Goal: Task Accomplishment & Management: Use online tool/utility

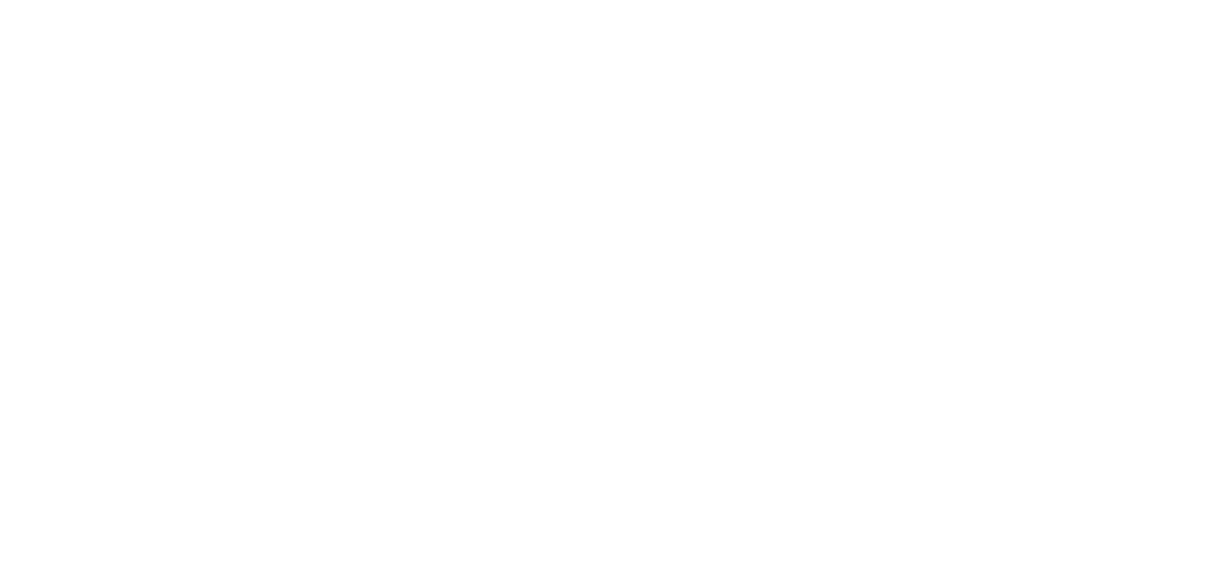
select select "*"
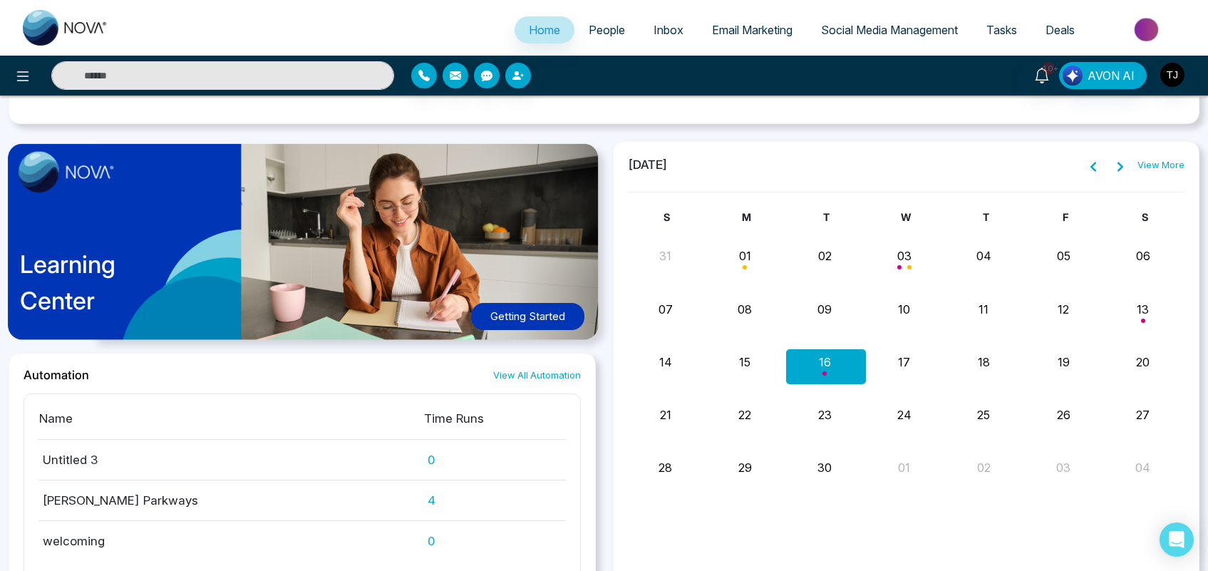
scroll to position [1235, 0]
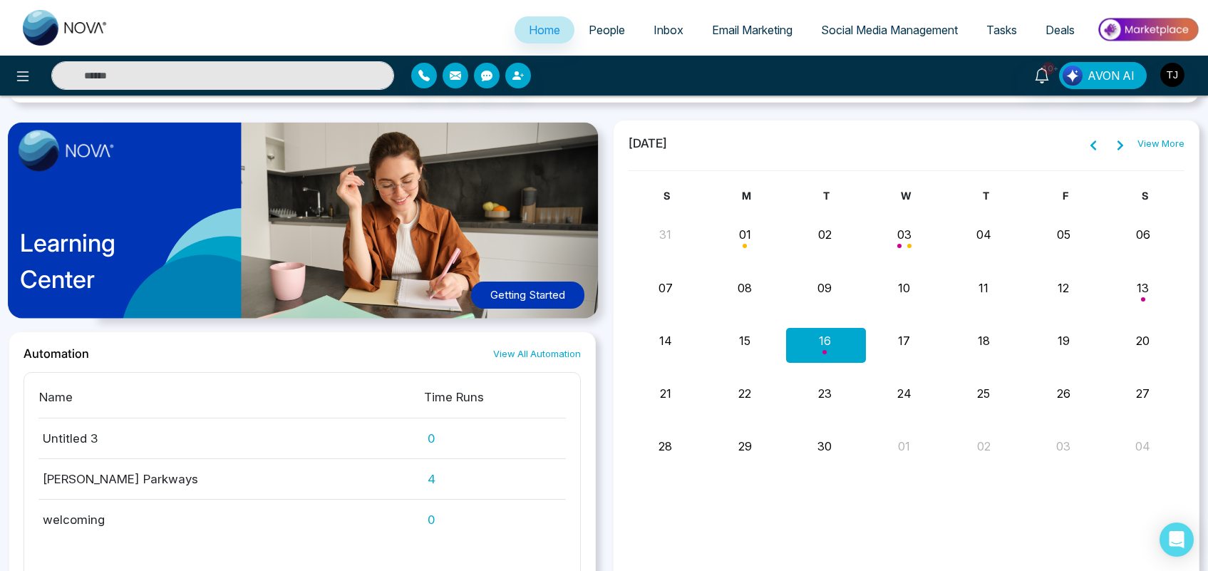
click at [849, 531] on div "S M T W T F S 31 01 02 03 04 05 06 [PERSON_NAME] Meeting Call Meeting [PHONE_NU…" at bounding box center [906, 375] width 557 height 374
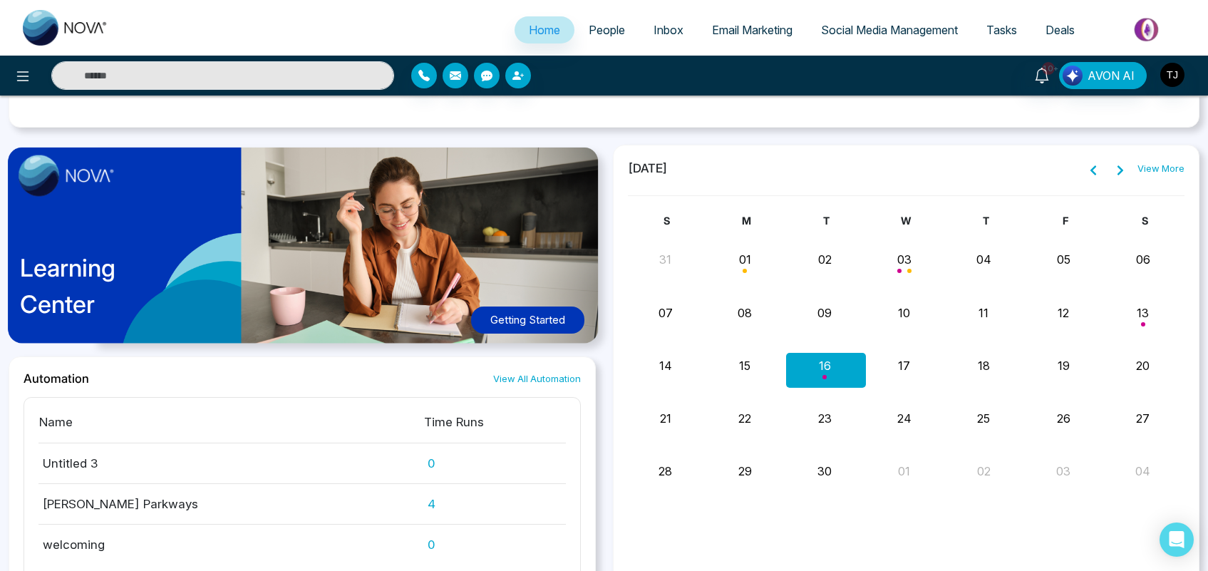
scroll to position [1202, 0]
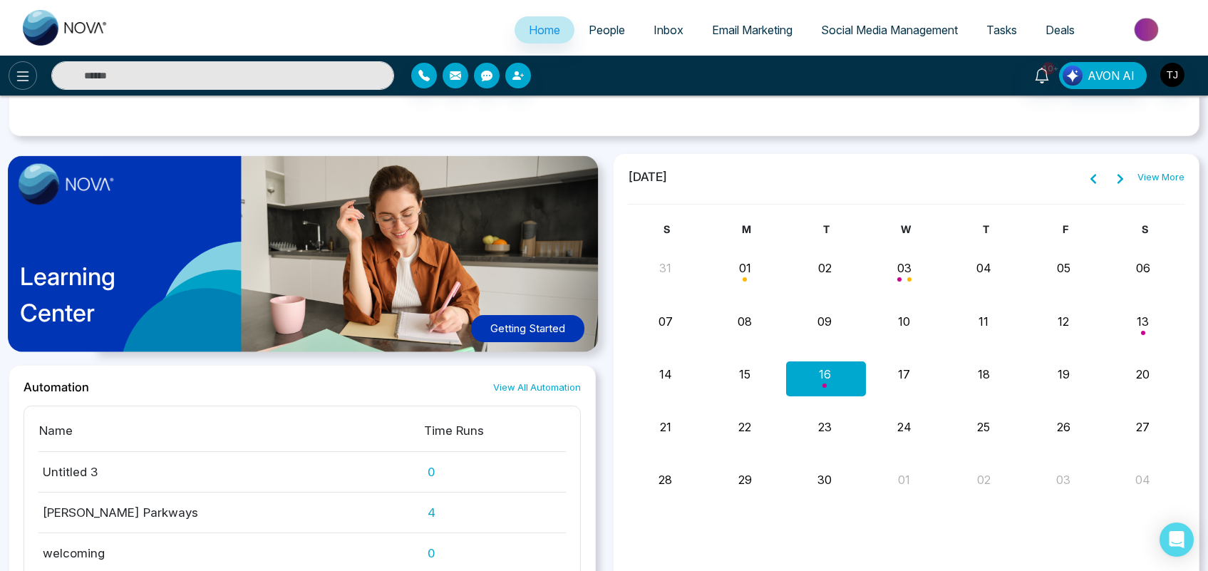
click at [21, 70] on icon at bounding box center [22, 76] width 17 height 17
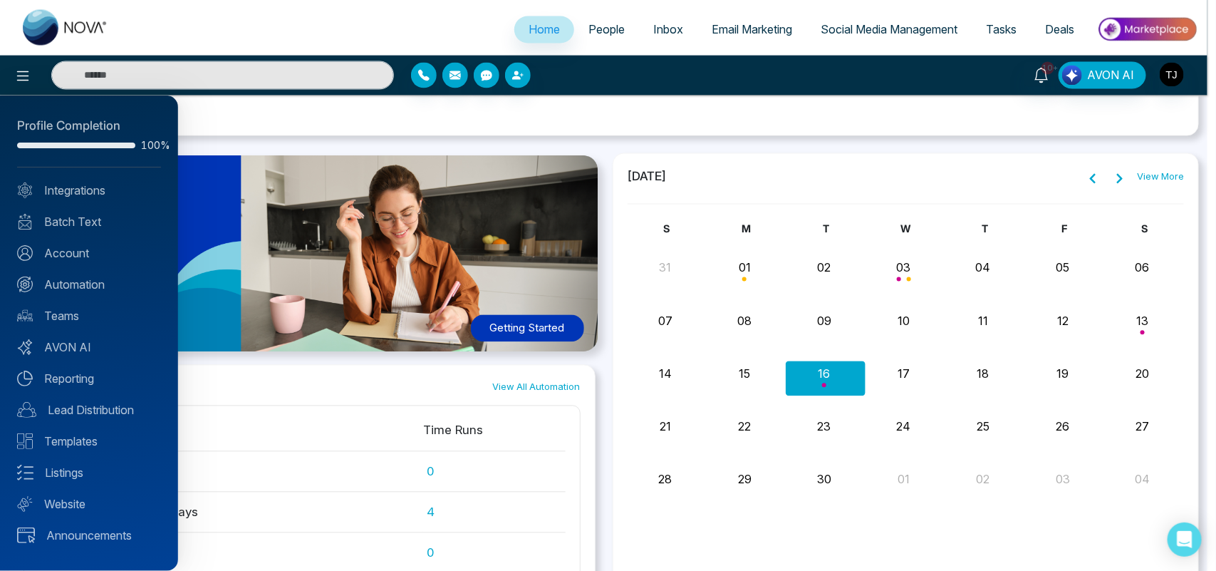
click at [272, 126] on div at bounding box center [608, 285] width 1216 height 571
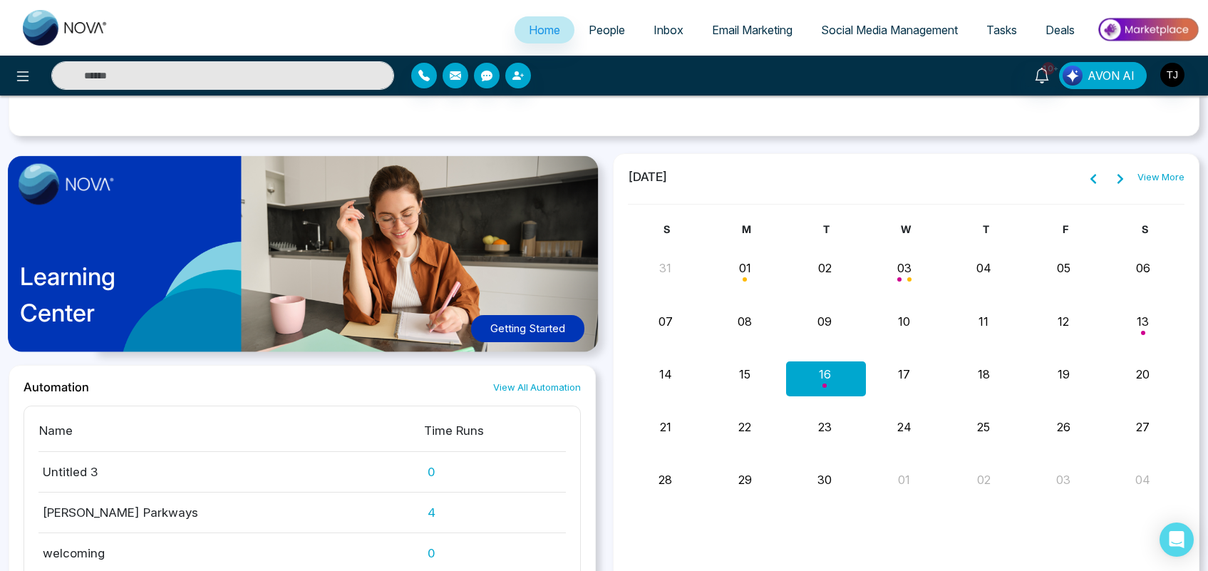
click at [1109, 76] on span "AVON AI" at bounding box center [1110, 75] width 47 height 17
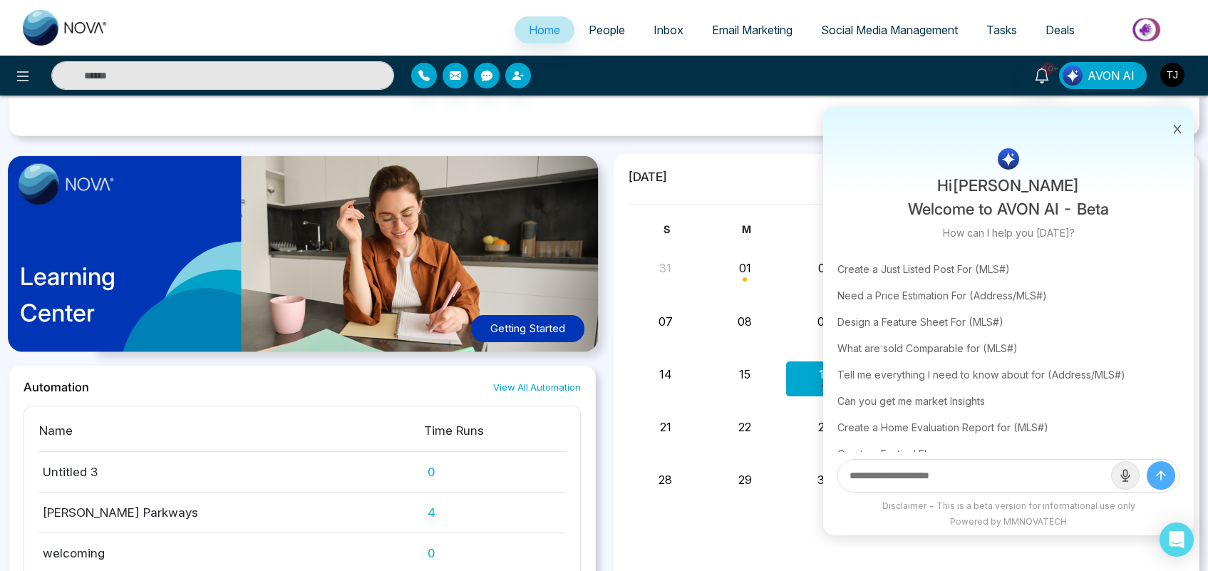
scroll to position [48, 0]
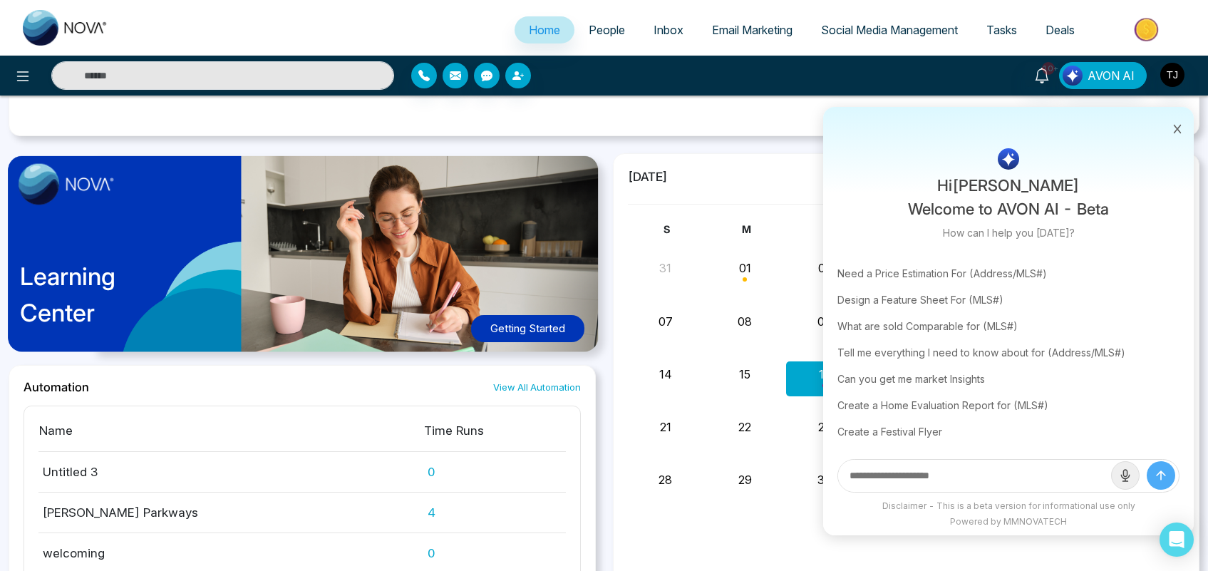
click at [1177, 133] on icon at bounding box center [1177, 129] width 10 height 10
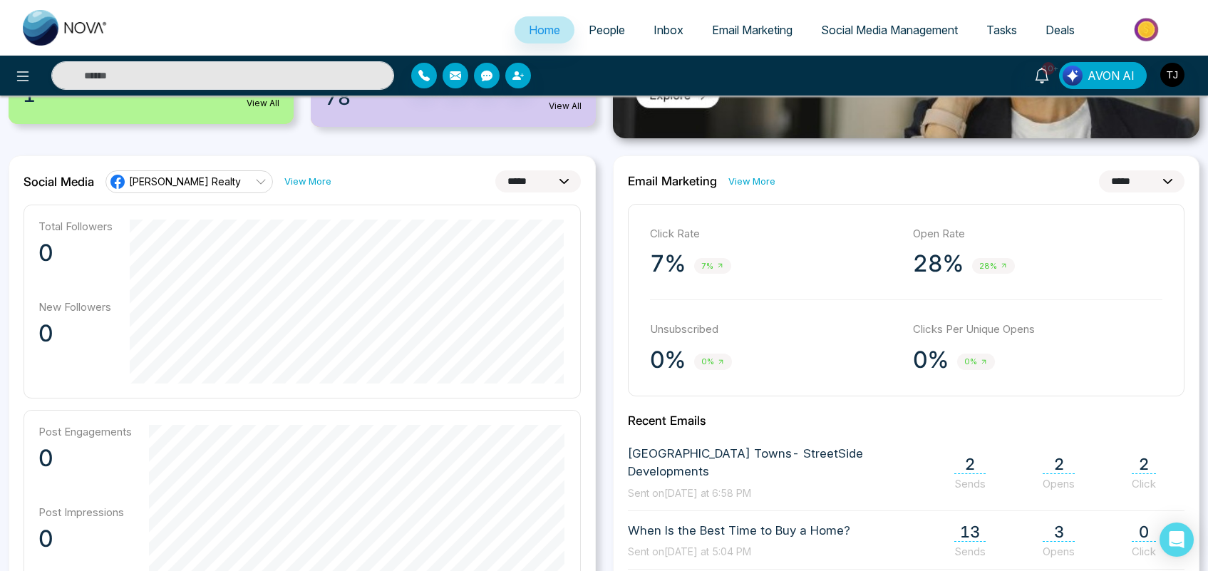
scroll to position [349, 0]
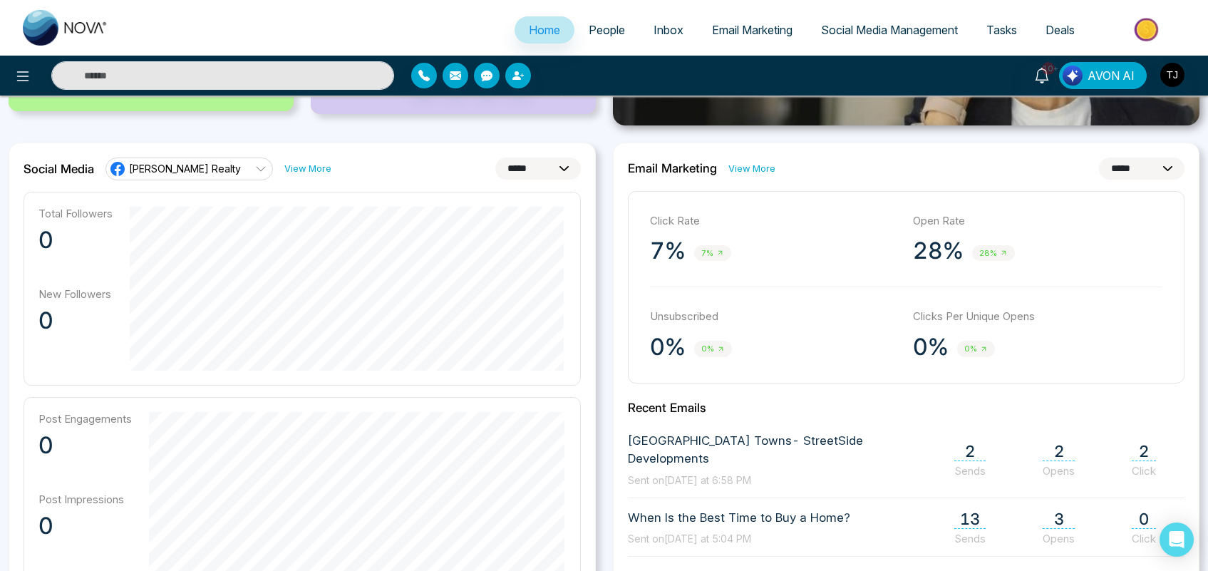
click at [255, 175] on icon at bounding box center [260, 168] width 11 height 11
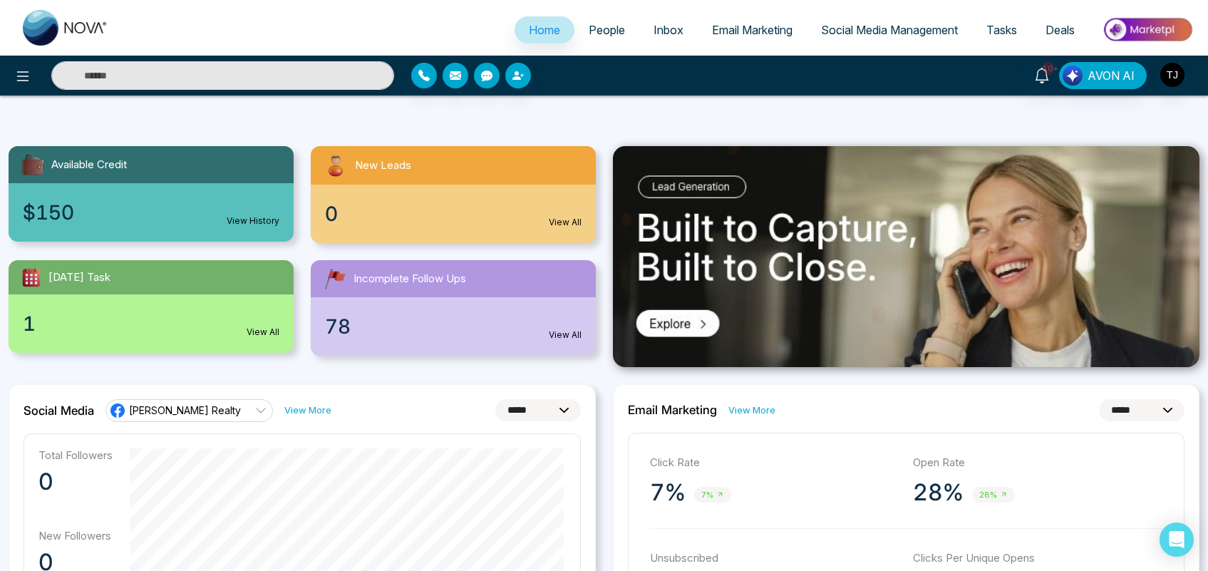
scroll to position [105, 0]
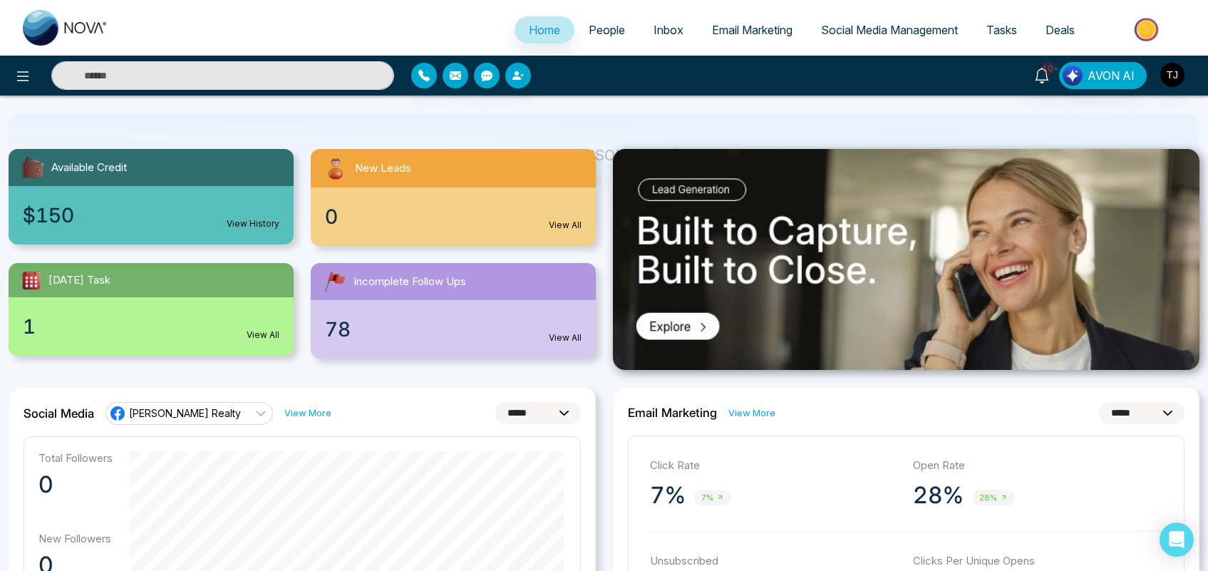
click at [606, 34] on span "People" at bounding box center [607, 30] width 36 height 14
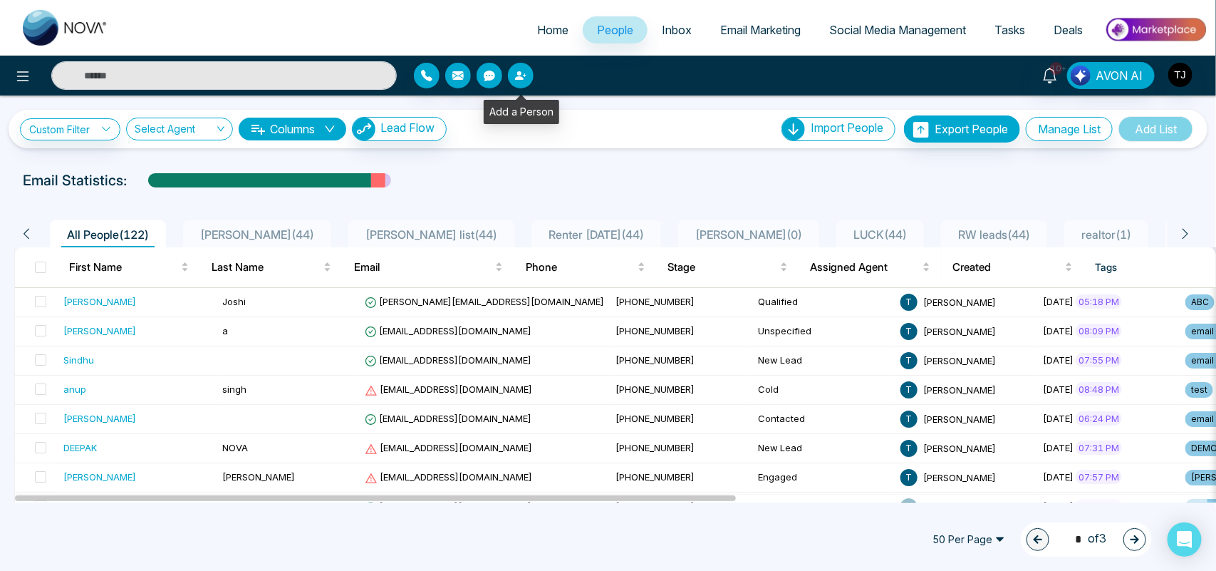
click at [511, 75] on button "button" at bounding box center [521, 76] width 26 height 26
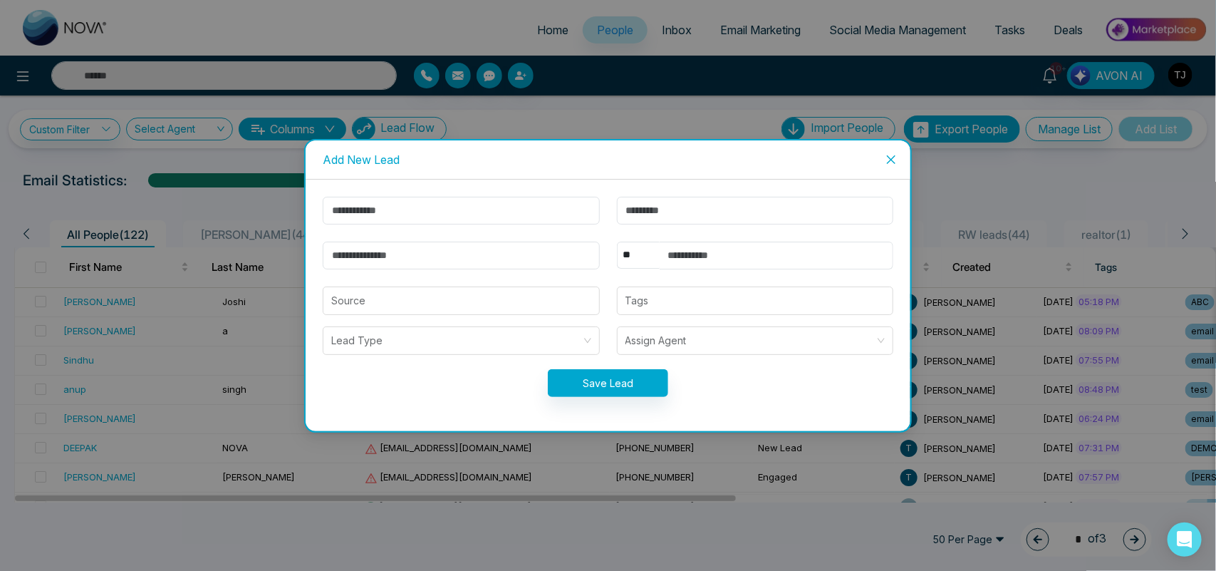
click at [511, 75] on div "Add New Lead ** **** *** *** *** **** *** Source Tags Lead Type Assign Agent Sa…" at bounding box center [608, 285] width 1216 height 571
click at [894, 157] on icon "close" at bounding box center [891, 159] width 11 height 11
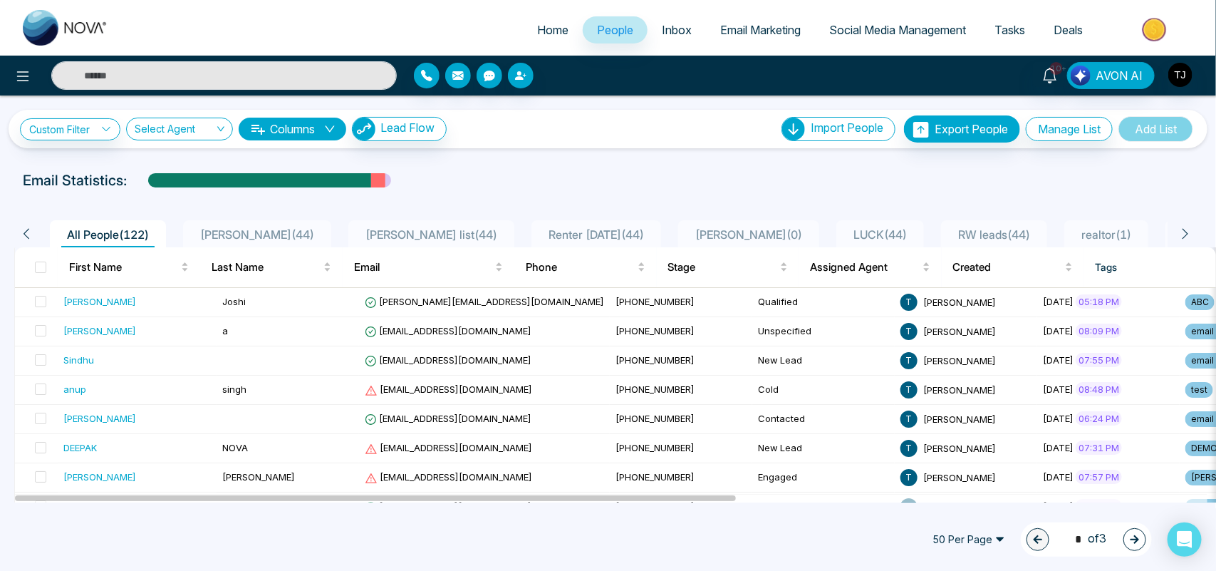
click at [616, 154] on div "Custom Filter Choose a filter Cancel Apply Select Agent Columns Lead Flow Impor…" at bounding box center [608, 298] width 1216 height 407
click at [859, 167] on div "Custom Filter Choose a filter Cancel Apply Select Agent Columns Lead Flow Impor…" at bounding box center [608, 298] width 1216 height 407
click at [103, 132] on icon at bounding box center [106, 129] width 10 height 10
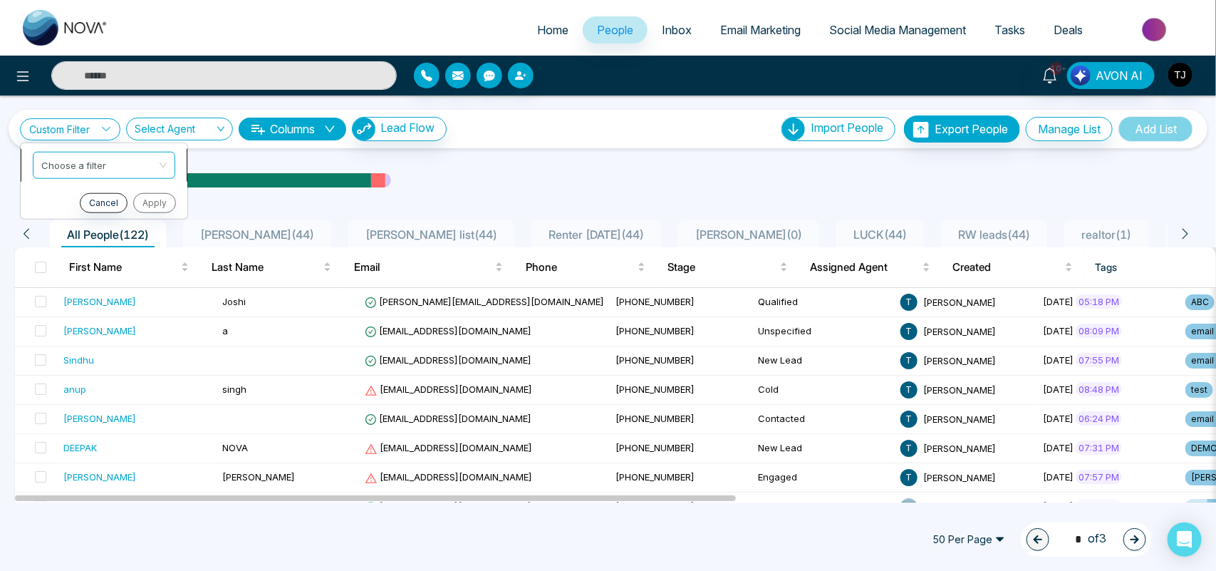
click at [130, 157] on input "search" at bounding box center [98, 162] width 115 height 21
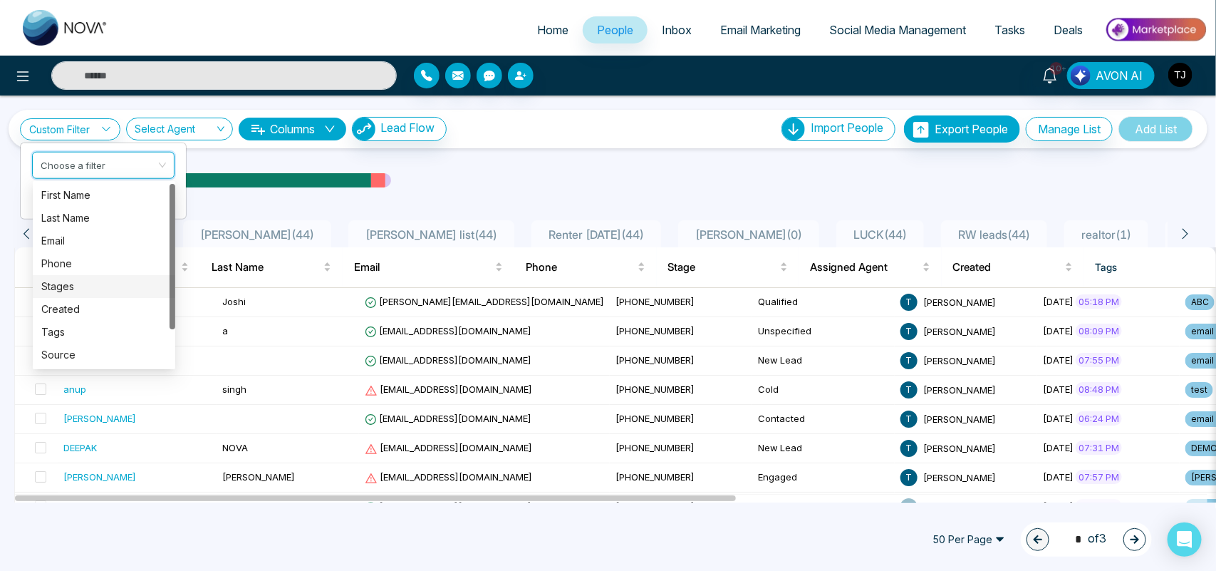
click at [98, 280] on div "Stages" at bounding box center [103, 287] width 125 height 16
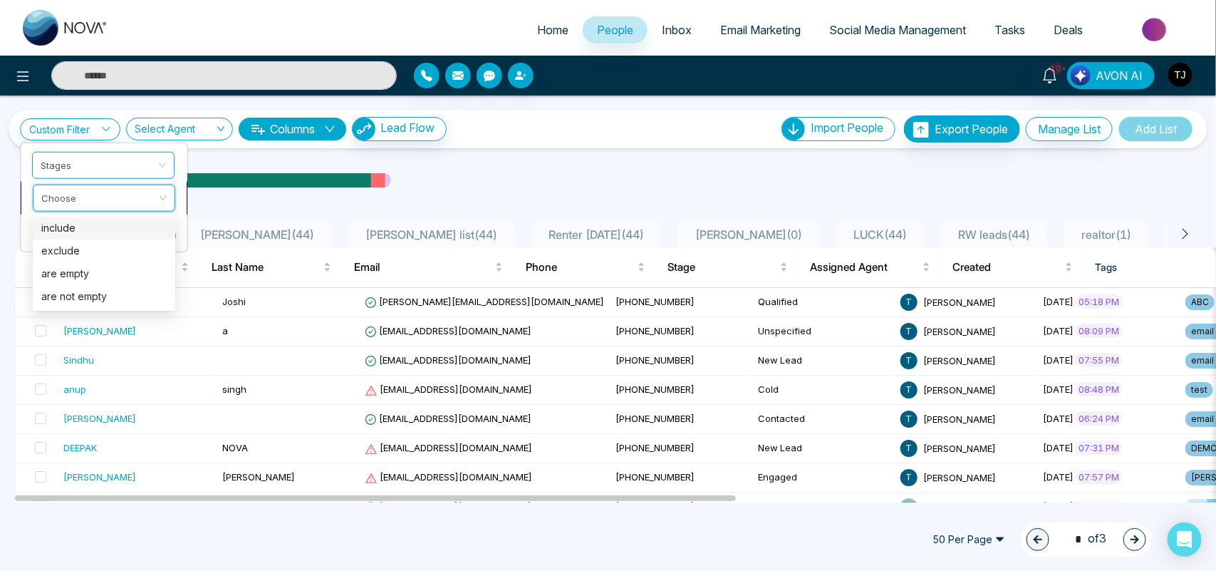
click at [76, 187] on input "search" at bounding box center [98, 195] width 115 height 21
click at [58, 217] on div "include" at bounding box center [104, 228] width 143 height 23
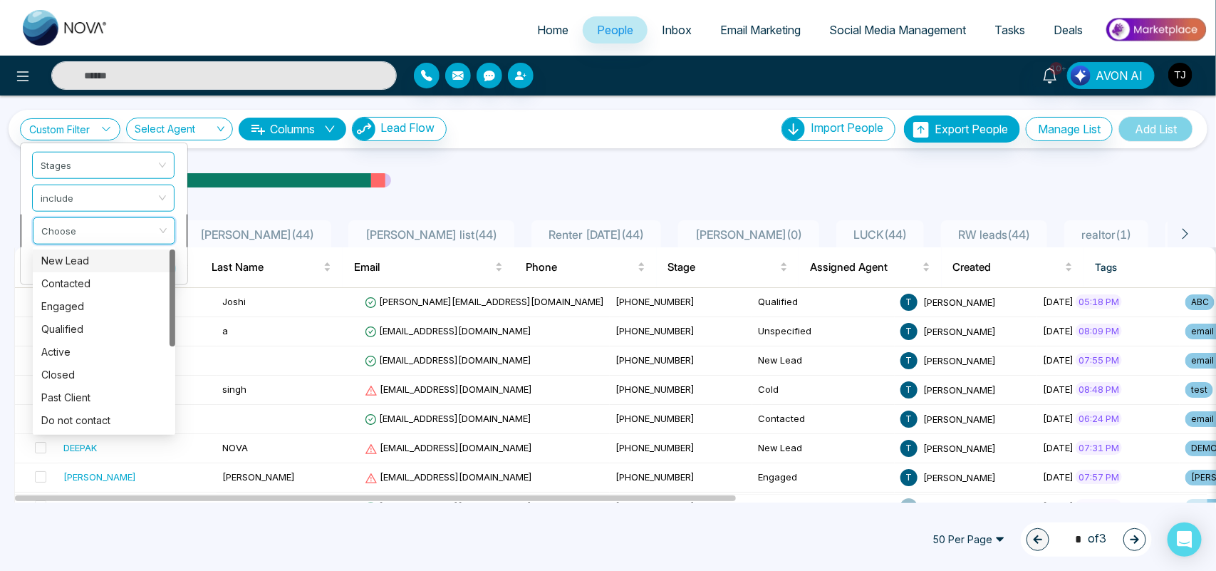
click at [69, 225] on input "search" at bounding box center [98, 227] width 115 height 21
click at [68, 264] on div "New Lead" at bounding box center [103, 261] width 125 height 16
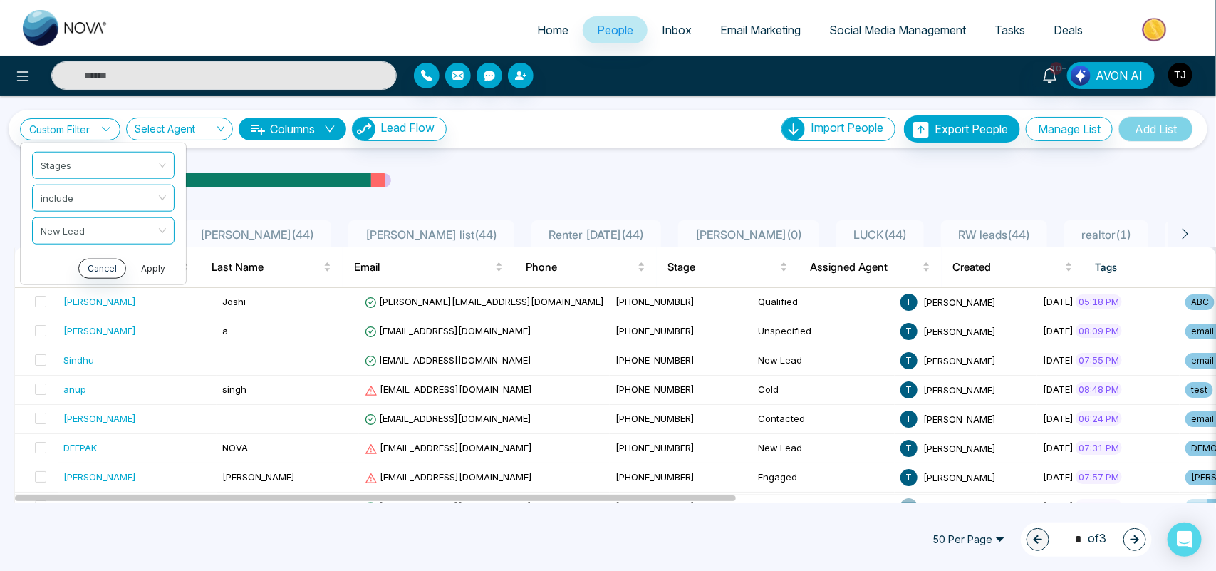
click at [148, 262] on button "Apply" at bounding box center [153, 268] width 43 height 20
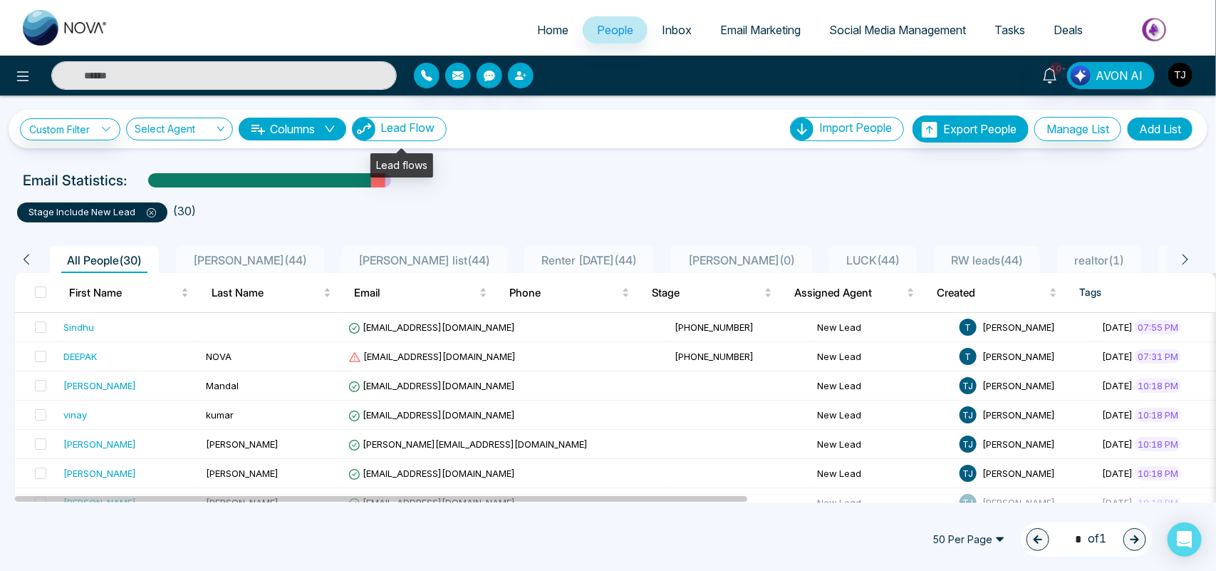
click at [392, 130] on span "Lead Flow" at bounding box center [408, 127] width 54 height 14
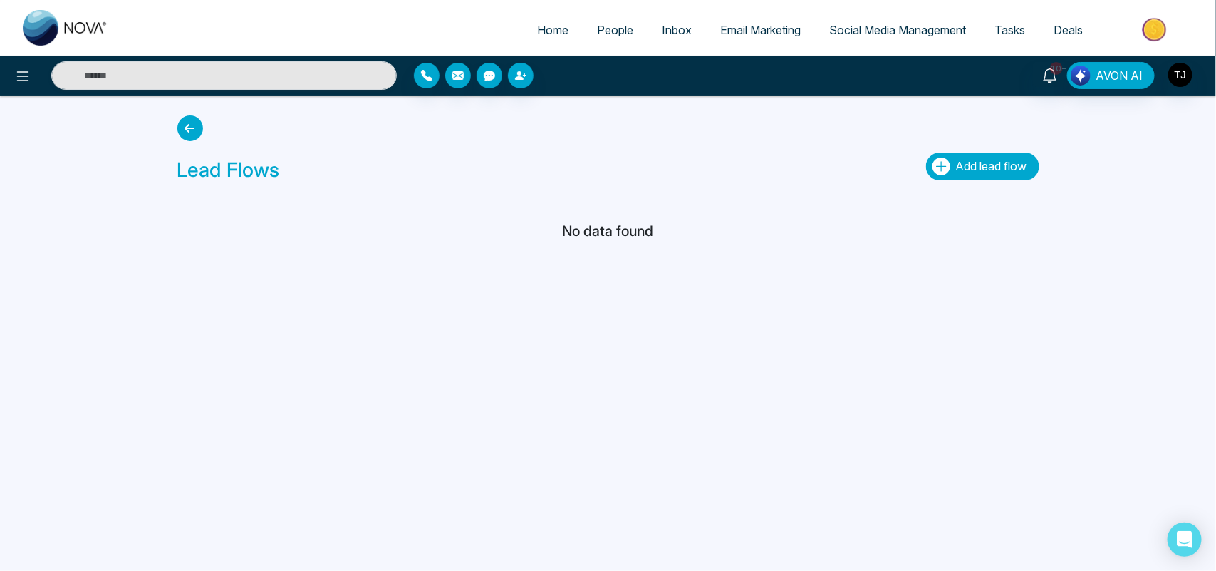
click at [983, 169] on span "Add lead flow" at bounding box center [991, 166] width 71 height 14
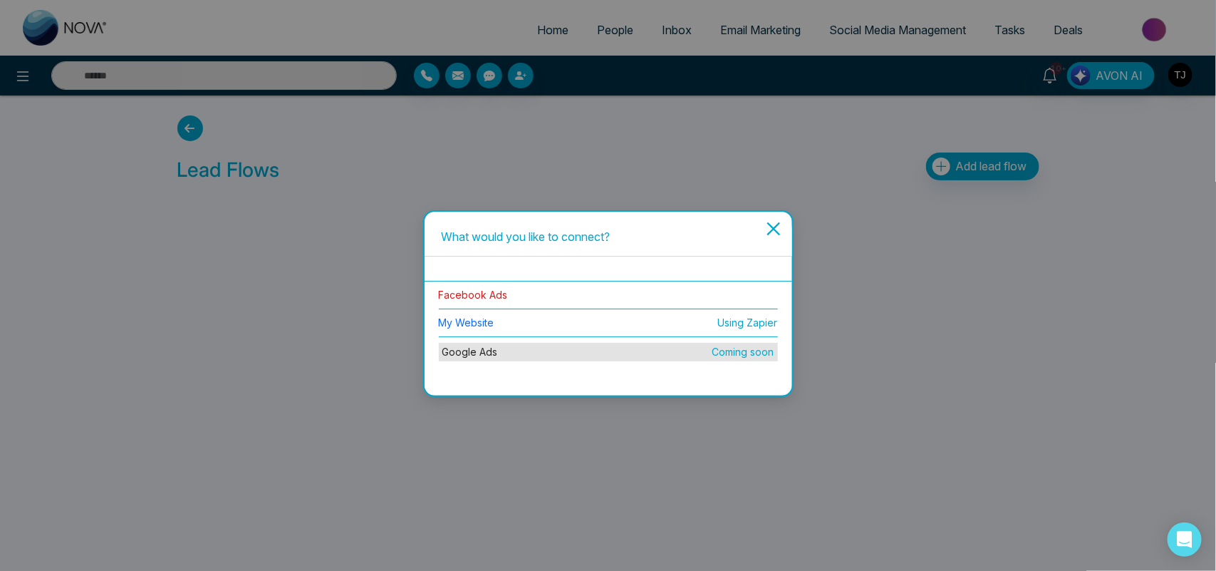
click at [485, 297] on link "Facebook Ads" at bounding box center [473, 295] width 69 height 12
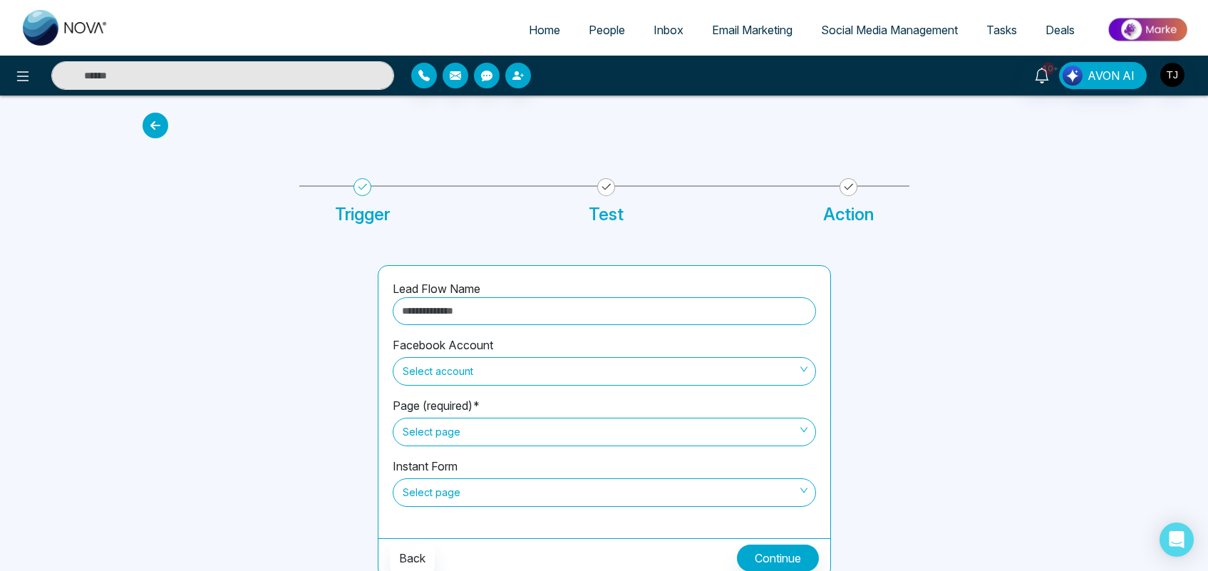
scroll to position [7, 0]
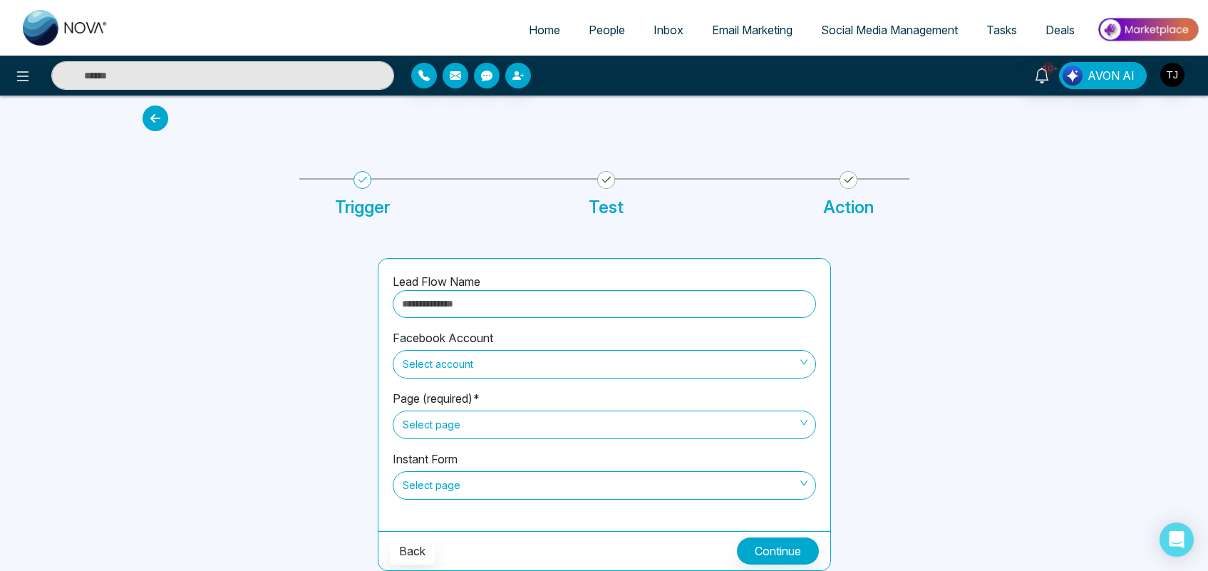
click at [652, 296] on input "text" at bounding box center [604, 304] width 423 height 28
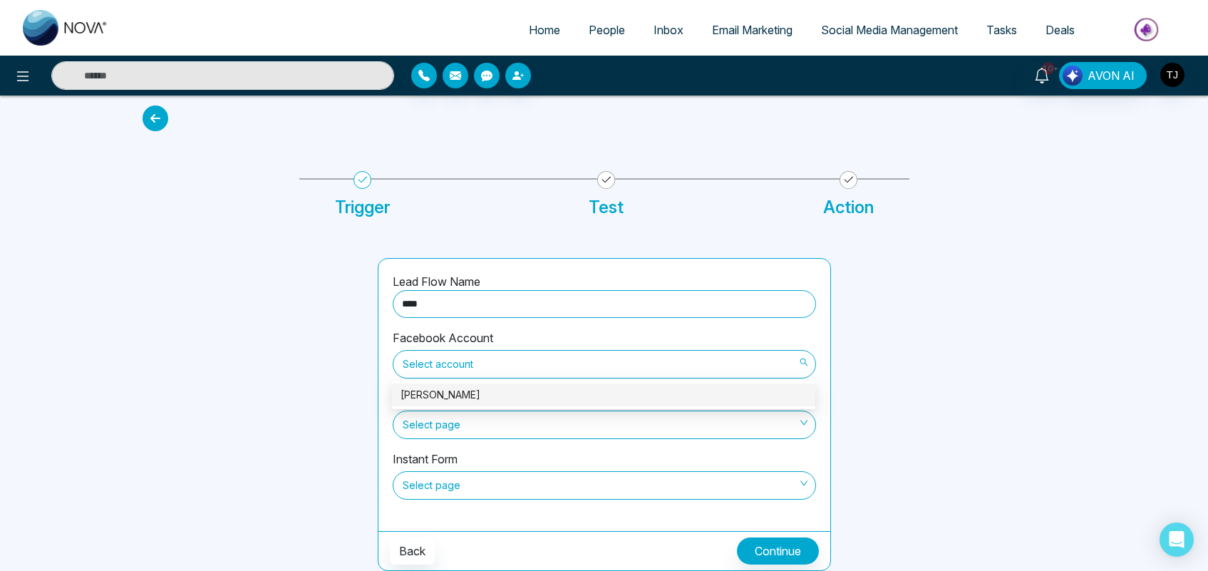
click at [666, 361] on span "Select account" at bounding box center [604, 364] width 403 height 24
type input "****"
click at [666, 361] on span "Select account" at bounding box center [604, 364] width 403 height 24
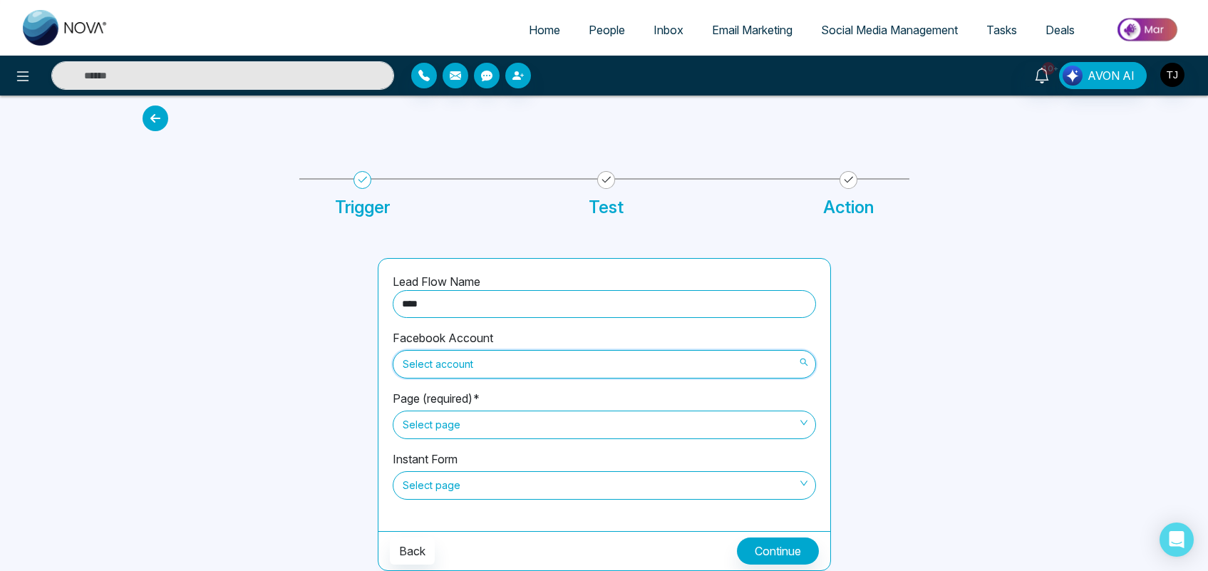
click at [666, 361] on span "Select account" at bounding box center [604, 364] width 403 height 24
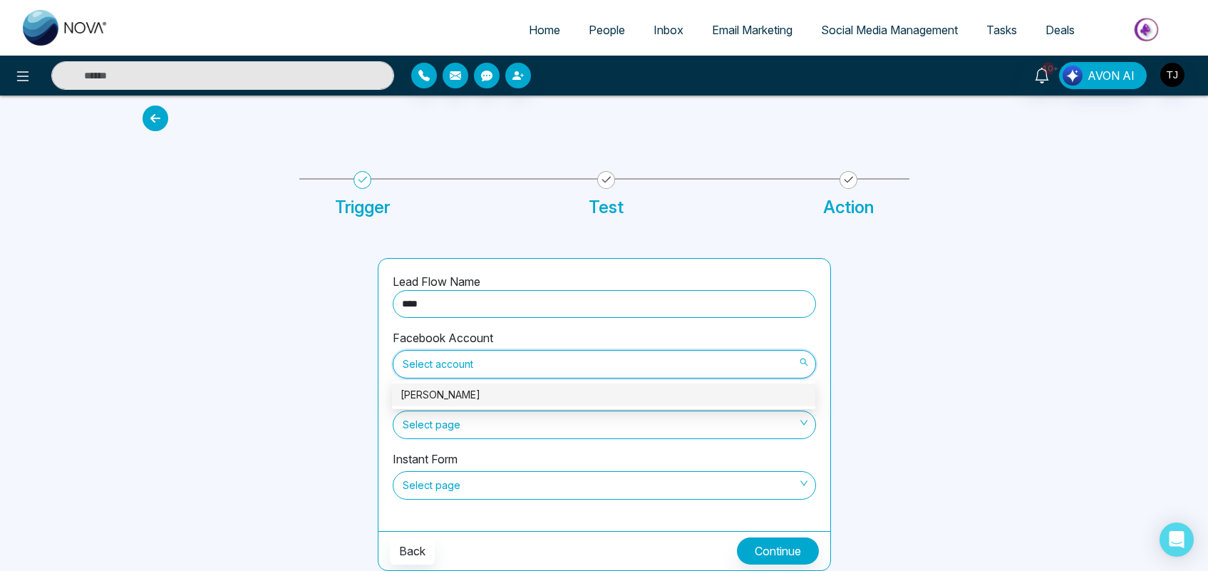
click at [636, 396] on div "[PERSON_NAME]" at bounding box center [604, 395] width 406 height 16
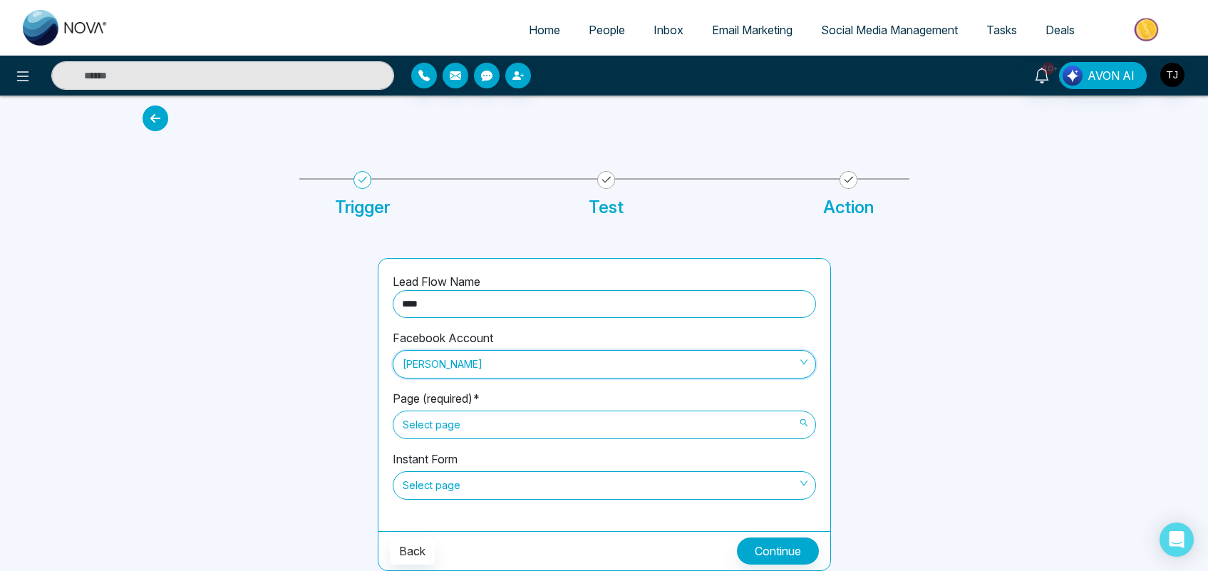
click at [625, 433] on span "Select page" at bounding box center [604, 425] width 403 height 24
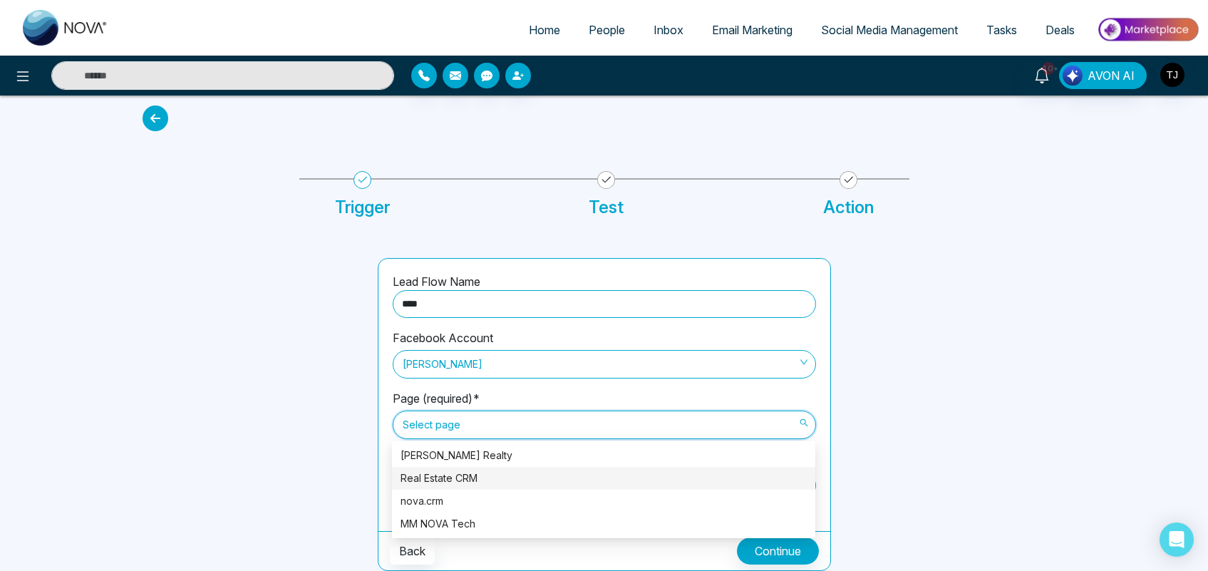
click at [624, 475] on div "Real Estate CRM" at bounding box center [604, 478] width 406 height 16
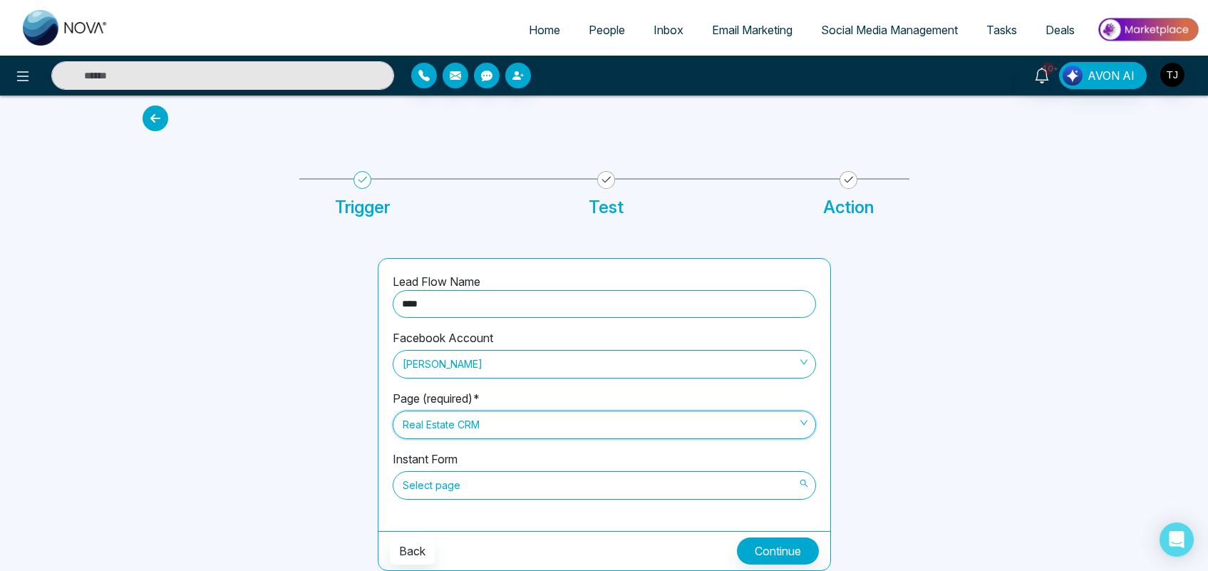
click at [600, 488] on span "Select page" at bounding box center [604, 485] width 403 height 24
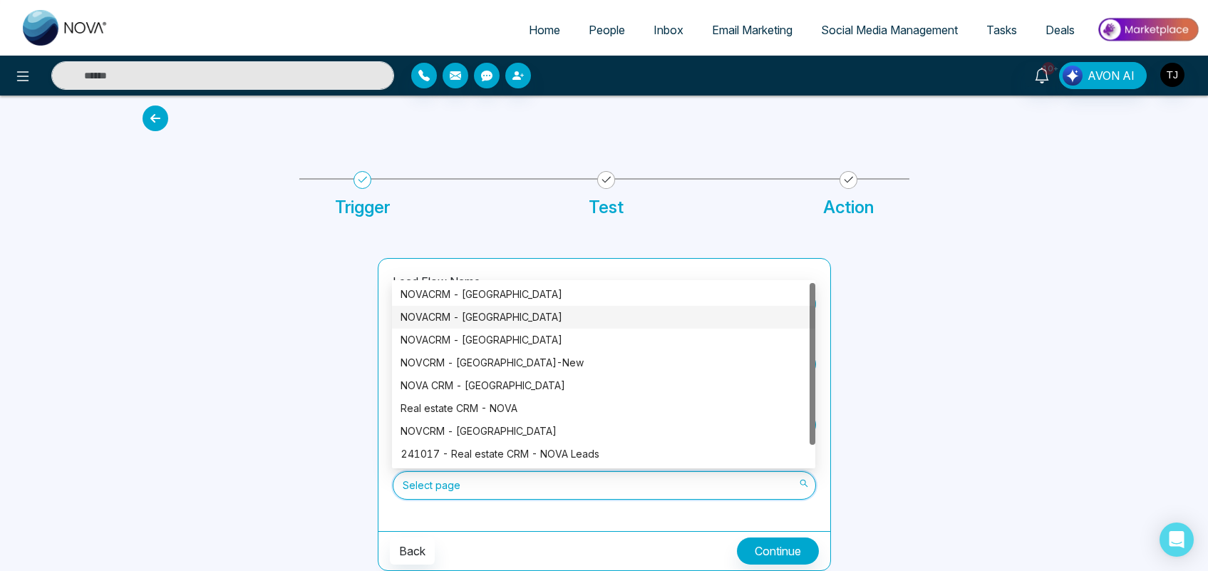
click at [551, 319] on div "NOVACRM - [GEOGRAPHIC_DATA]" at bounding box center [604, 317] width 406 height 16
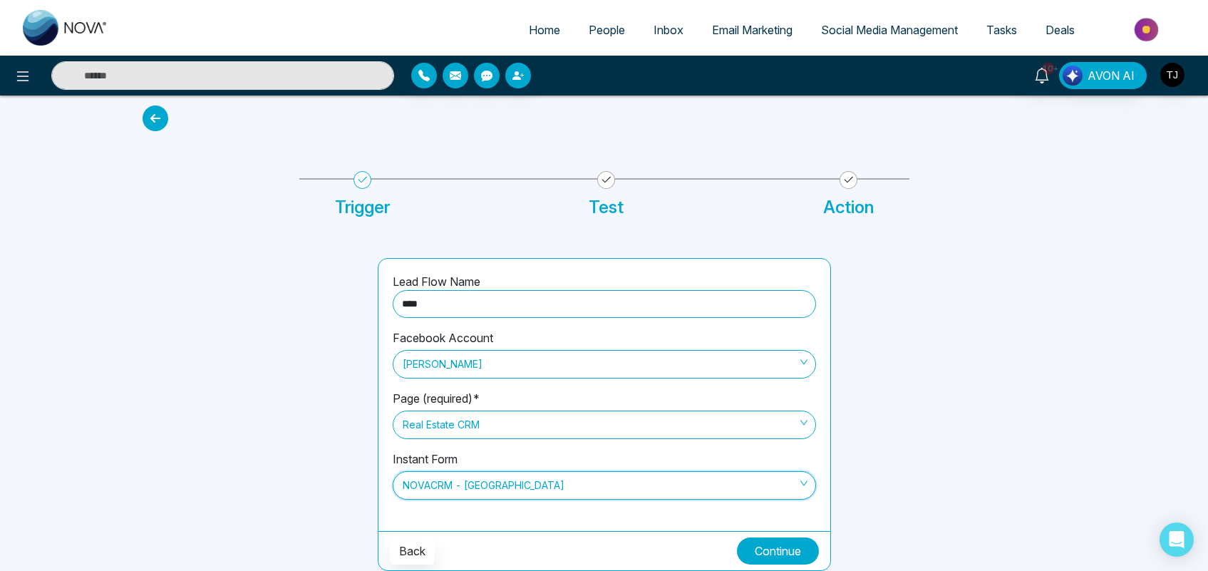
click at [763, 549] on button "Continue" at bounding box center [778, 550] width 82 height 27
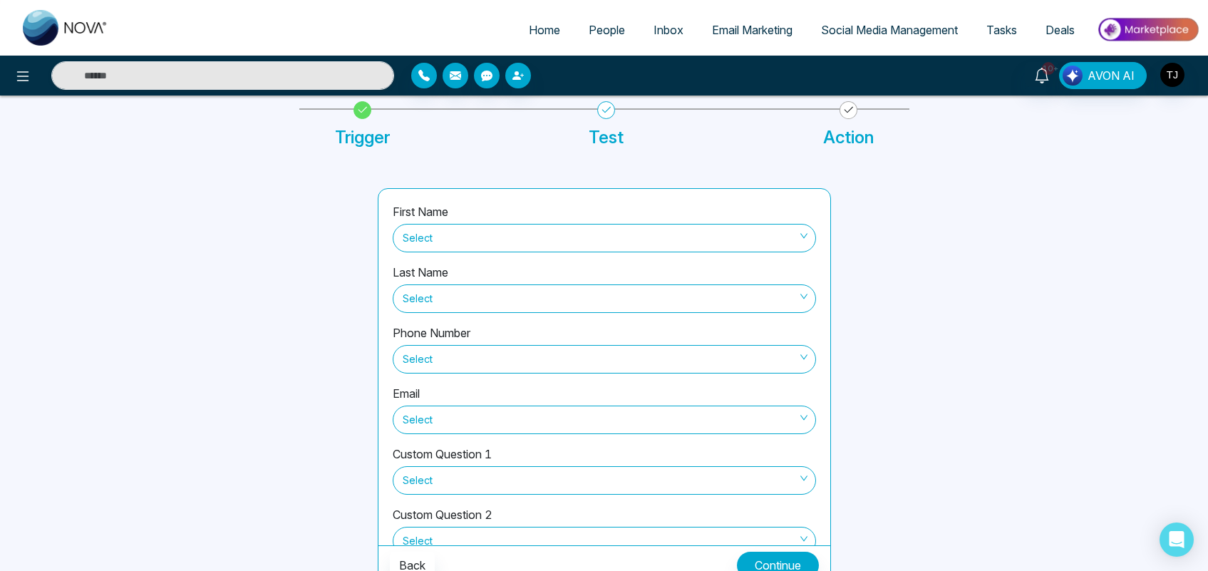
scroll to position [91, 0]
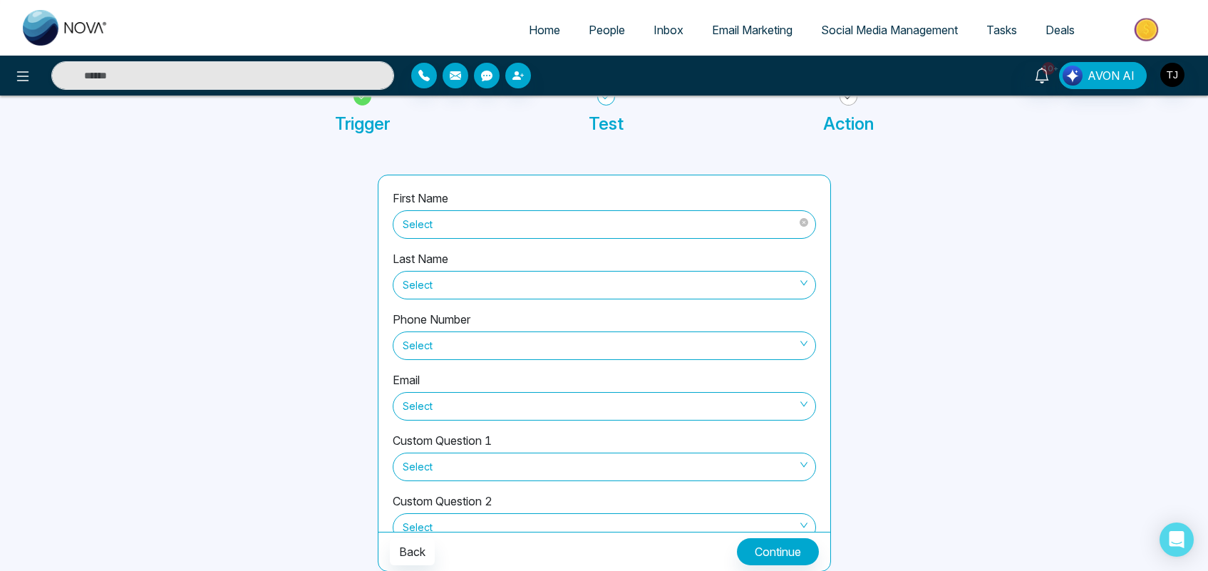
click at [720, 229] on span "Select" at bounding box center [604, 224] width 403 height 24
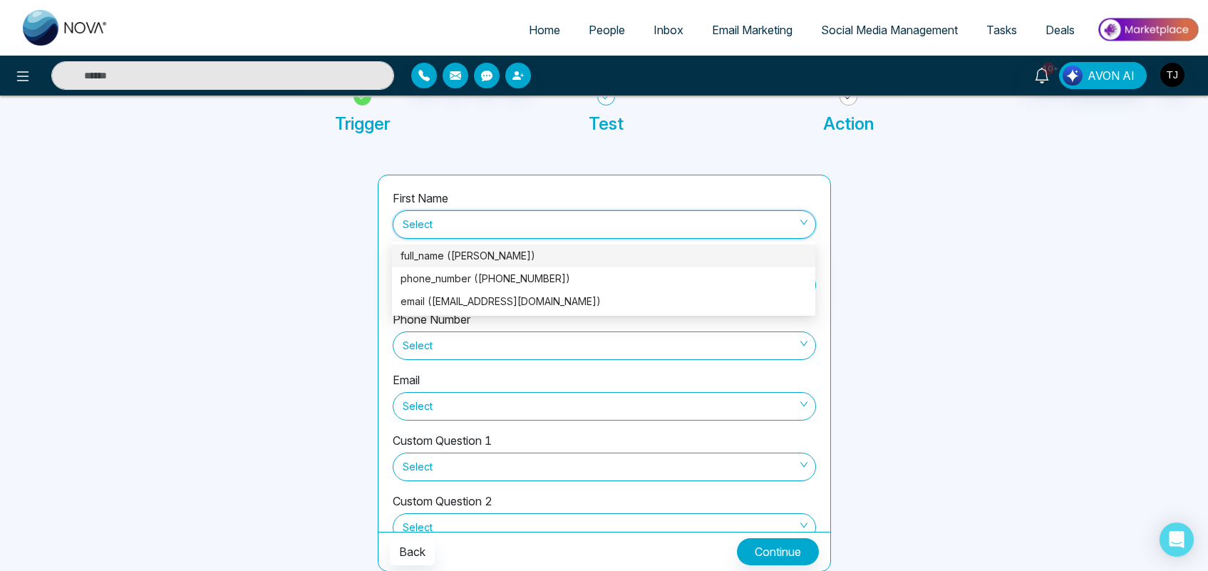
click at [702, 252] on div "full_name ([PERSON_NAME])" at bounding box center [604, 256] width 406 height 16
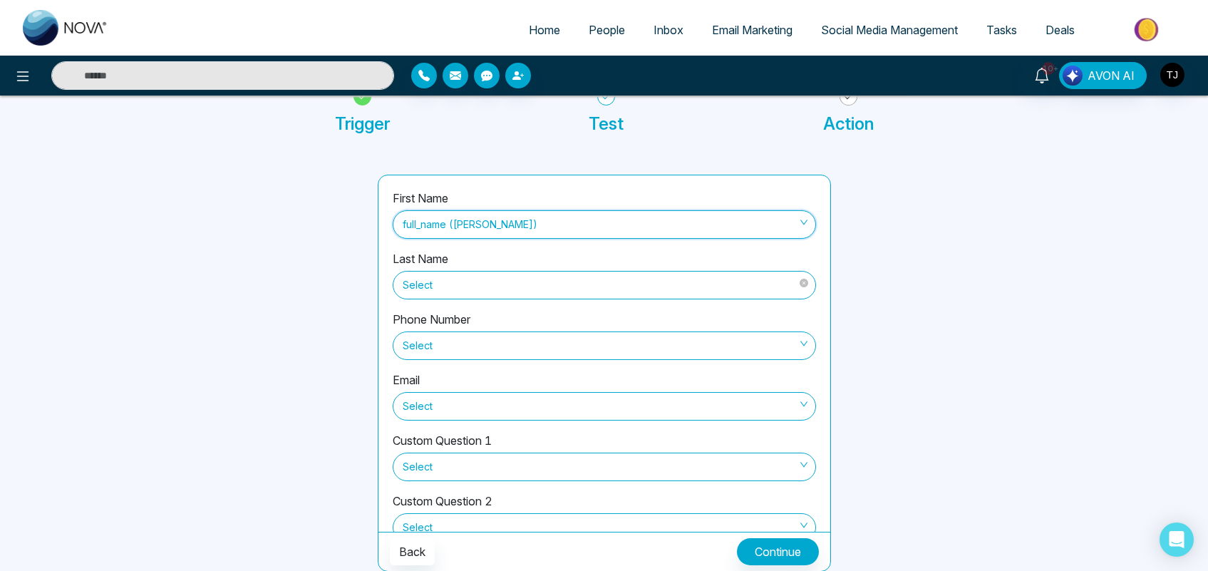
click at [644, 278] on span "Select" at bounding box center [604, 285] width 403 height 24
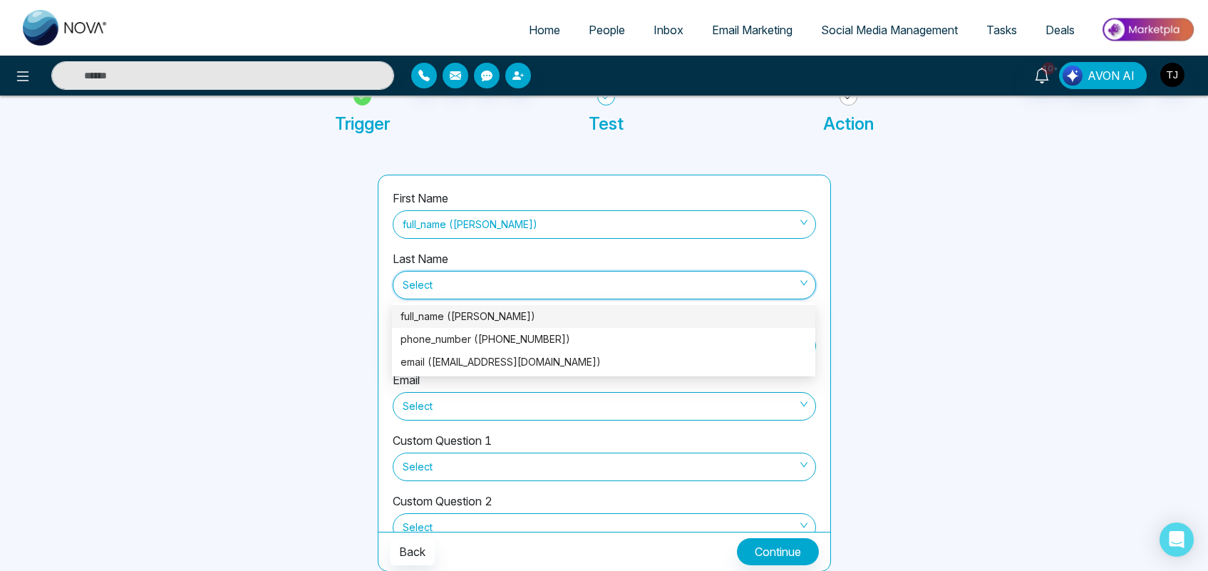
click at [902, 337] on div at bounding box center [956, 373] width 235 height 397
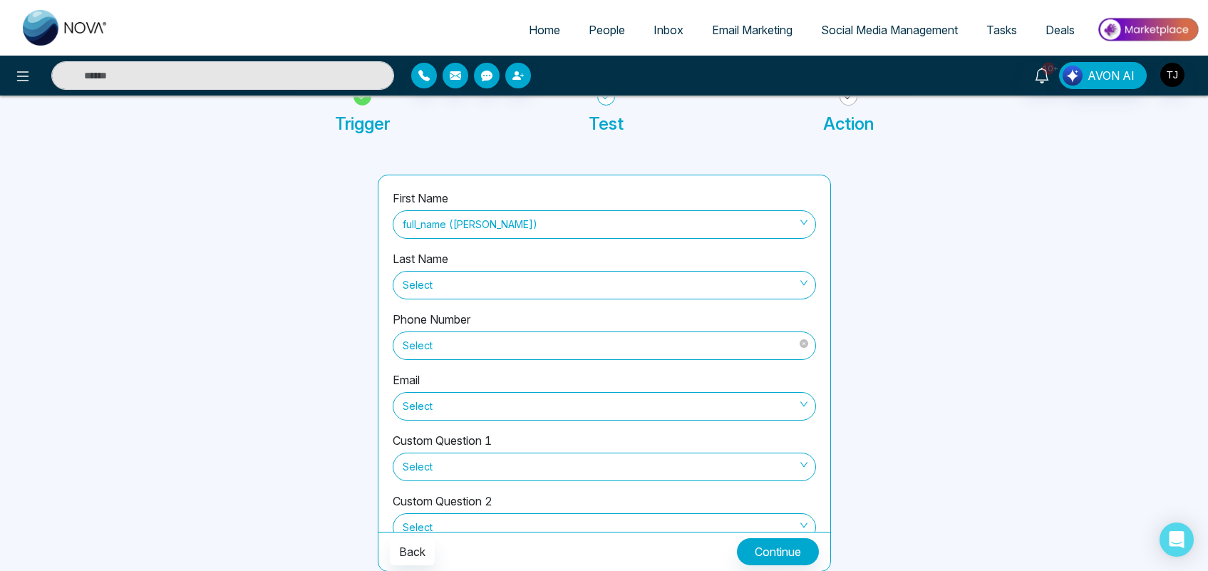
click at [692, 343] on span "Select" at bounding box center [604, 346] width 403 height 24
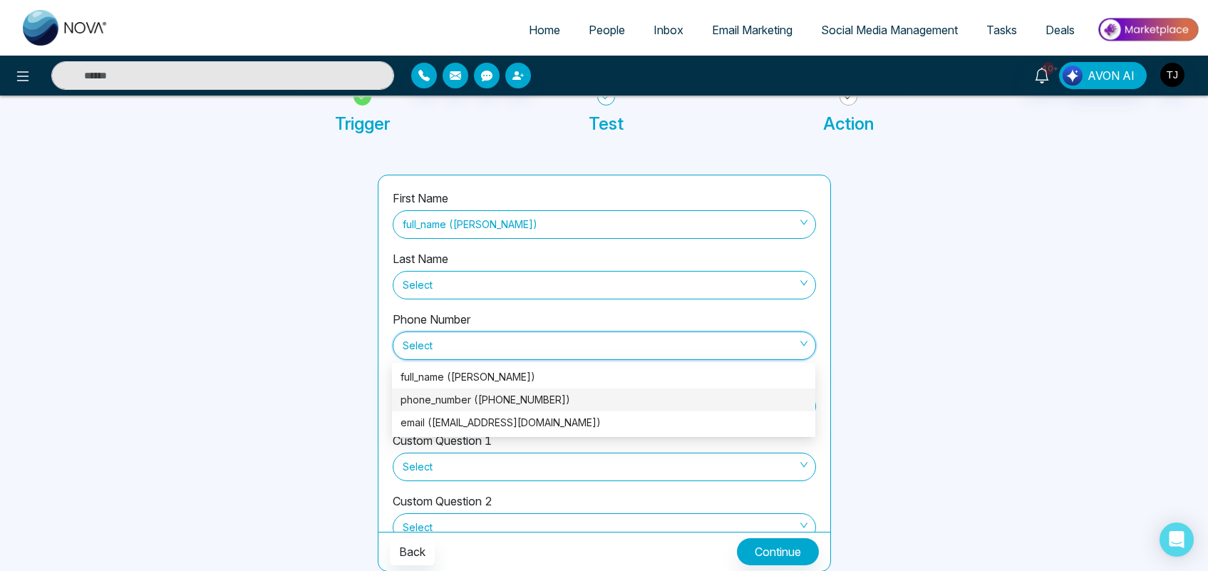
click at [659, 396] on div "phone_number ([PHONE_NUMBER])" at bounding box center [604, 400] width 406 height 16
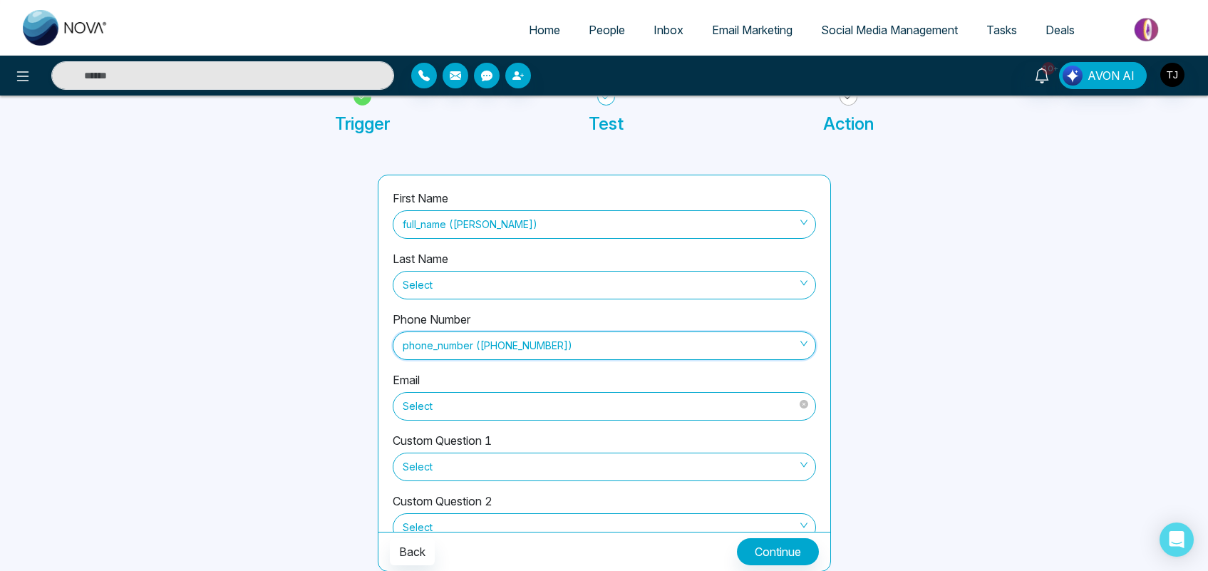
click at [653, 415] on span "Select" at bounding box center [604, 406] width 403 height 24
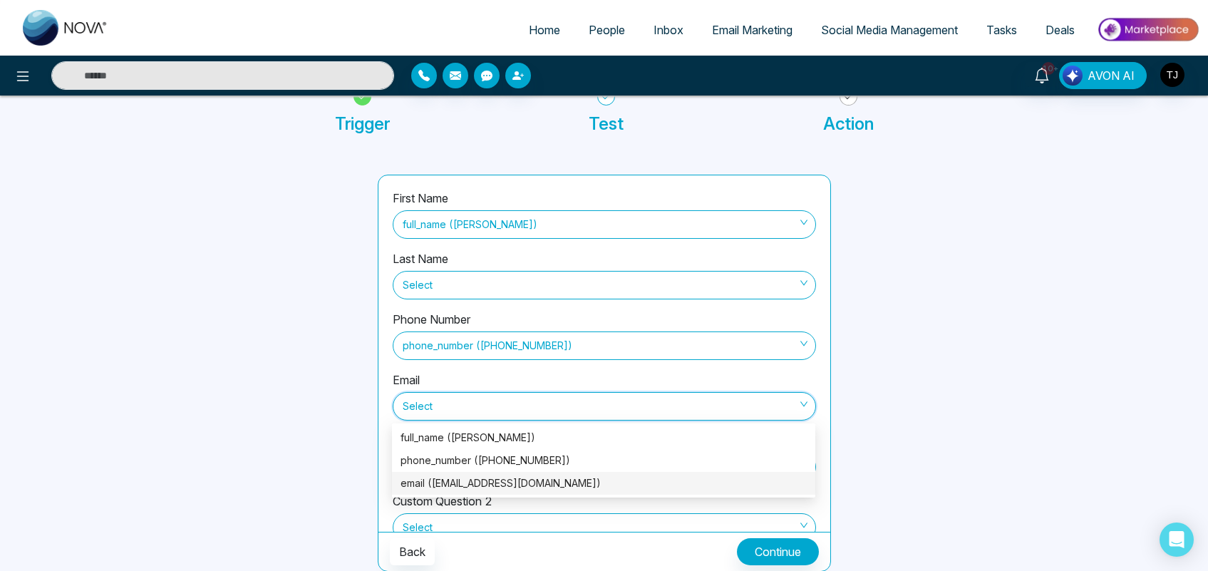
click at [666, 490] on div "email ([EMAIL_ADDRESS][DOMAIN_NAME])" at bounding box center [604, 483] width 406 height 16
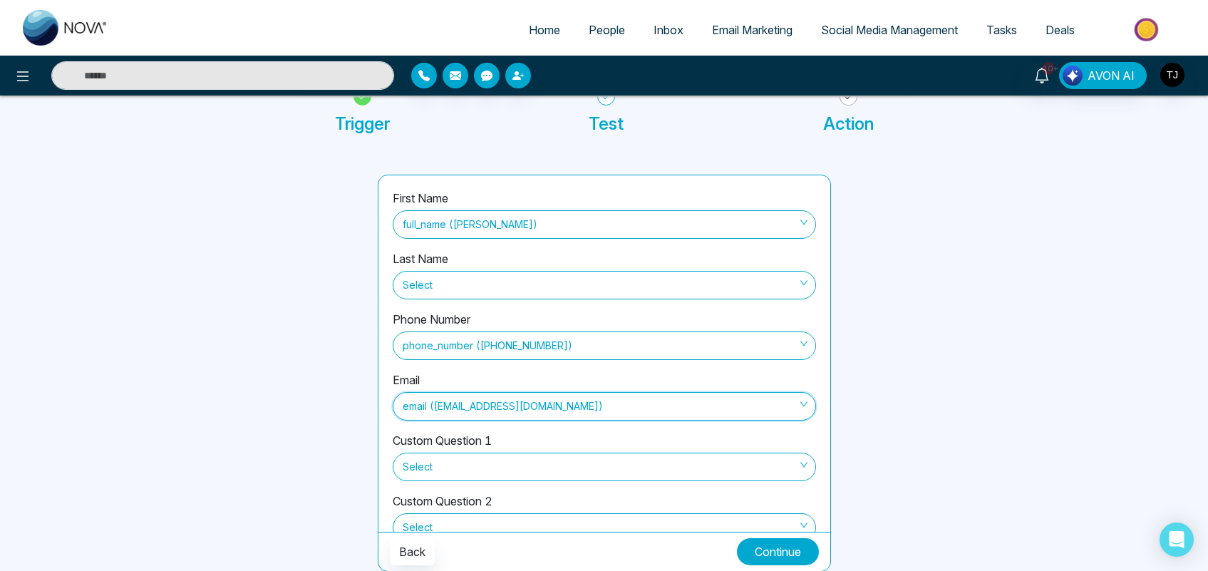
click at [774, 550] on button "Continue" at bounding box center [778, 551] width 82 height 27
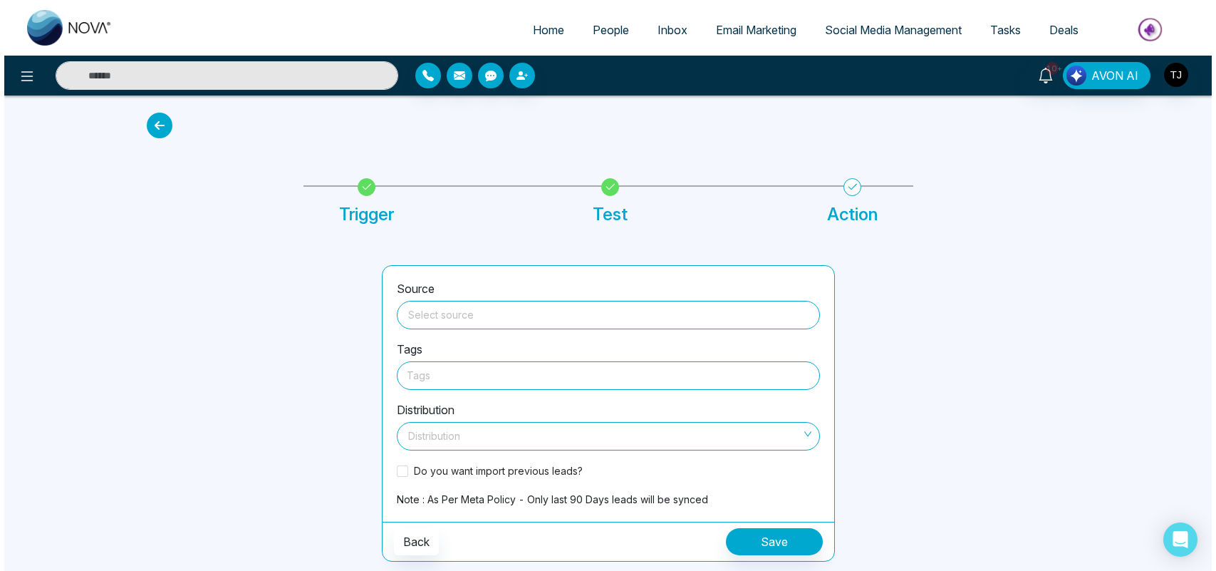
scroll to position [0, 0]
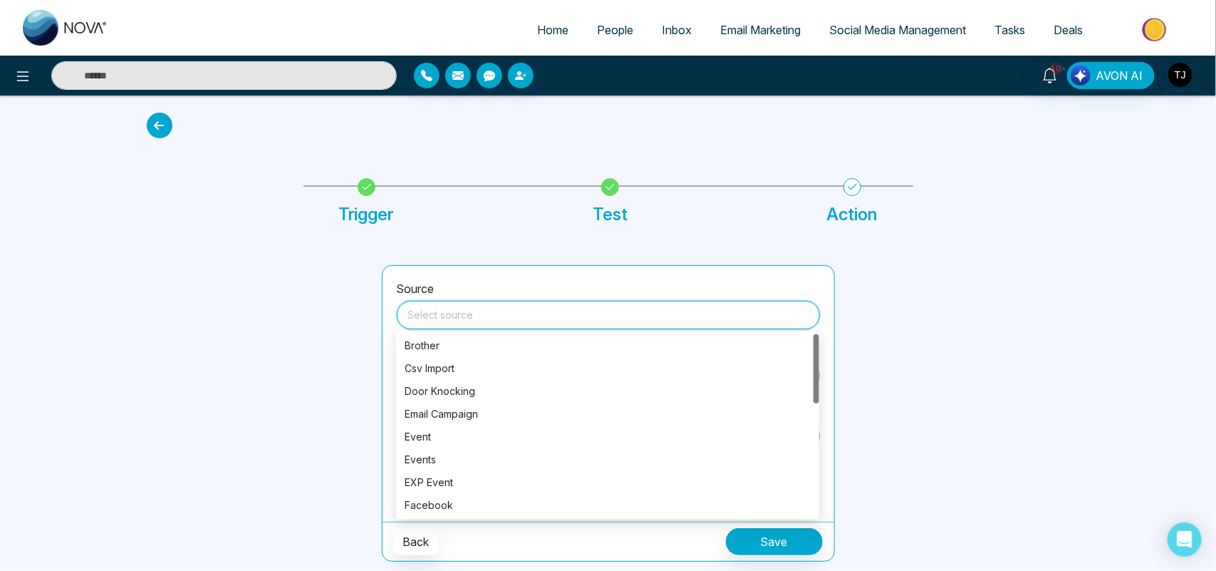
click at [579, 321] on input "search" at bounding box center [608, 311] width 406 height 21
click at [556, 510] on div "Facebook" at bounding box center [608, 505] width 406 height 16
type input "********"
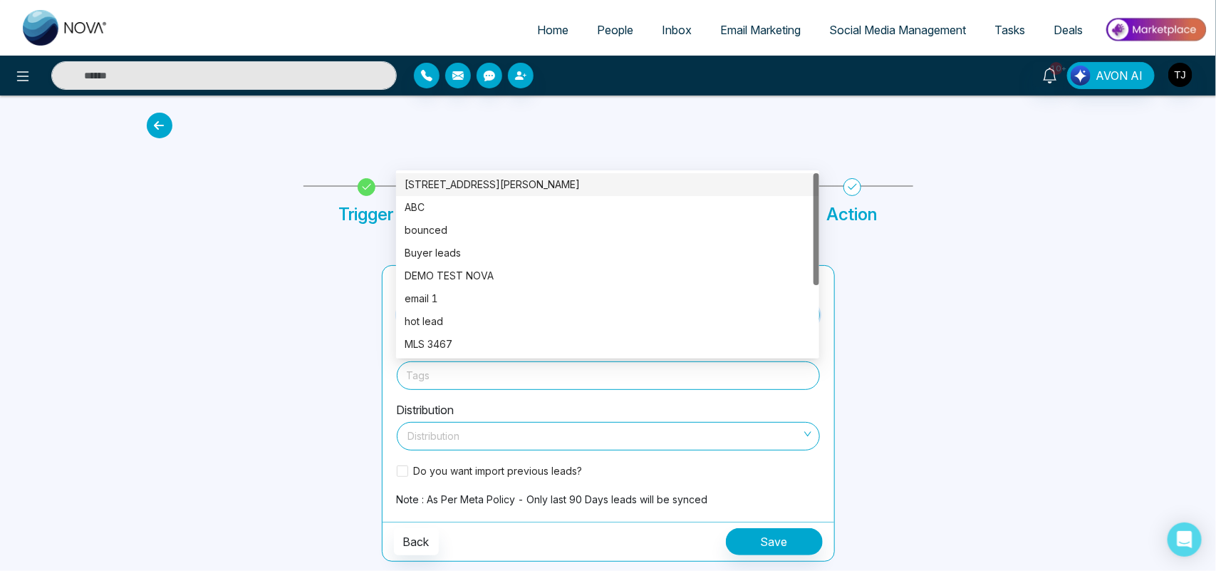
click at [522, 381] on div at bounding box center [608, 375] width 403 height 18
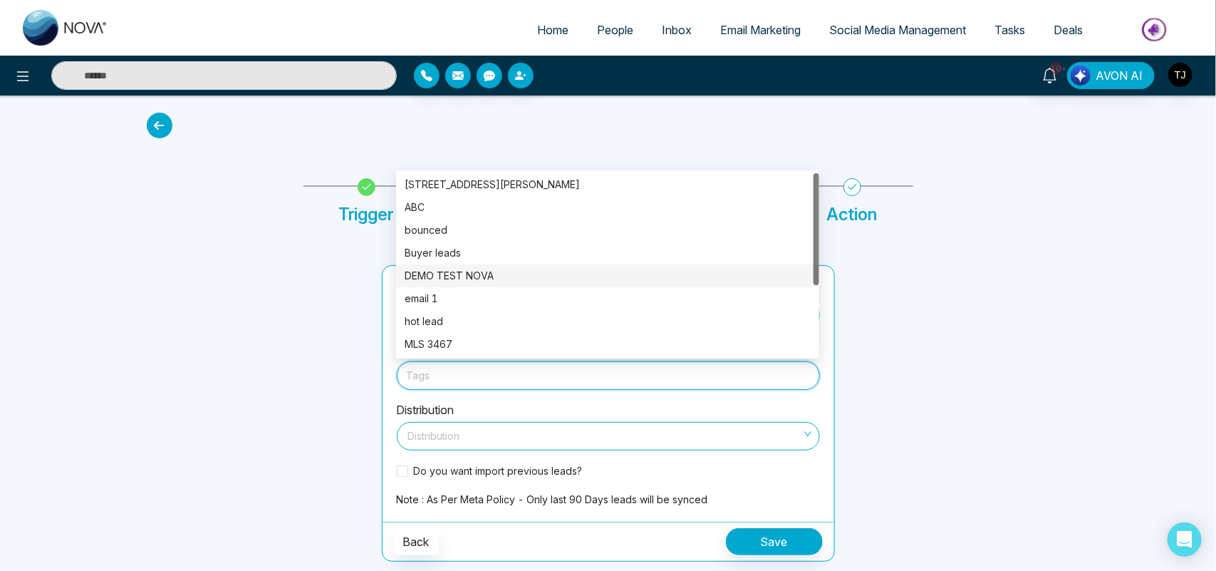
click at [510, 265] on div "DEMO TEST NOVA" at bounding box center [607, 275] width 423 height 23
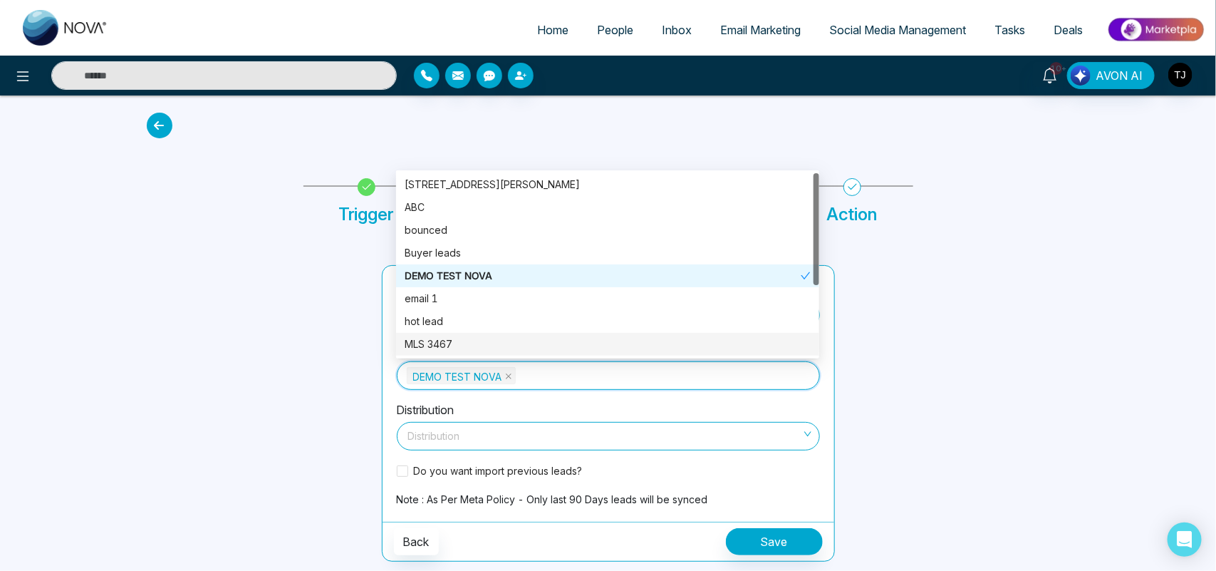
click at [515, 429] on input "search" at bounding box center [603, 433] width 396 height 21
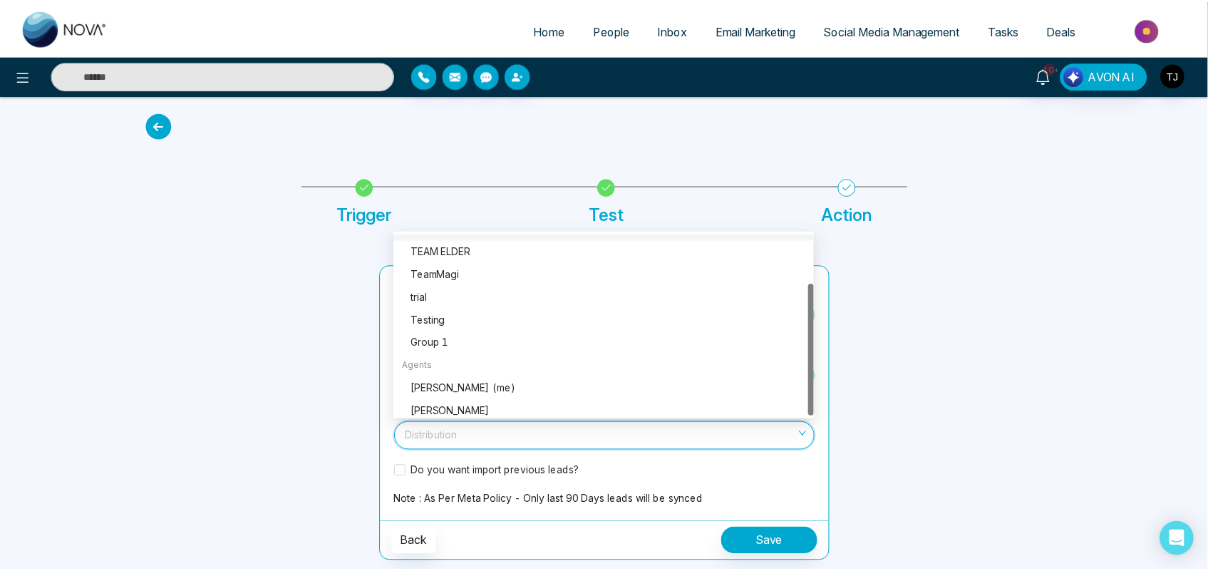
scroll to position [68, 0]
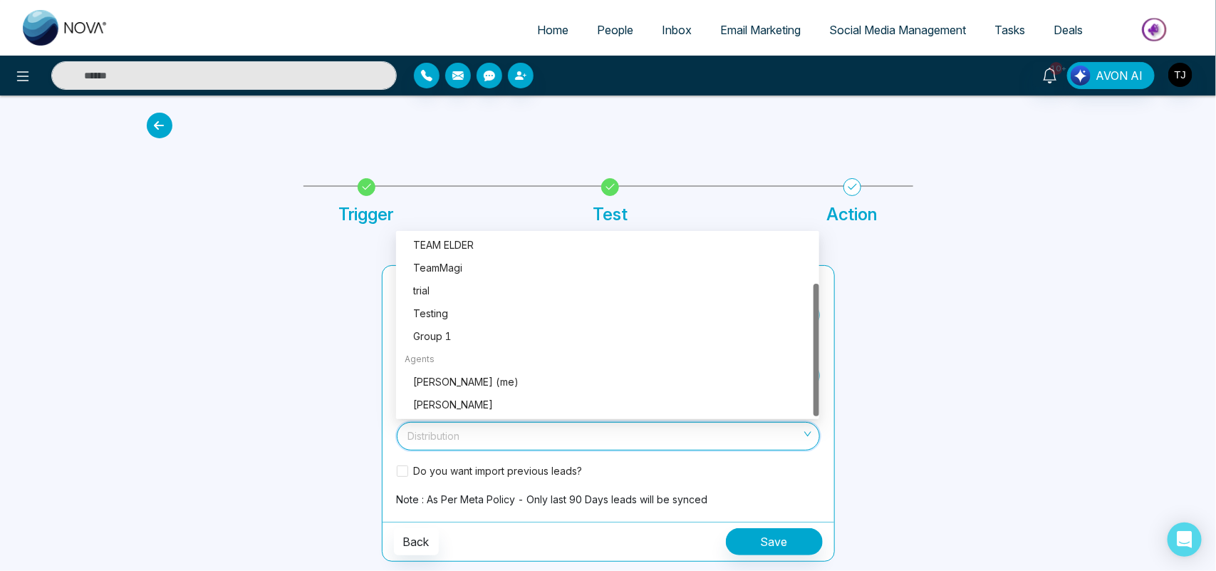
drag, startPoint x: 815, startPoint y: 305, endPoint x: 834, endPoint y: 379, distance: 76.6
click at [834, 379] on body "Home People Inbox Email Marketing Social Media Management Tasks Deals 10+ AVON …" at bounding box center [608, 285] width 1216 height 571
click at [578, 379] on div "[PERSON_NAME] (me)" at bounding box center [612, 382] width 398 height 16
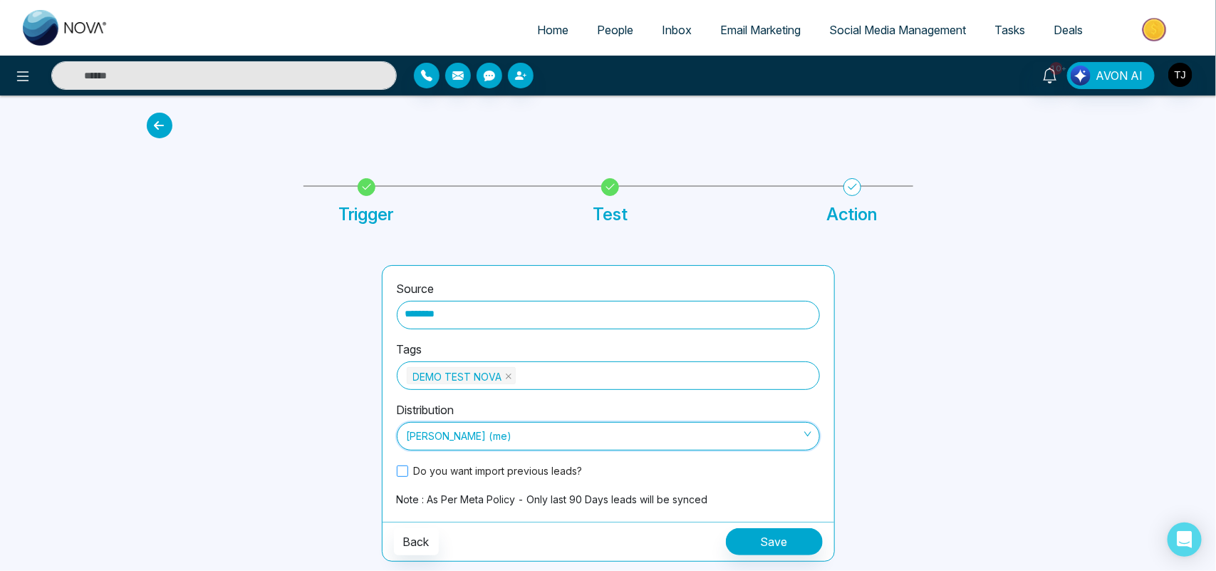
click at [400, 467] on span at bounding box center [402, 470] width 11 height 11
click at [604, 36] on span "People" at bounding box center [615, 30] width 36 height 14
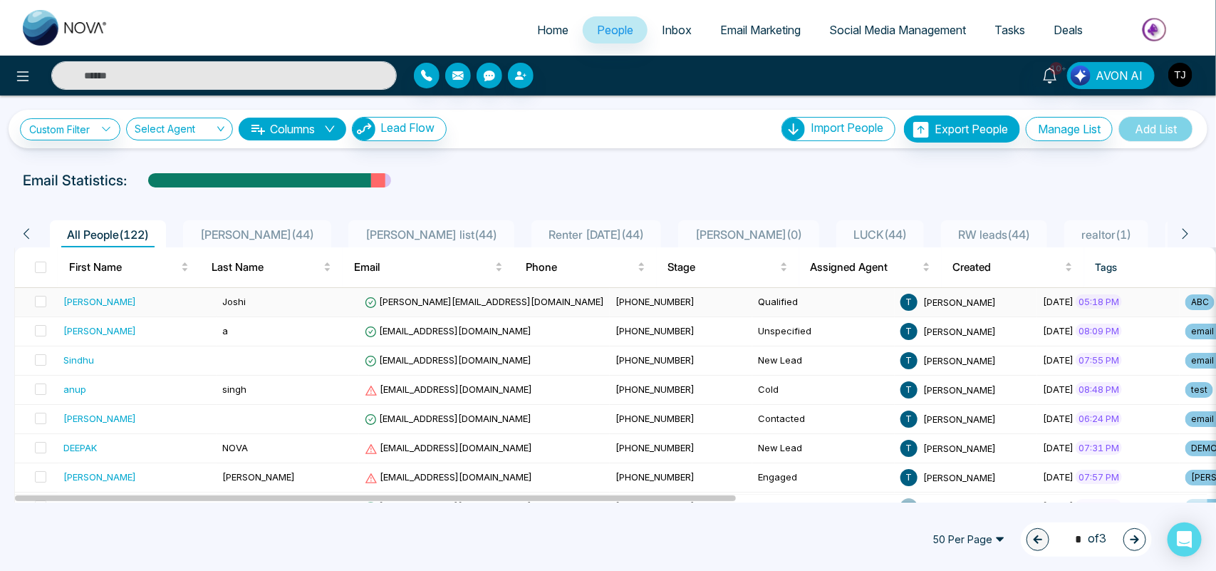
click at [126, 300] on div "[PERSON_NAME]" at bounding box center [137, 301] width 148 height 14
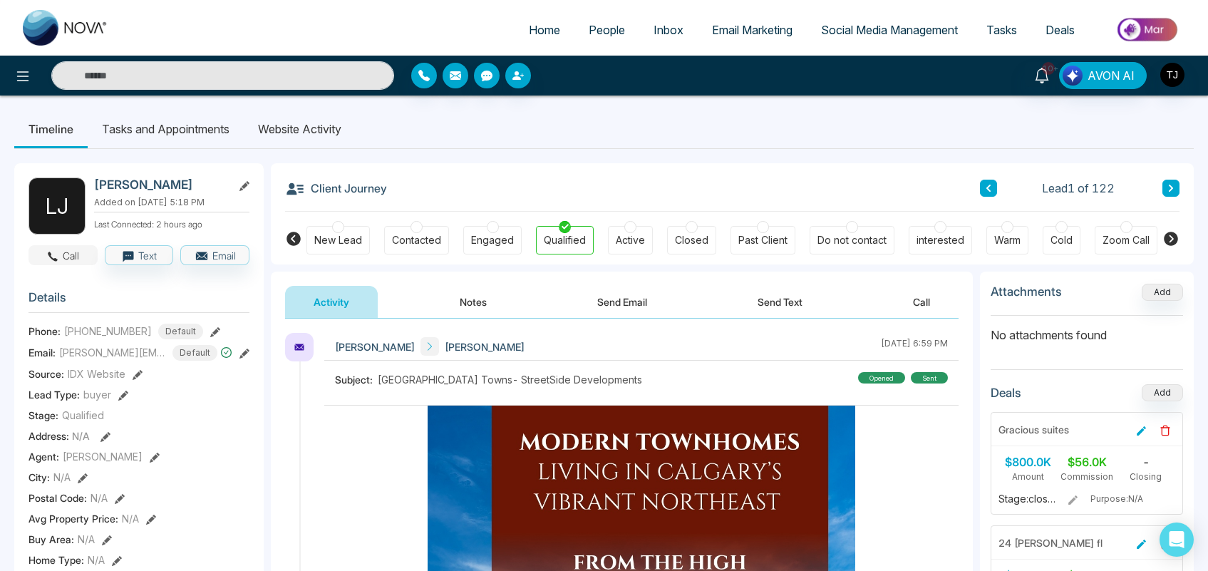
click at [76, 259] on button "Call" at bounding box center [63, 255] width 69 height 20
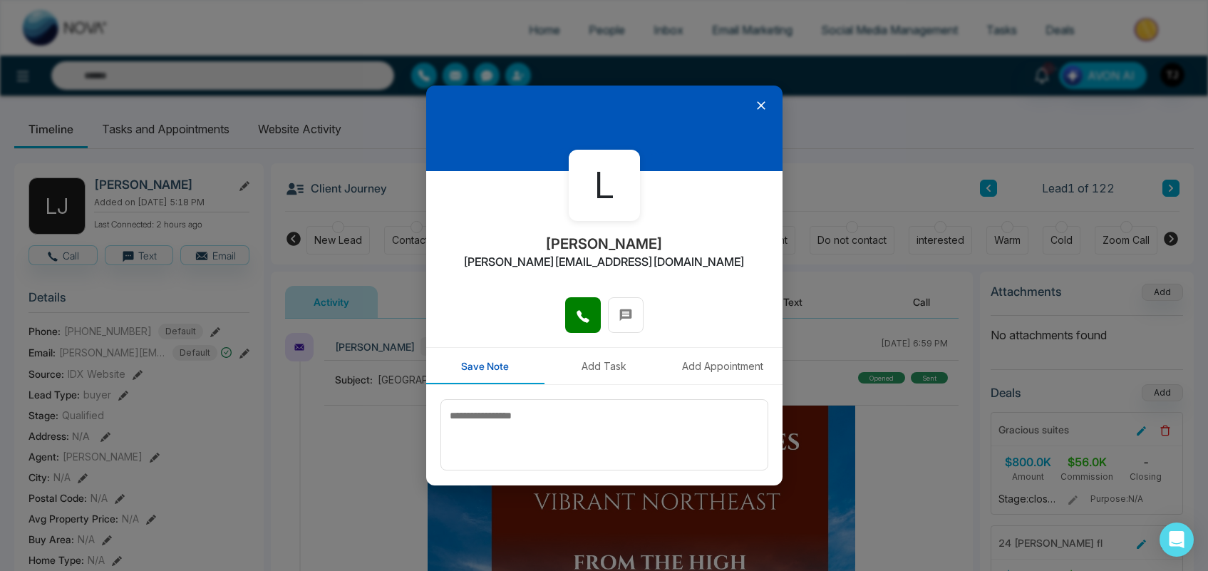
click at [757, 100] on icon at bounding box center [761, 105] width 14 height 14
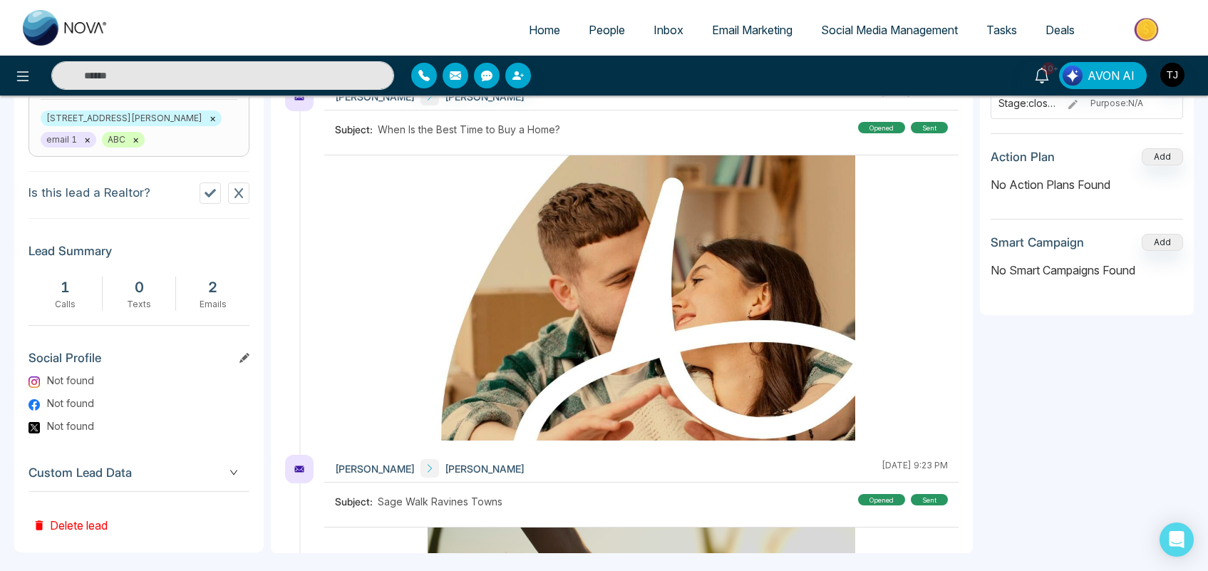
scroll to position [632, 0]
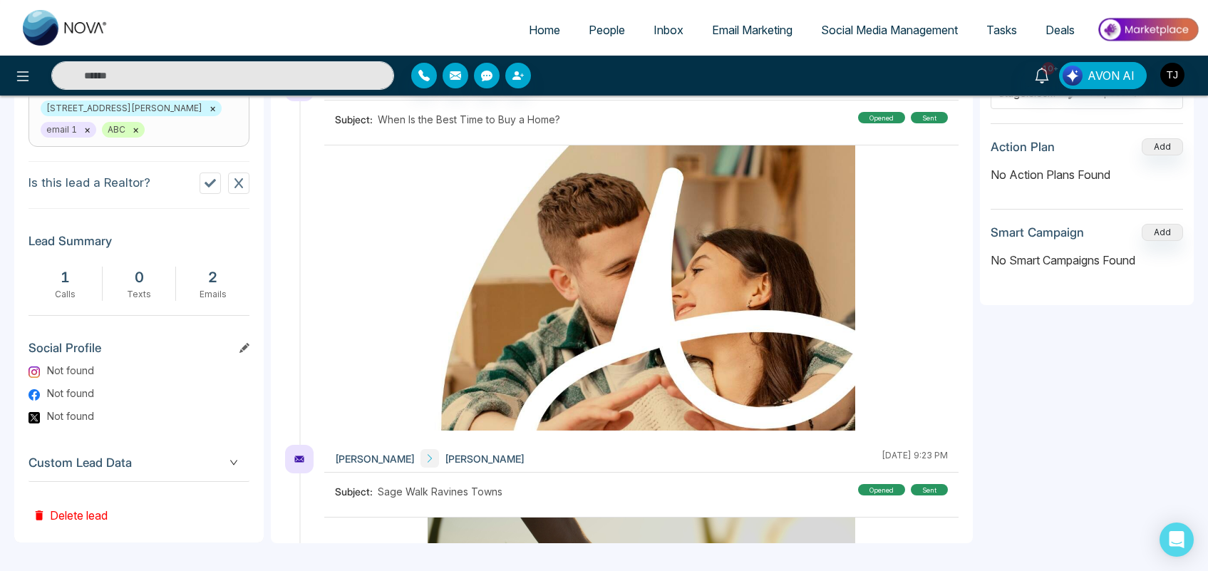
click at [170, 461] on span "Custom Lead Data" at bounding box center [139, 462] width 221 height 19
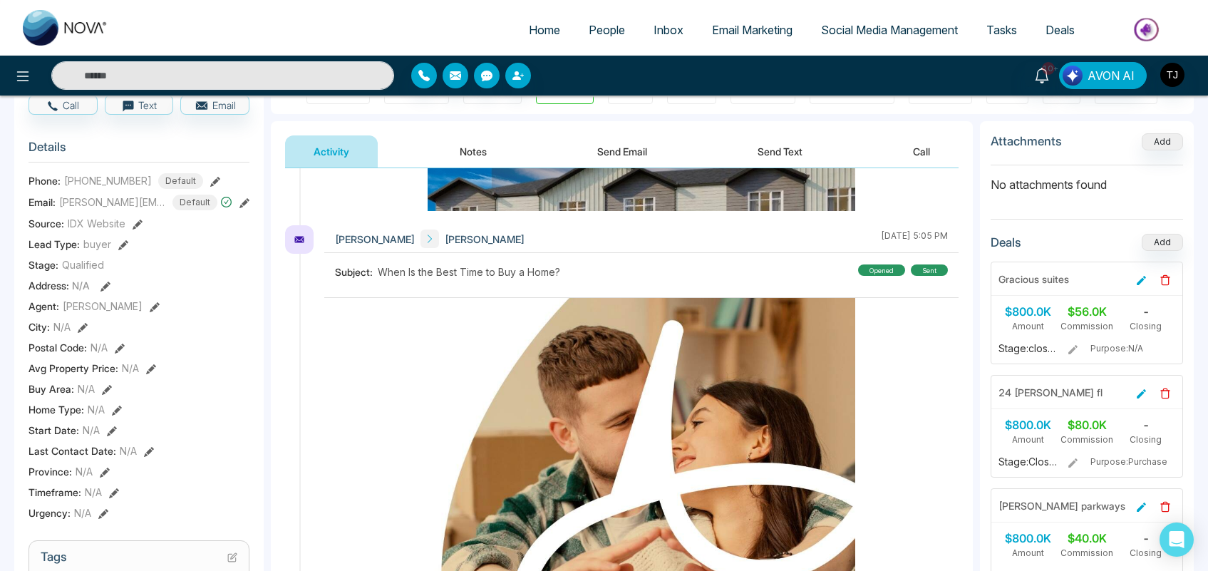
scroll to position [157, 0]
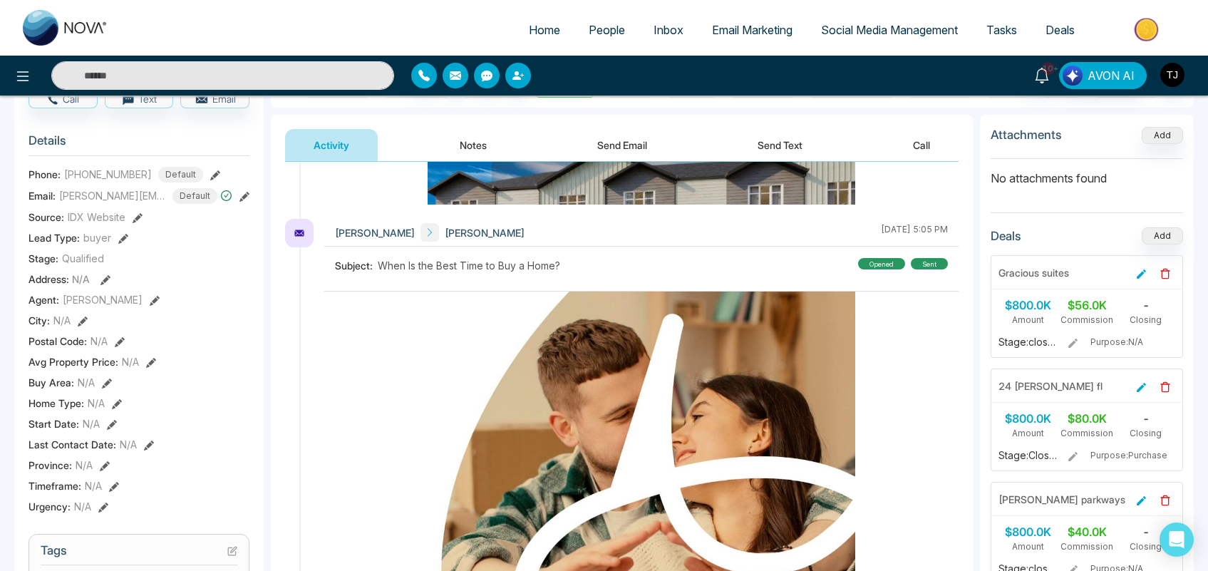
click at [475, 151] on button "Notes" at bounding box center [473, 145] width 84 height 32
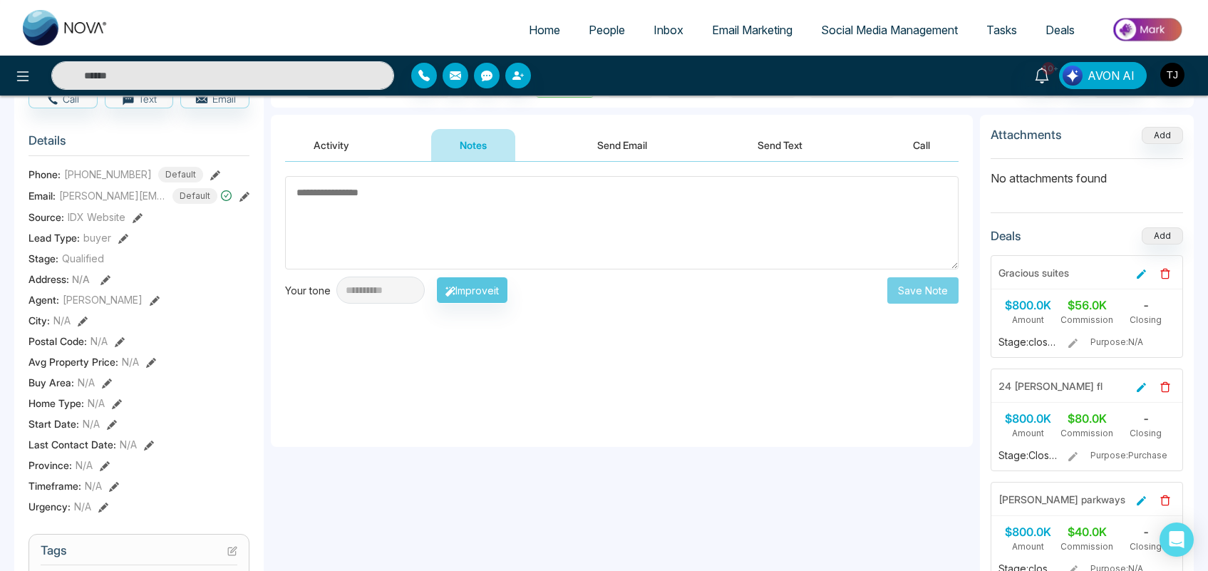
click at [615, 138] on button "Send Email" at bounding box center [622, 145] width 107 height 32
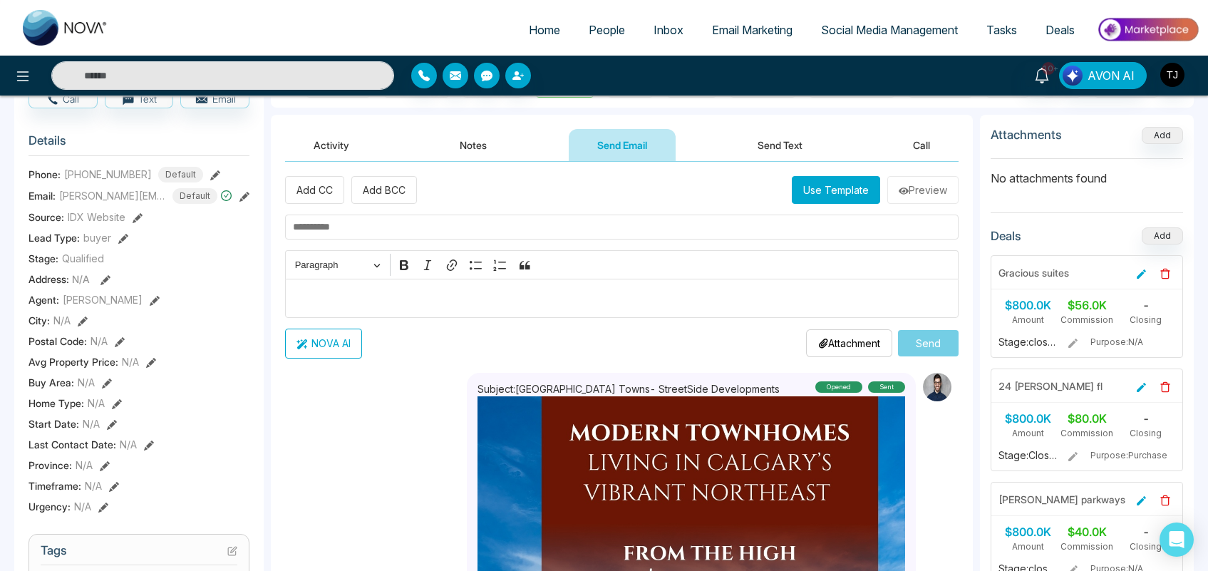
click at [774, 140] on button "Send Text" at bounding box center [780, 145] width 102 height 32
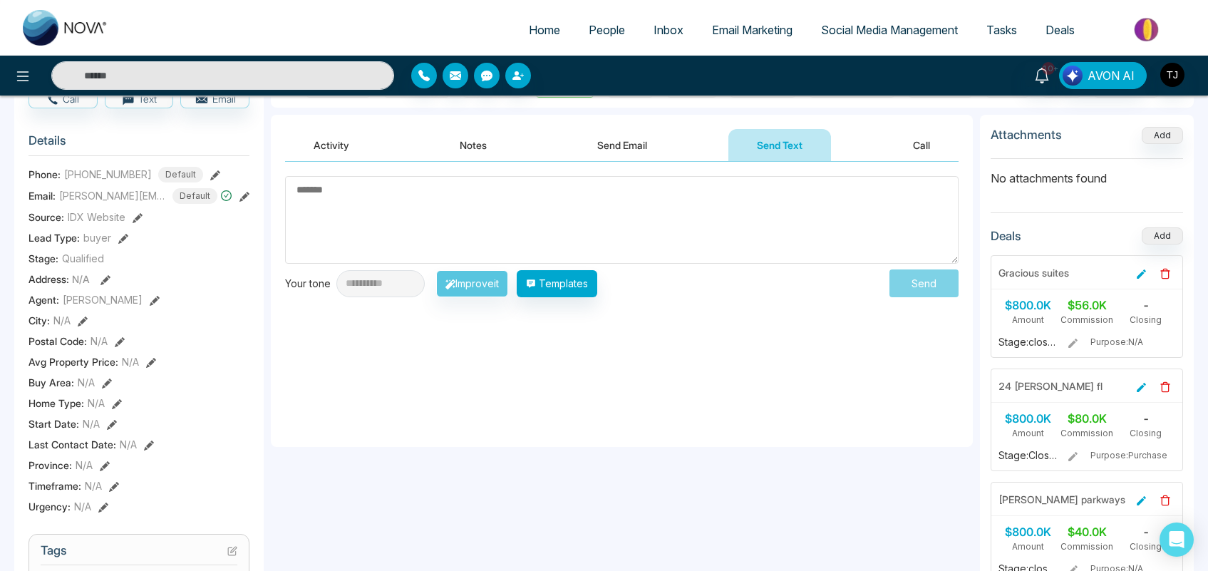
click at [918, 139] on button "Call" at bounding box center [921, 145] width 74 height 32
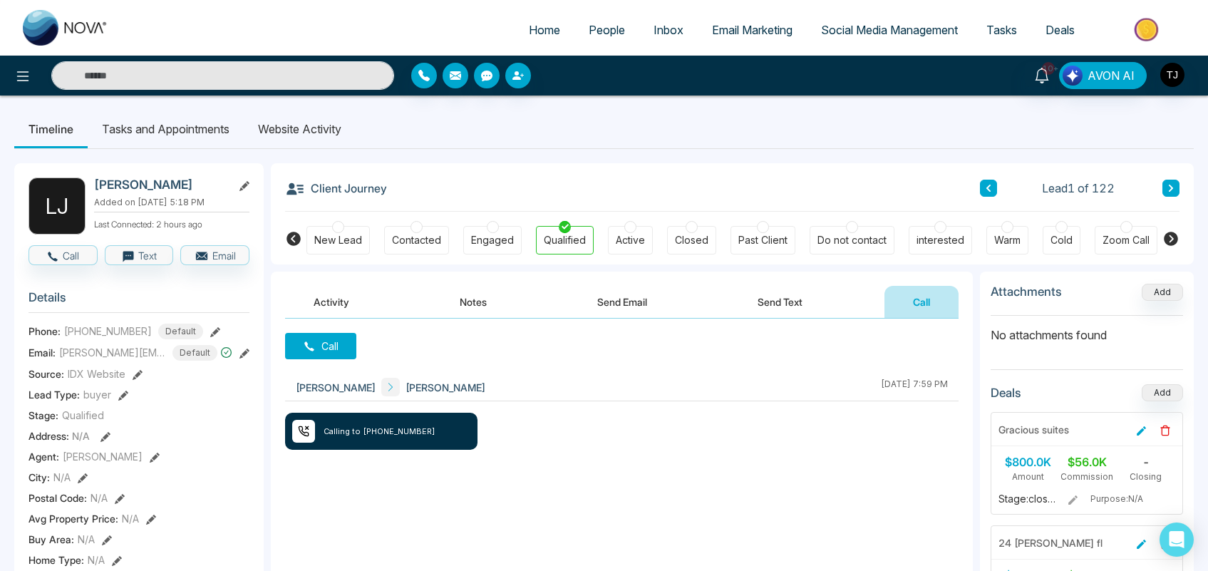
scroll to position [7, 0]
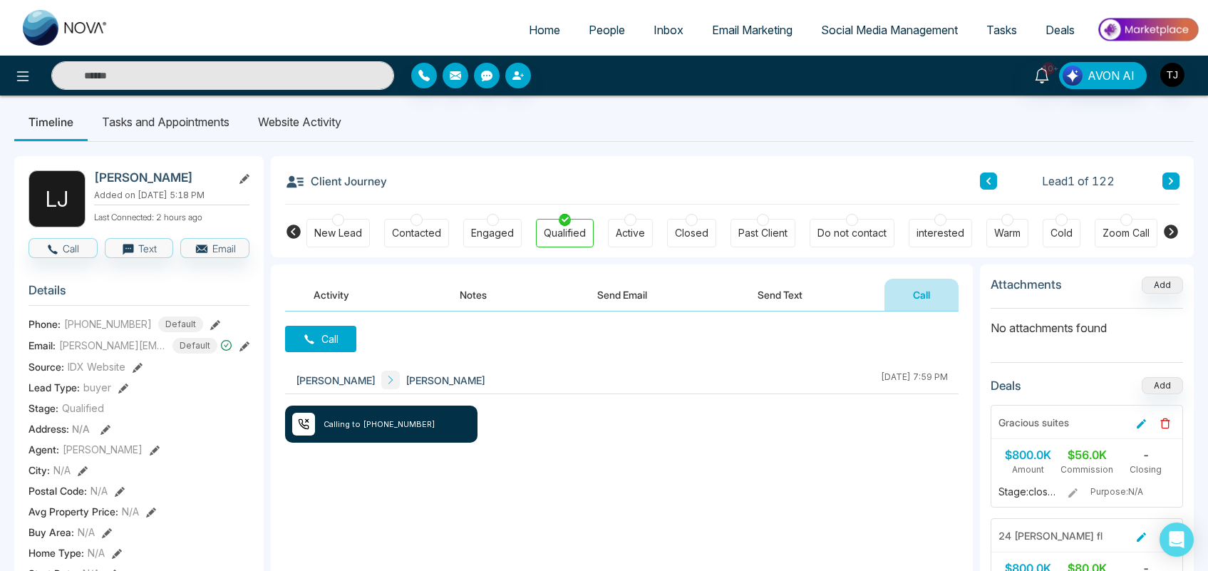
click at [157, 115] on li "Tasks and Appointments" at bounding box center [166, 122] width 156 height 38
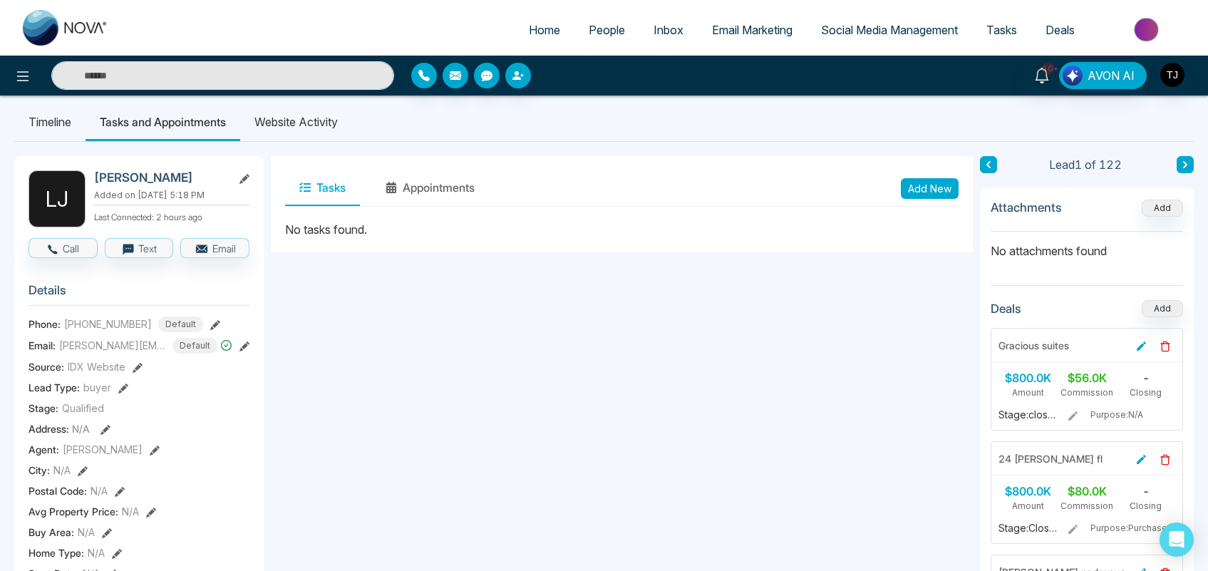
click at [292, 128] on li "Website Activity" at bounding box center [296, 122] width 112 height 38
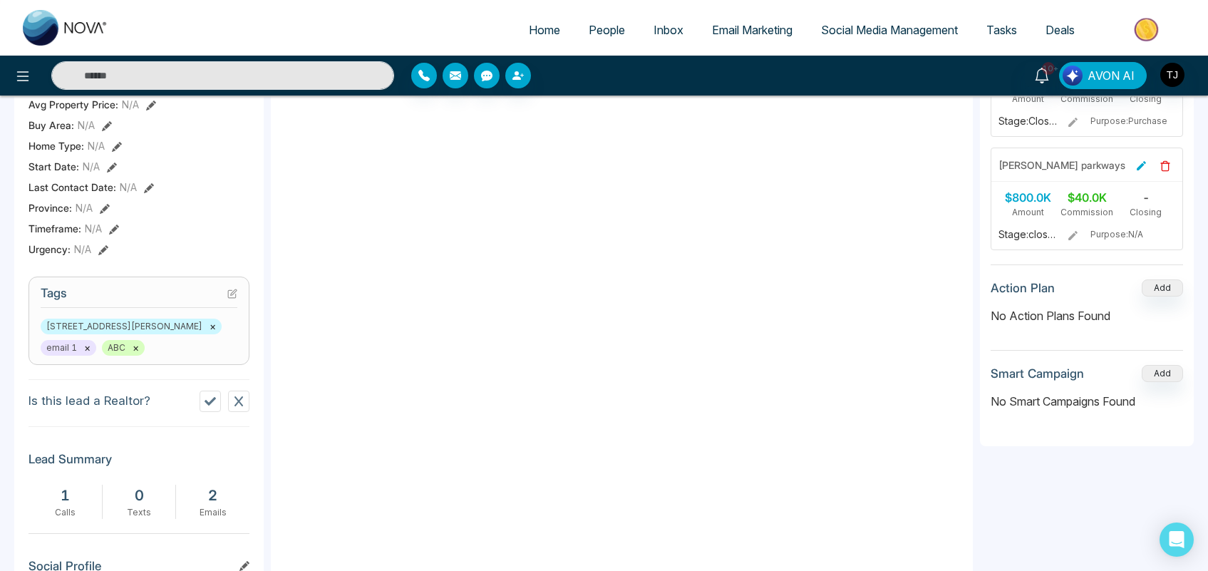
scroll to position [420, 0]
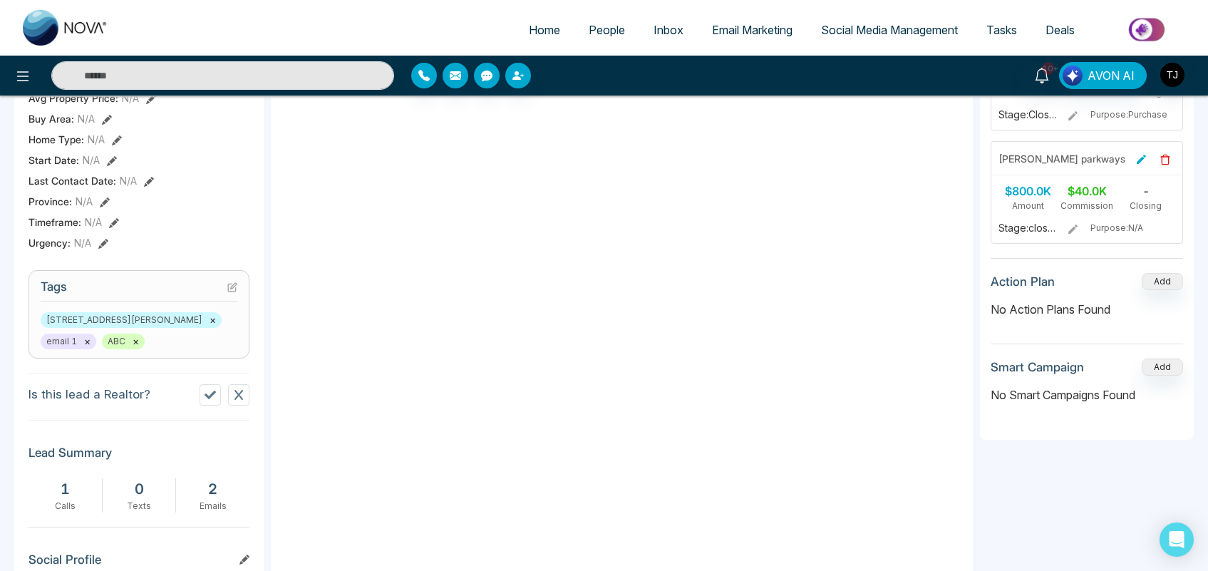
drag, startPoint x: 1055, startPoint y: 280, endPoint x: 987, endPoint y: 294, distance: 69.2
click at [987, 294] on div "Attachments Add No attachments found Deals Add Gracious suites $800.0K Amount $…" at bounding box center [1087, 107] width 214 height 666
click at [1021, 289] on h3 "Action Plan" at bounding box center [1023, 281] width 64 height 14
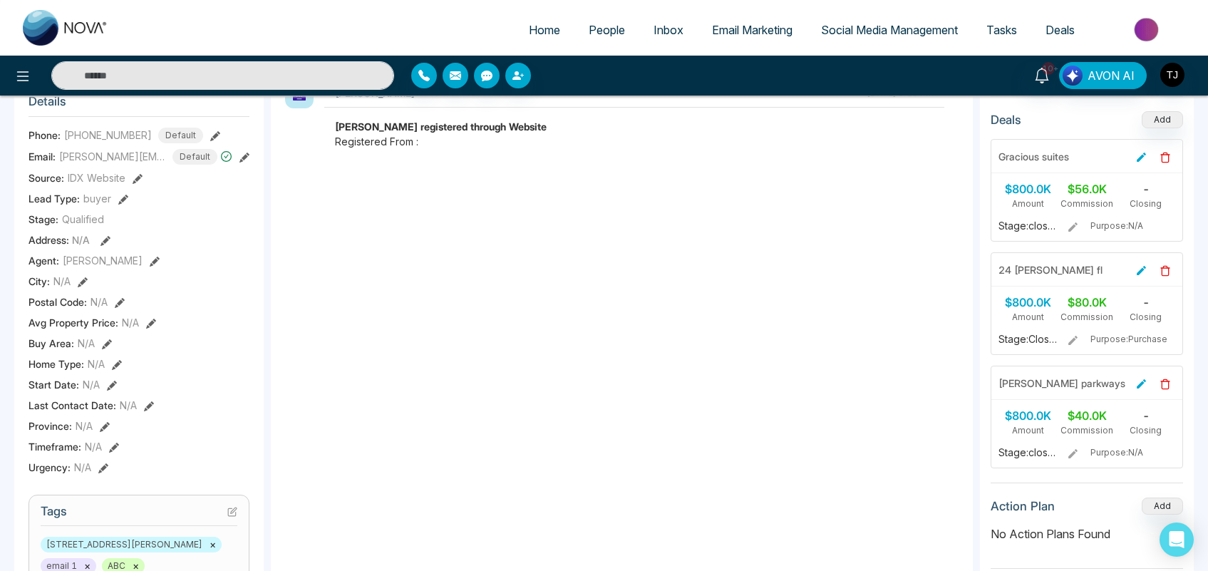
scroll to position [0, 0]
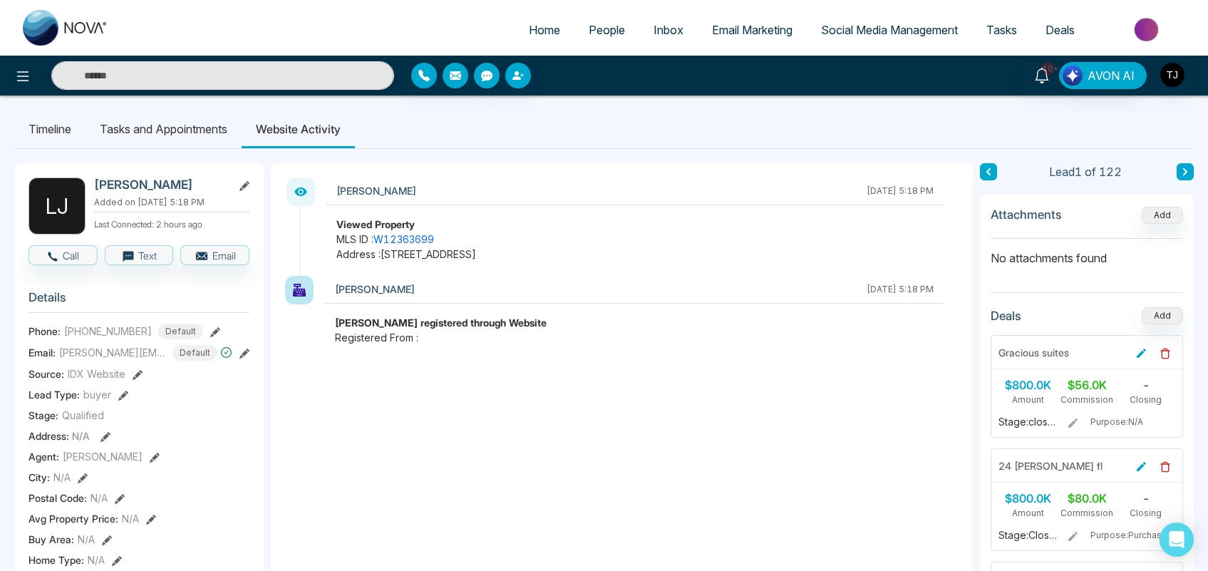
click at [187, 126] on li "Tasks and Appointments" at bounding box center [164, 129] width 156 height 38
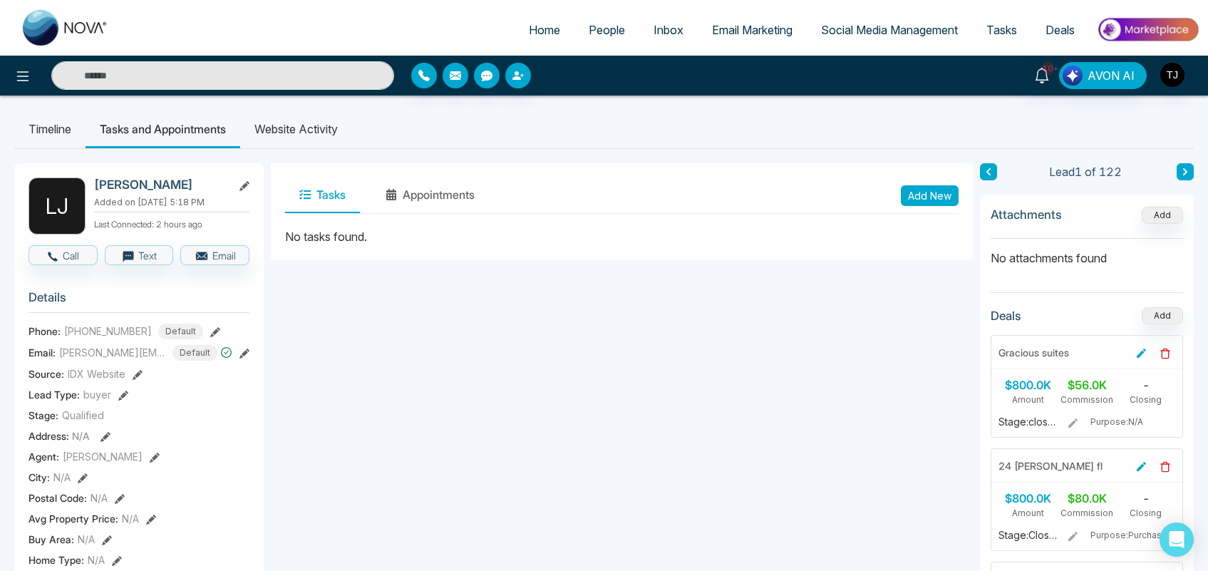
click at [63, 133] on li "Timeline" at bounding box center [49, 129] width 71 height 38
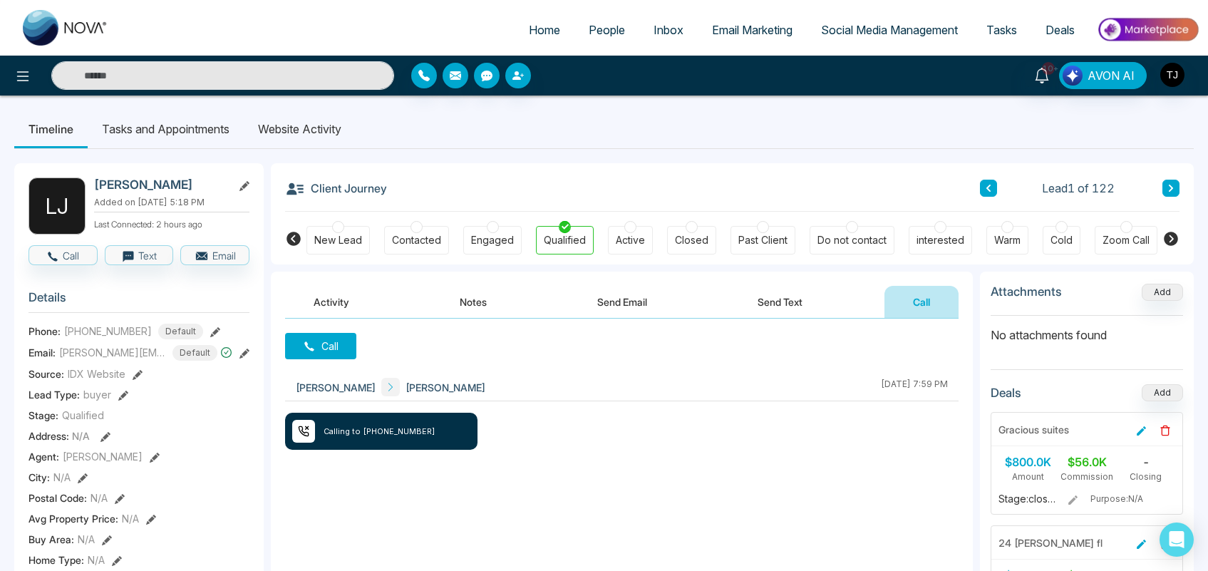
click at [589, 27] on span "People" at bounding box center [607, 30] width 36 height 14
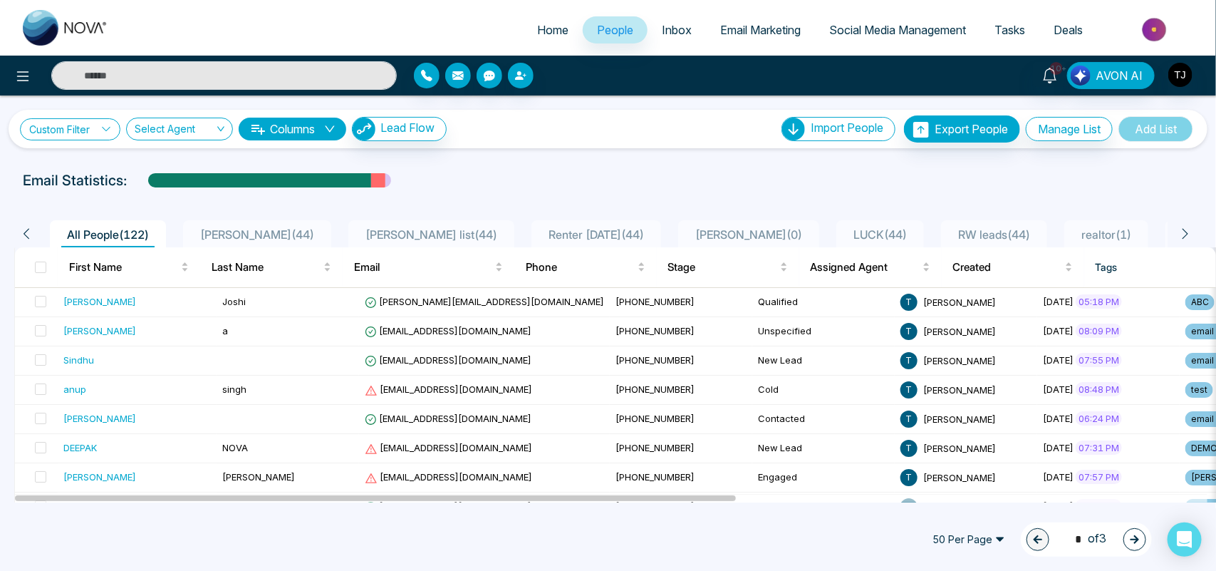
click at [101, 132] on link "Custom Filter" at bounding box center [70, 129] width 100 height 22
click at [911, 187] on div "Email Statistics:" at bounding box center [608, 180] width 1216 height 21
click at [36, 306] on span at bounding box center [40, 301] width 11 height 11
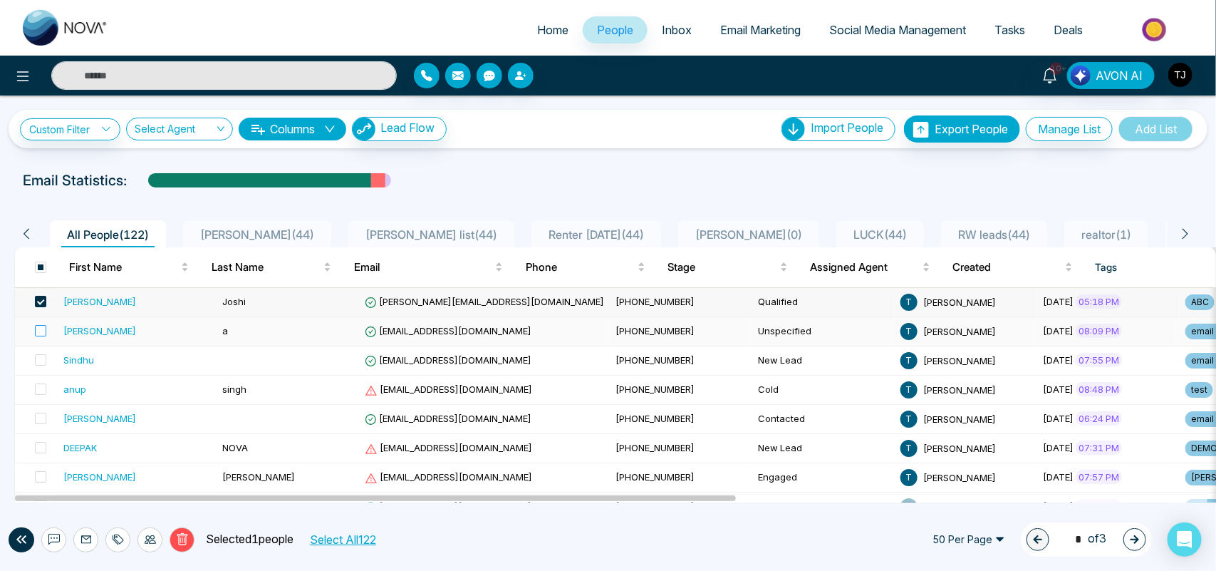
click at [33, 325] on label at bounding box center [36, 332] width 20 height 16
click at [664, 26] on span "Inbox" at bounding box center [677, 30] width 30 height 14
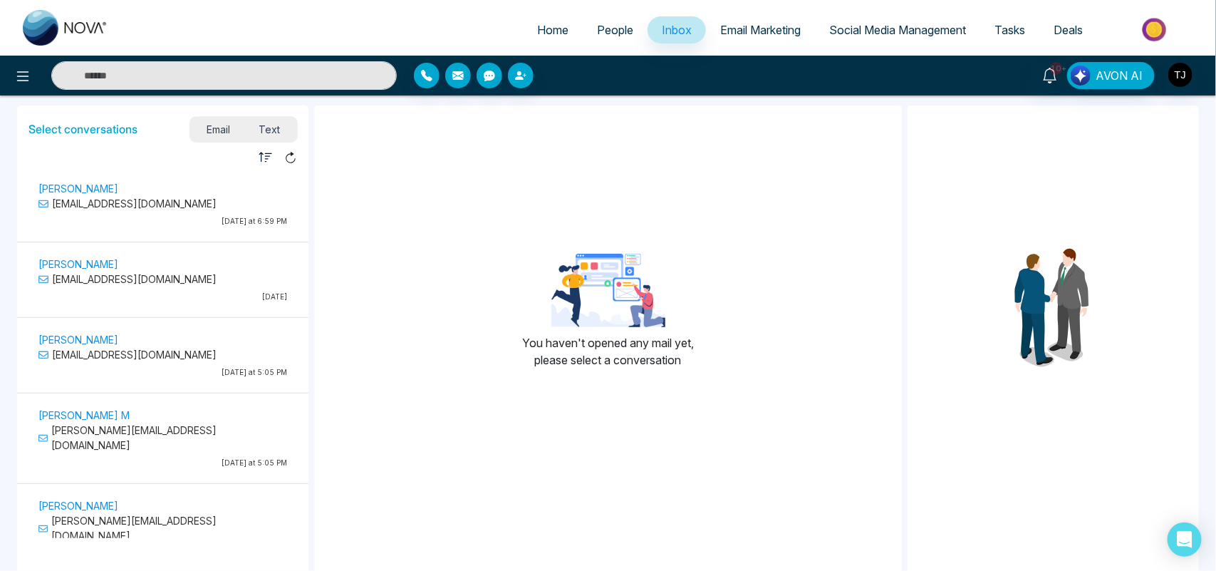
click at [772, 36] on span "Email Marketing" at bounding box center [760, 30] width 81 height 14
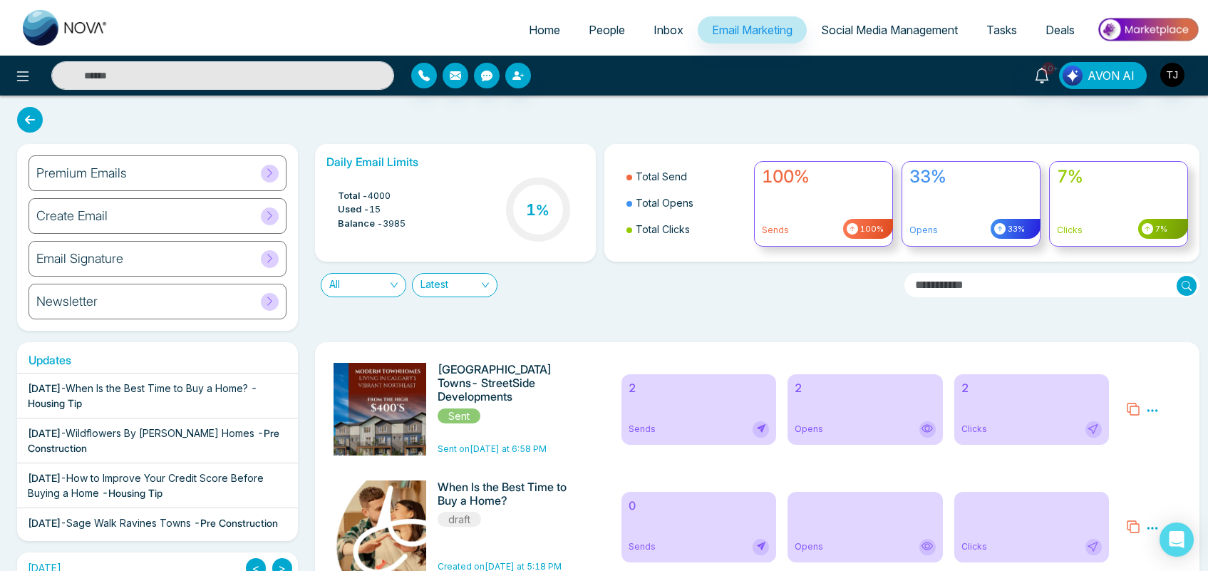
click at [136, 200] on div "Create Email" at bounding box center [158, 216] width 258 height 36
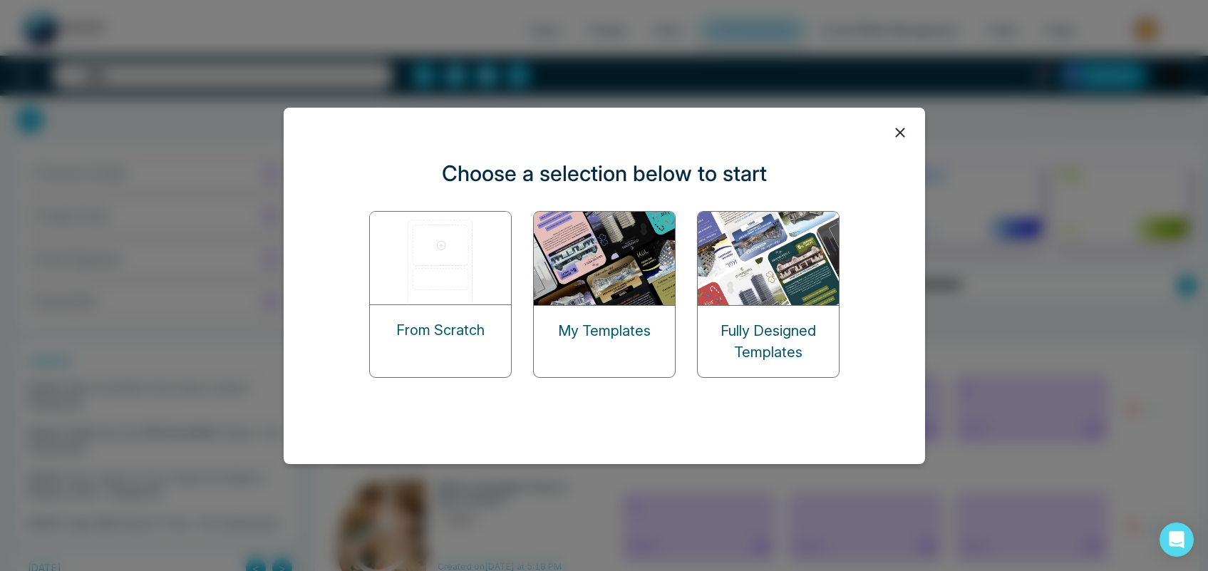
click at [461, 296] on img at bounding box center [441, 258] width 143 height 93
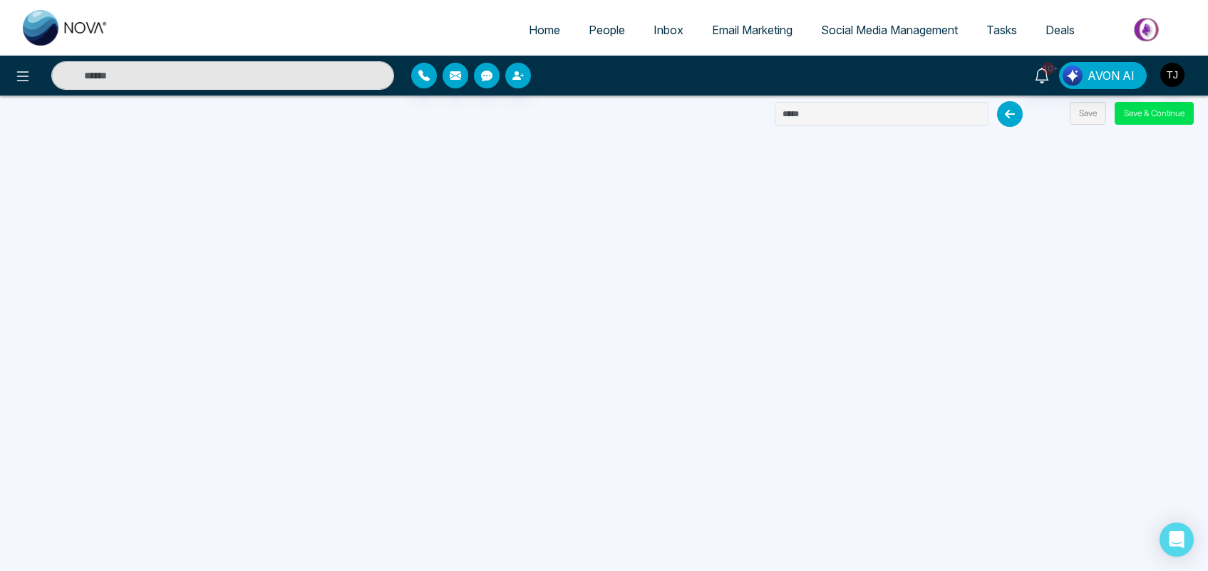
click at [772, 33] on span "Email Marketing" at bounding box center [752, 30] width 81 height 14
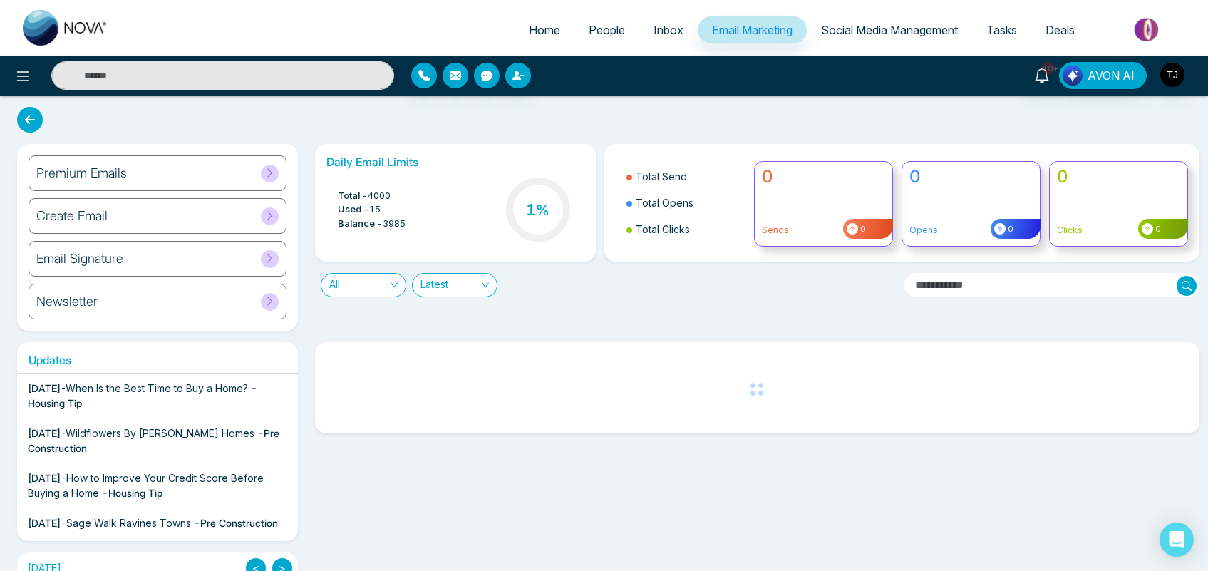
click at [255, 170] on div "Premium Emails" at bounding box center [158, 173] width 258 height 36
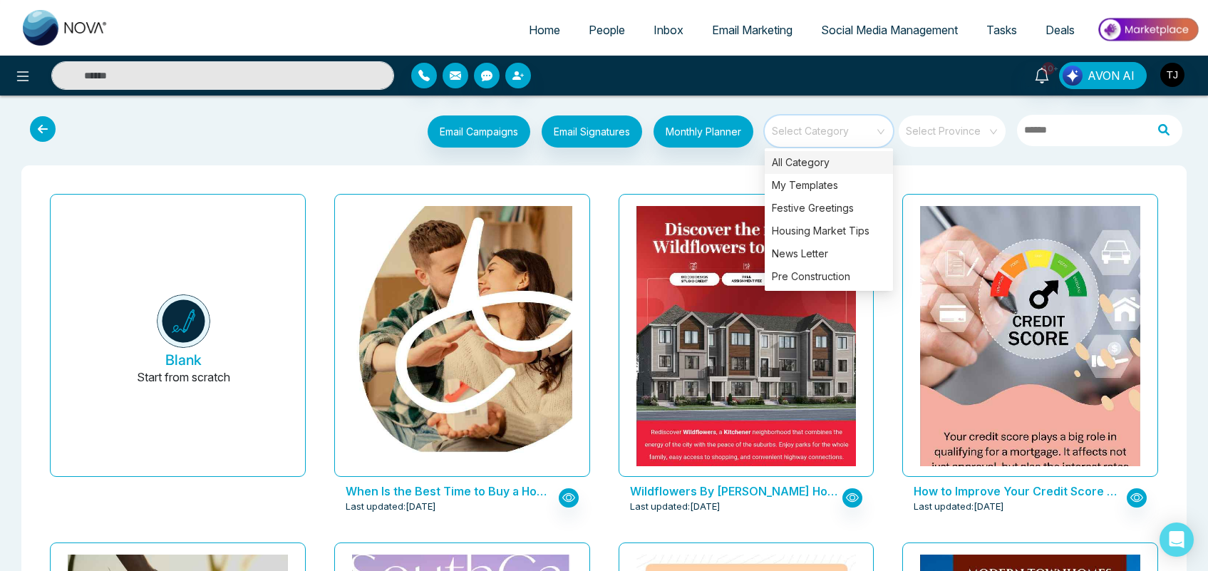
click at [853, 127] on input "search" at bounding box center [824, 125] width 103 height 21
click at [829, 209] on div "Festive Greetings" at bounding box center [829, 208] width 128 height 23
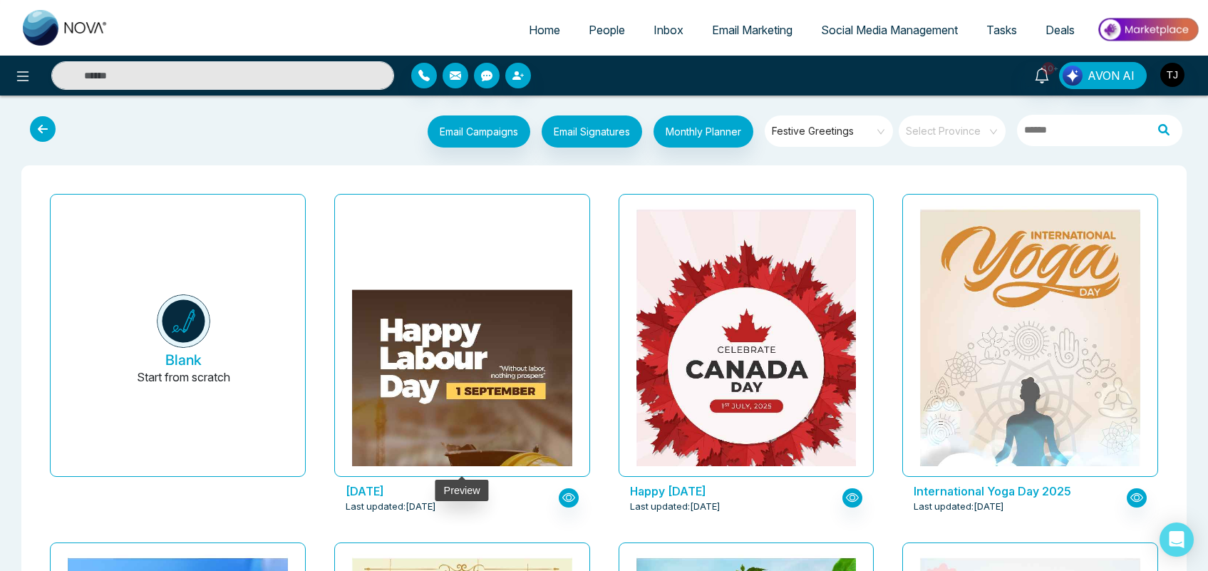
click at [506, 358] on img at bounding box center [462, 427] width 440 height 275
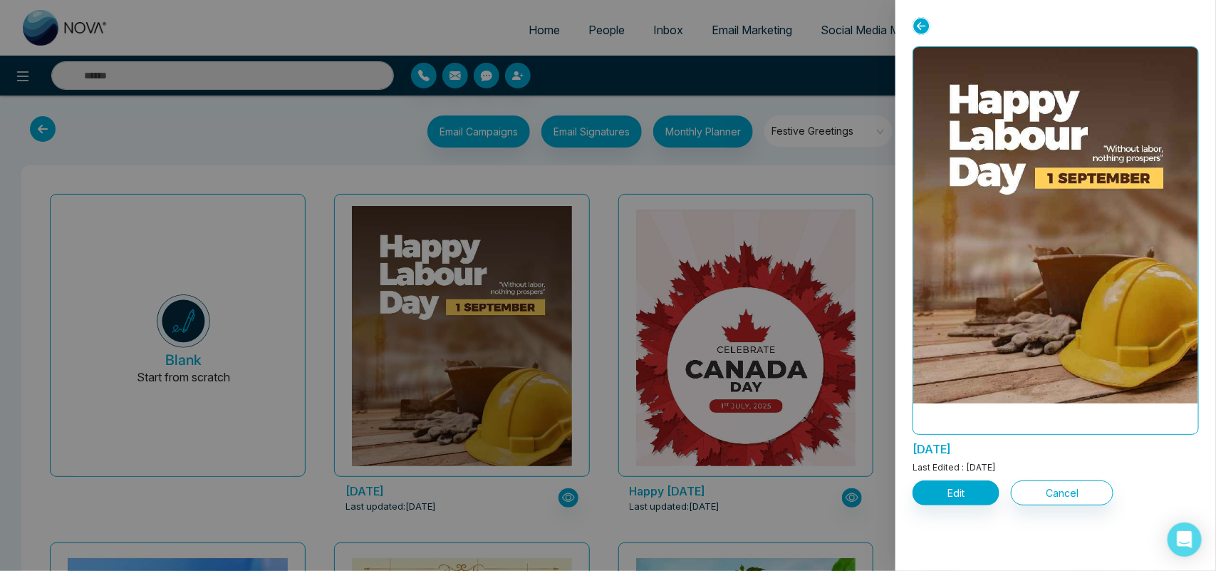
click at [845, 137] on div at bounding box center [608, 285] width 1216 height 571
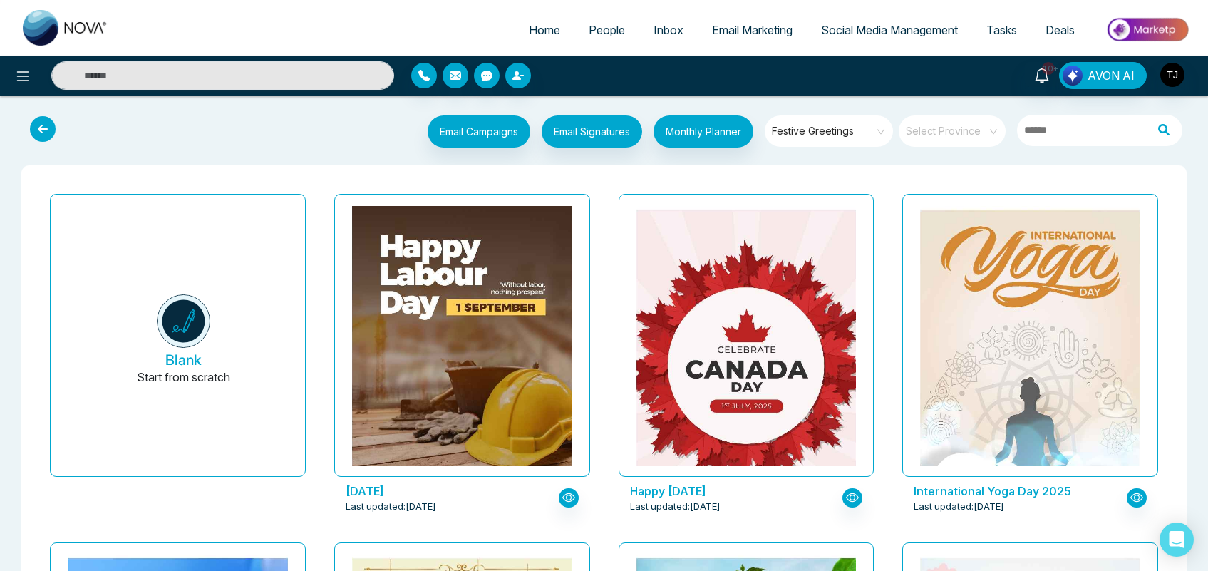
click at [845, 137] on span "Festive Greetings" at bounding box center [830, 130] width 116 height 21
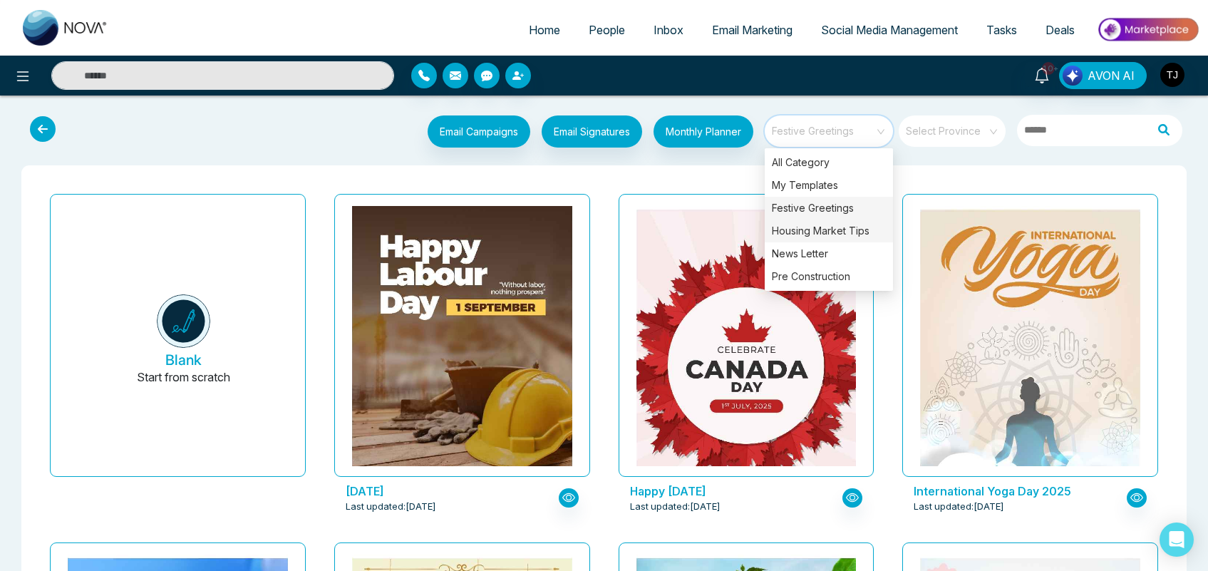
click at [843, 226] on div "Housing Market Tips" at bounding box center [829, 230] width 128 height 23
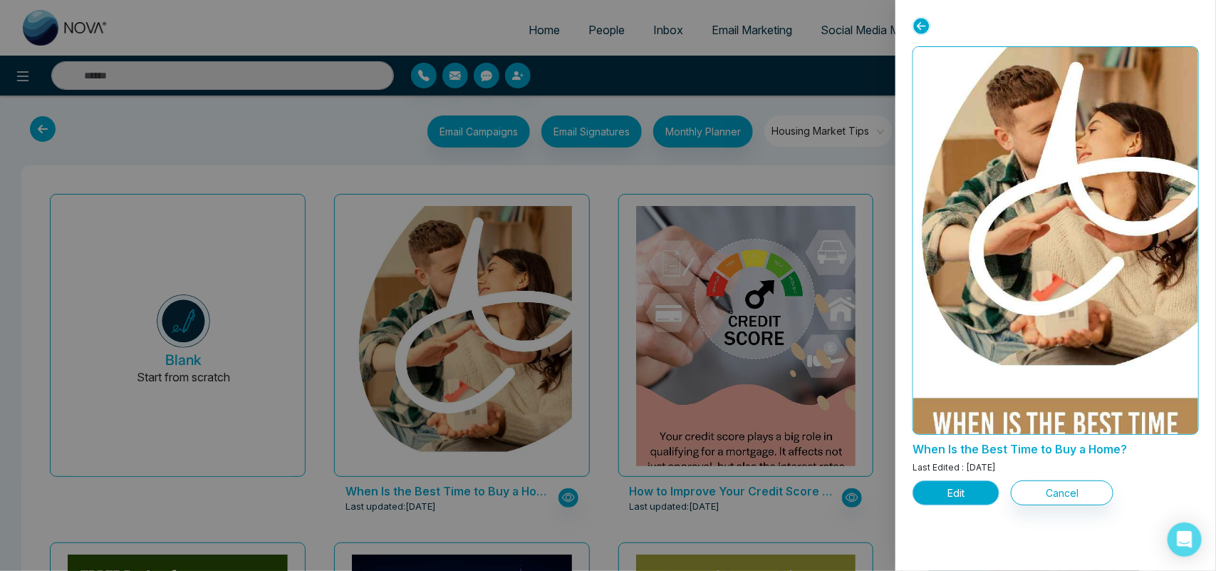
click at [949, 493] on button "Edit" at bounding box center [956, 492] width 87 height 25
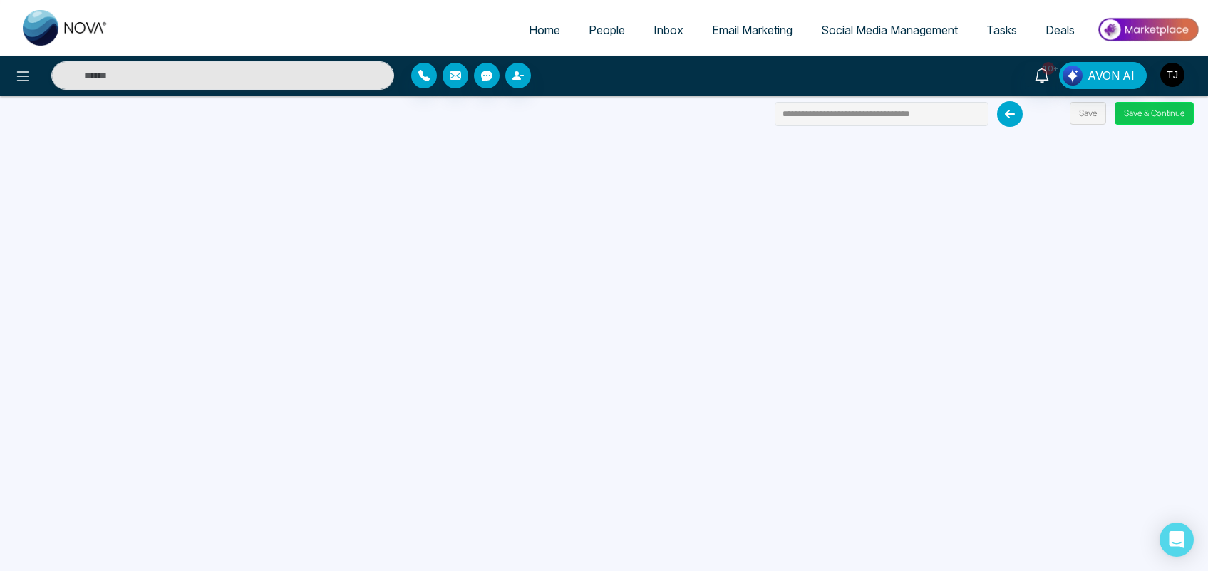
click at [1152, 115] on button "Save & Continue" at bounding box center [1154, 113] width 79 height 23
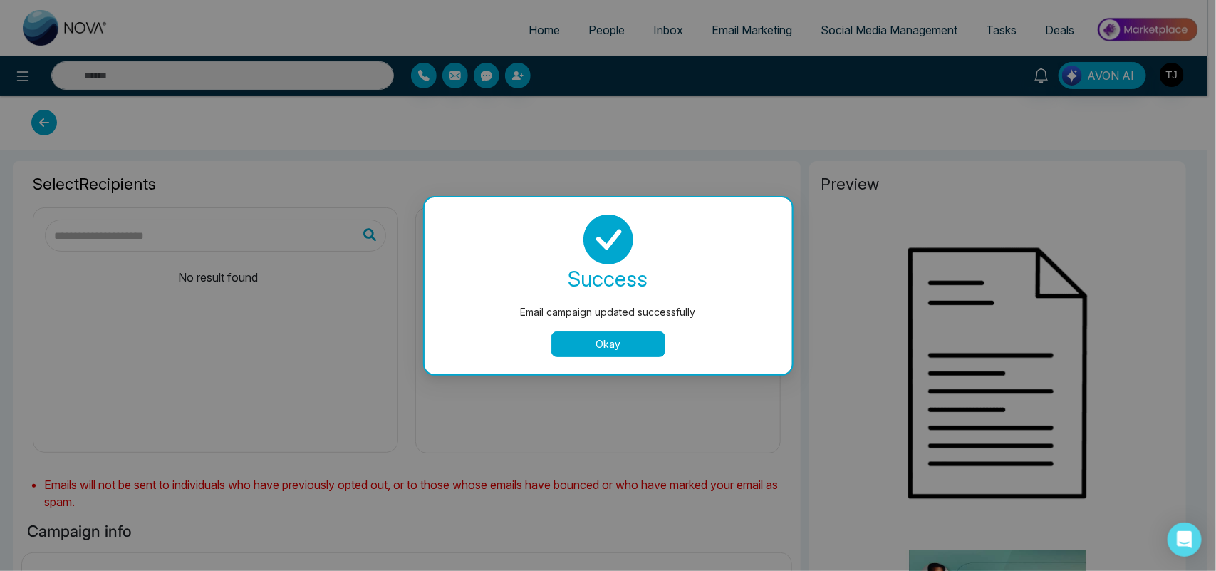
type input "**********"
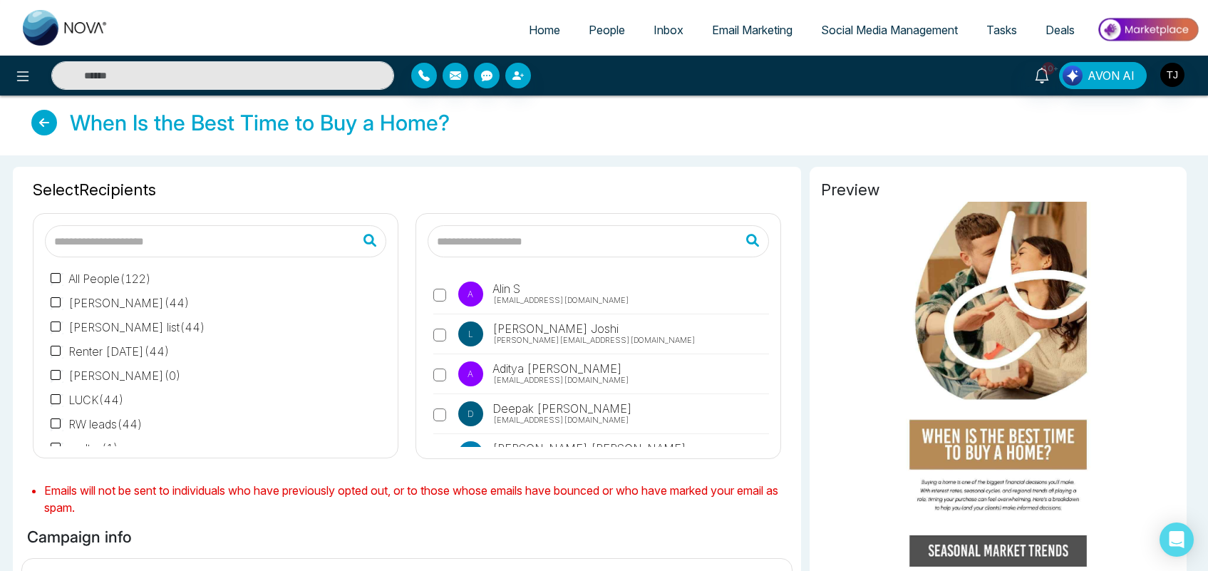
click at [114, 300] on label "[PERSON_NAME] ( 44 )" at bounding box center [120, 302] width 139 height 17
click at [636, 291] on label "A Alin S [EMAIL_ADDRESS][DOMAIN_NAME]" at bounding box center [601, 297] width 336 height 33
click at [90, 306] on label "[PERSON_NAME] ( 44 )" at bounding box center [120, 302] width 139 height 17
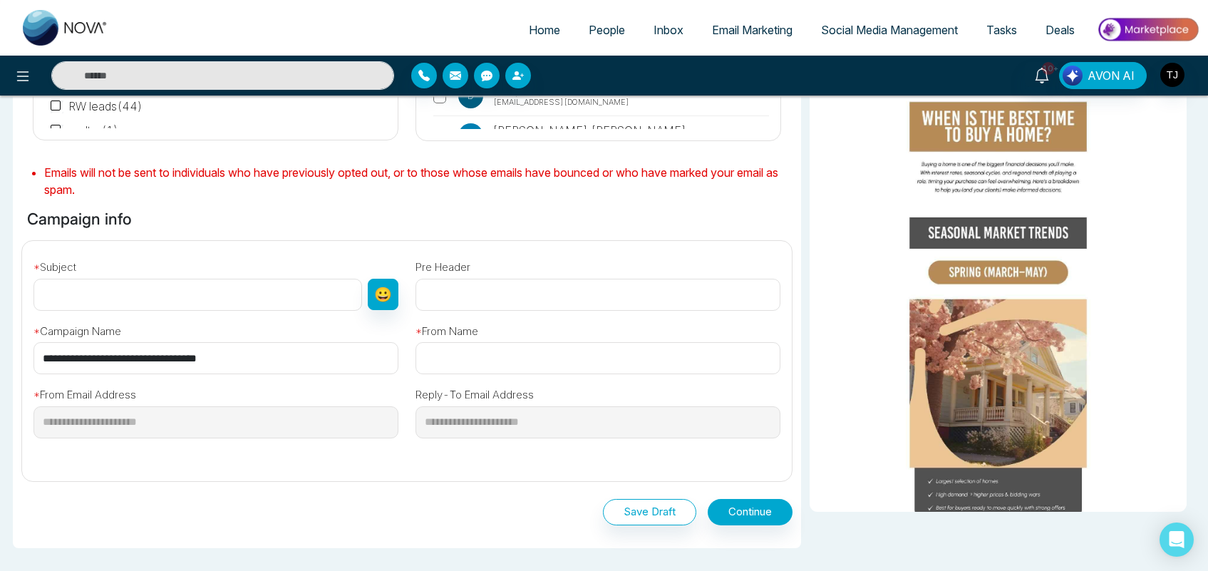
scroll to position [333, 0]
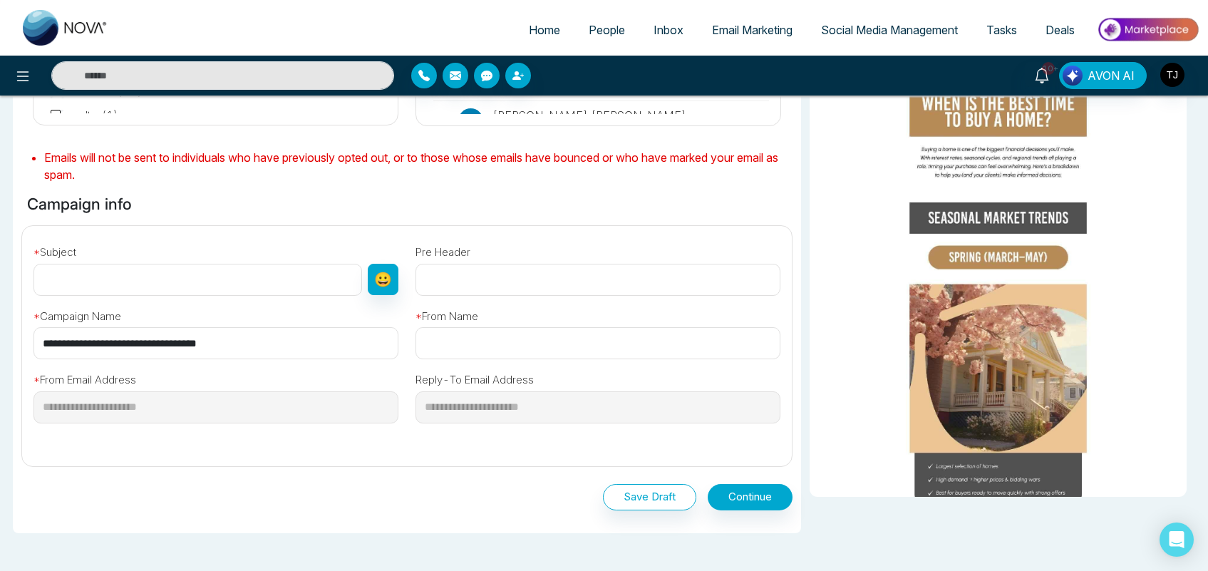
click at [190, 290] on input "text" at bounding box center [197, 280] width 329 height 32
type input "**"
click at [471, 353] on input "text" at bounding box center [597, 343] width 365 height 32
type input "*****"
click at [743, 507] on button "Continue" at bounding box center [750, 497] width 85 height 26
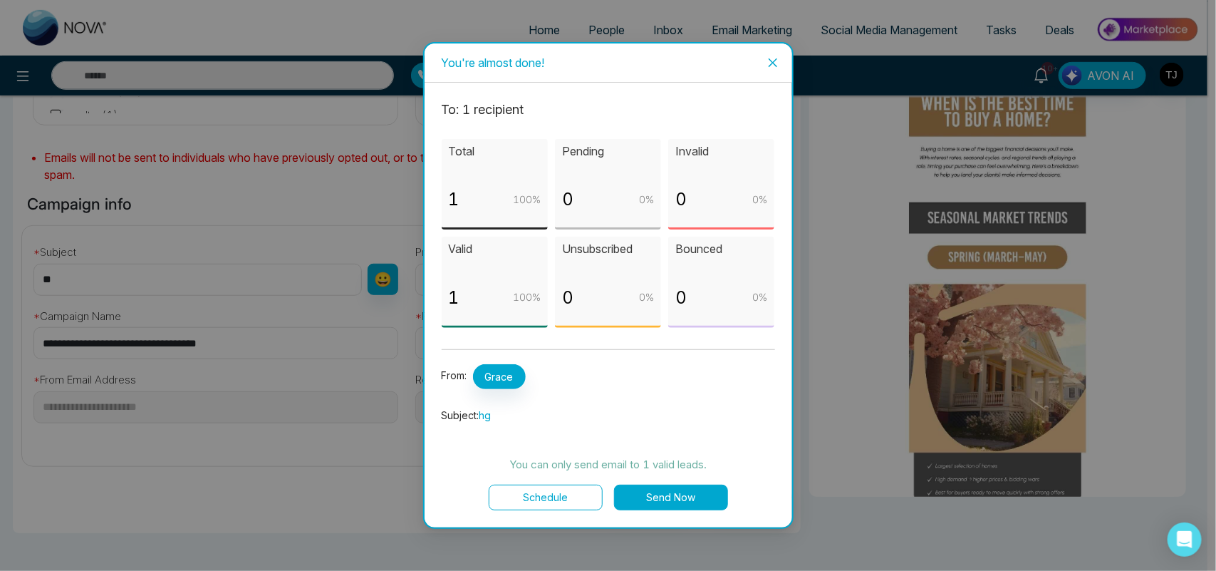
click at [775, 62] on icon "close" at bounding box center [773, 62] width 11 height 11
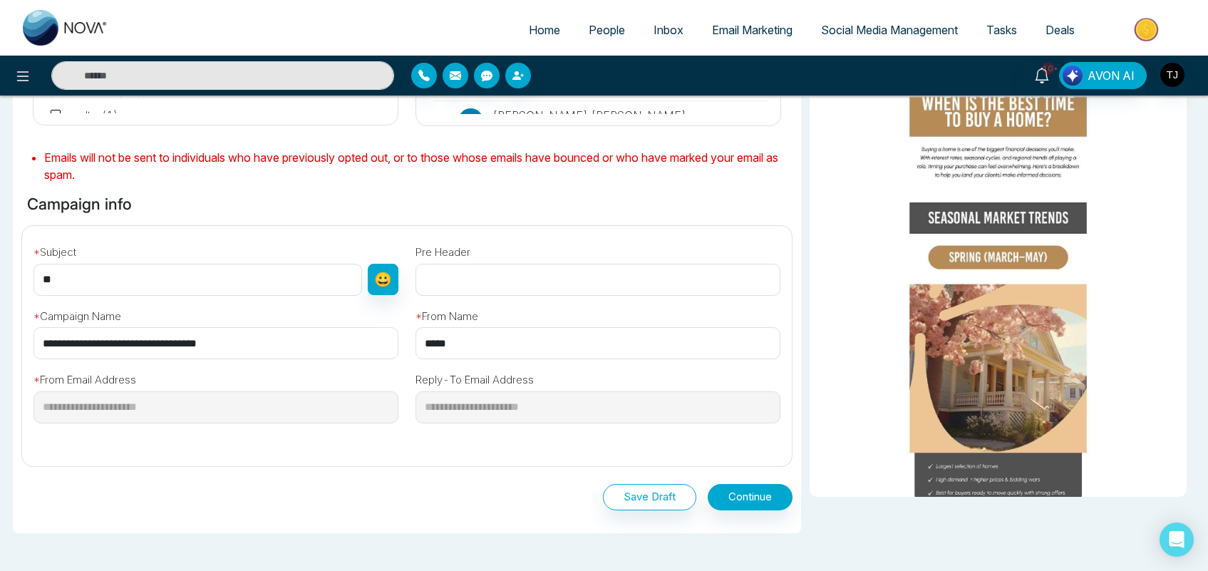
click at [766, 37] on link "Email Marketing" at bounding box center [752, 29] width 109 height 27
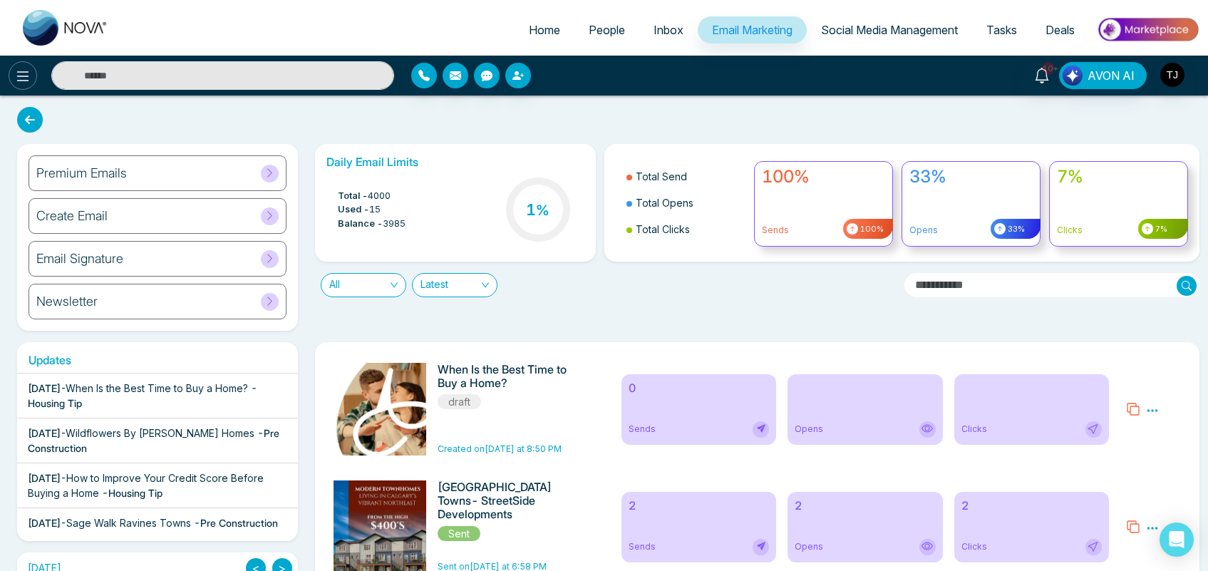
click at [18, 73] on icon at bounding box center [22, 76] width 17 height 17
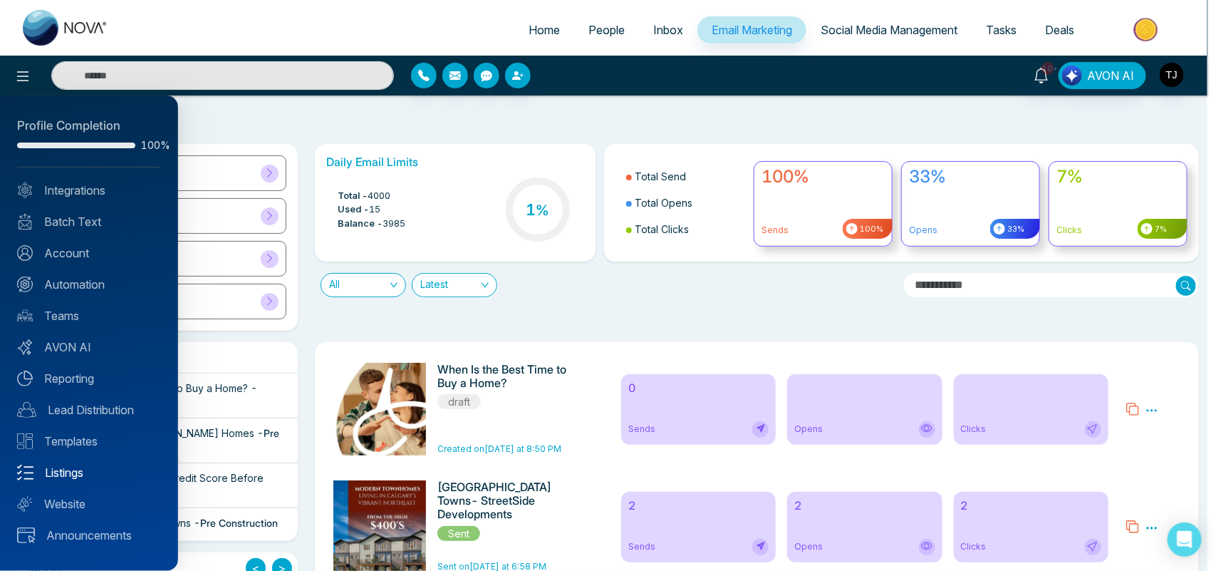
click at [58, 475] on link "Listings" at bounding box center [89, 472] width 144 height 17
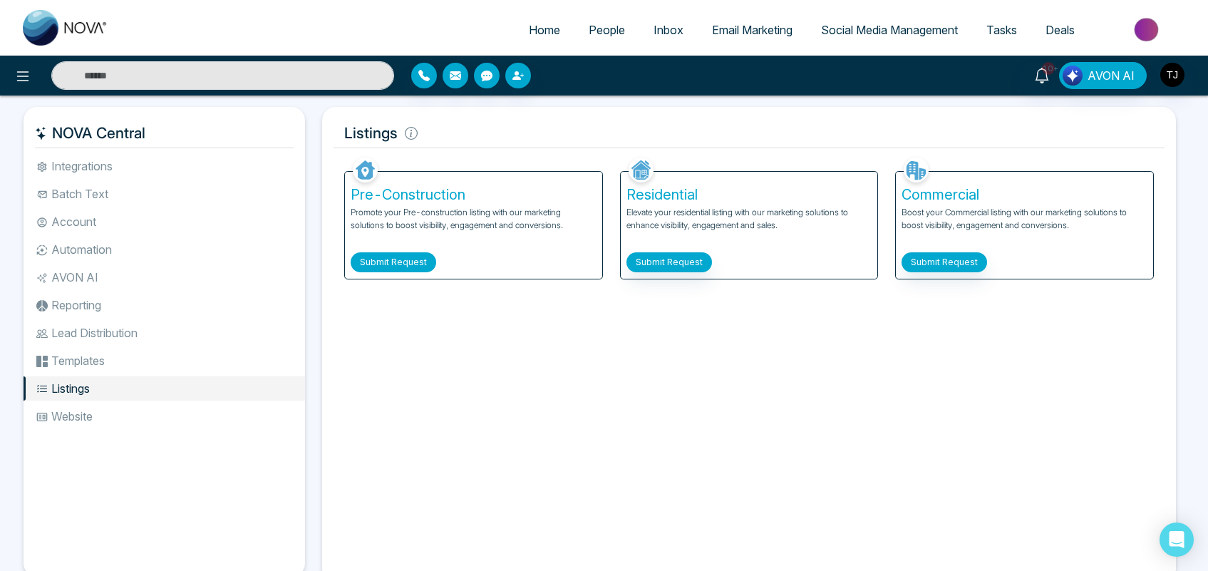
click at [400, 262] on button "Submit Request" at bounding box center [394, 262] width 86 height 20
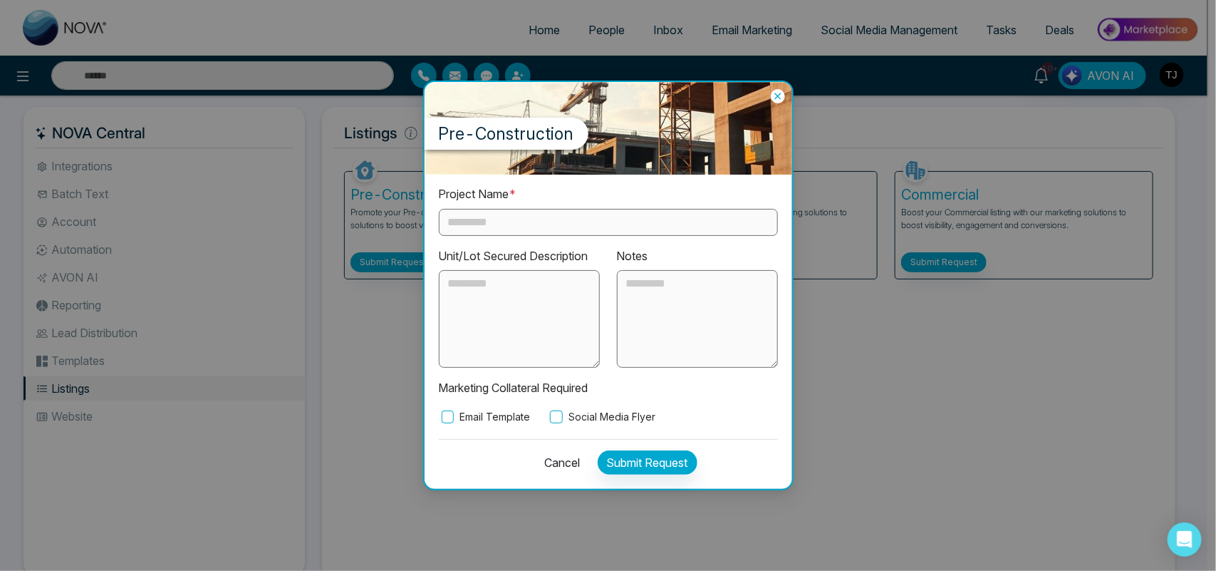
click at [742, 22] on div "Pre-Construction Project Name * Unit/Lot Secured Description Notes Marketing Co…" at bounding box center [608, 285] width 1216 height 571
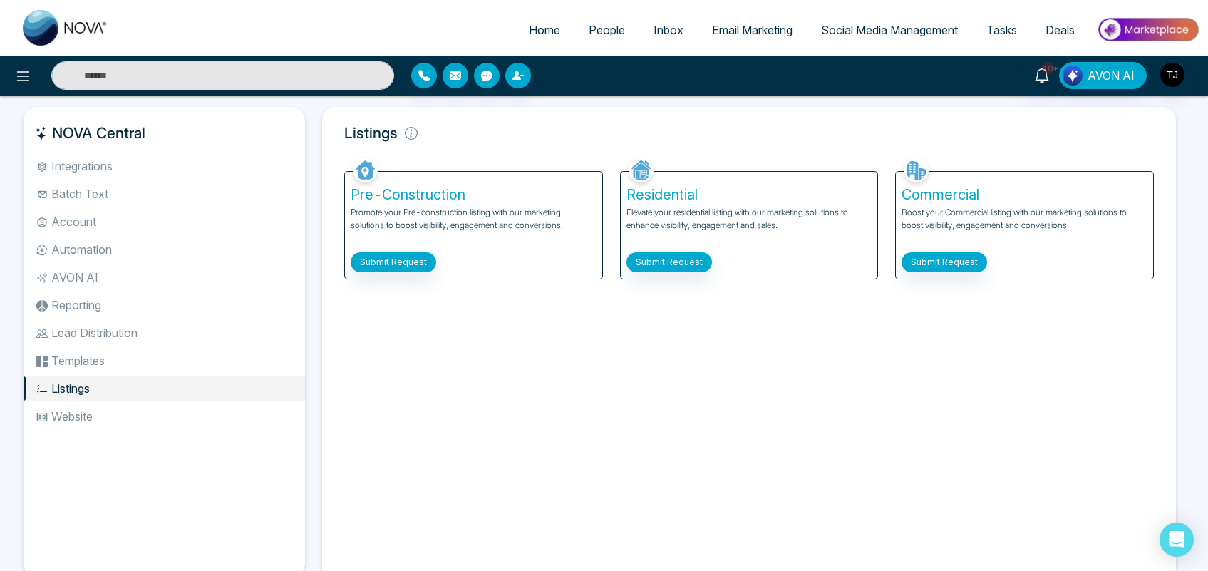
click at [742, 23] on span "Email Marketing" at bounding box center [752, 30] width 81 height 14
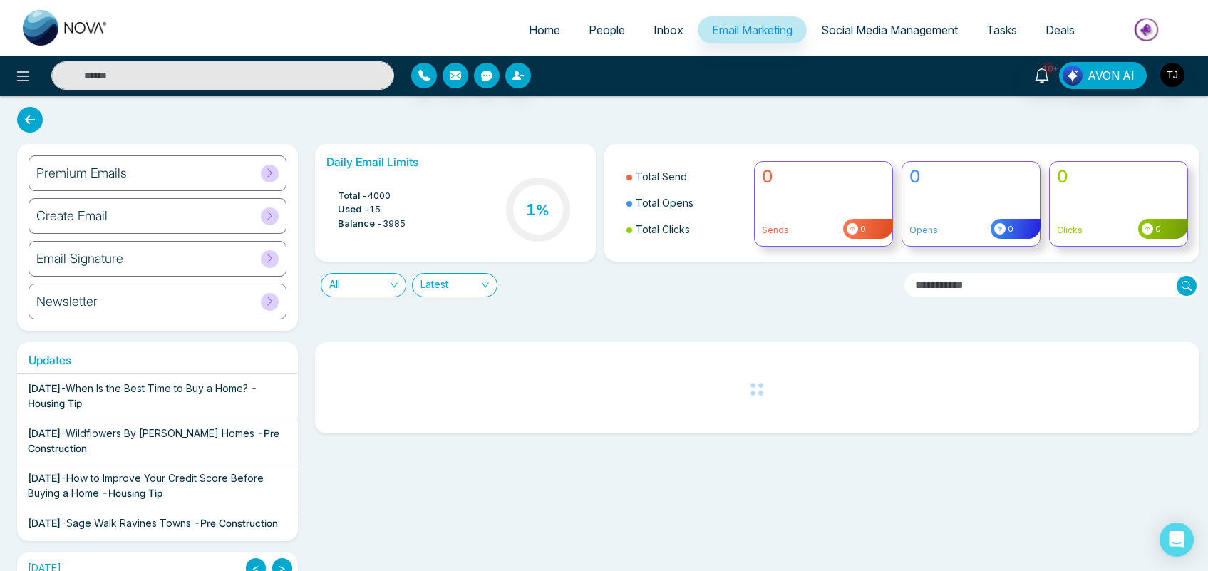
click at [742, 23] on span "Email Marketing" at bounding box center [752, 30] width 81 height 14
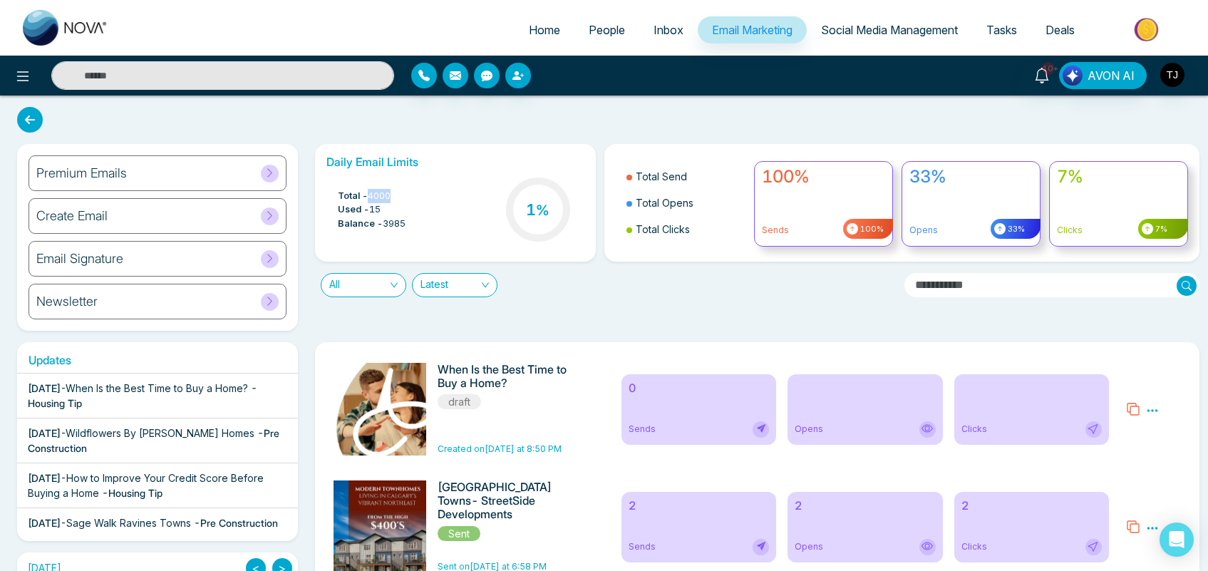
drag, startPoint x: 396, startPoint y: 195, endPoint x: 368, endPoint y: 195, distance: 27.1
click at [368, 195] on li "Total - 4000" at bounding box center [372, 196] width 68 height 14
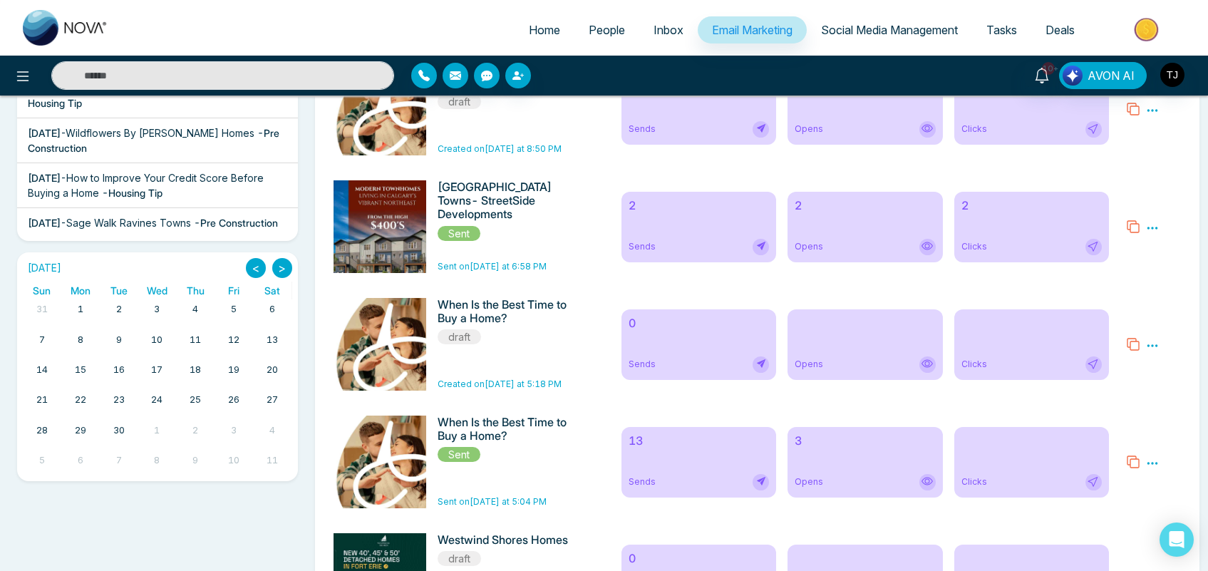
scroll to position [321, 0]
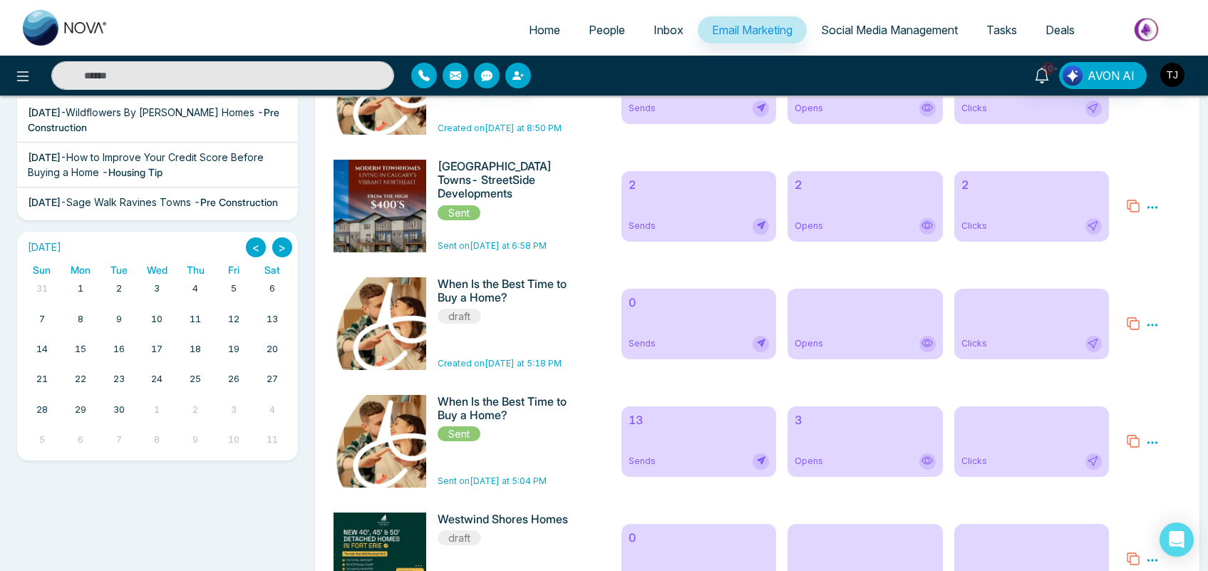
click at [1146, 205] on icon at bounding box center [1152, 207] width 13 height 13
click at [1134, 249] on link "Analytics" at bounding box center [1126, 248] width 41 height 12
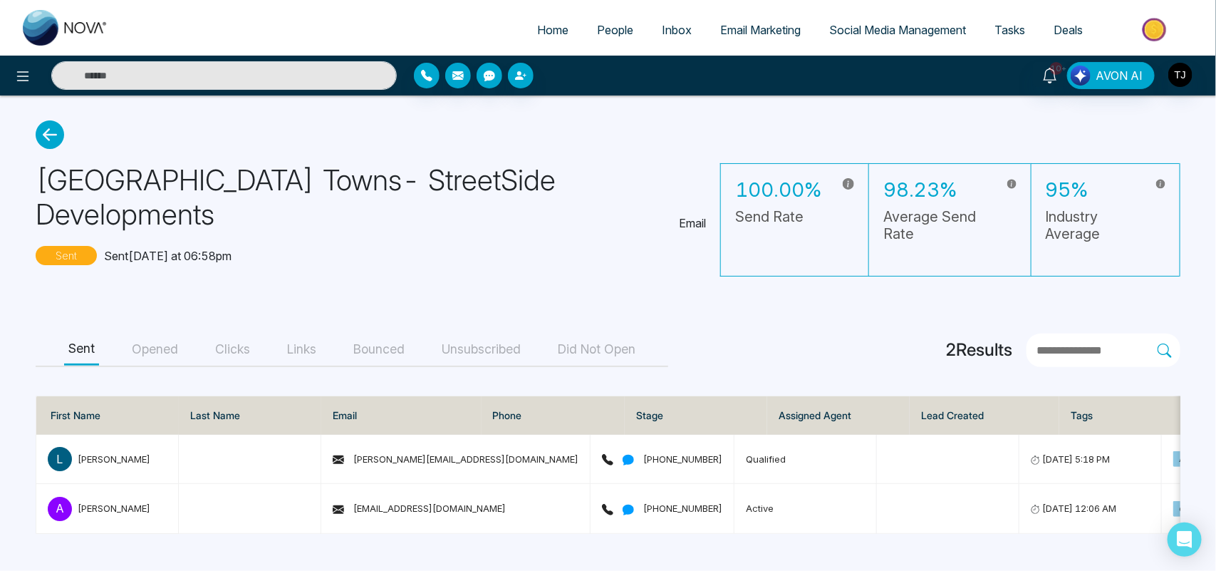
click at [398, 351] on button "Bounced" at bounding box center [379, 350] width 60 height 32
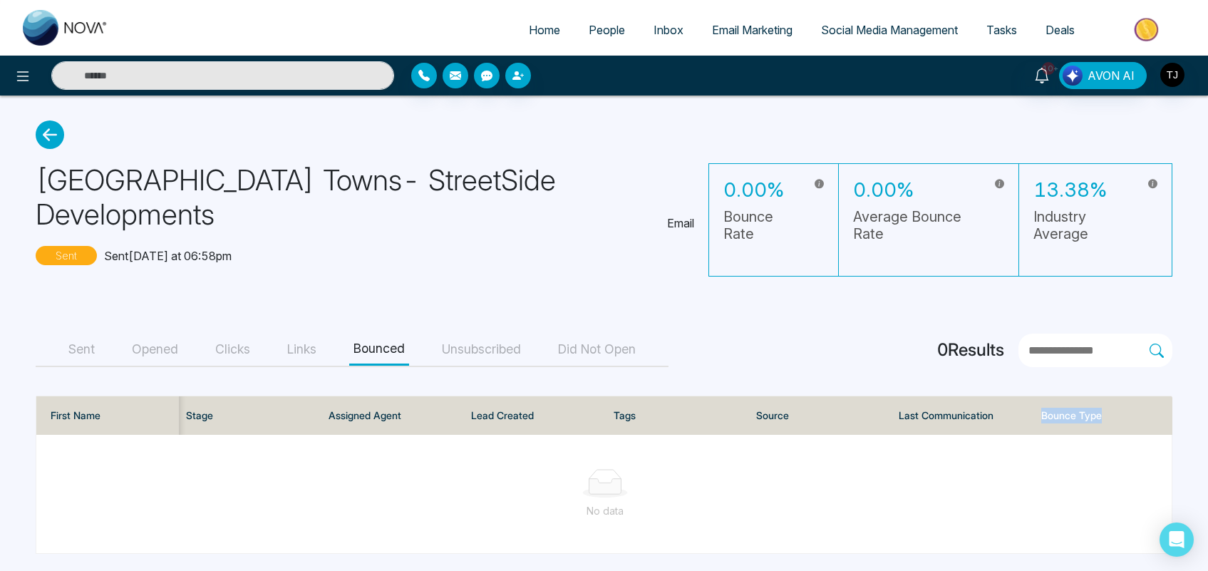
drag, startPoint x: 1102, startPoint y: 410, endPoint x: 1035, endPoint y: 415, distance: 66.4
click at [1035, 415] on th "Bounce Type" at bounding box center [1101, 415] width 143 height 38
click at [720, 21] on link "Email Marketing" at bounding box center [752, 29] width 109 height 27
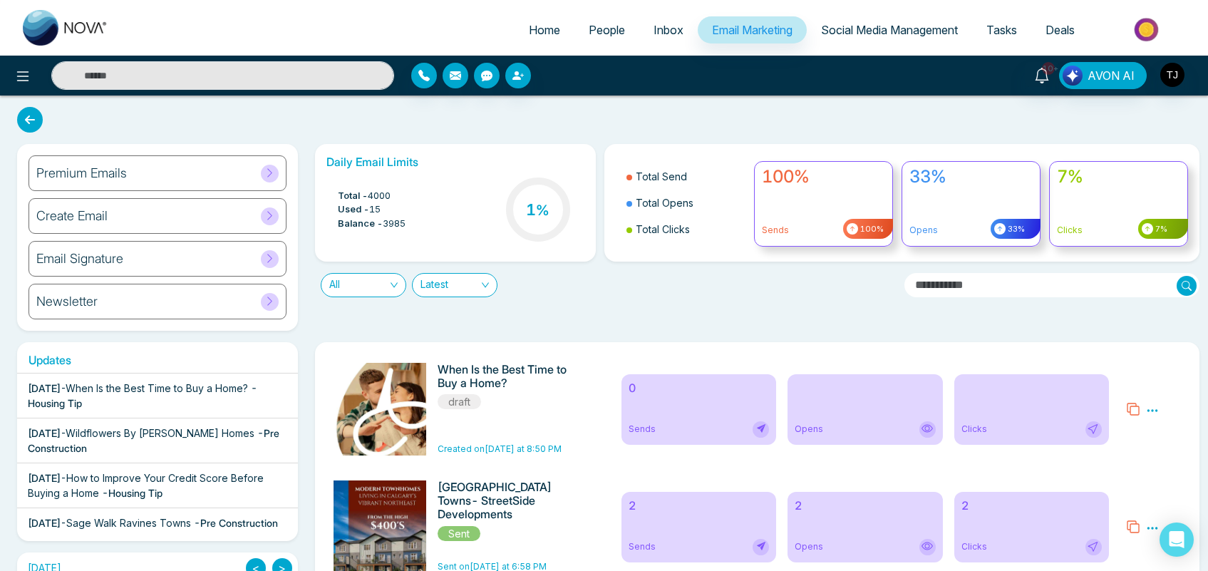
click at [867, 36] on link "Social Media Management" at bounding box center [889, 29] width 165 height 27
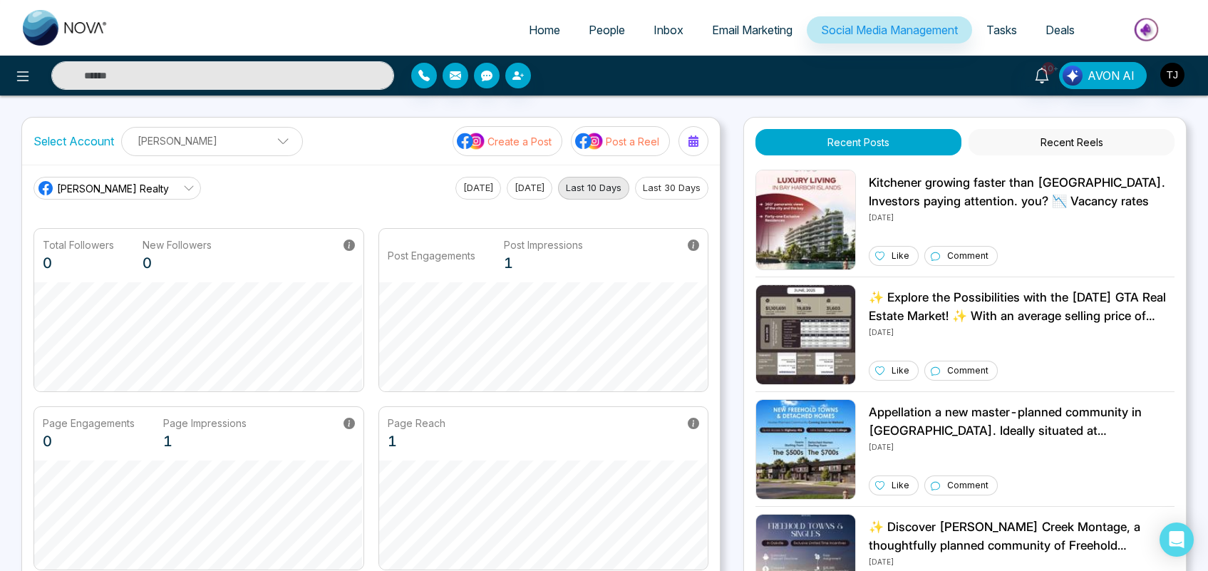
click at [513, 144] on p "Create a Post" at bounding box center [519, 141] width 64 height 15
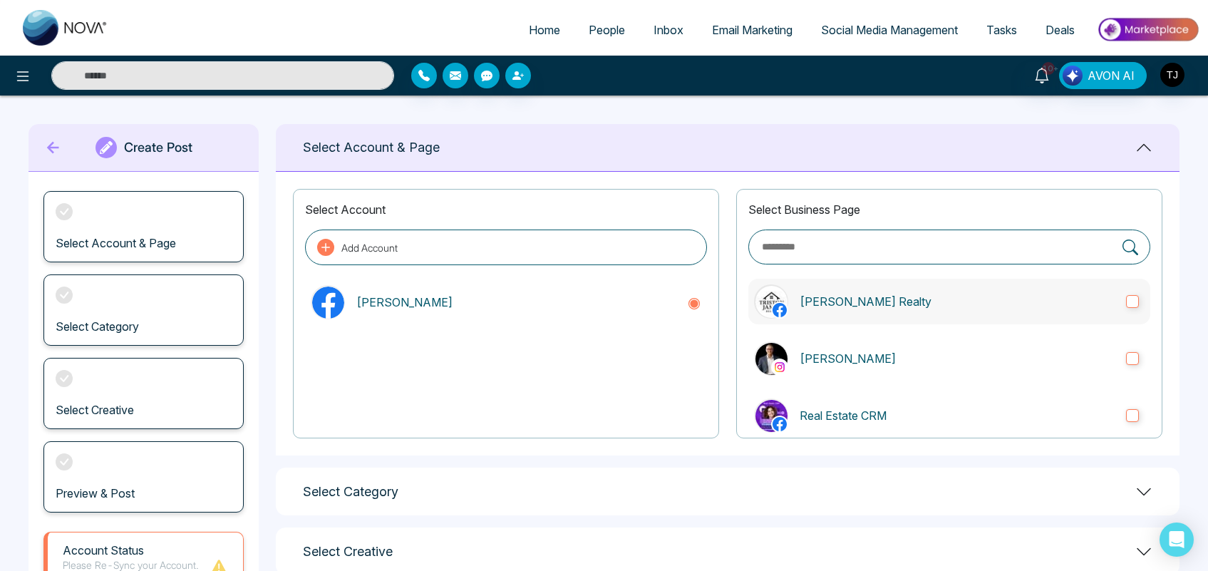
click at [974, 308] on p "[PERSON_NAME] Realty" at bounding box center [957, 301] width 315 height 17
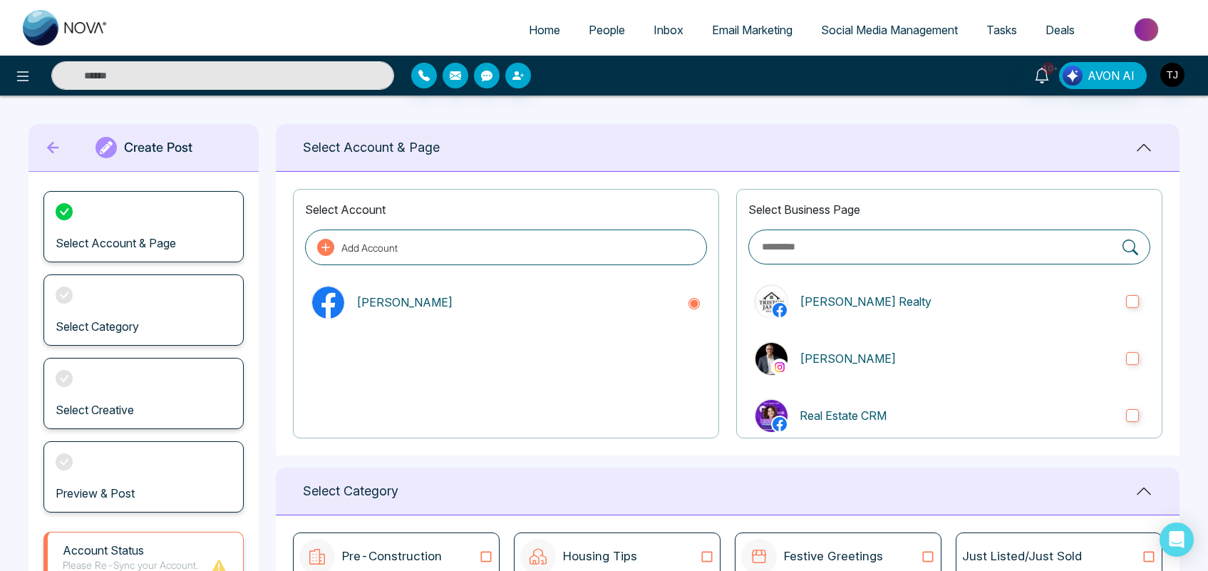
click at [992, 383] on div "Select Business Page [PERSON_NAME] Realty [PERSON_NAME] Real Estate CRM nova.cr…" at bounding box center [949, 313] width 426 height 249
click at [992, 368] on label "[PERSON_NAME]" at bounding box center [949, 359] width 402 height 46
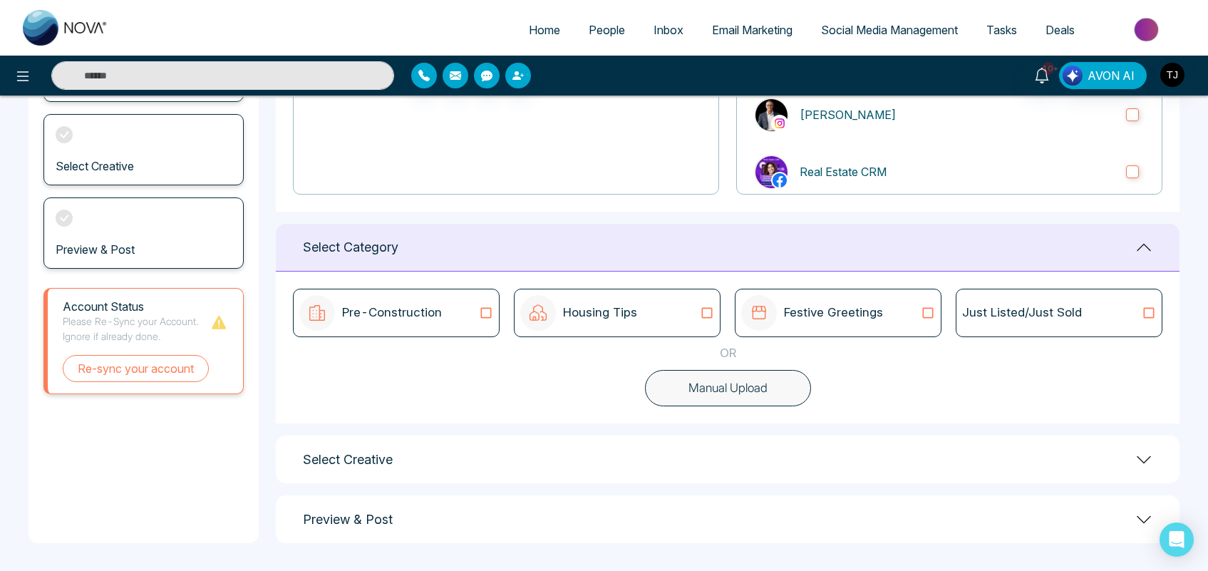
scroll to position [244, 0]
click at [696, 314] on div "Housing Tips" at bounding box center [617, 312] width 194 height 36
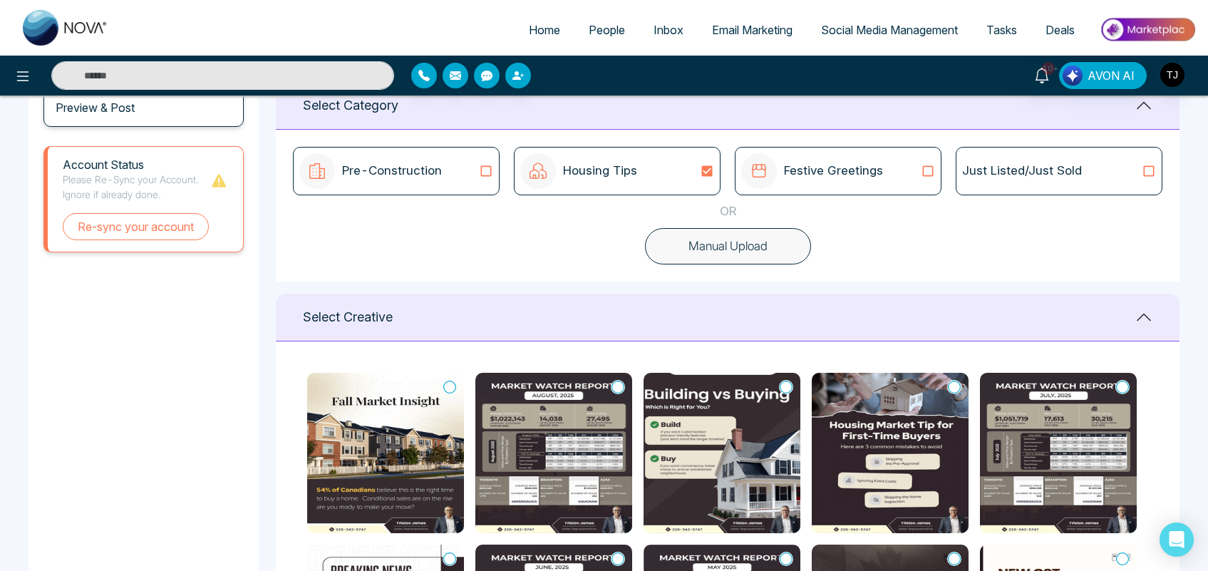
scroll to position [407, 0]
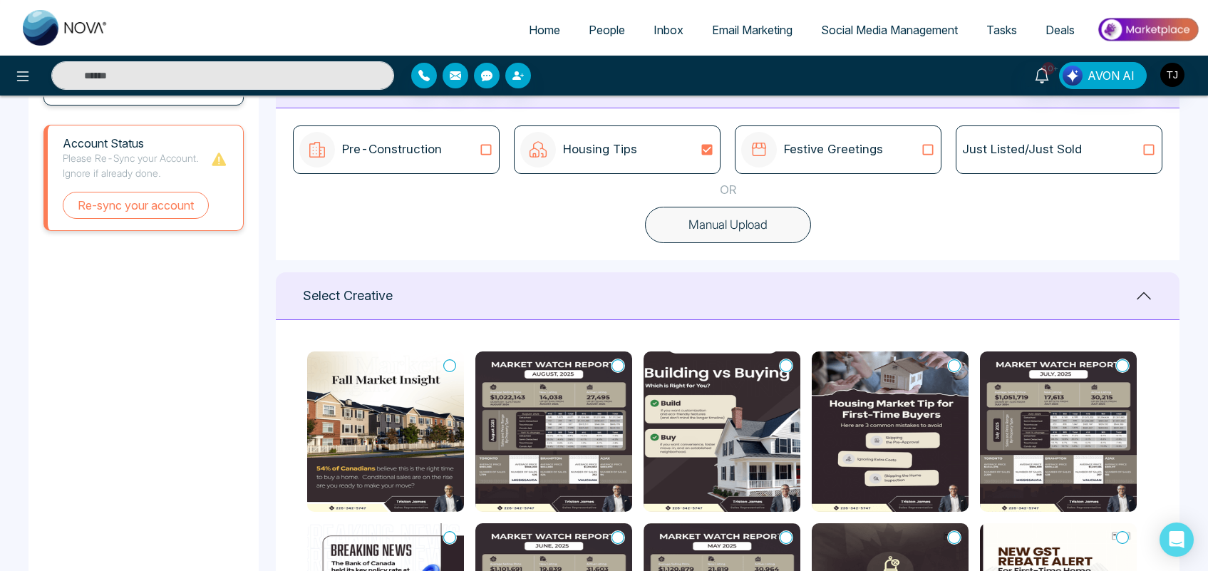
click at [351, 443] on img at bounding box center [385, 431] width 157 height 160
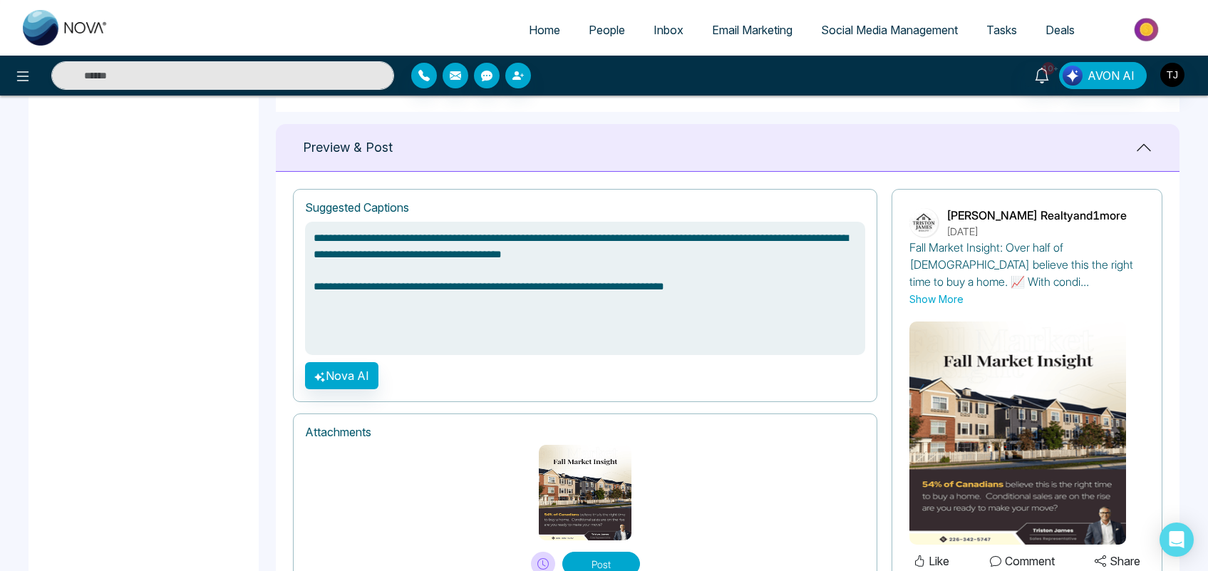
scroll to position [903, 0]
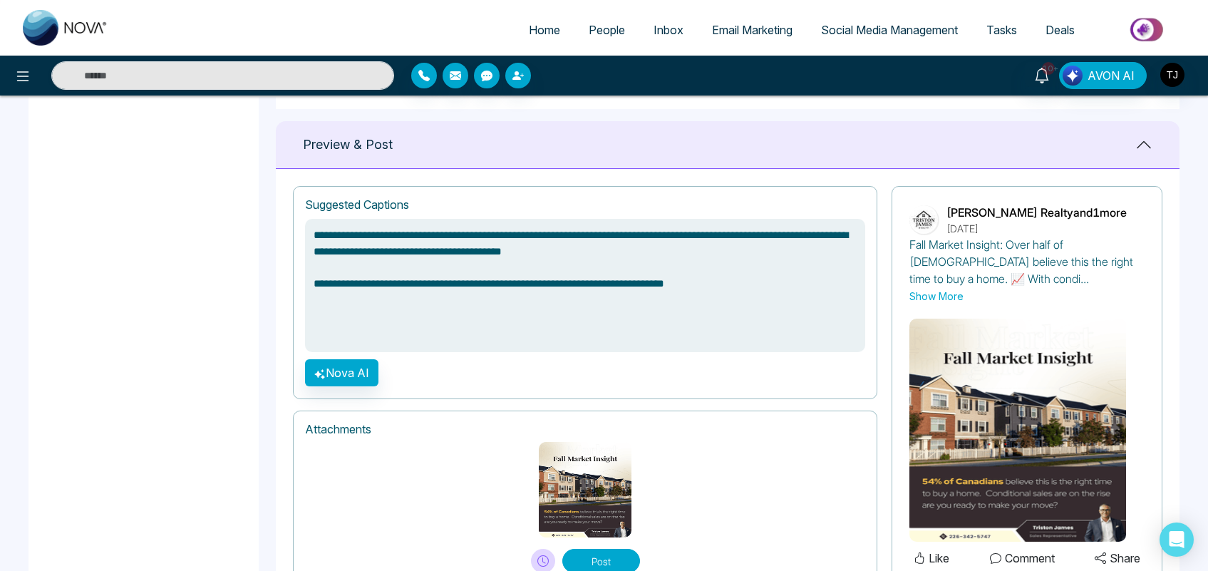
click at [713, 257] on textarea "**********" at bounding box center [585, 285] width 560 height 133
click at [782, 290] on textarea "**********" at bounding box center [585, 285] width 560 height 133
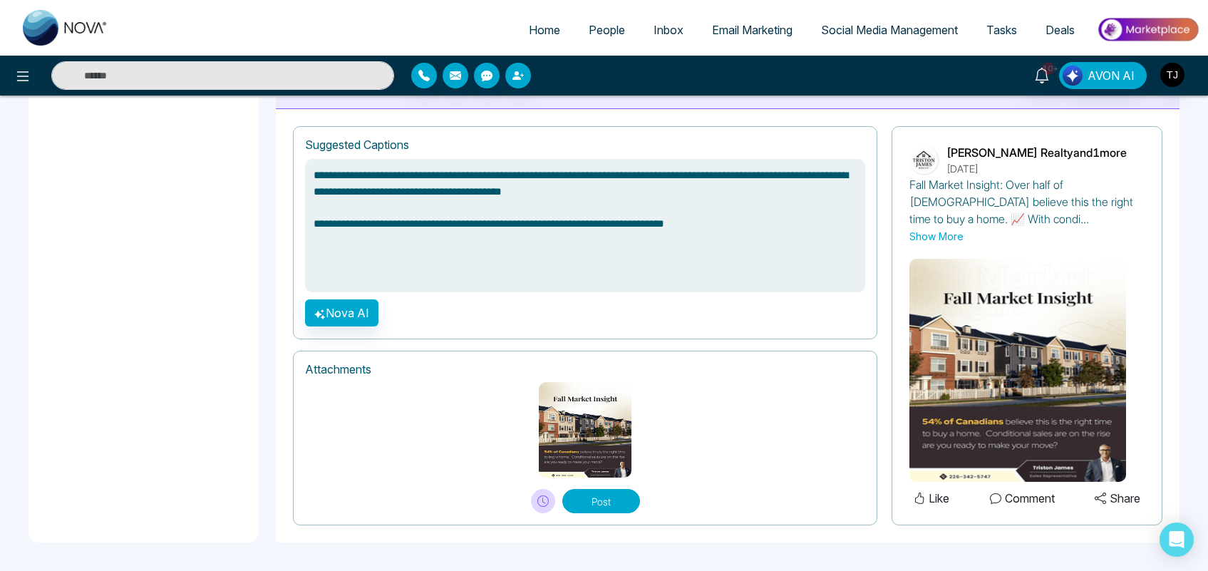
type textarea "**********"
click at [855, 27] on span "Social Media Management" at bounding box center [889, 30] width 137 height 14
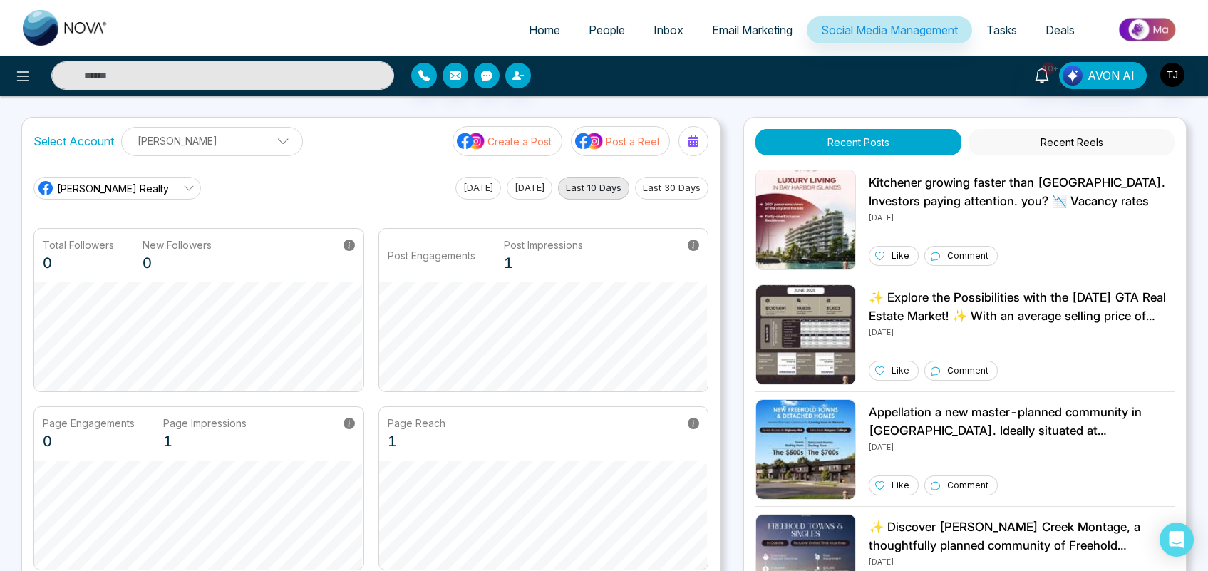
click at [118, 187] on span "[PERSON_NAME] Realty" at bounding box center [113, 188] width 112 height 15
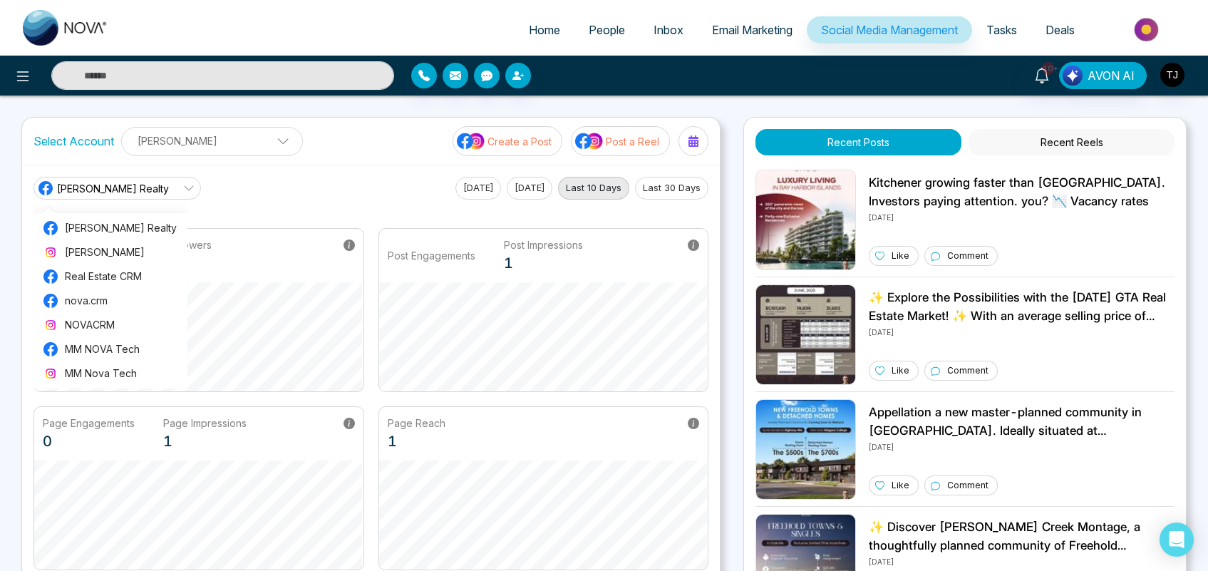
click at [221, 183] on div "[PERSON_NAME] Realty [PERSON_NAME] Realty [PERSON_NAME] Real Estate CRM nova.cr…" at bounding box center [370, 188] width 675 height 23
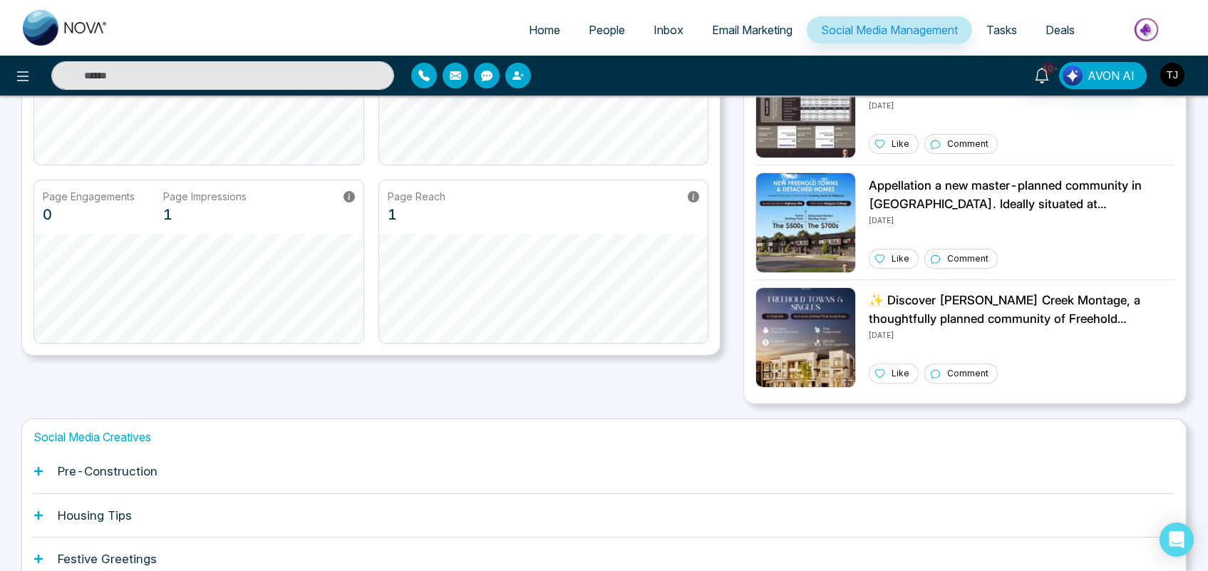
scroll to position [351, 0]
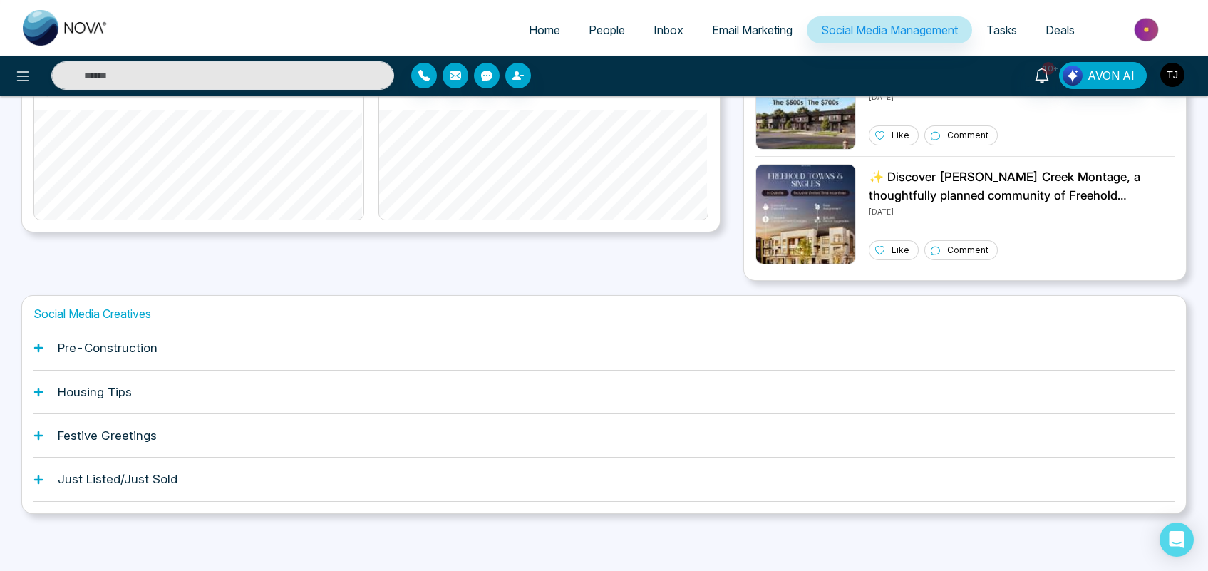
click at [125, 344] on h1 "Pre-Construction" at bounding box center [108, 348] width 100 height 14
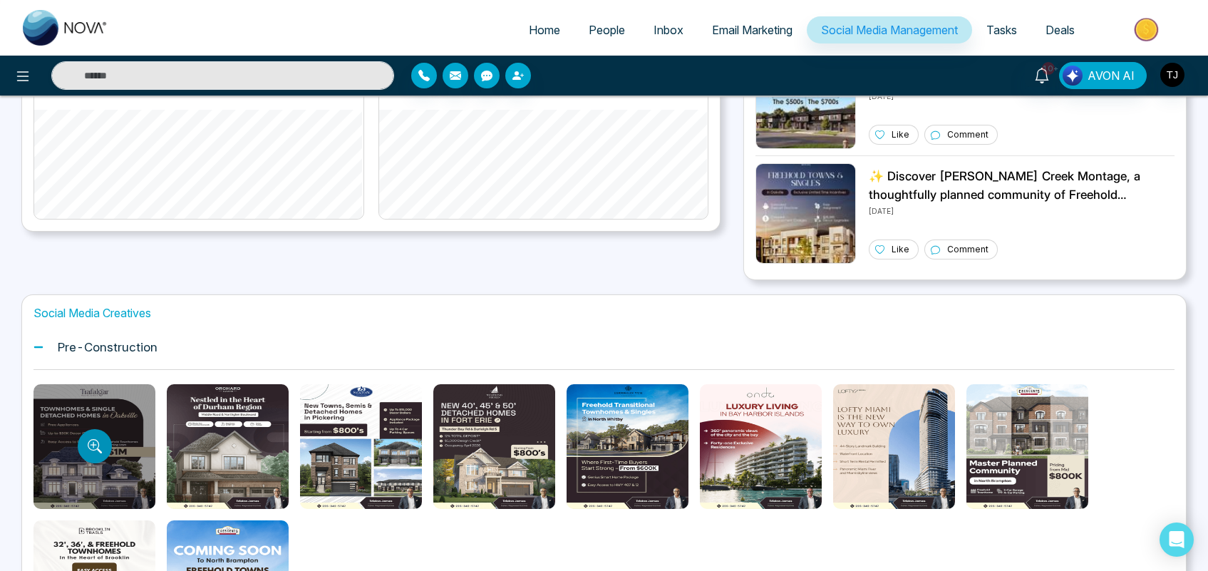
click at [100, 445] on icon "Preview template" at bounding box center [95, 446] width 14 height 14
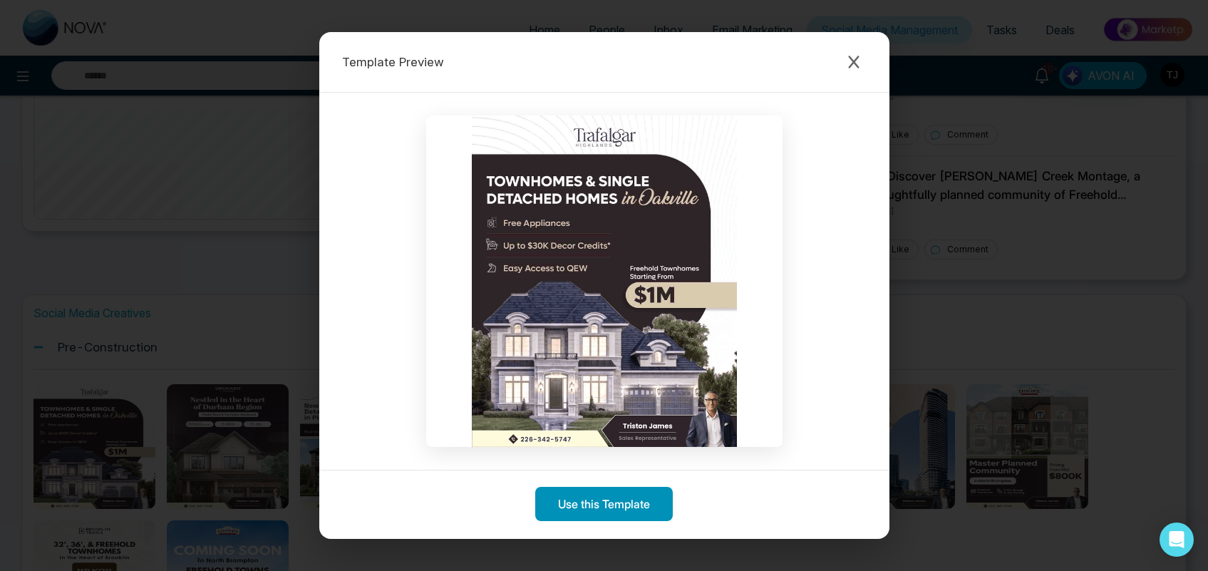
click at [589, 506] on button "Use this Template" at bounding box center [604, 504] width 138 height 34
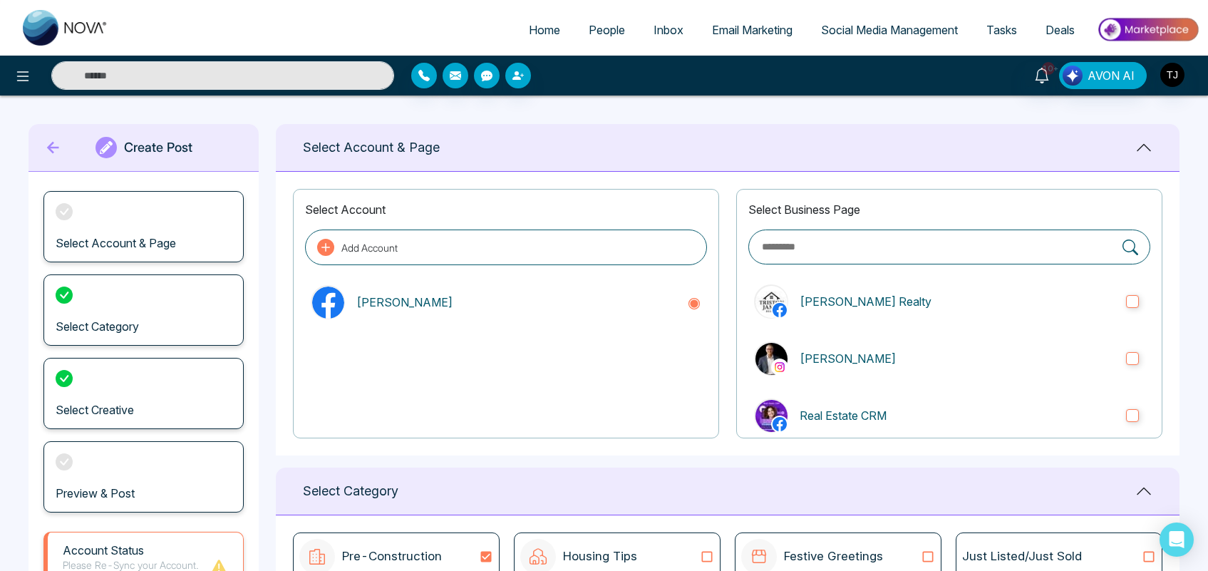
type textarea "**********"
click at [878, 33] on span "Social Media Management" at bounding box center [889, 30] width 137 height 14
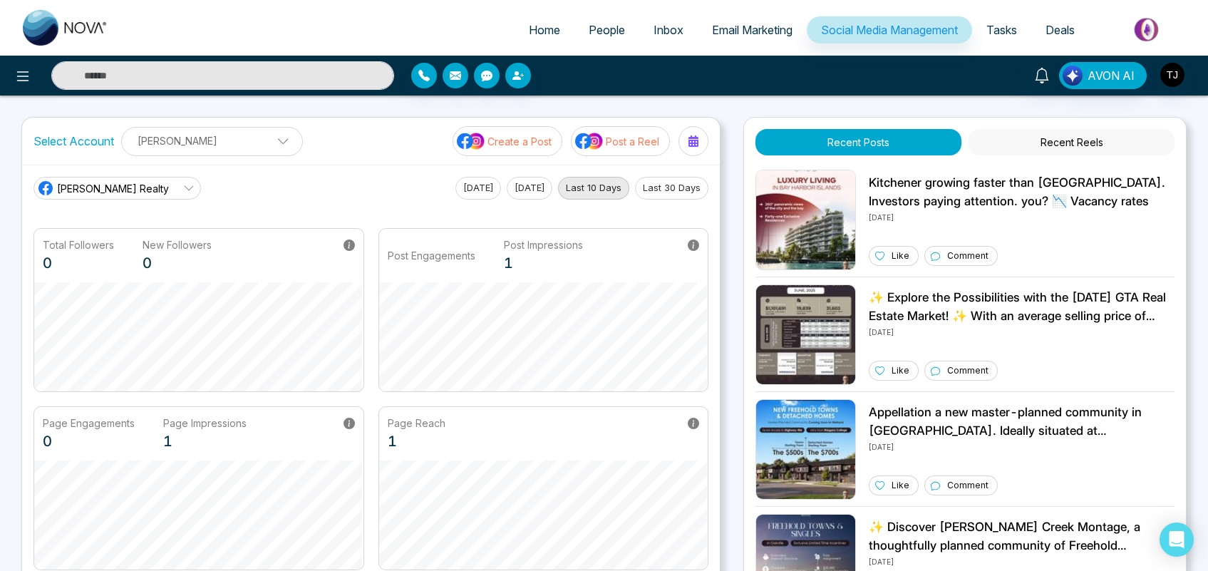
click at [627, 135] on p "Post a Reel" at bounding box center [632, 141] width 53 height 15
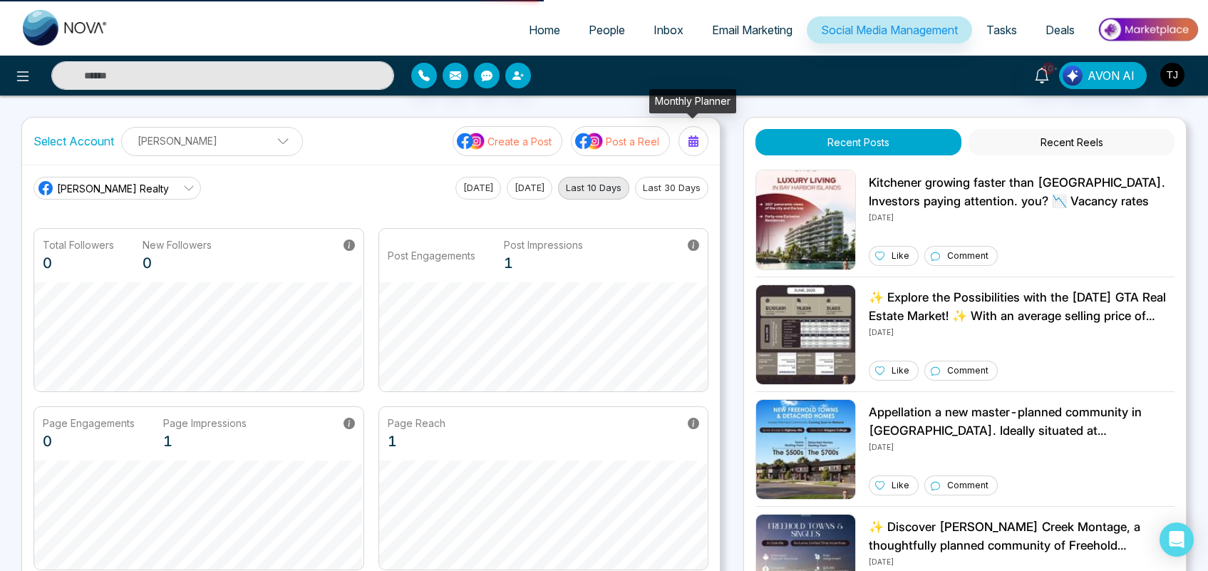
click at [691, 146] on icon at bounding box center [693, 140] width 10 height 11
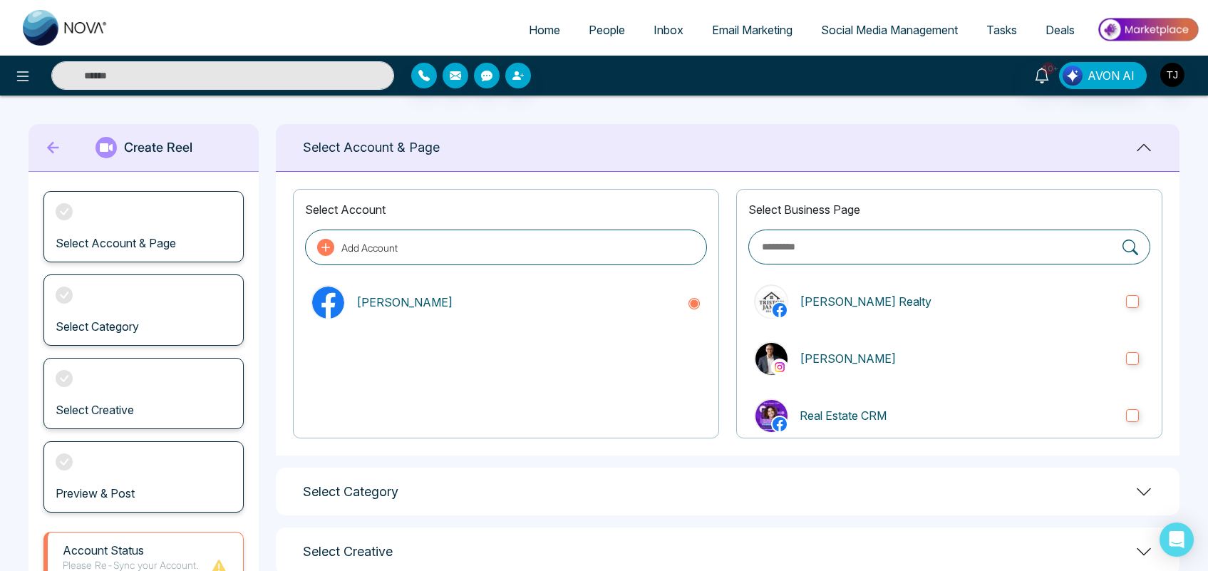
click at [867, 26] on span "Social Media Management" at bounding box center [889, 30] width 137 height 14
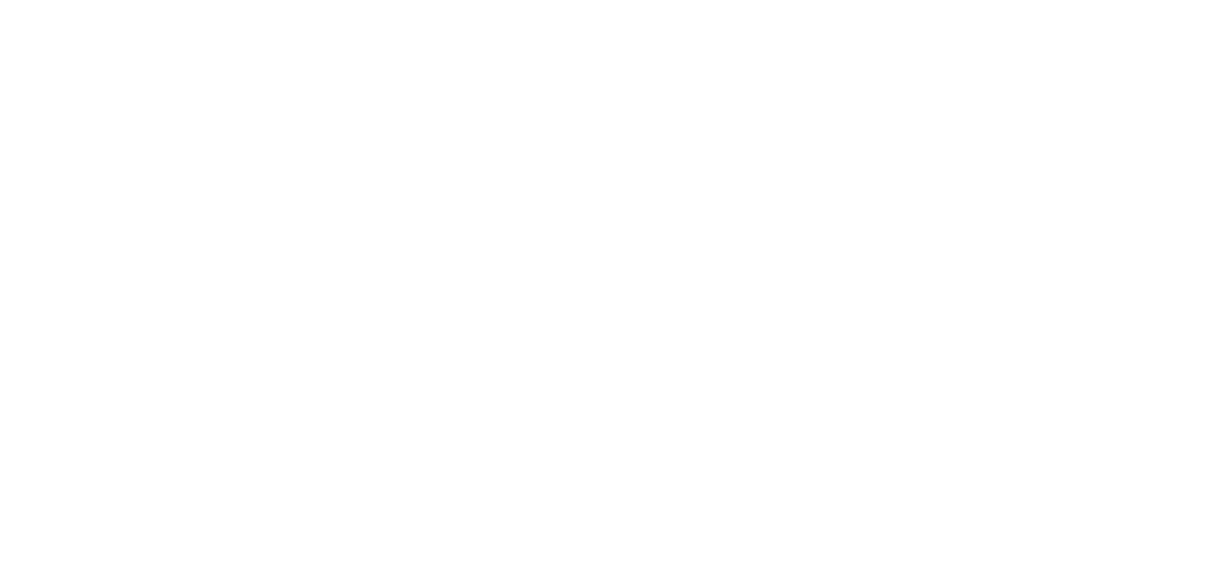
click at [786, 319] on body at bounding box center [608, 285] width 1216 height 571
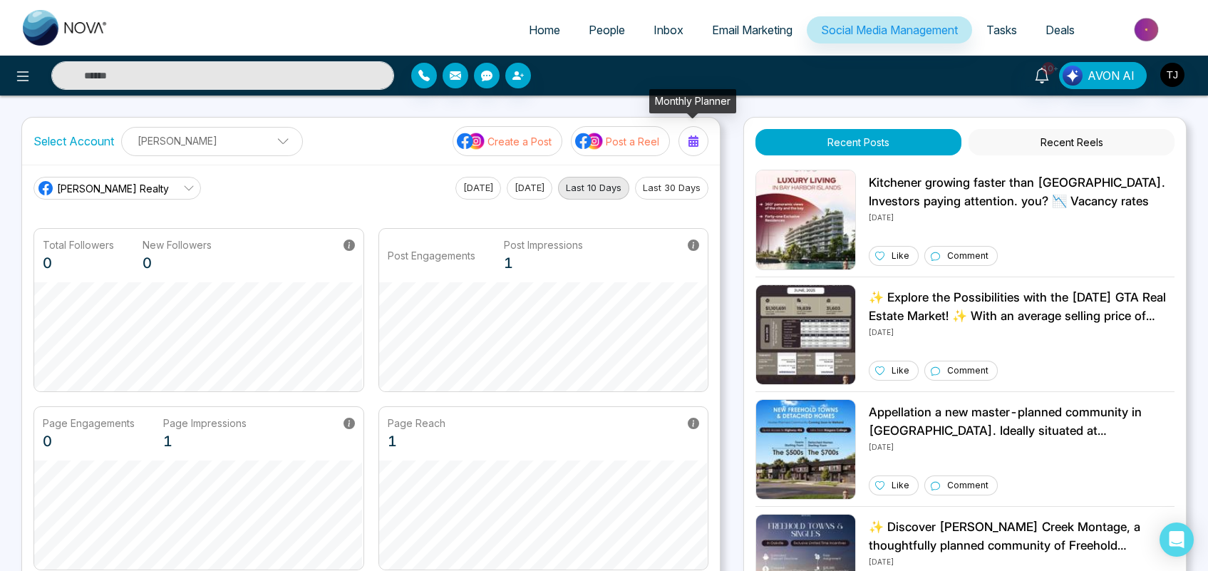
click at [693, 137] on icon at bounding box center [693, 140] width 10 height 11
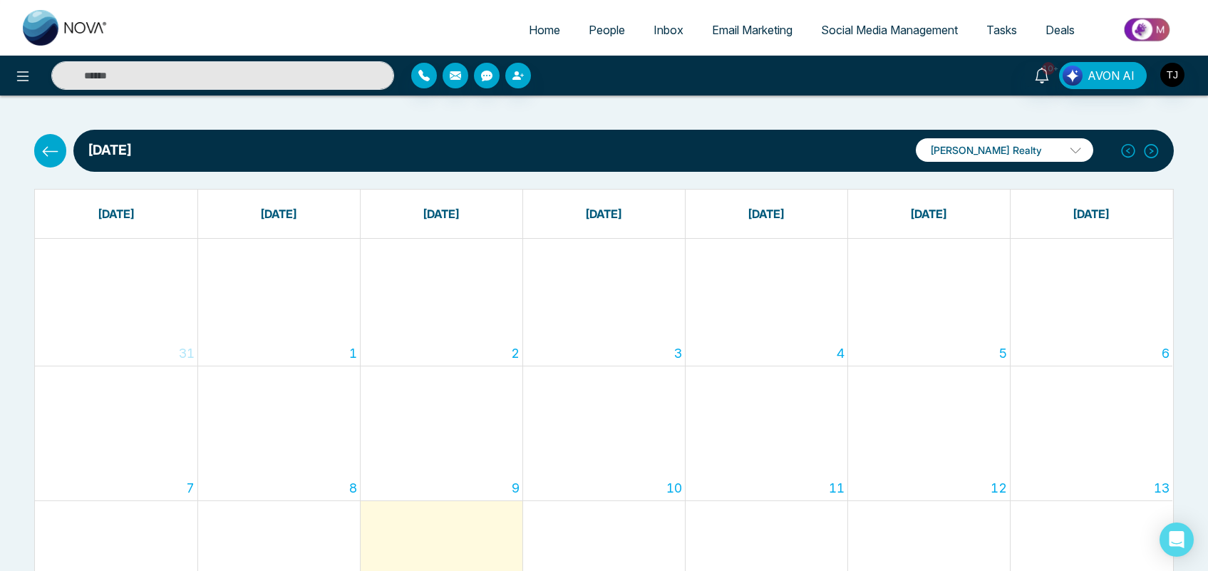
click at [1027, 154] on p "[PERSON_NAME] Realty" at bounding box center [1004, 150] width 177 height 24
click at [870, 182] on div at bounding box center [604, 180] width 1157 height 17
click at [967, 148] on p "[PERSON_NAME] Realty" at bounding box center [1004, 150] width 177 height 24
click at [985, 147] on p "[PERSON_NAME] Realty" at bounding box center [1004, 150] width 177 height 24
click at [1011, 25] on span "Tasks" at bounding box center [1001, 30] width 31 height 14
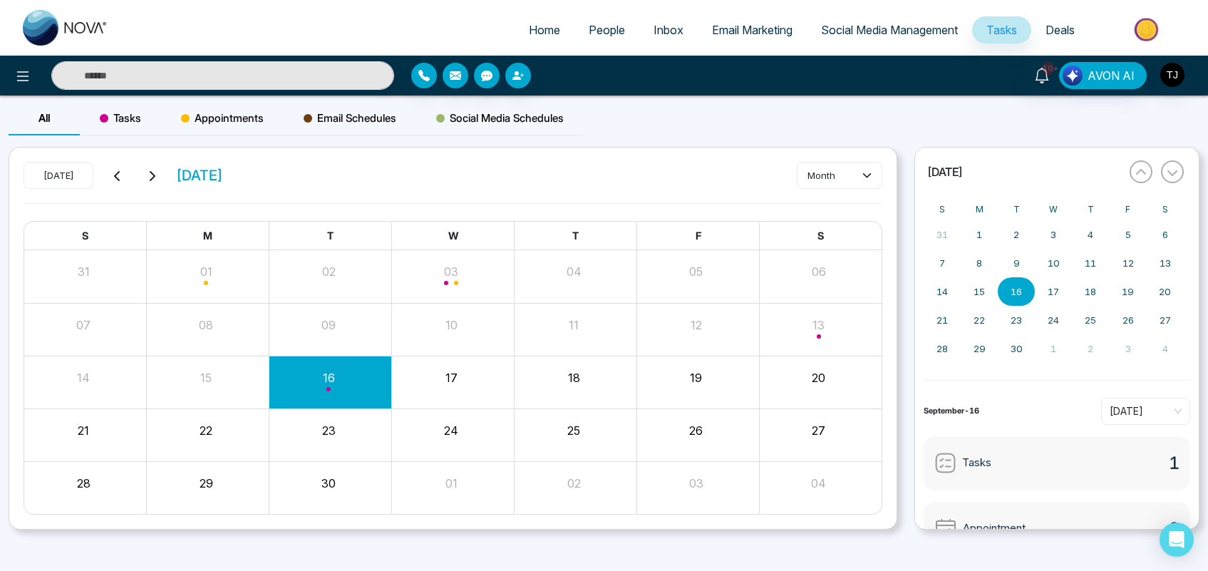
click at [842, 125] on div "All Tasks Appointments Email Schedules Social Media Schedules" at bounding box center [604, 124] width 1208 height 46
click at [900, 552] on div "All Tasks Appointments Email Schedules Social Media Schedules Today September 2…" at bounding box center [604, 337] width 1208 height 485
click at [116, 118] on span "Tasks" at bounding box center [120, 118] width 41 height 17
click at [215, 120] on span "Appointments" at bounding box center [222, 118] width 83 height 17
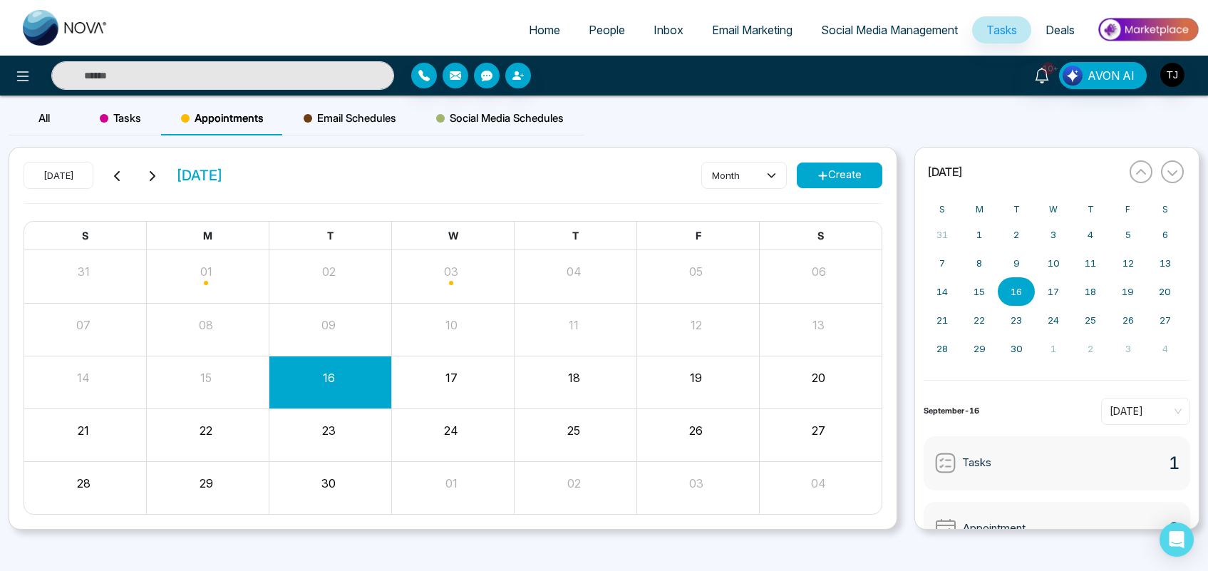
click at [1050, 34] on span "Deals" at bounding box center [1059, 30] width 29 height 14
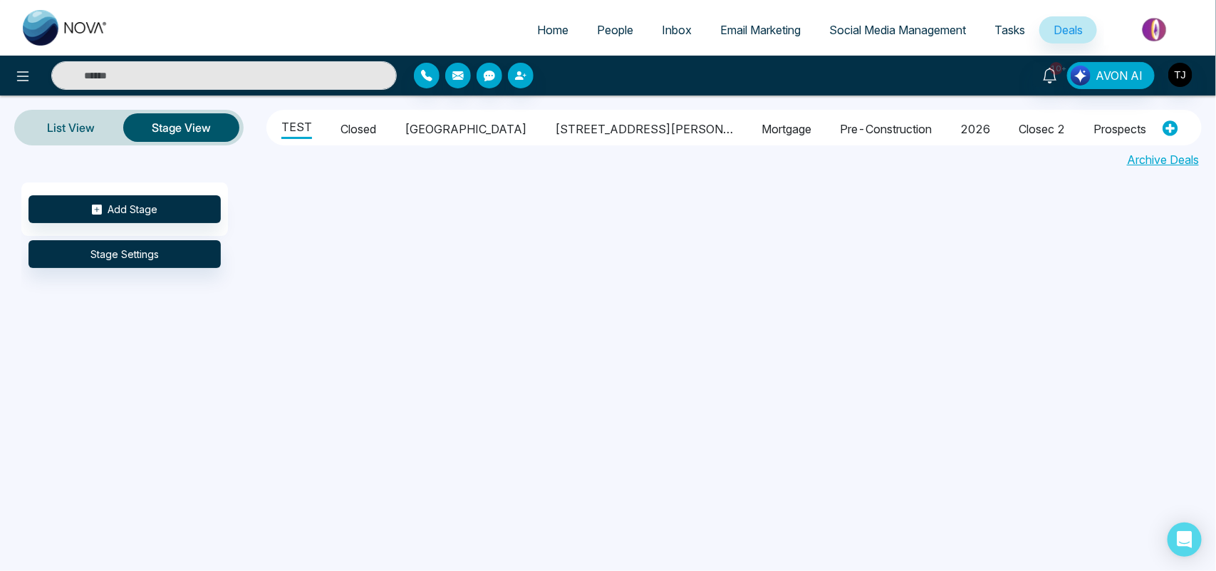
click at [357, 118] on li "Closed" at bounding box center [359, 127] width 36 height 24
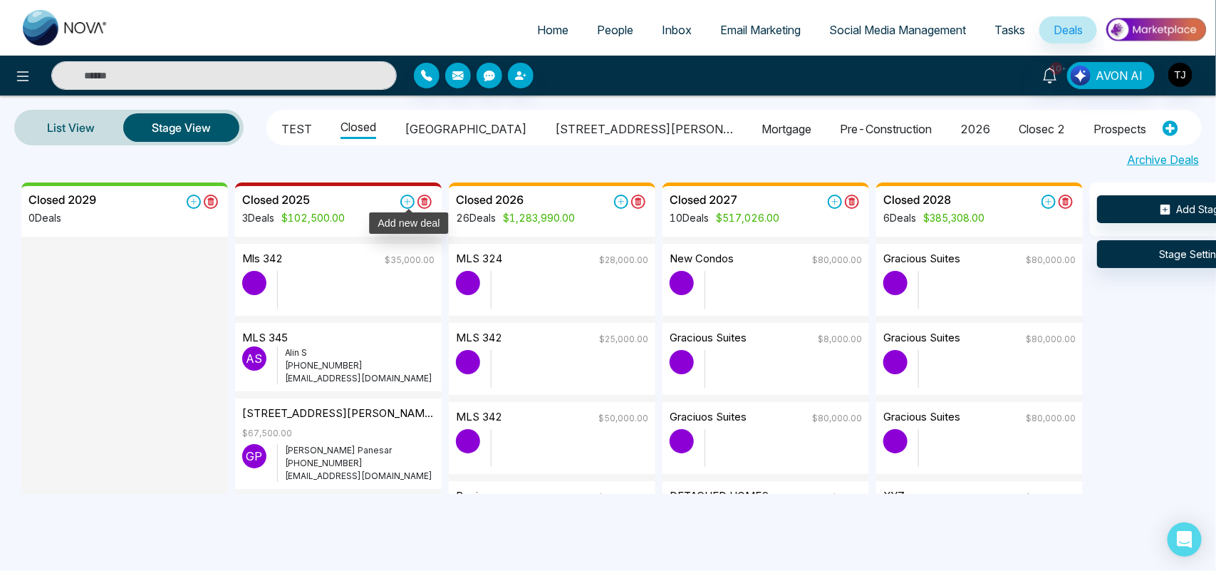
click at [408, 200] on icon at bounding box center [408, 202] width 14 height 14
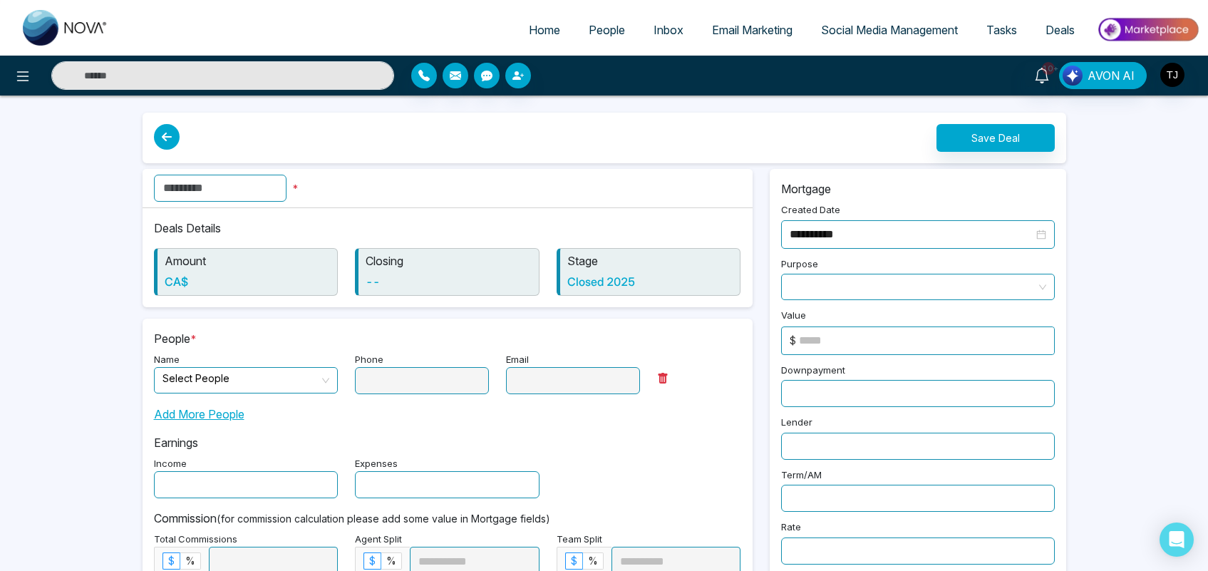
click at [286, 178] on input "text" at bounding box center [220, 188] width 133 height 27
type input "*****"
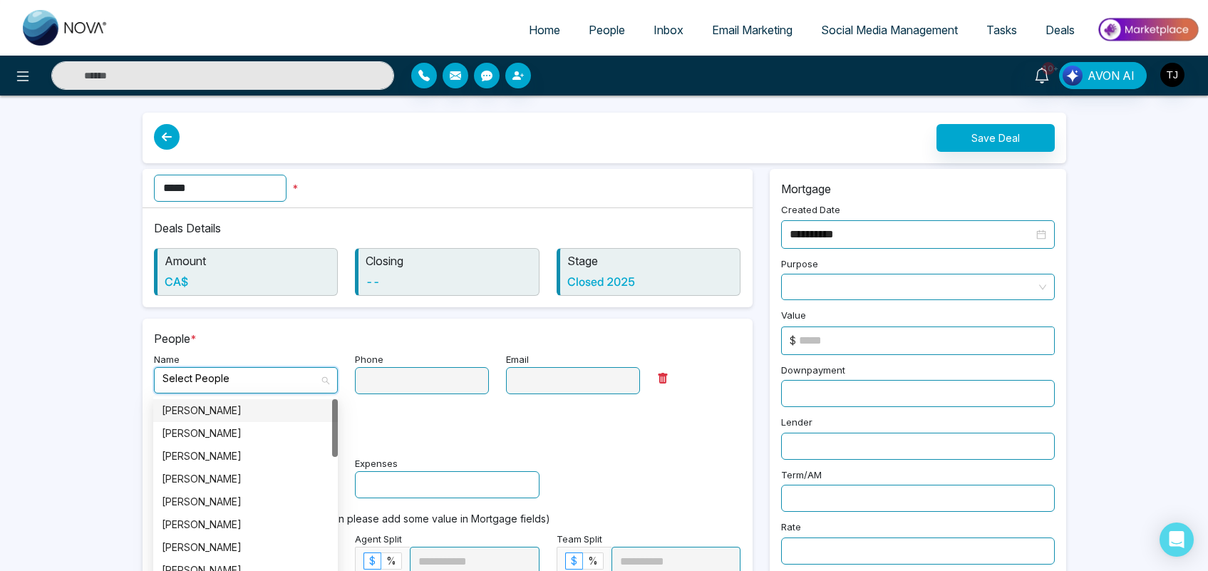
click at [287, 373] on input "search" at bounding box center [240, 378] width 157 height 21
click at [276, 446] on div "[PERSON_NAME]" at bounding box center [245, 456] width 185 height 23
type input "**********"
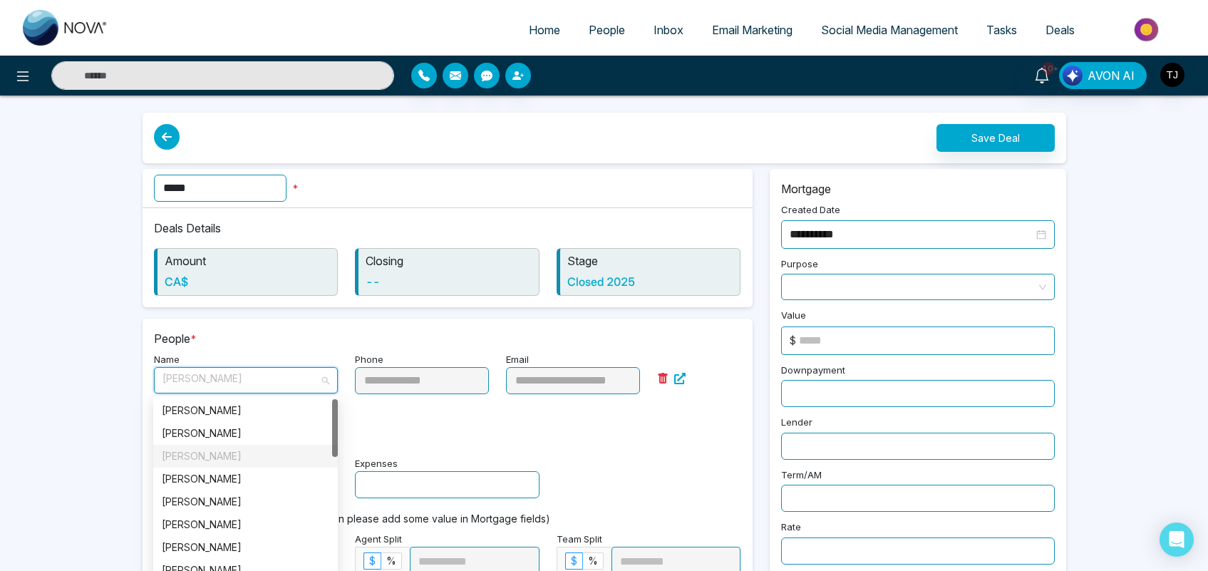
click at [280, 371] on span "[PERSON_NAME]" at bounding box center [245, 380] width 167 height 25
click at [265, 425] on div "[PERSON_NAME]" at bounding box center [245, 433] width 167 height 16
type input "**********"
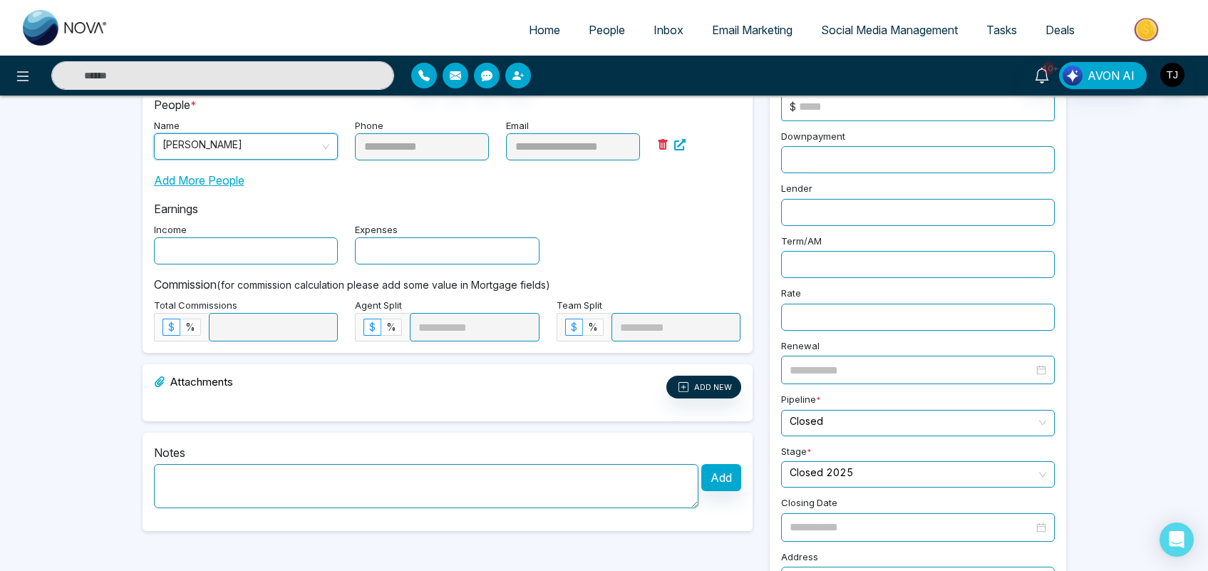
scroll to position [304, 0]
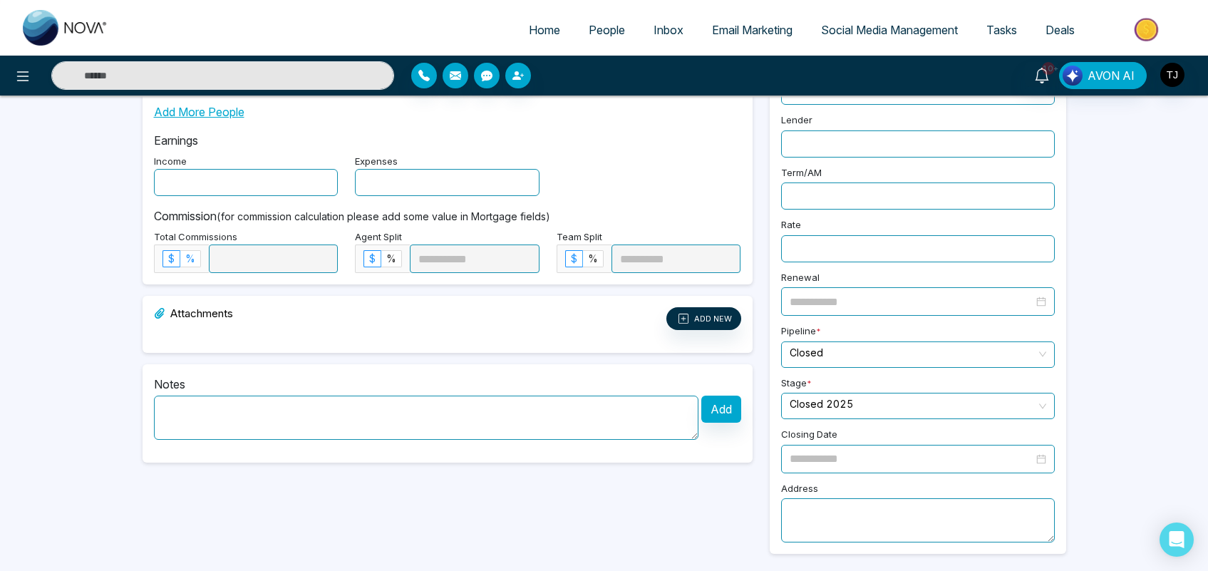
click at [193, 262] on span "%" at bounding box center [190, 258] width 10 height 12
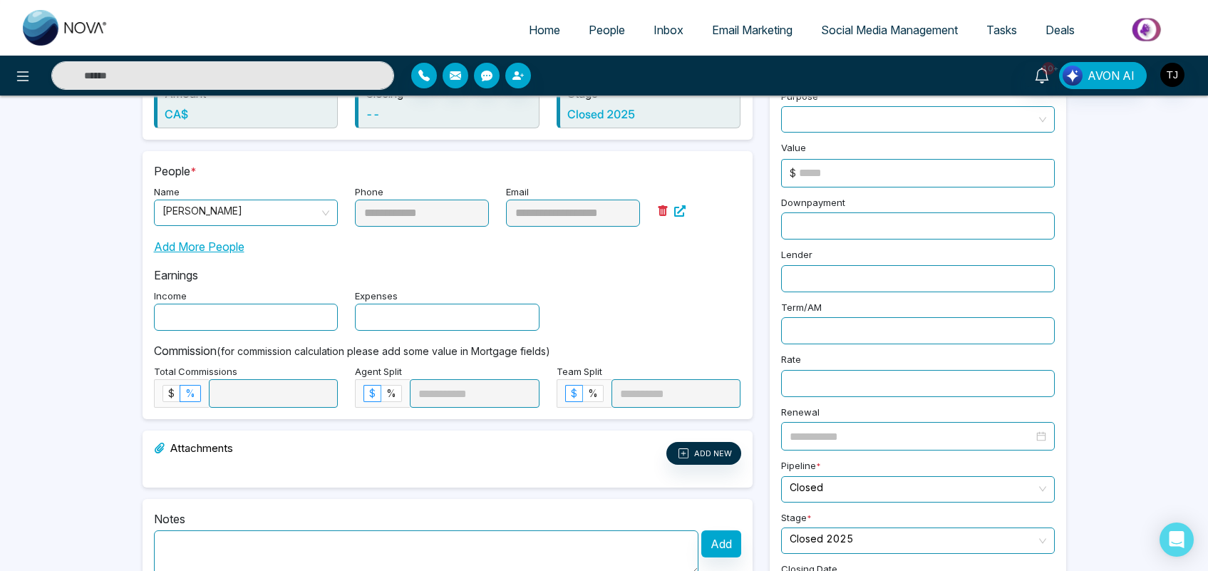
scroll to position [162, 0]
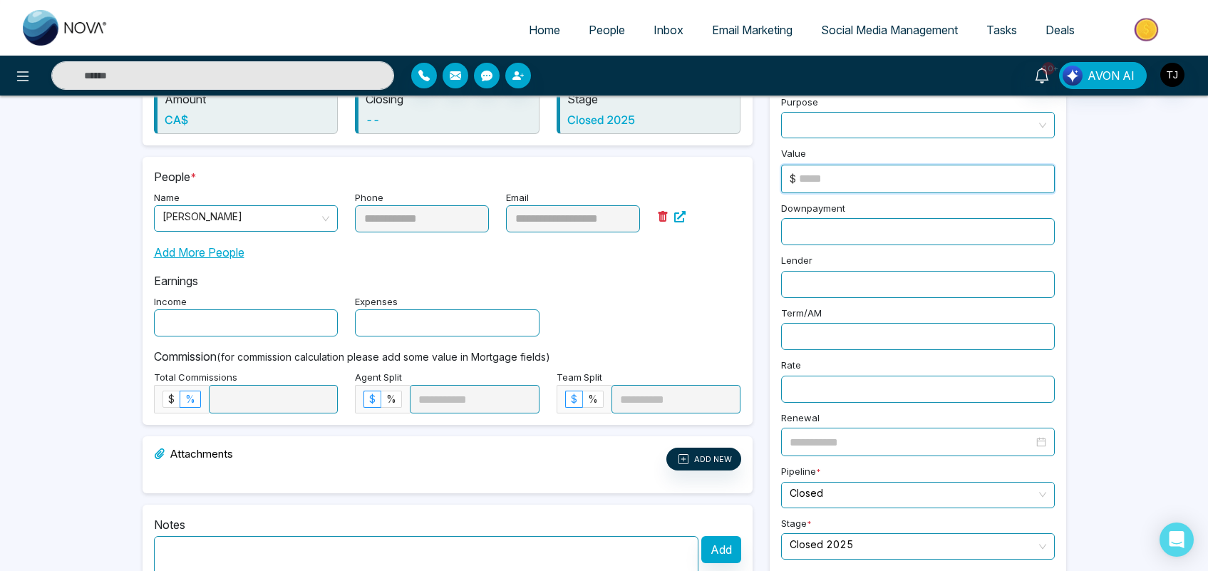
click at [843, 184] on input at bounding box center [926, 178] width 255 height 27
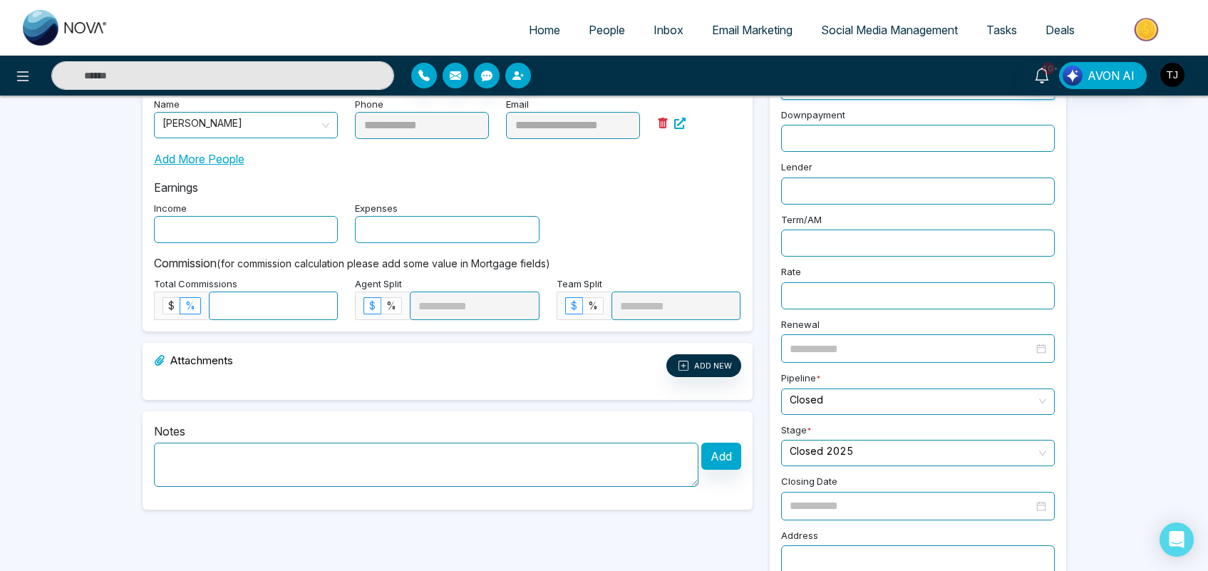
scroll to position [284, 0]
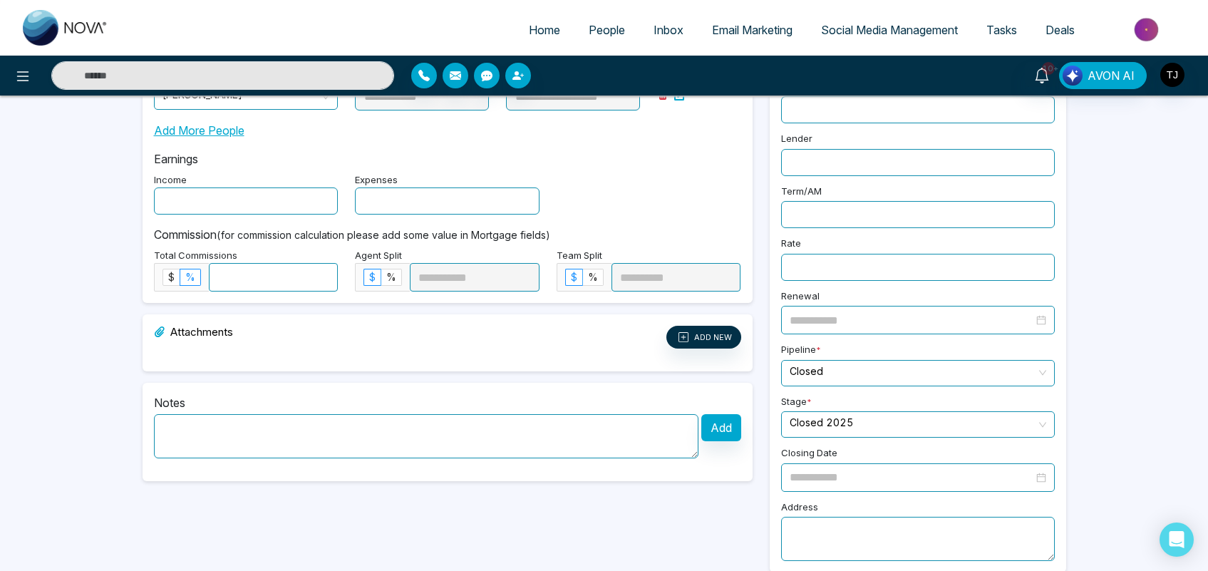
type input "**********"
click at [276, 273] on input at bounding box center [274, 277] width 128 height 27
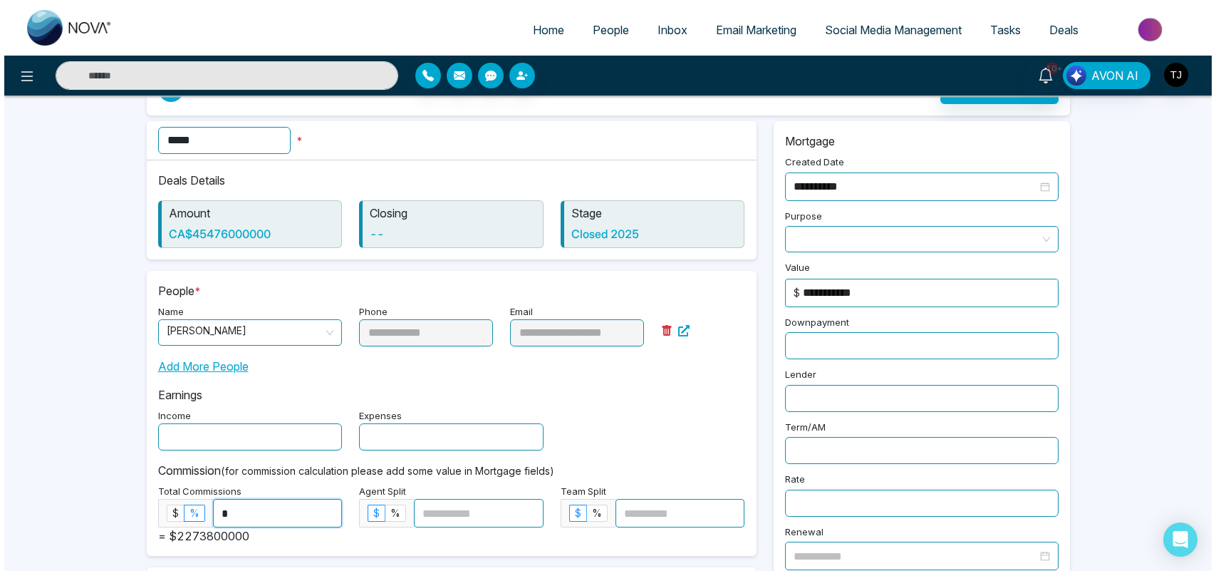
scroll to position [0, 0]
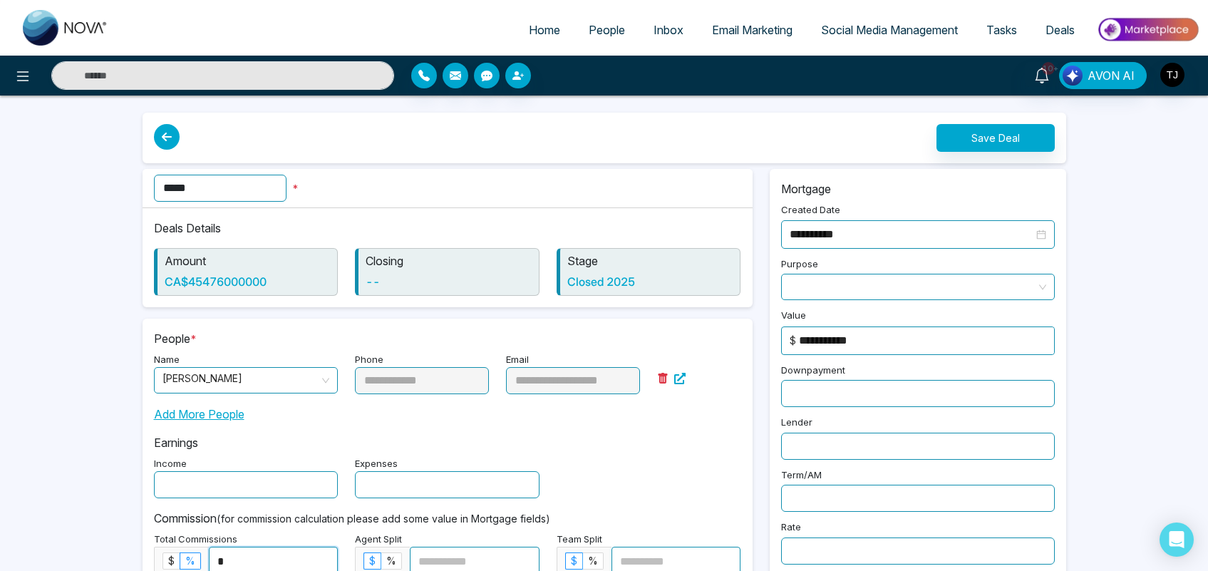
type input "*"
click at [1059, 29] on span "Deals" at bounding box center [1059, 30] width 29 height 14
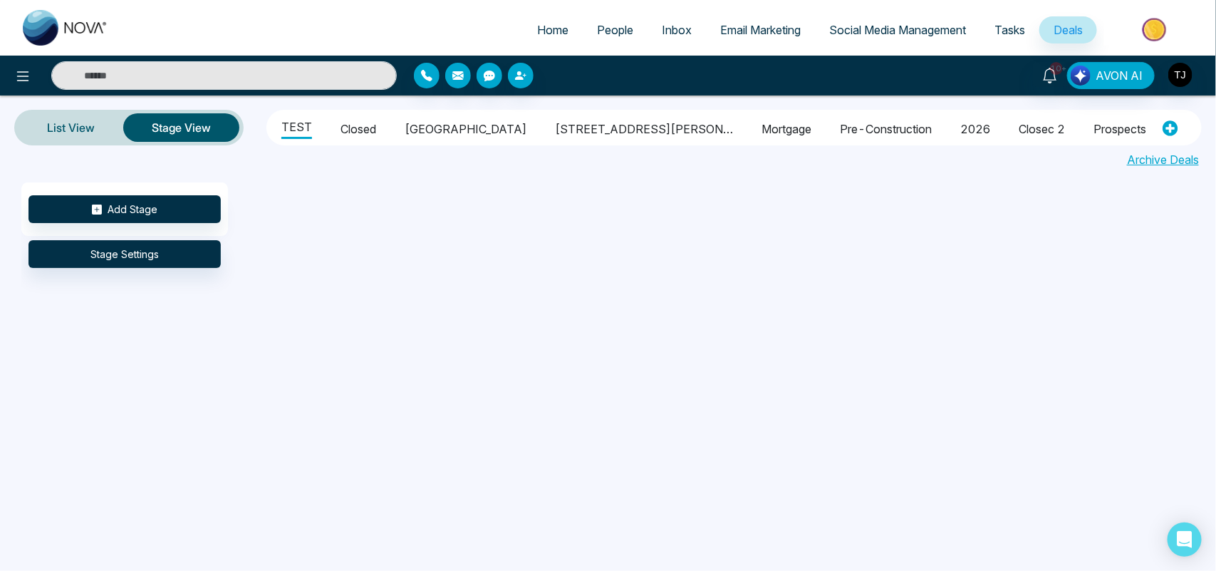
click at [358, 119] on li "Closed" at bounding box center [359, 127] width 36 height 24
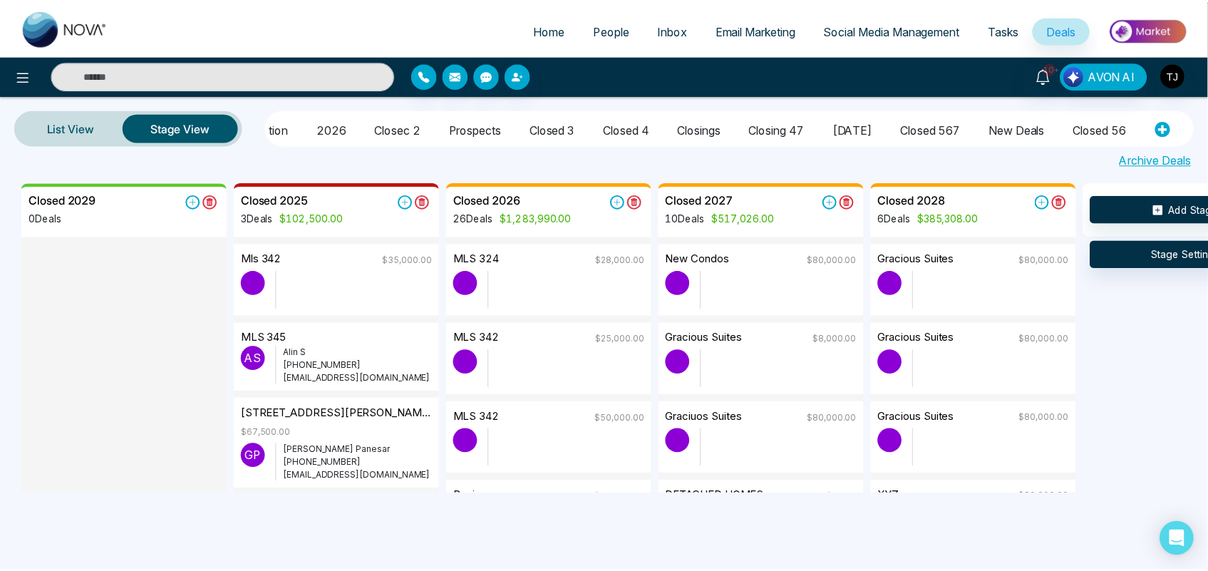
scroll to position [0, 646]
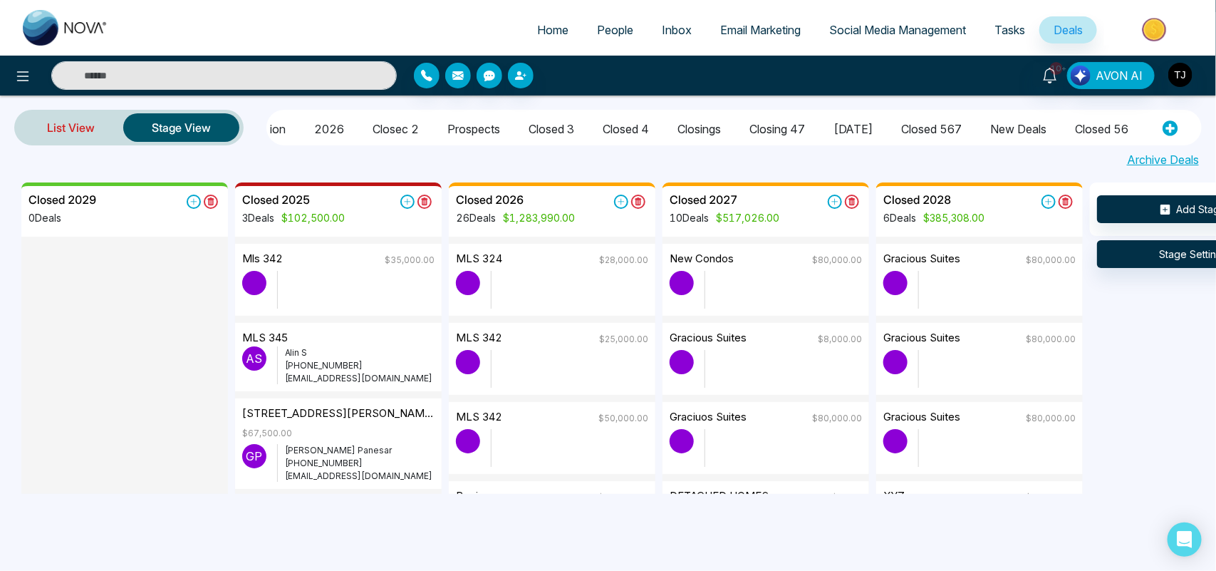
click at [72, 133] on link "List View" at bounding box center [71, 127] width 105 height 34
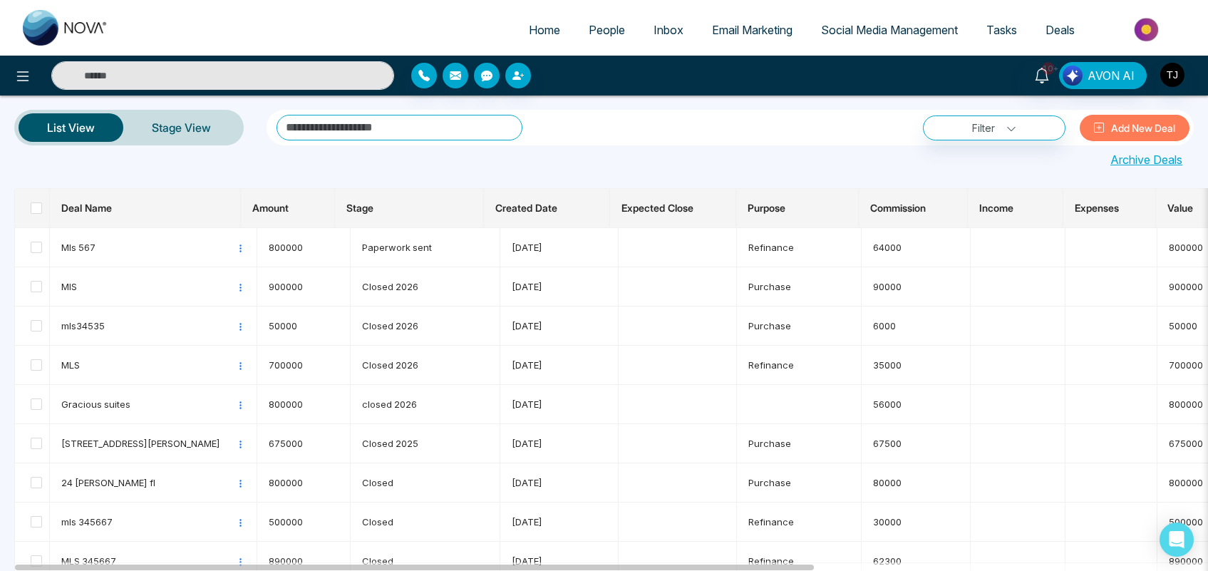
click at [1145, 22] on img at bounding box center [1147, 30] width 103 height 32
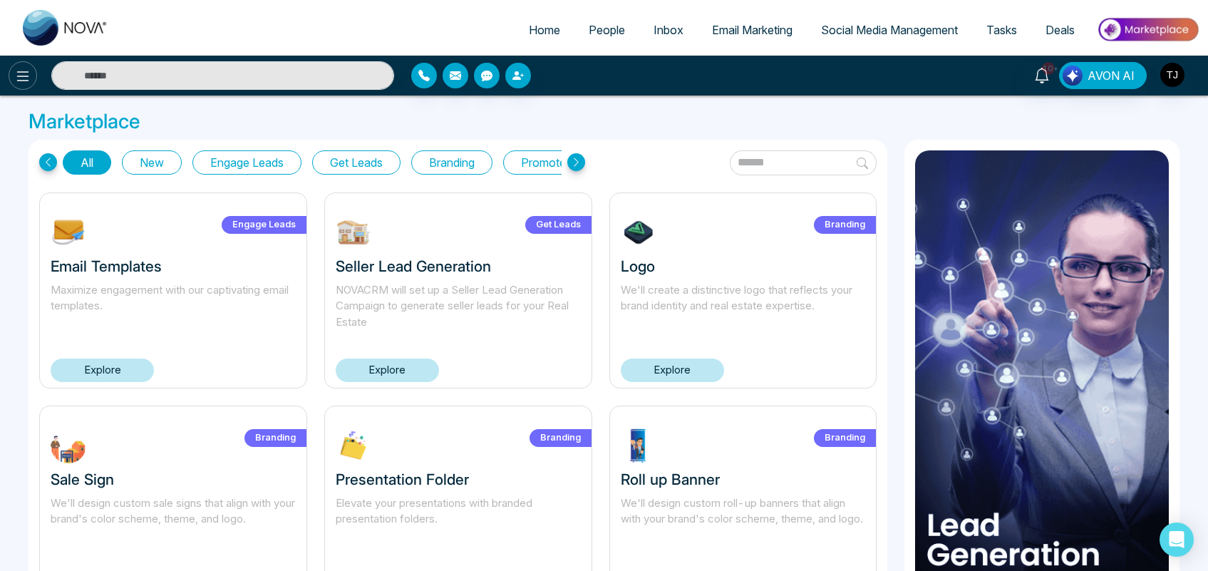
click at [22, 75] on icon at bounding box center [22, 76] width 17 height 17
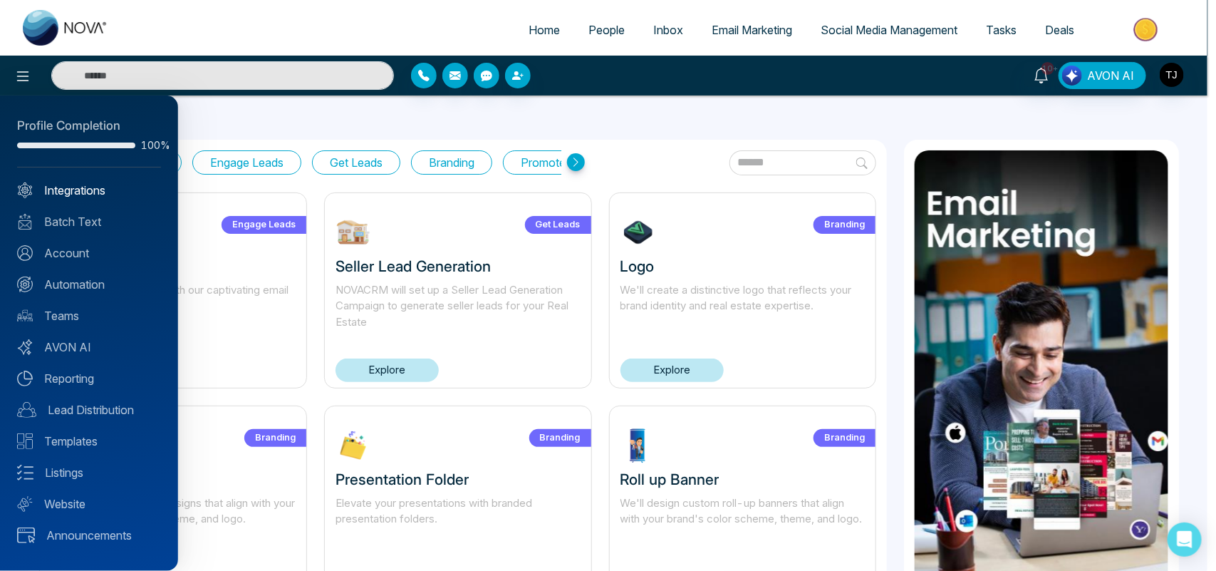
click at [90, 196] on link "Integrations" at bounding box center [89, 190] width 144 height 17
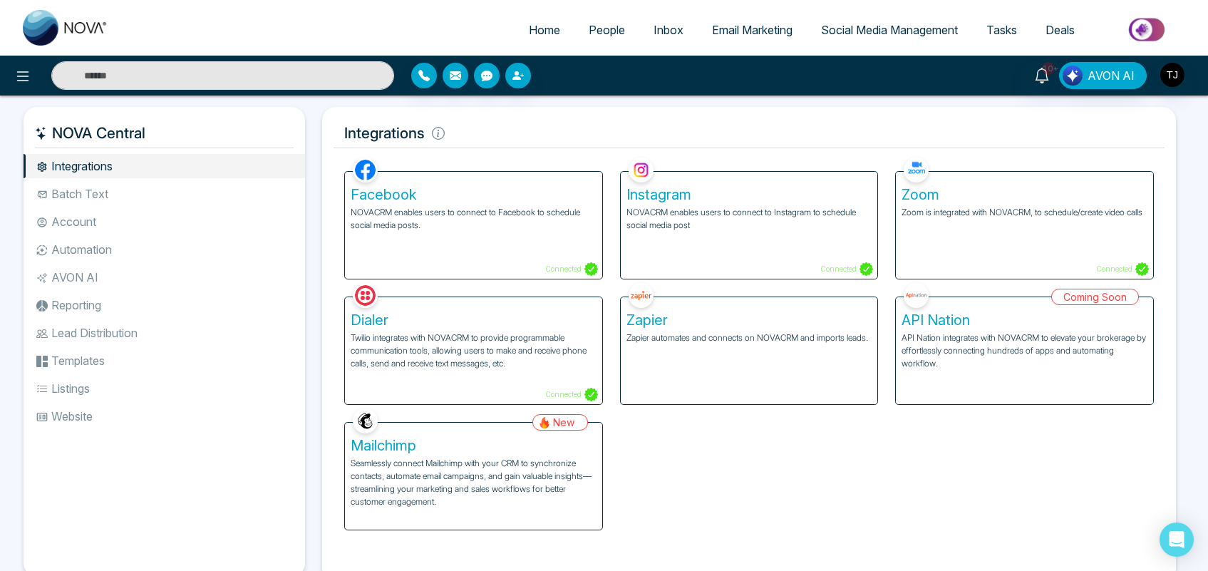
click at [775, 357] on div "Zapier Zapier automates and connects on NOVACRM and imports leads." at bounding box center [749, 350] width 257 height 107
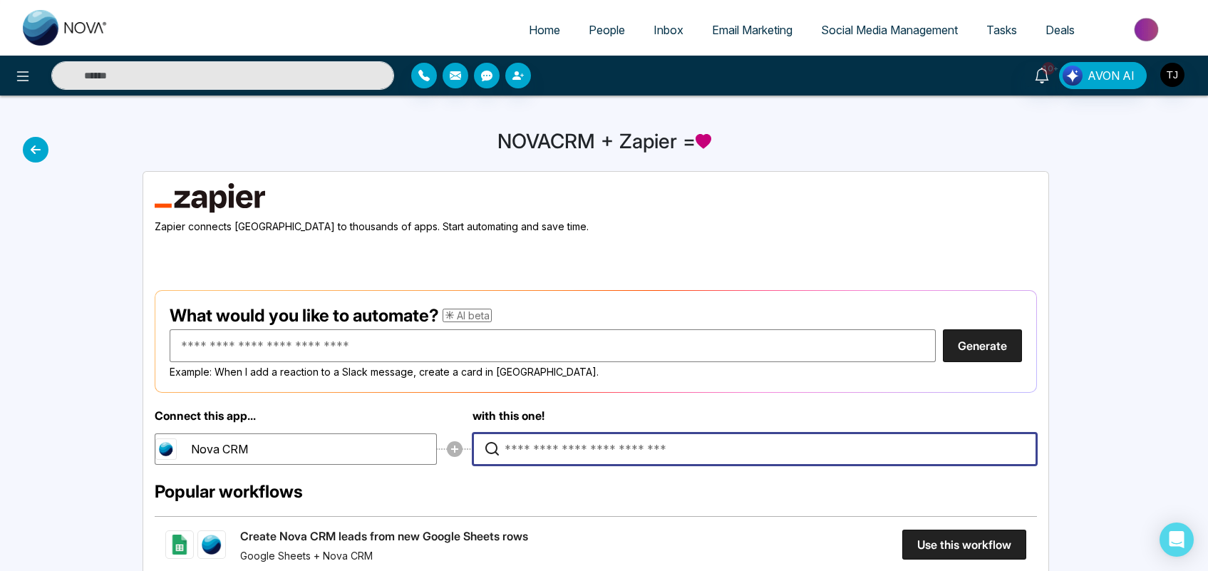
click at [593, 443] on input "Type to search for an app to connect" at bounding box center [758, 448] width 507 height 31
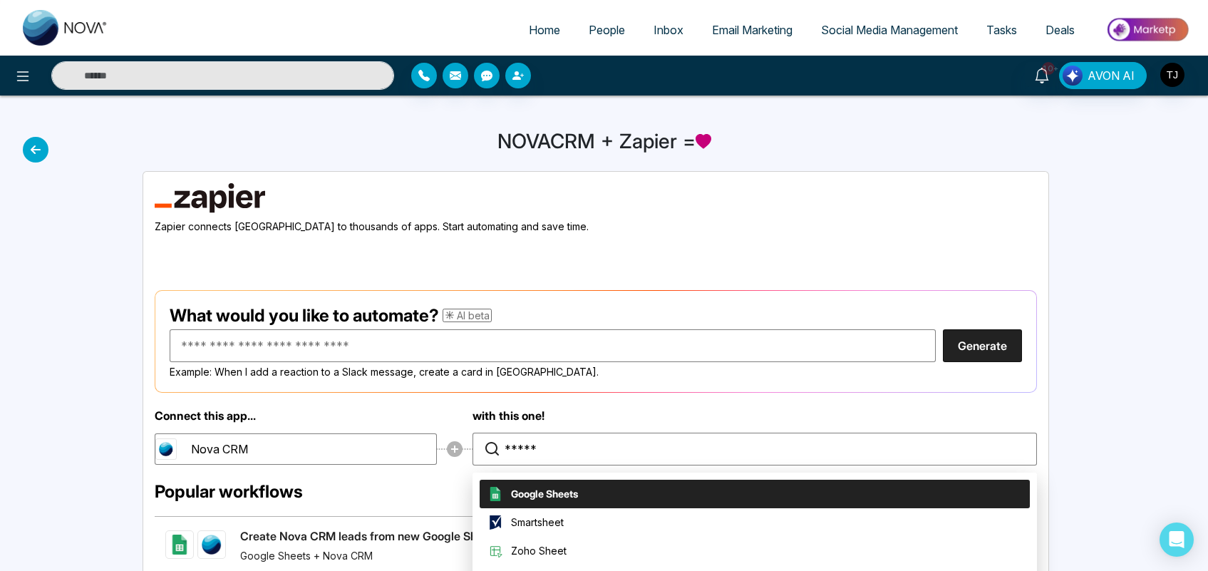
click at [621, 489] on li "Google Sheets" at bounding box center [755, 494] width 550 height 29
type input "**********"
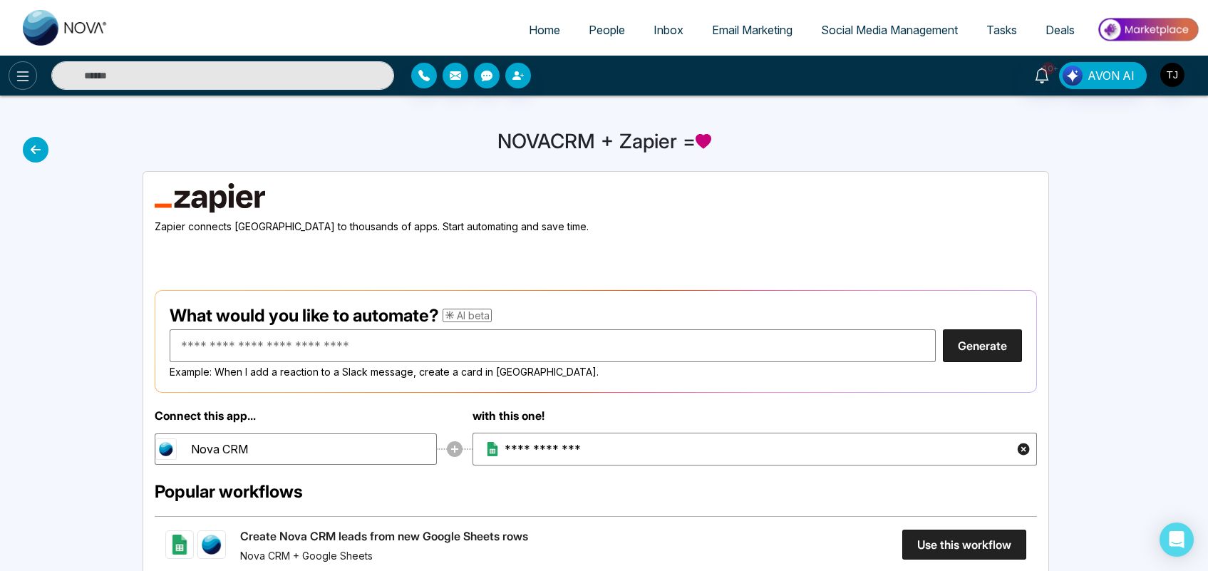
click at [22, 75] on icon at bounding box center [22, 76] width 17 height 17
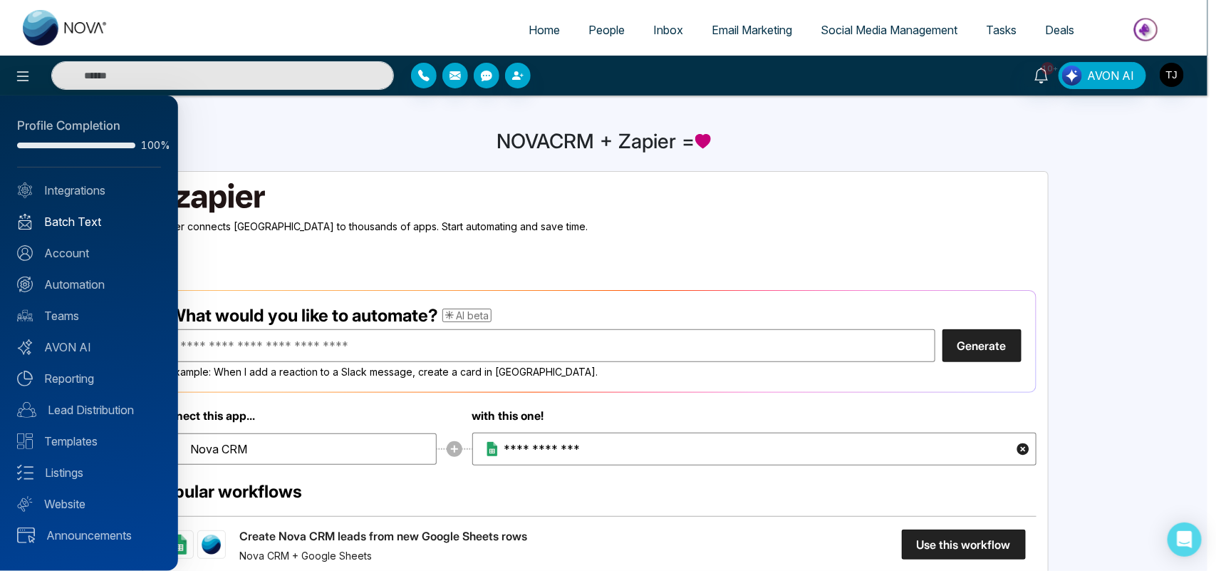
click at [66, 223] on link "Batch Text" at bounding box center [89, 221] width 144 height 17
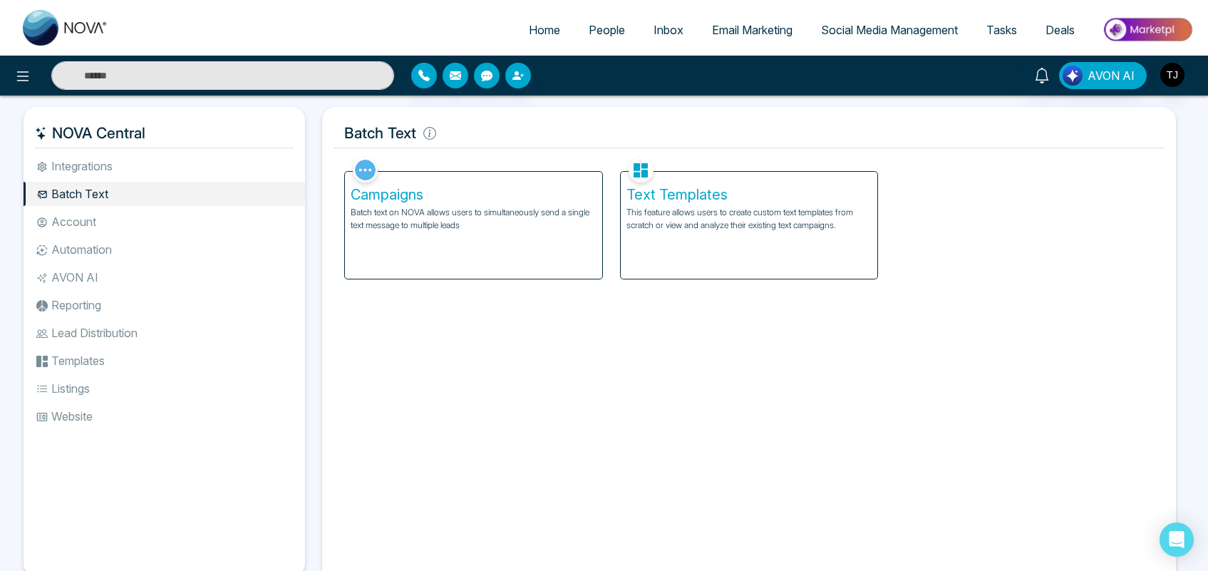
click at [84, 171] on li "Integrations" at bounding box center [164, 166] width 281 height 24
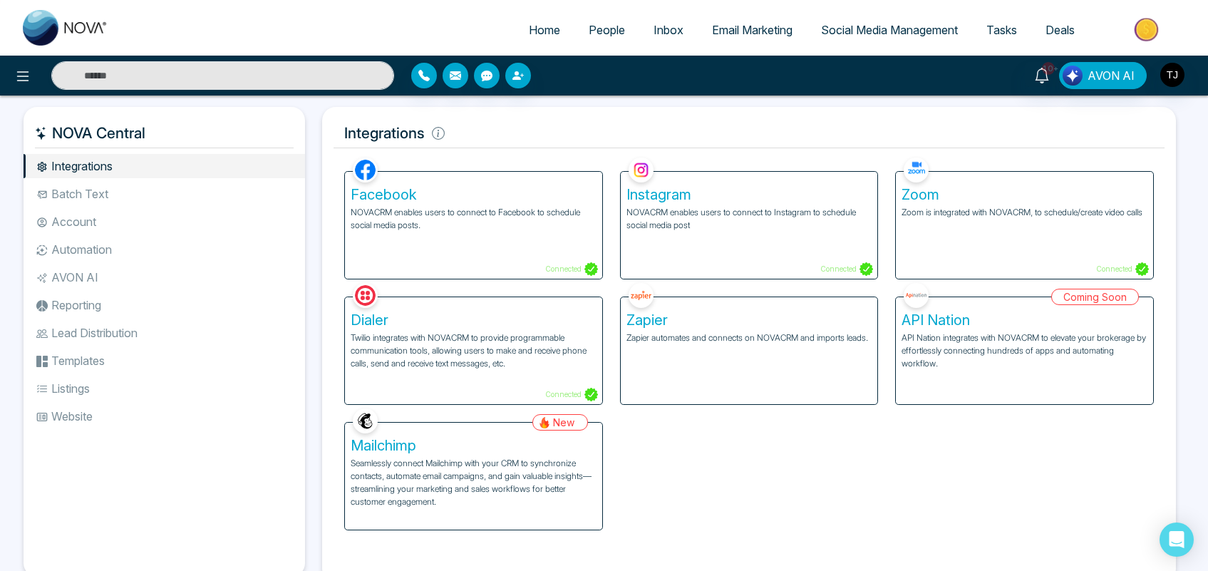
click at [490, 497] on p "Seamlessly connect Mailchimp with your CRM to synchronize contacts, automate em…" at bounding box center [474, 482] width 246 height 51
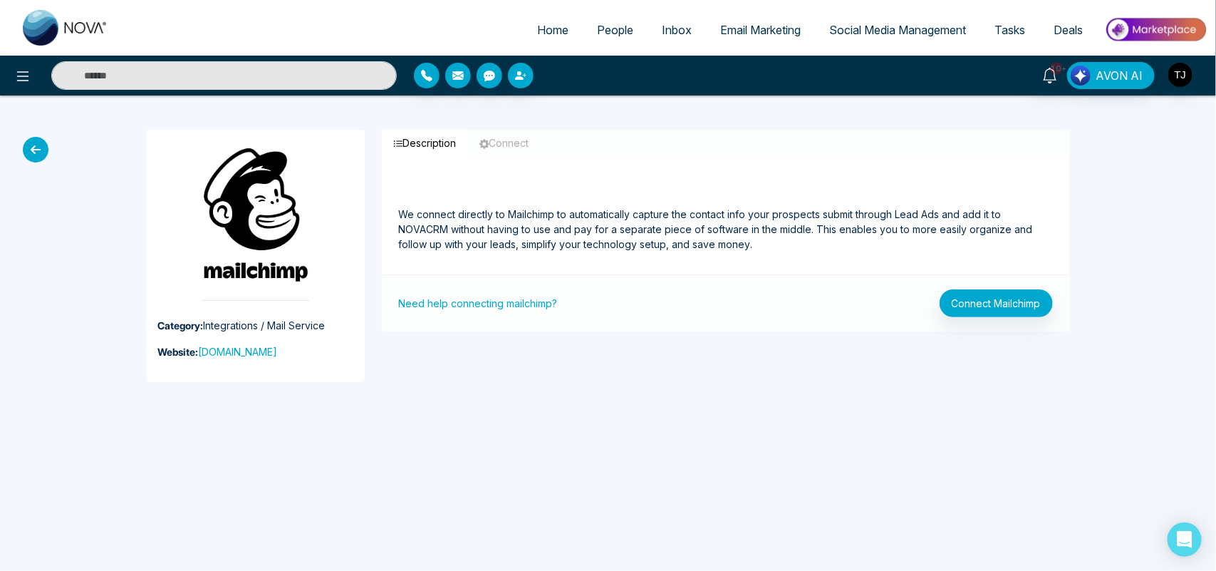
click at [41, 152] on icon at bounding box center [36, 150] width 26 height 26
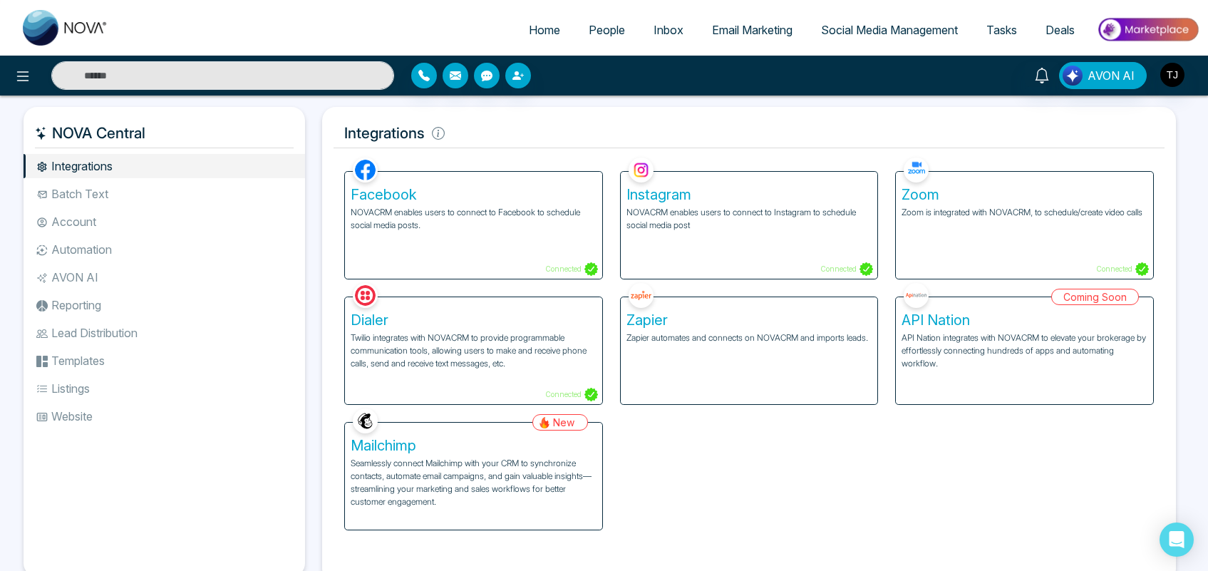
click at [73, 189] on li "Batch Text" at bounding box center [164, 194] width 281 height 24
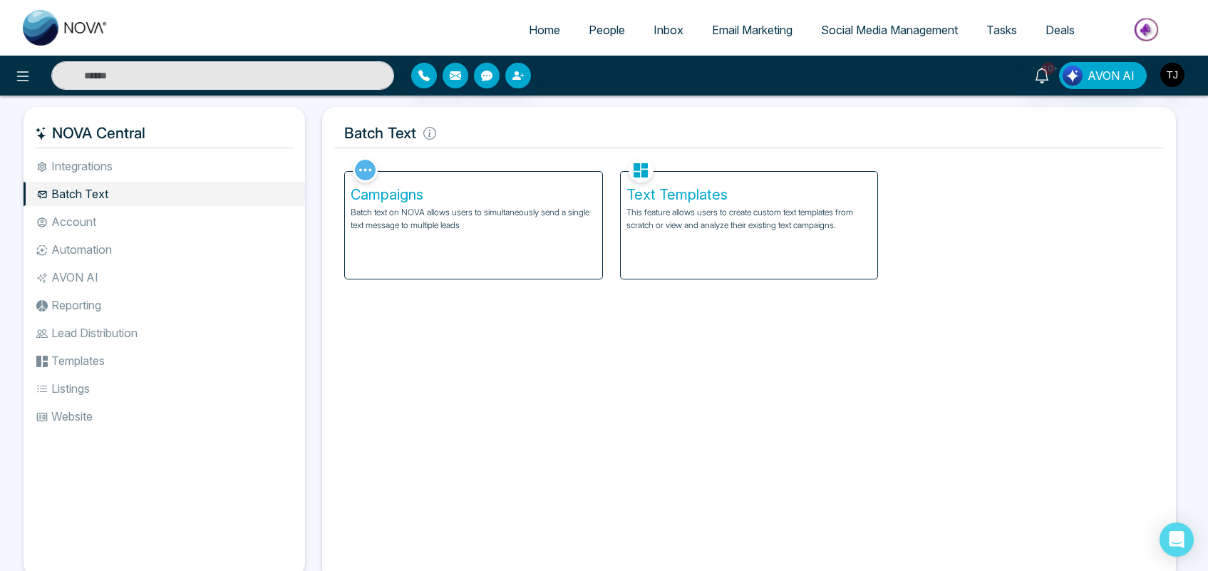
click at [661, 228] on p "This feature allows users to create custom text templates from scratch or view …" at bounding box center [749, 219] width 246 height 26
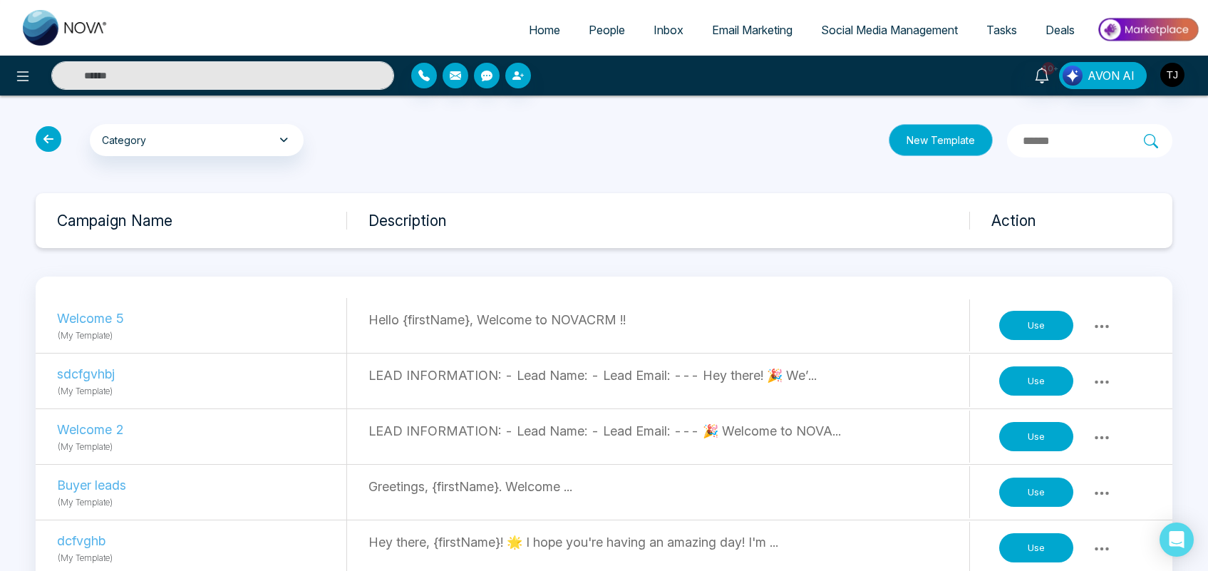
click at [889, 140] on button "New Template" at bounding box center [941, 140] width 104 height 32
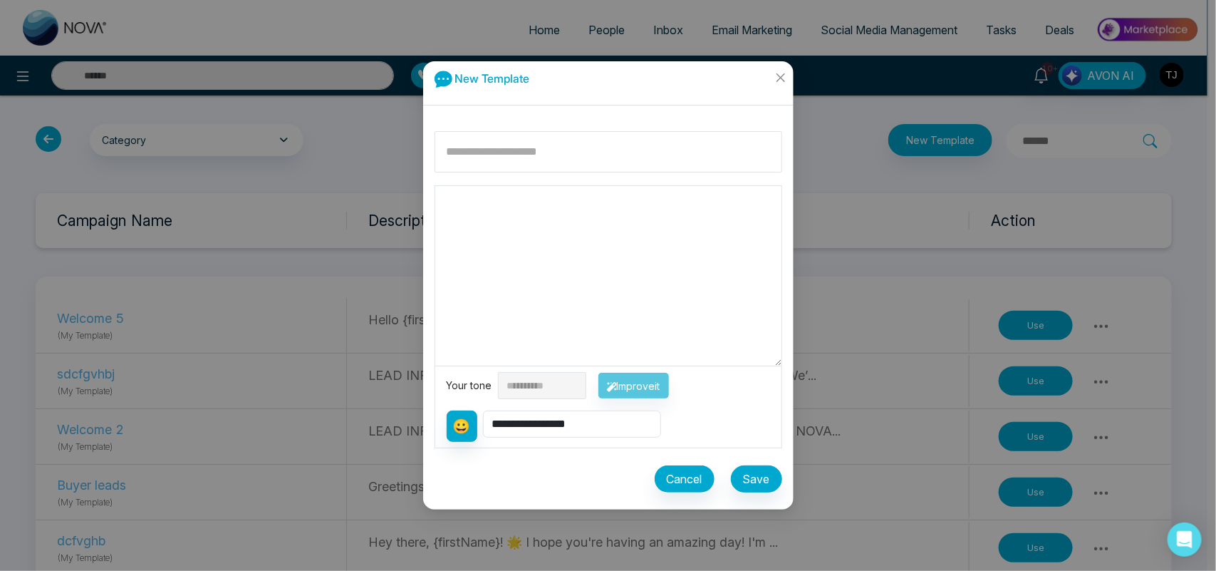
click at [513, 203] on textarea at bounding box center [608, 276] width 346 height 180
type textarea "**"
click at [549, 425] on select "**********" at bounding box center [572, 423] width 178 height 27
select select "**********"
click at [485, 410] on select "**********" at bounding box center [572, 423] width 178 height 27
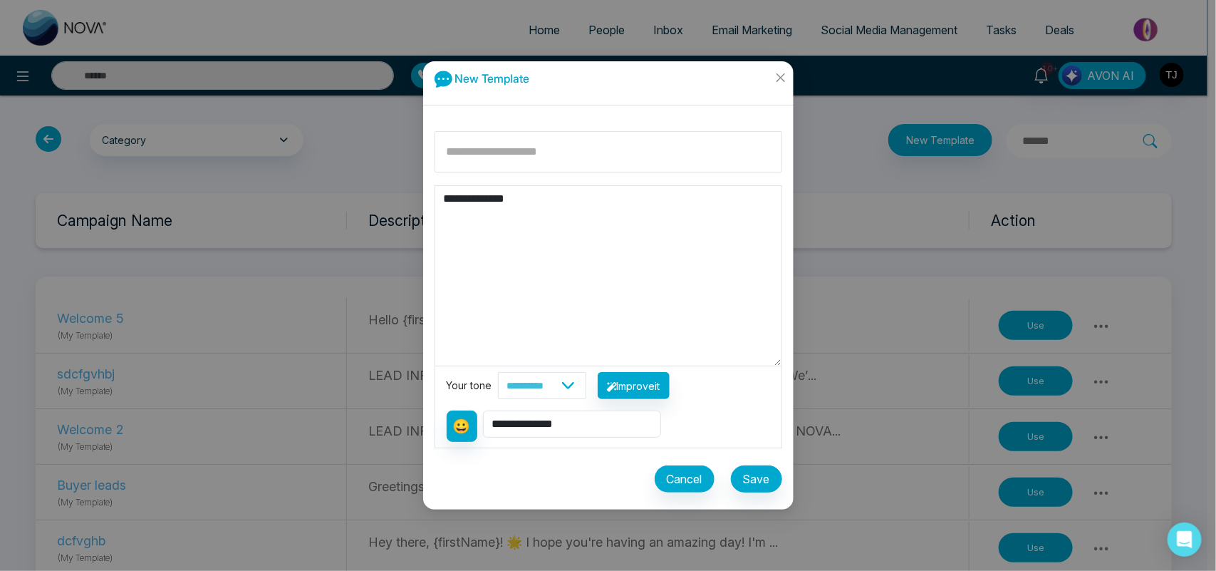
click at [502, 225] on textarea "**********" at bounding box center [608, 276] width 346 height 180
click at [529, 198] on textarea "**********" at bounding box center [608, 276] width 346 height 180
type textarea "**********"
click at [587, 389] on select "**********" at bounding box center [542, 385] width 88 height 27
select select "*******"
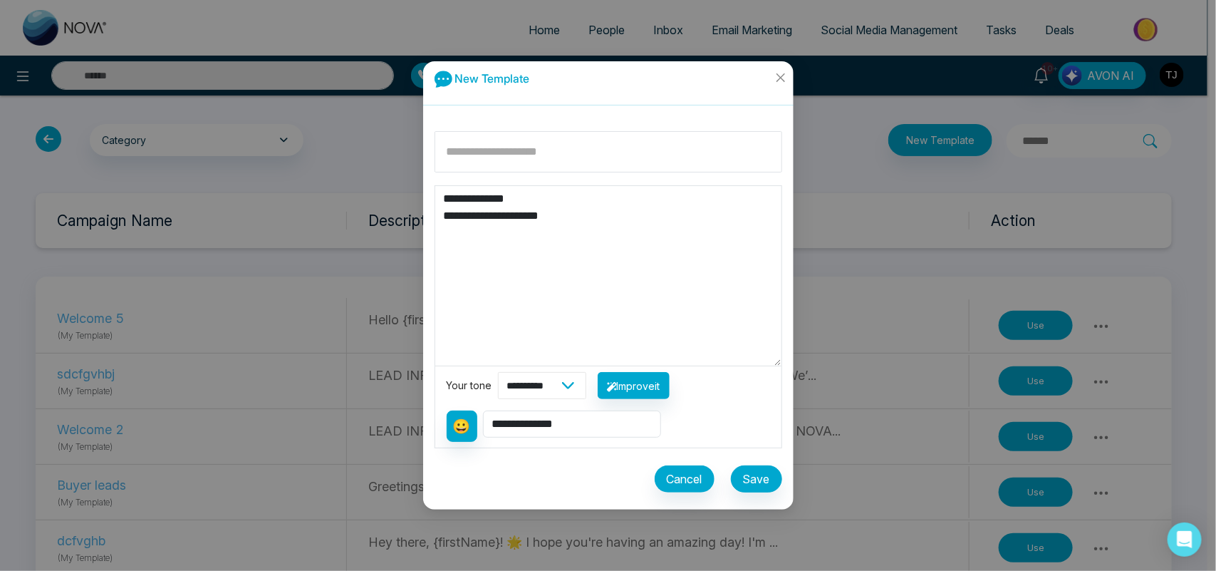
click at [498, 372] on select "**********" at bounding box center [542, 385] width 88 height 27
click at [463, 151] on input at bounding box center [609, 151] width 348 height 41
type input "****"
click at [649, 386] on button "Improve it" at bounding box center [634, 385] width 72 height 27
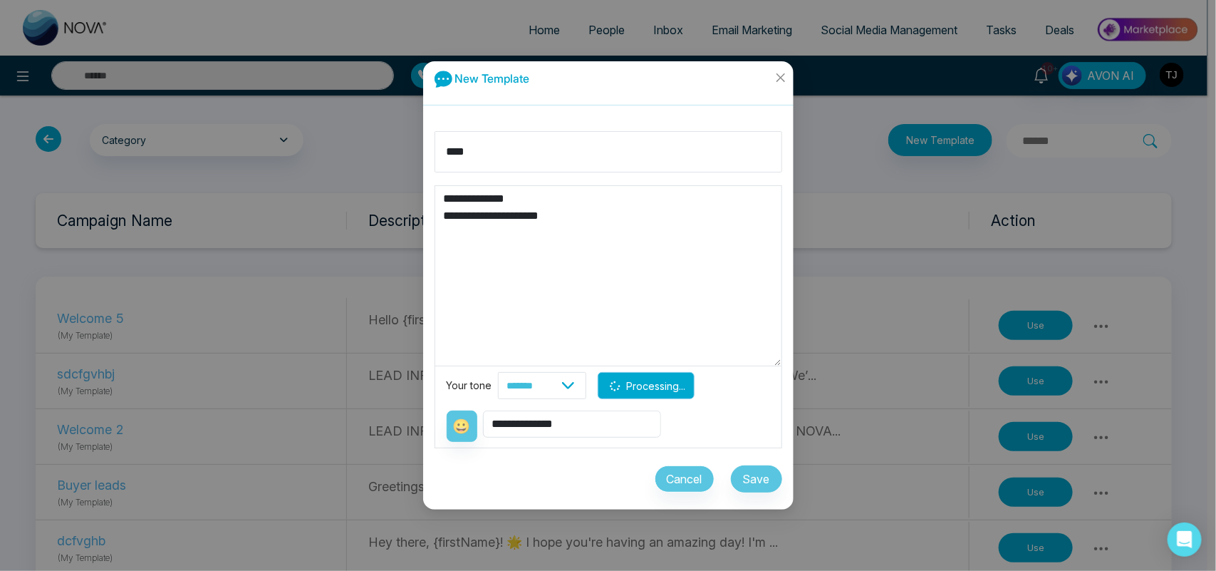
type textarea "**********"
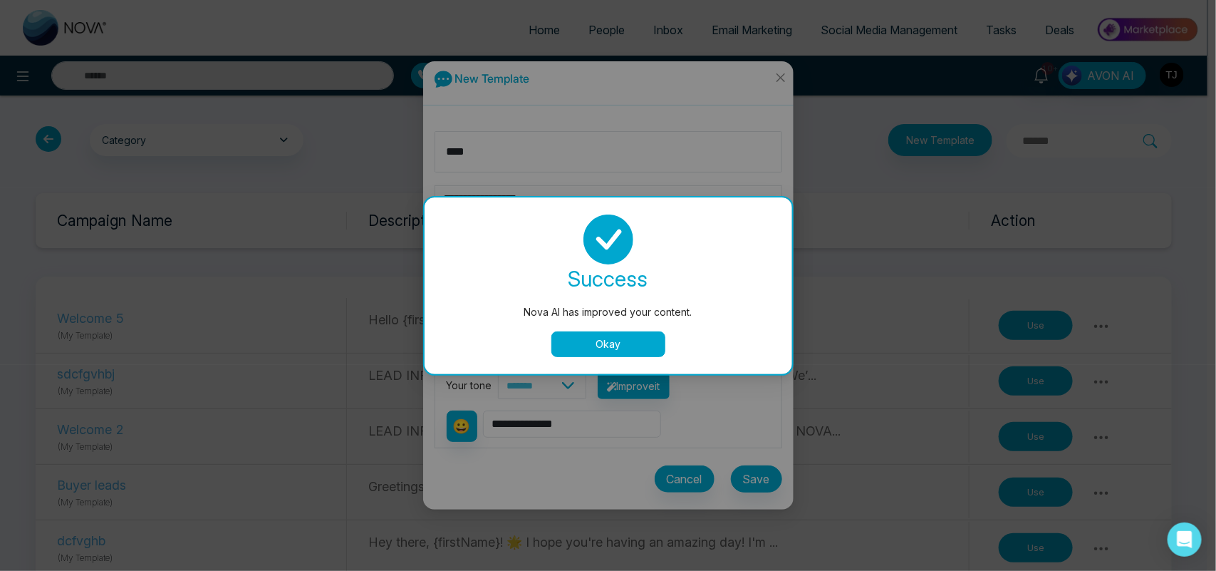
click at [622, 350] on button "Okay" at bounding box center [609, 344] width 114 height 26
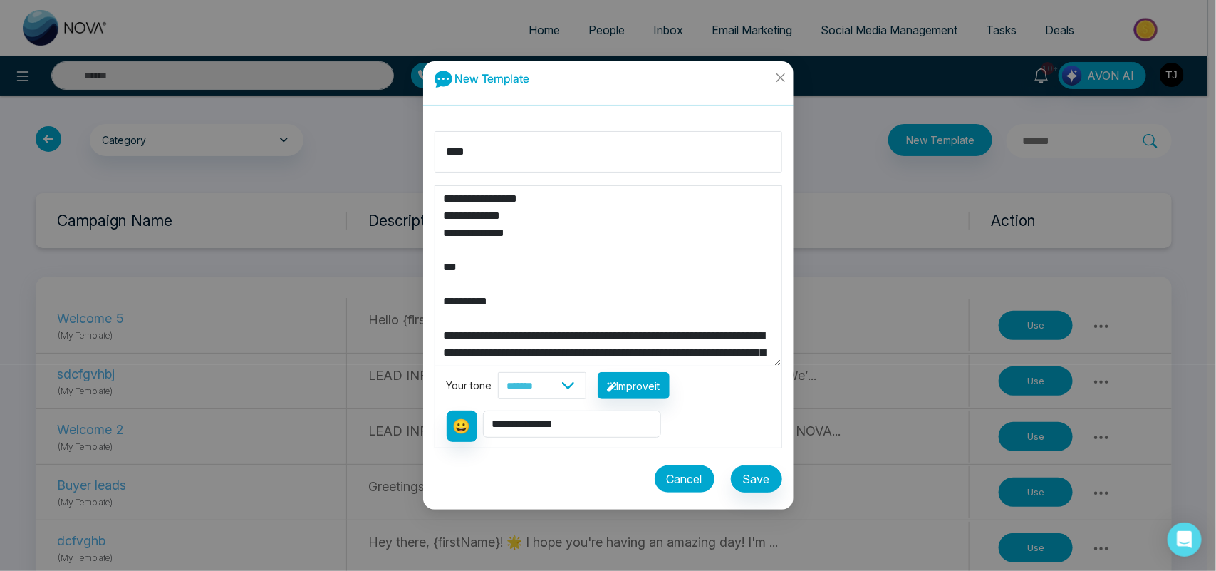
click at [668, 482] on button "Cancel" at bounding box center [685, 478] width 60 height 27
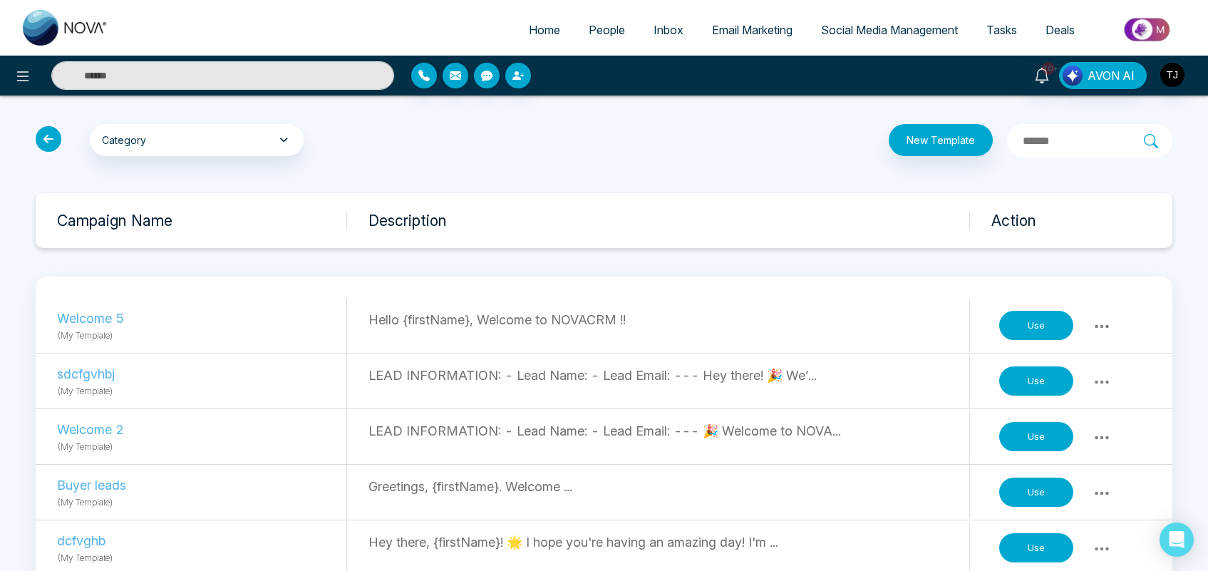
click at [48, 140] on icon at bounding box center [49, 139] width 26 height 26
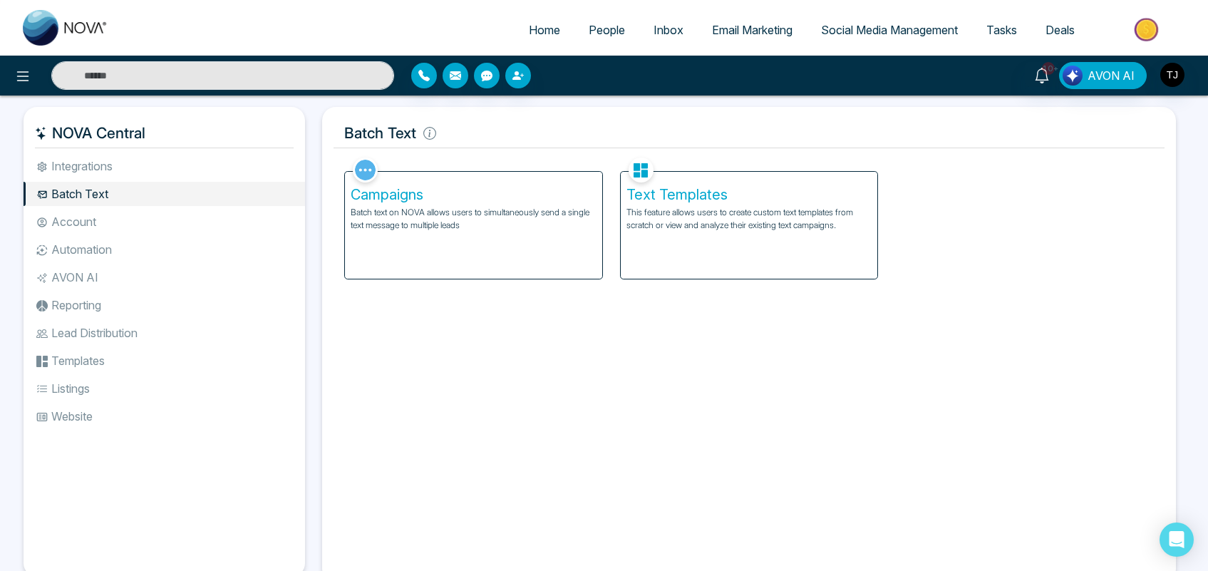
click at [378, 214] on p "Batch text on NOVA allows users to simultaneously send a single text message to…" at bounding box center [474, 219] width 246 height 26
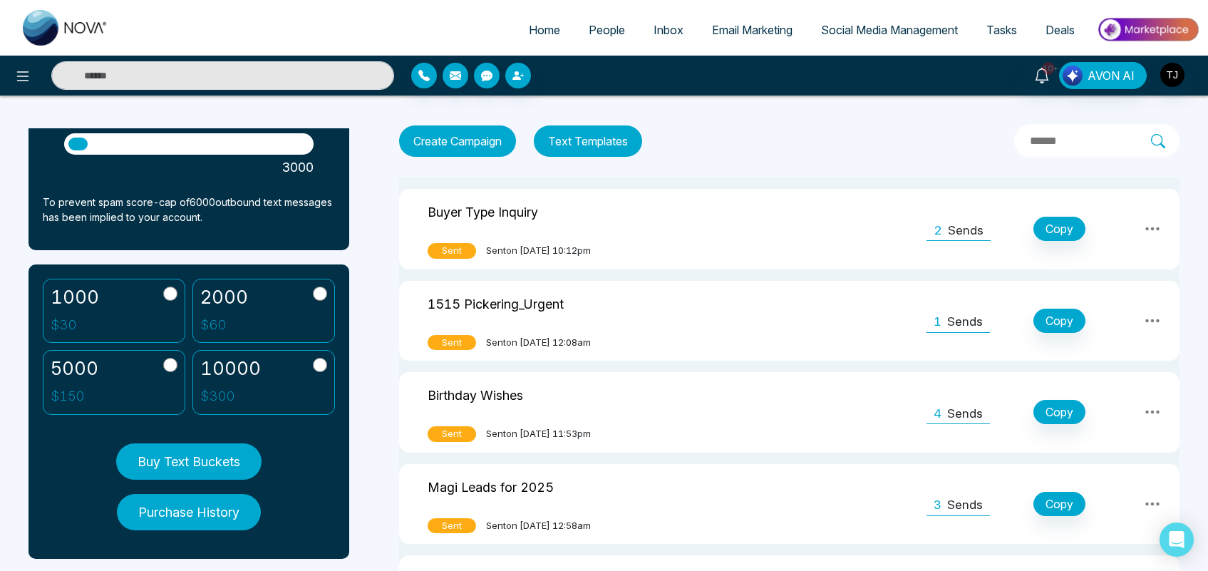
scroll to position [175, 0]
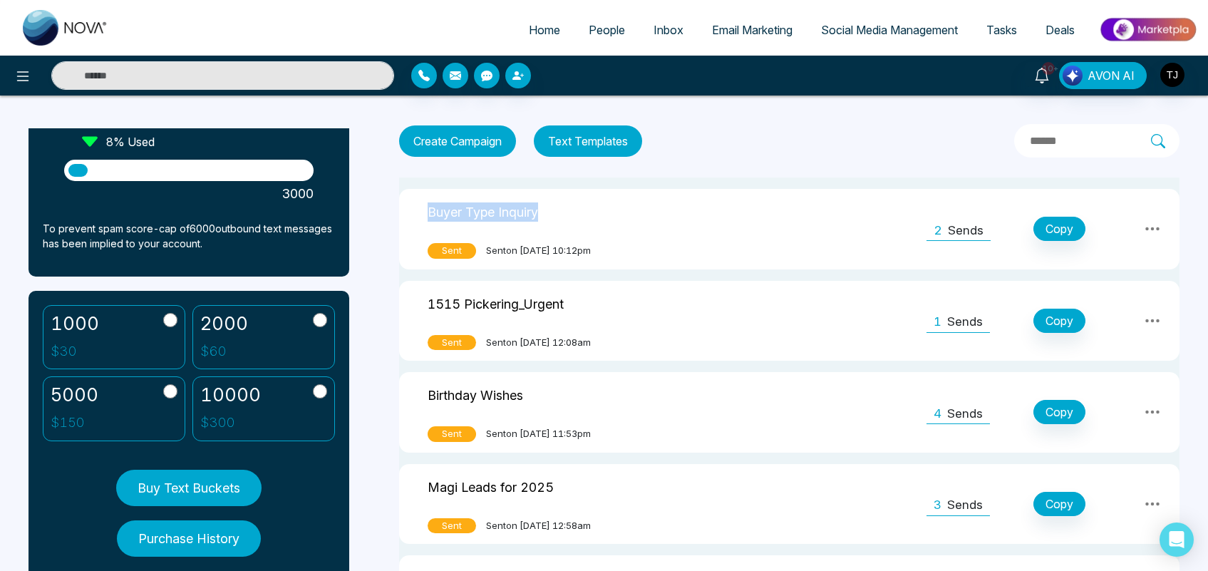
drag, startPoint x: 388, startPoint y: 243, endPoint x: 374, endPoint y: 169, distance: 75.5
click at [374, 169] on div "Batch Text Summary 237 Used 2763 Balance 0 / 6000 Daily Limit 8 % Used 3000 To …" at bounding box center [604, 385] width 1208 height 580
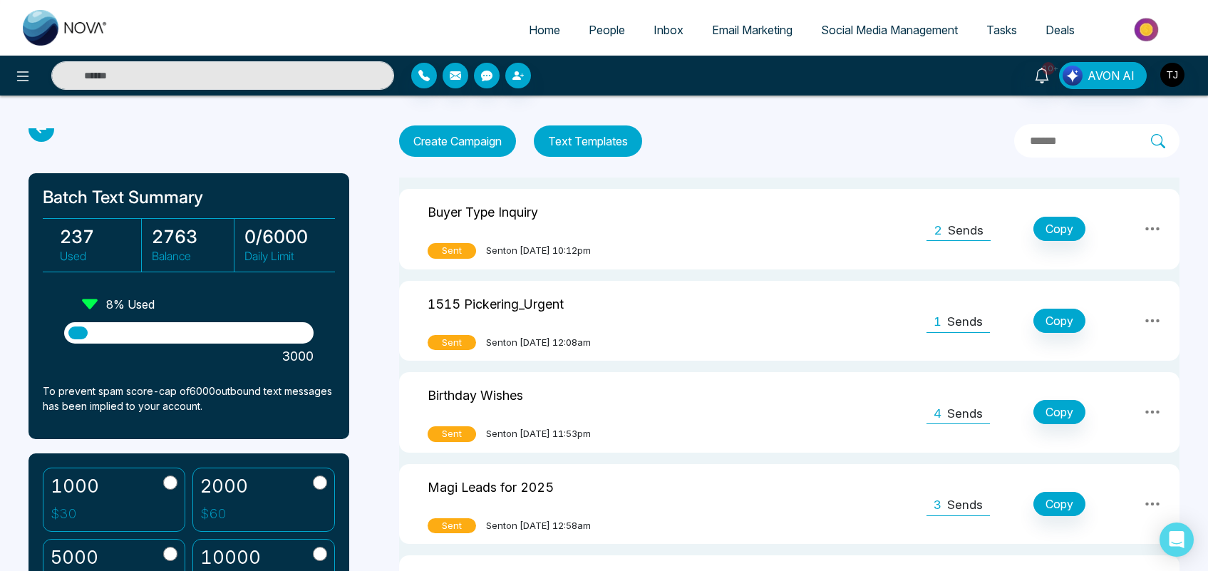
scroll to position [0, 0]
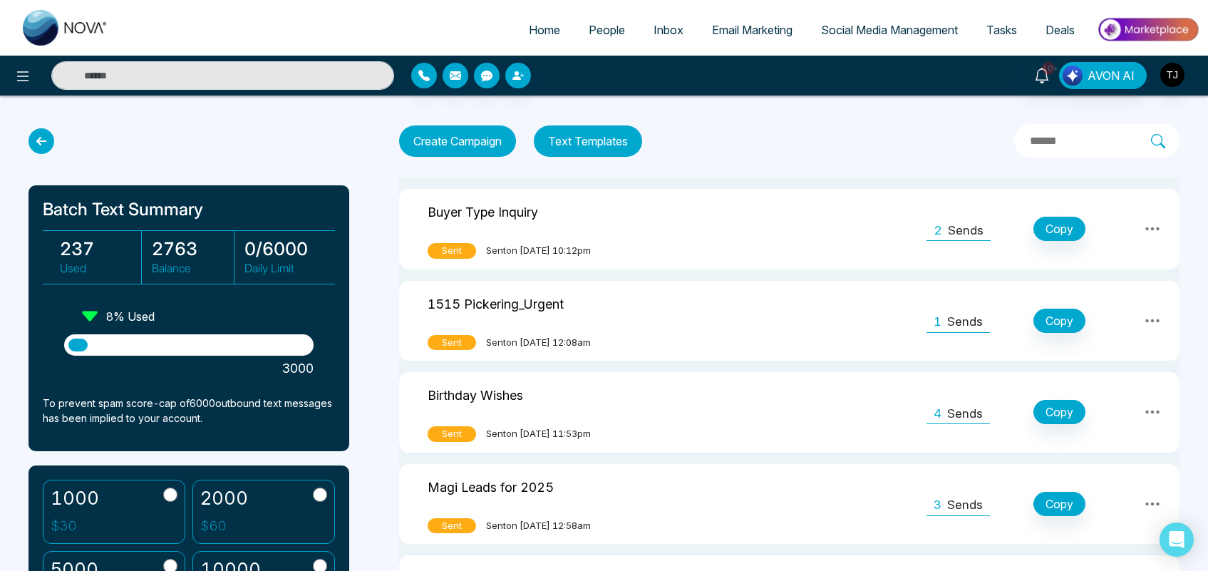
click at [1145, 224] on icon at bounding box center [1152, 228] width 17 height 17
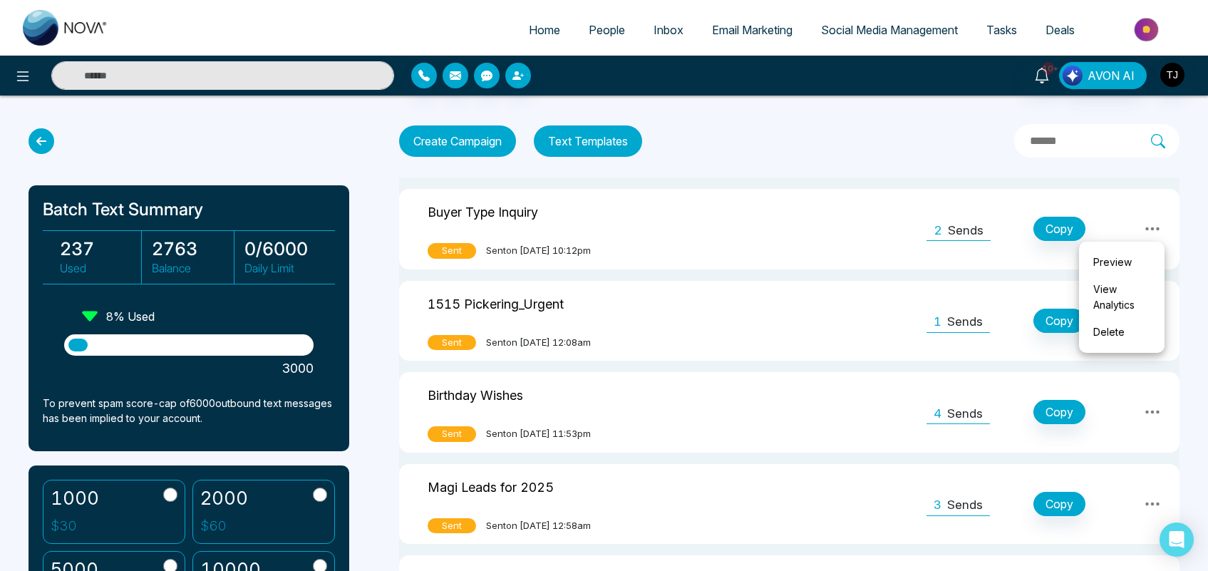
click at [1188, 173] on div "Batch Text Summary 237 Used 2763 Balance 0 / 6000 Daily Limit 8 % Used 3000 To …" at bounding box center [604, 385] width 1208 height 580
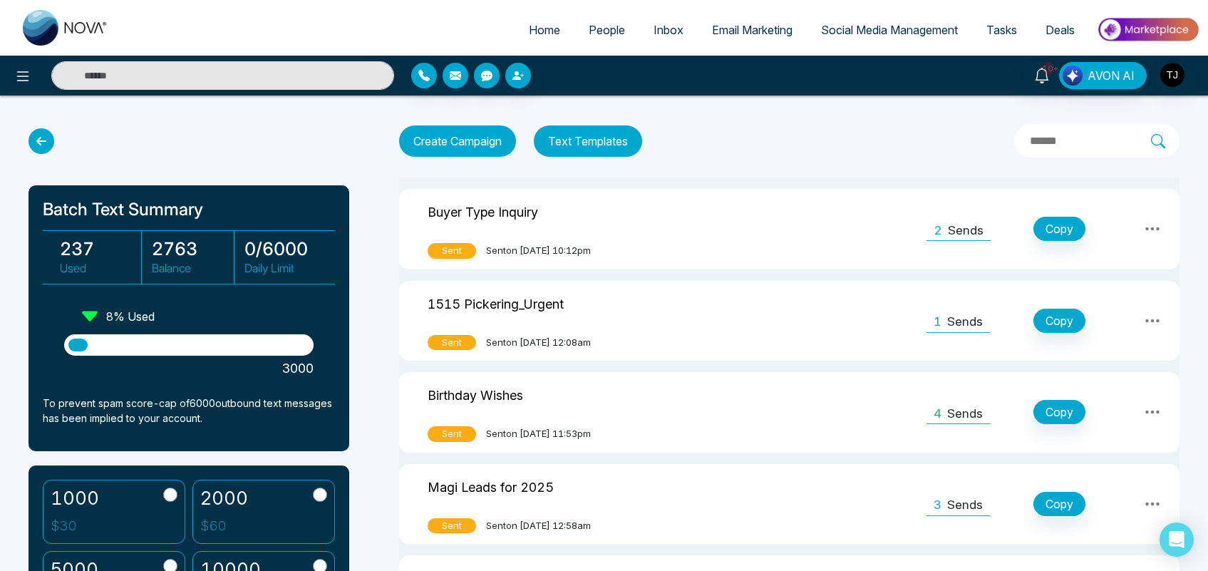
click at [437, 135] on button "Create Campaign" at bounding box center [457, 140] width 117 height 31
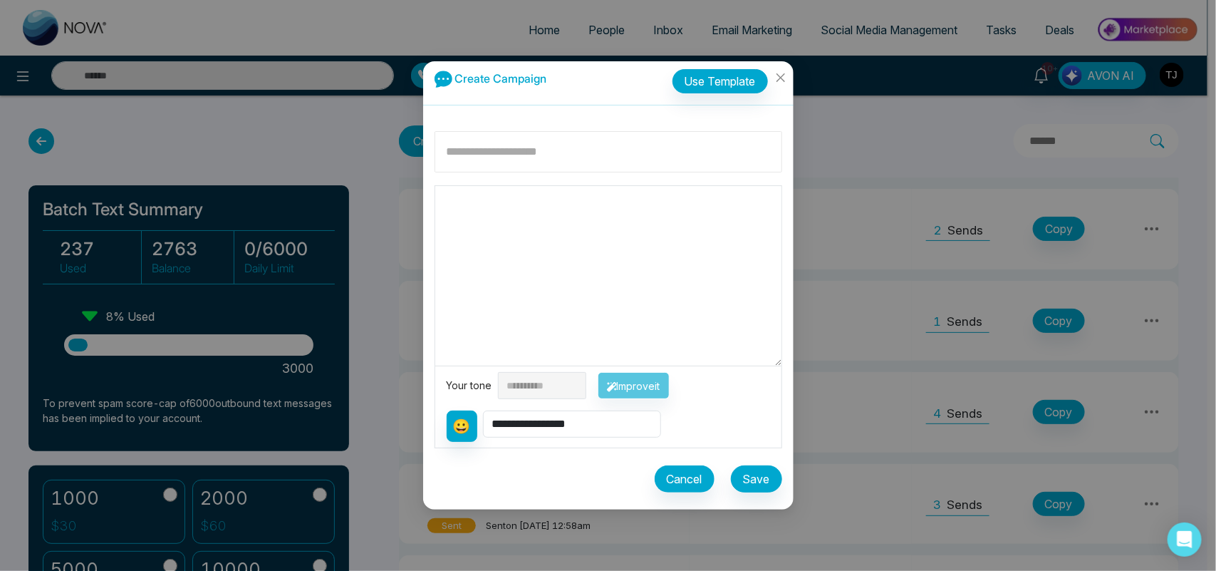
click at [497, 155] on input at bounding box center [609, 151] width 348 height 41
type input "****"
click at [475, 251] on textarea at bounding box center [608, 276] width 346 height 180
type textarea "***"
click at [689, 76] on button "Use Template" at bounding box center [720, 81] width 95 height 24
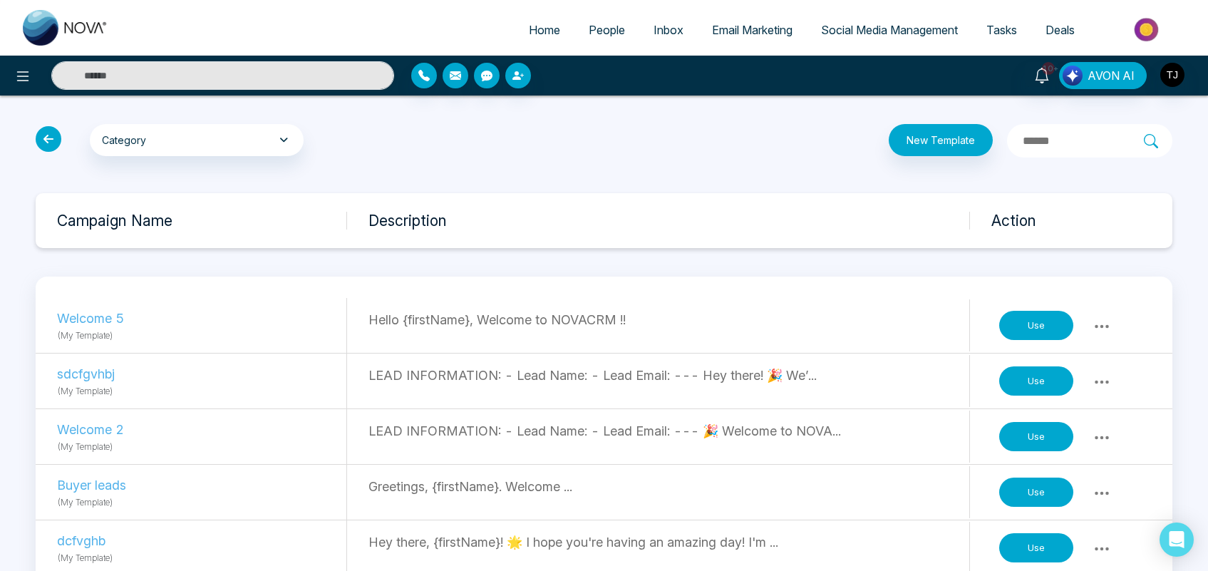
click at [1038, 325] on button "Use" at bounding box center [1036, 326] width 74 height 30
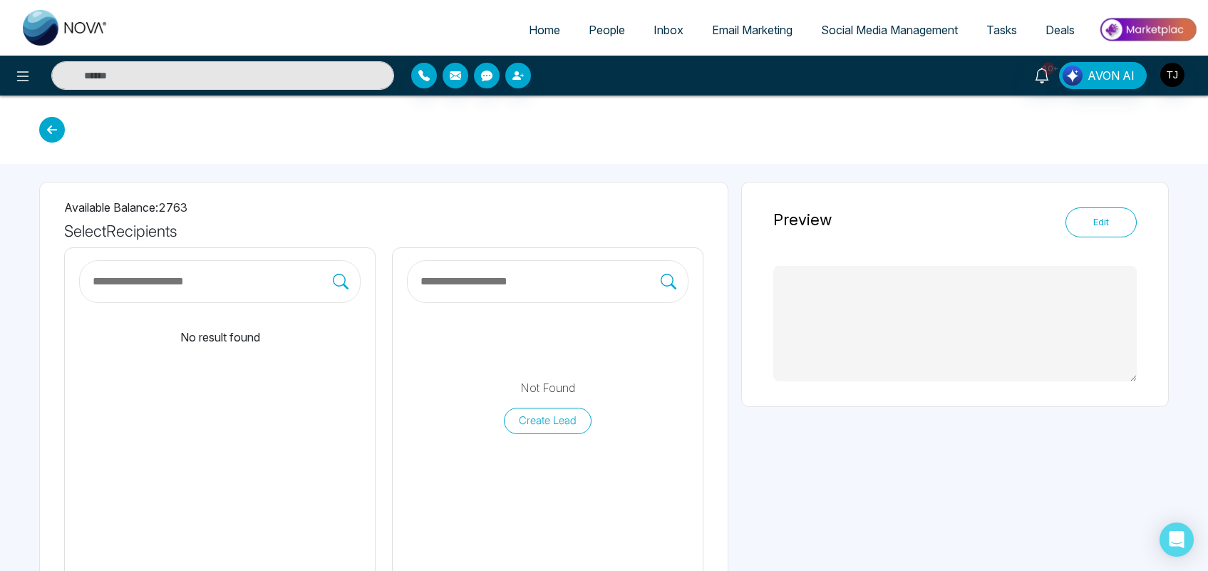
type textarea "**********"
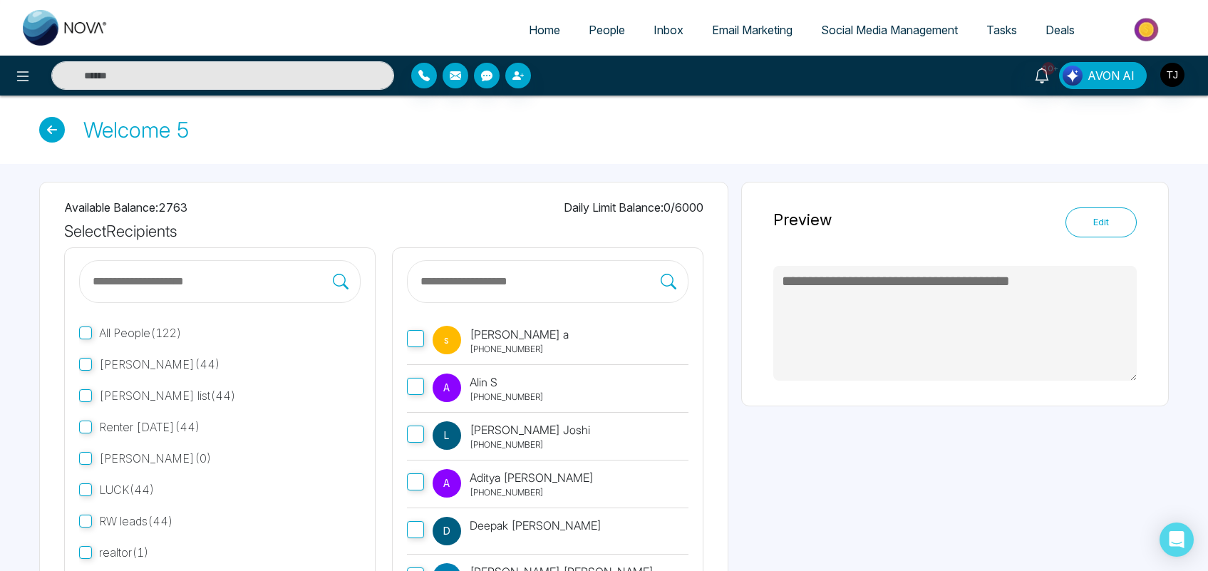
click at [552, 326] on label "s sarah a +13652927635" at bounding box center [547, 341] width 281 height 48
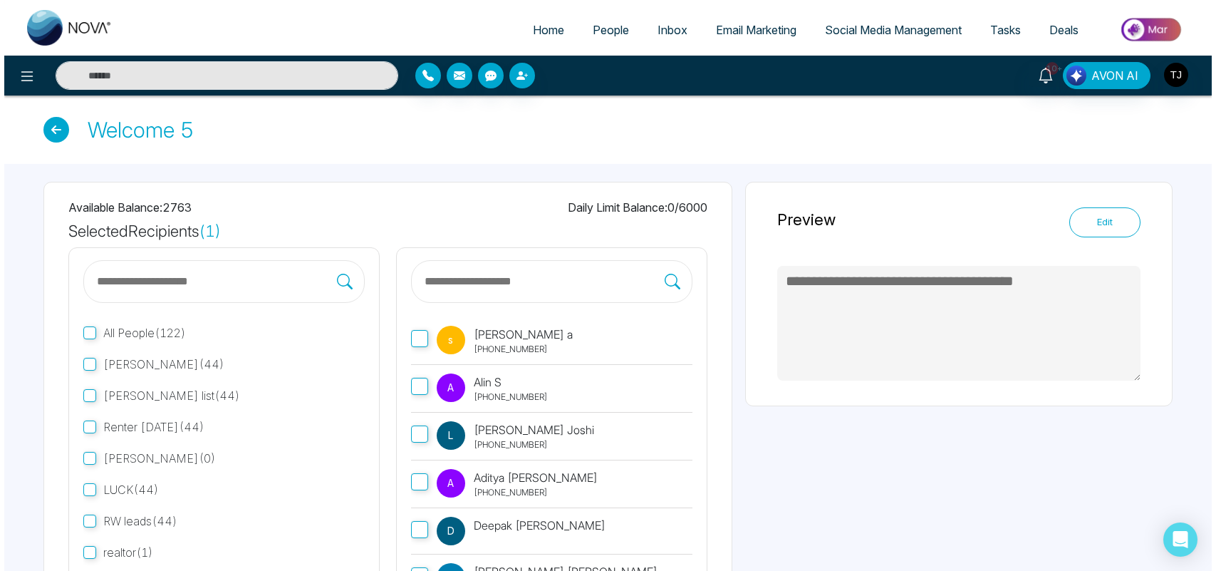
scroll to position [122, 0]
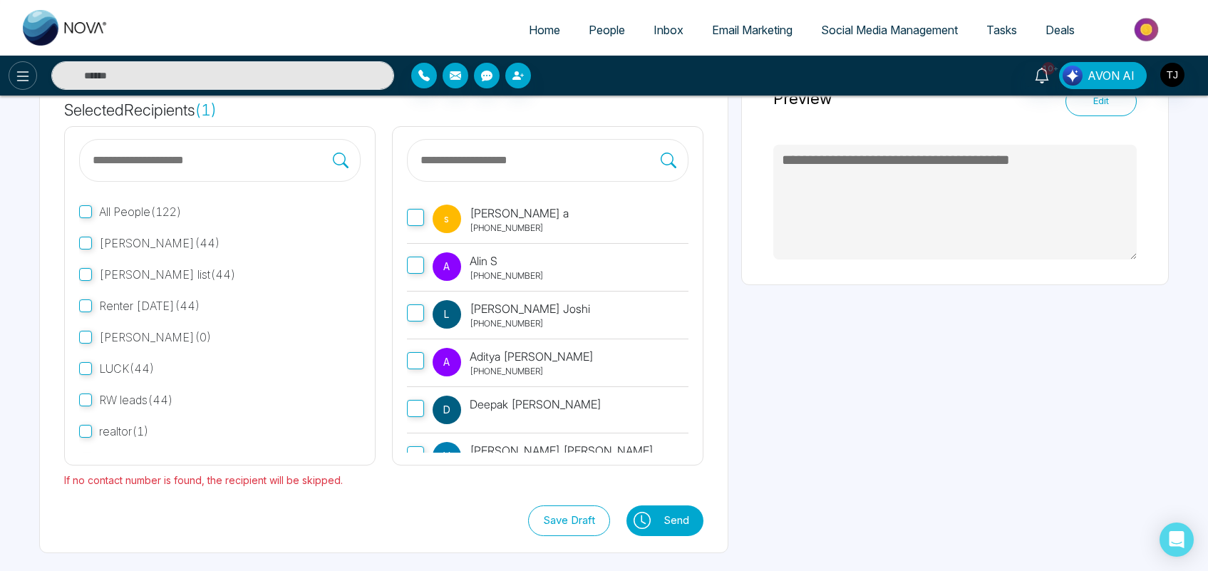
click at [21, 75] on icon at bounding box center [22, 76] width 17 height 17
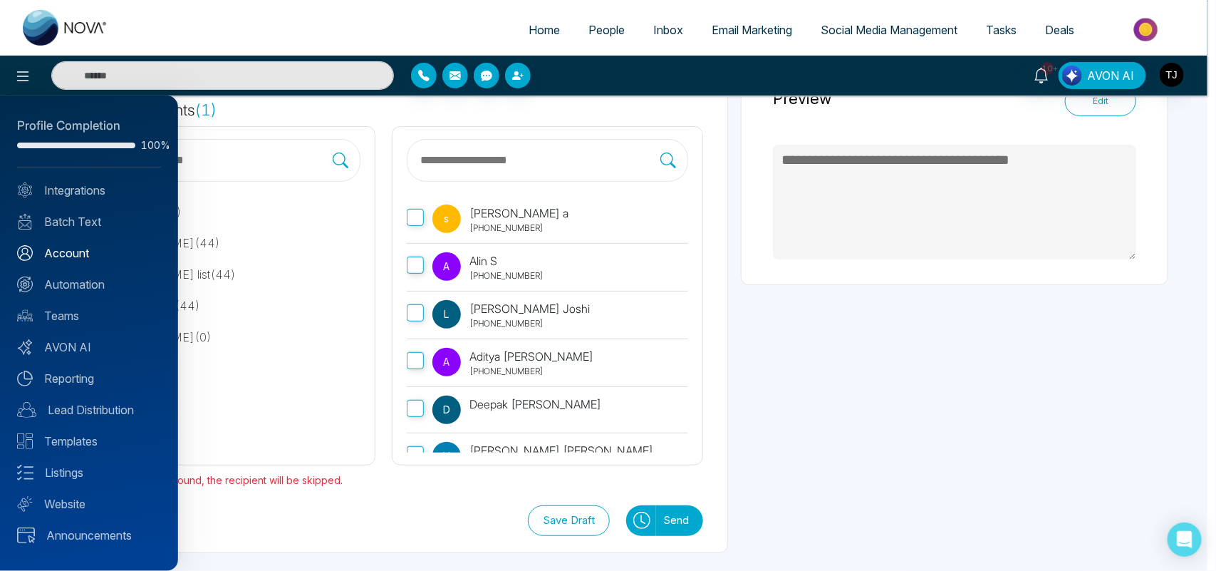
click at [76, 250] on link "Account" at bounding box center [89, 252] width 144 height 17
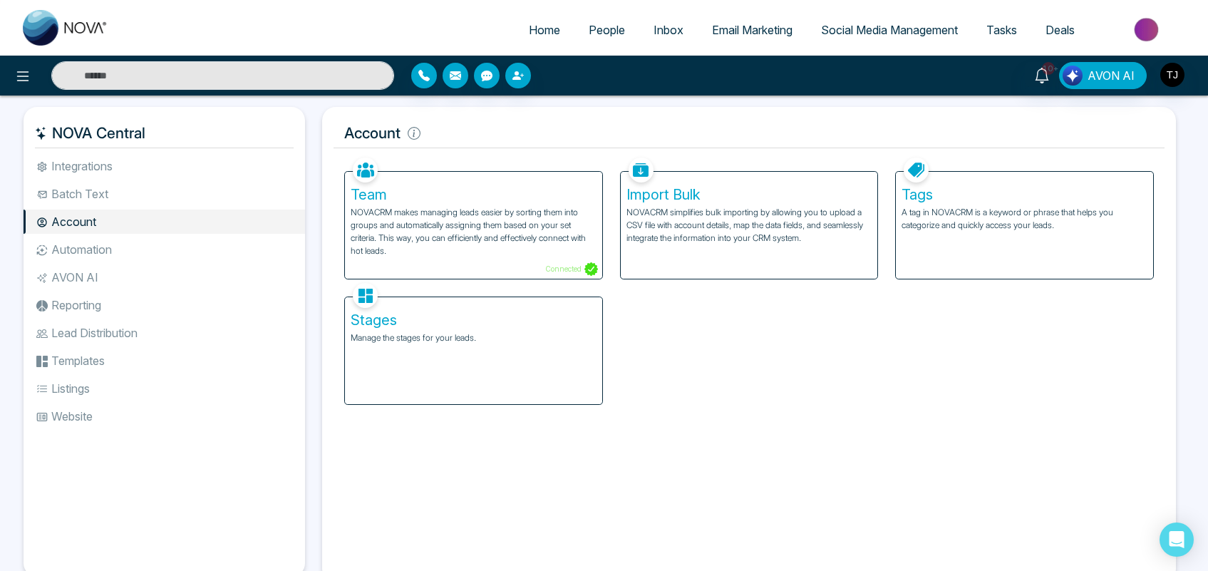
click at [433, 223] on p "NOVACRM makes managing leads easier by sorting them into groups and automatical…" at bounding box center [474, 231] width 246 height 51
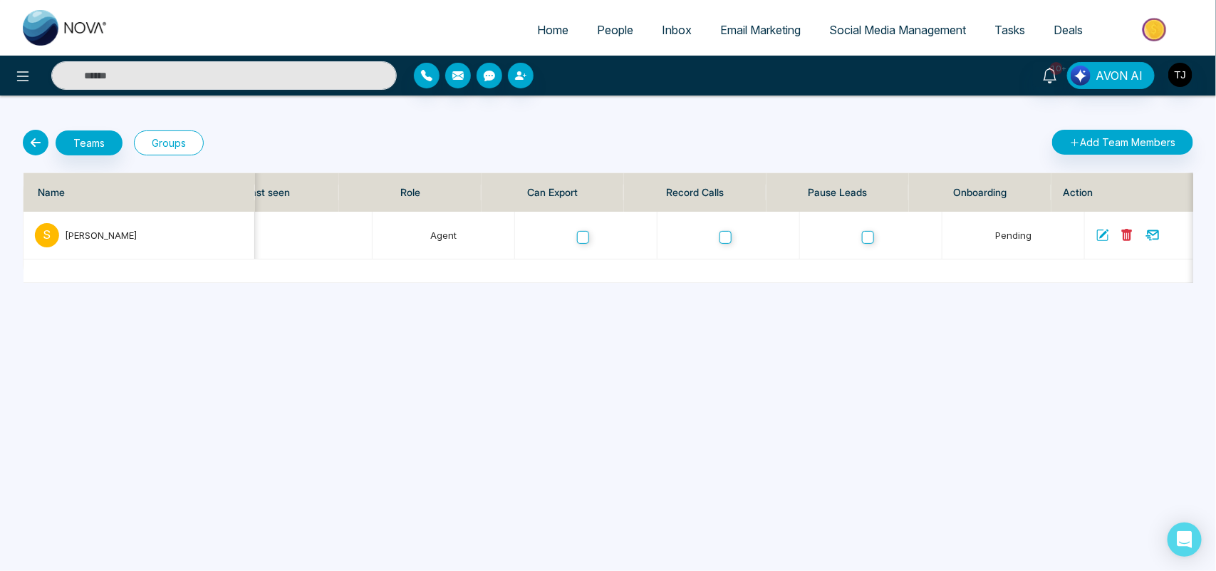
click at [175, 144] on button "Groups" at bounding box center [169, 142] width 70 height 25
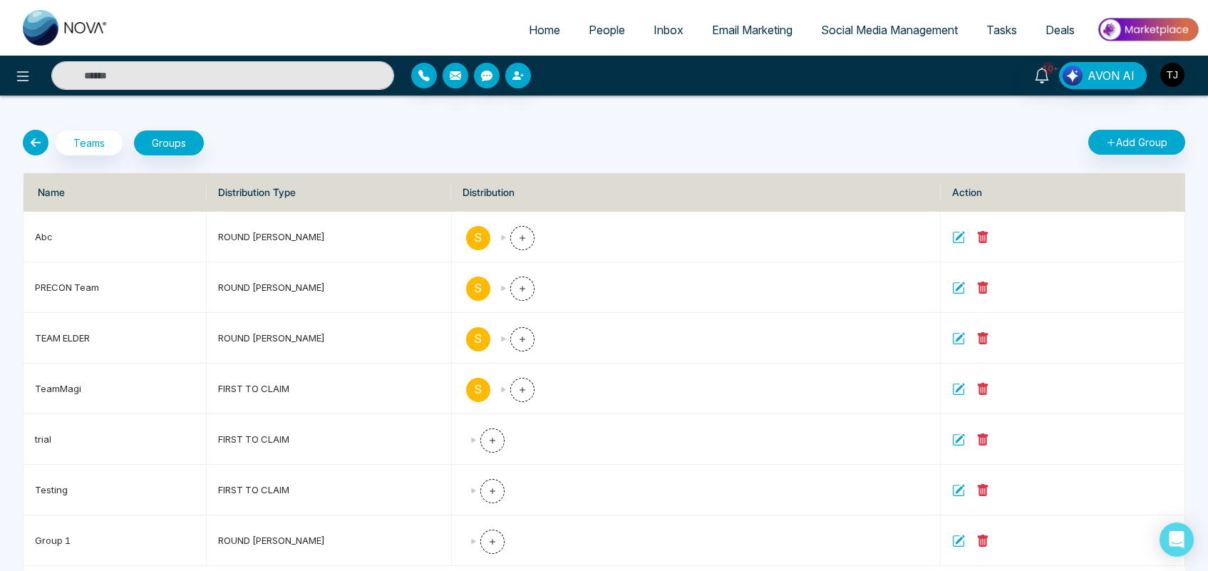
click at [8, 72] on div at bounding box center [201, 75] width 403 height 29
click at [22, 72] on icon at bounding box center [23, 76] width 12 height 10
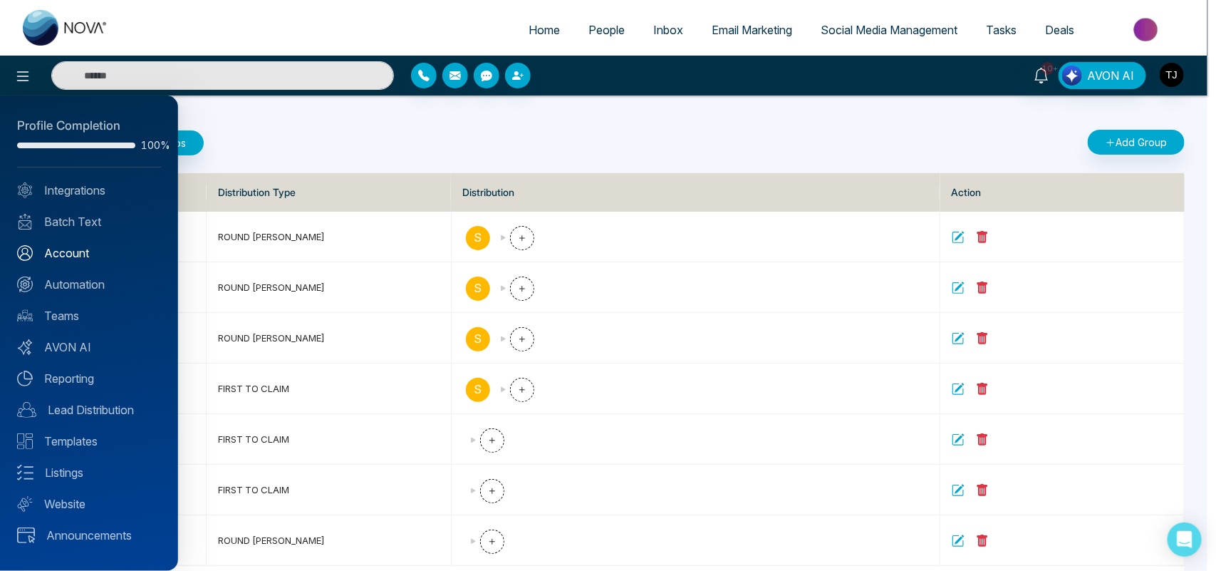
click at [90, 247] on link "Account" at bounding box center [89, 252] width 144 height 17
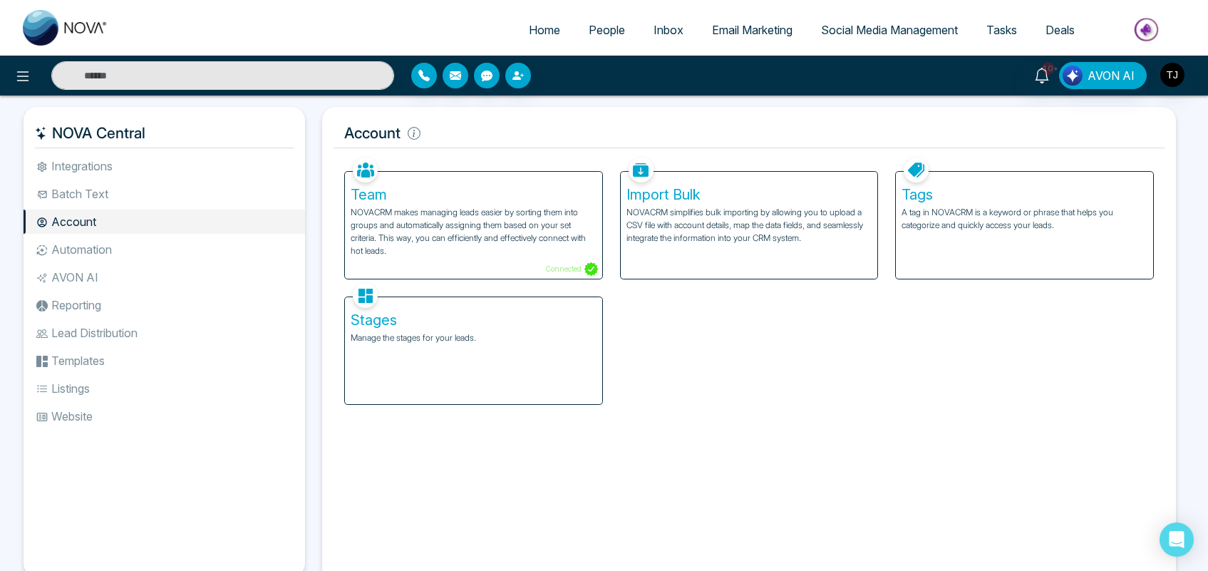
click at [1024, 254] on div "Tags A tag in NOVACRM is a keyword or phrase that helps you categorize and quic…" at bounding box center [1024, 225] width 257 height 107
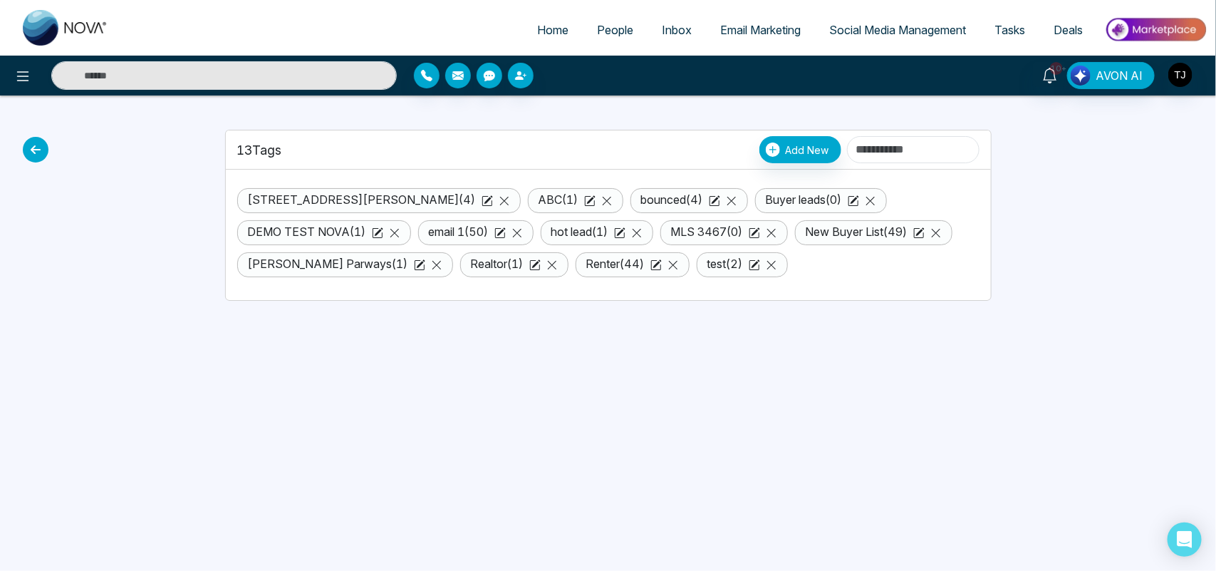
click at [36, 148] on icon at bounding box center [36, 150] width 26 height 26
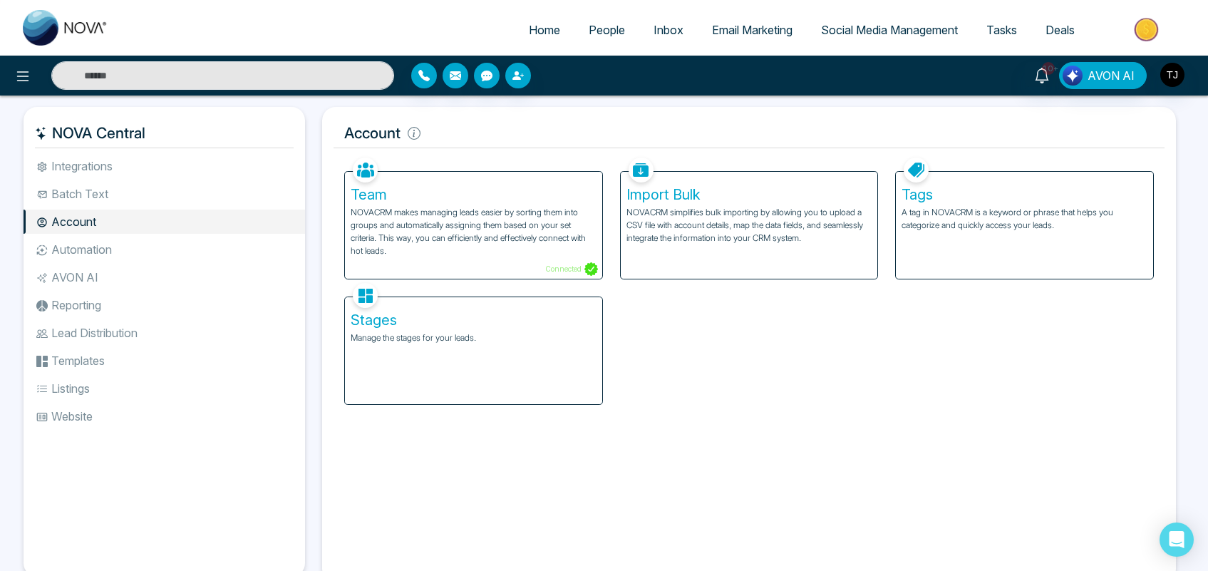
click at [448, 385] on div "Stages Manage the stages for your leads." at bounding box center [473, 350] width 257 height 107
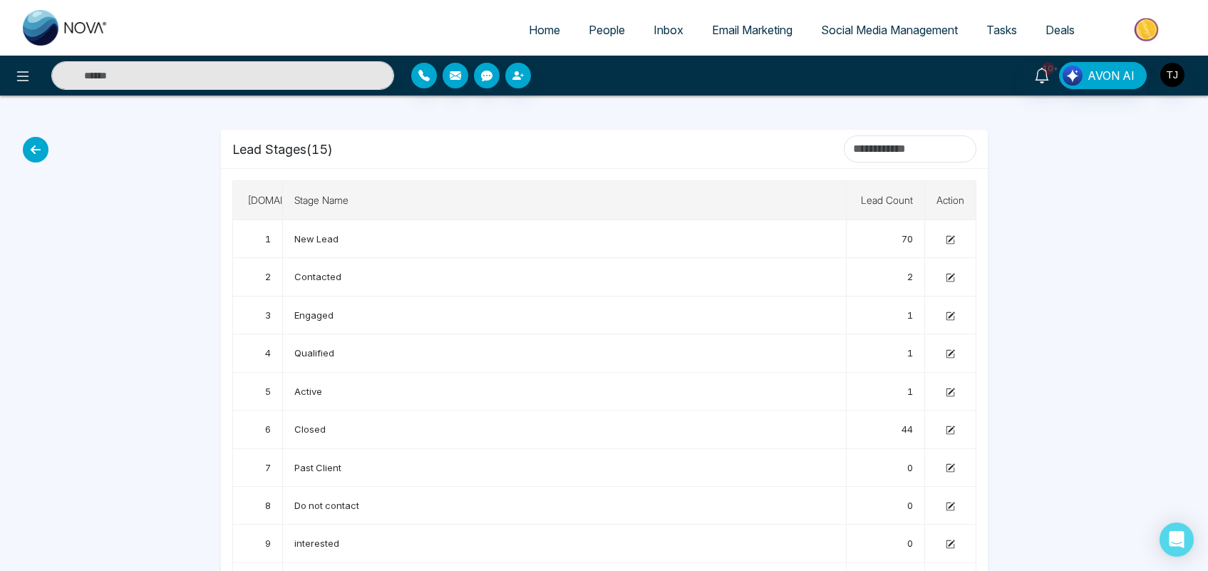
click at [31, 151] on icon at bounding box center [36, 150] width 26 height 26
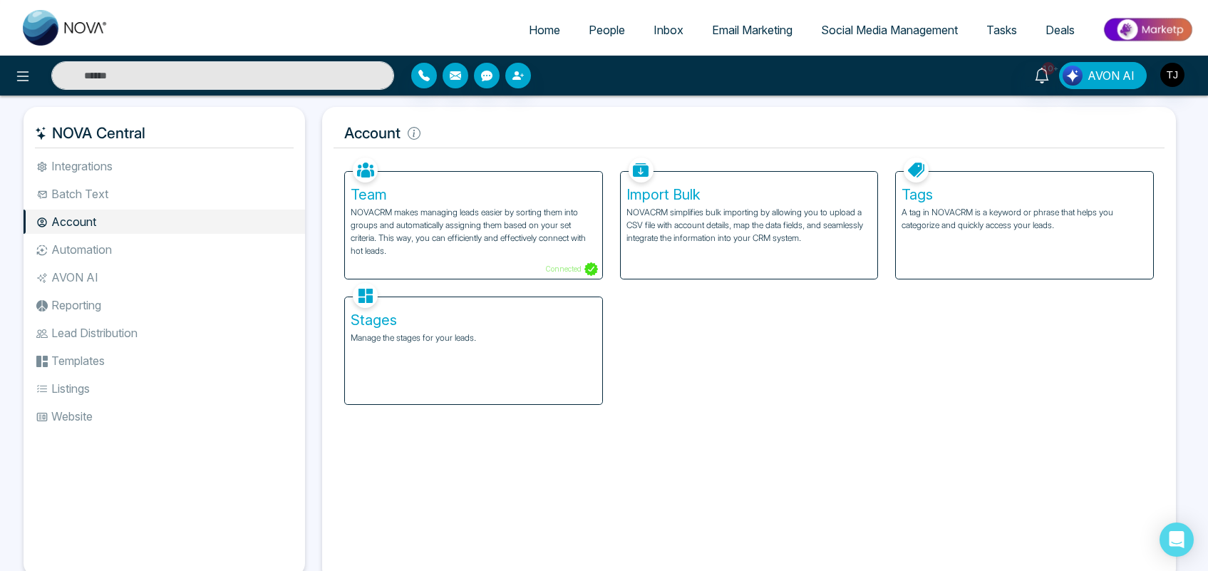
click at [108, 242] on li "Automation" at bounding box center [164, 249] width 281 height 24
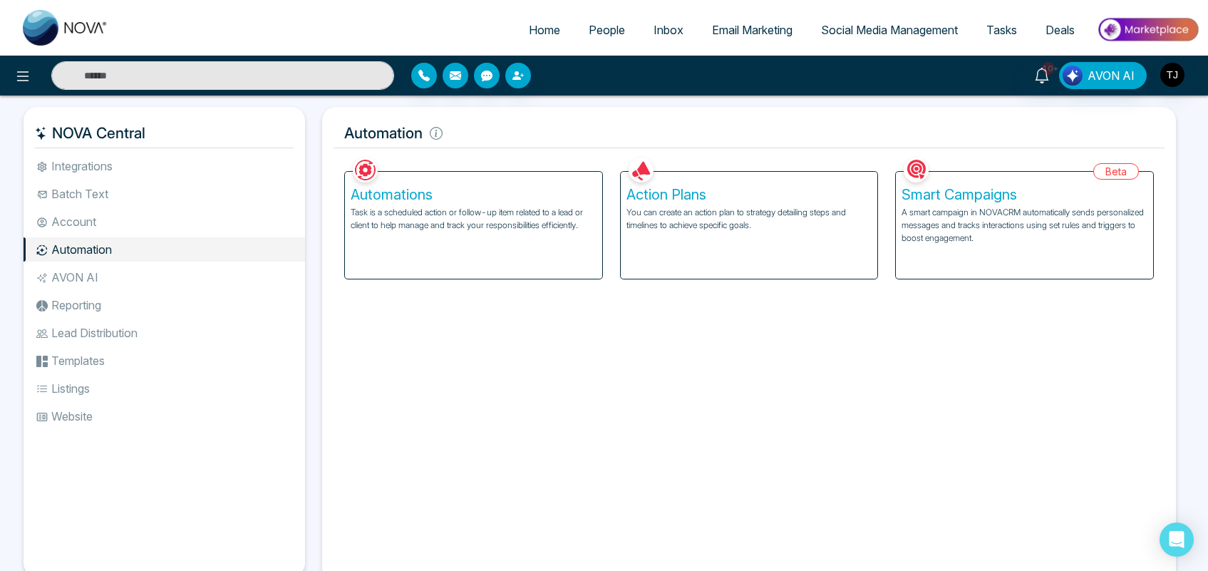
click at [733, 226] on p "You can create an action plan to strategy detailing steps and timelines to achi…" at bounding box center [749, 219] width 246 height 26
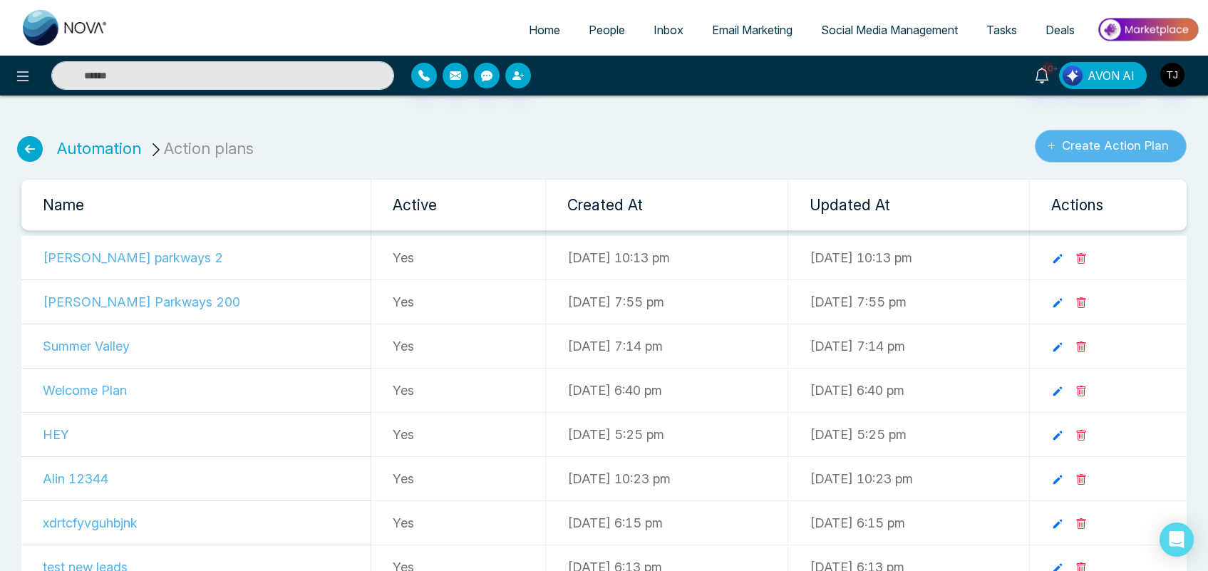
click at [1121, 147] on button "Create Action Plan" at bounding box center [1111, 146] width 152 height 33
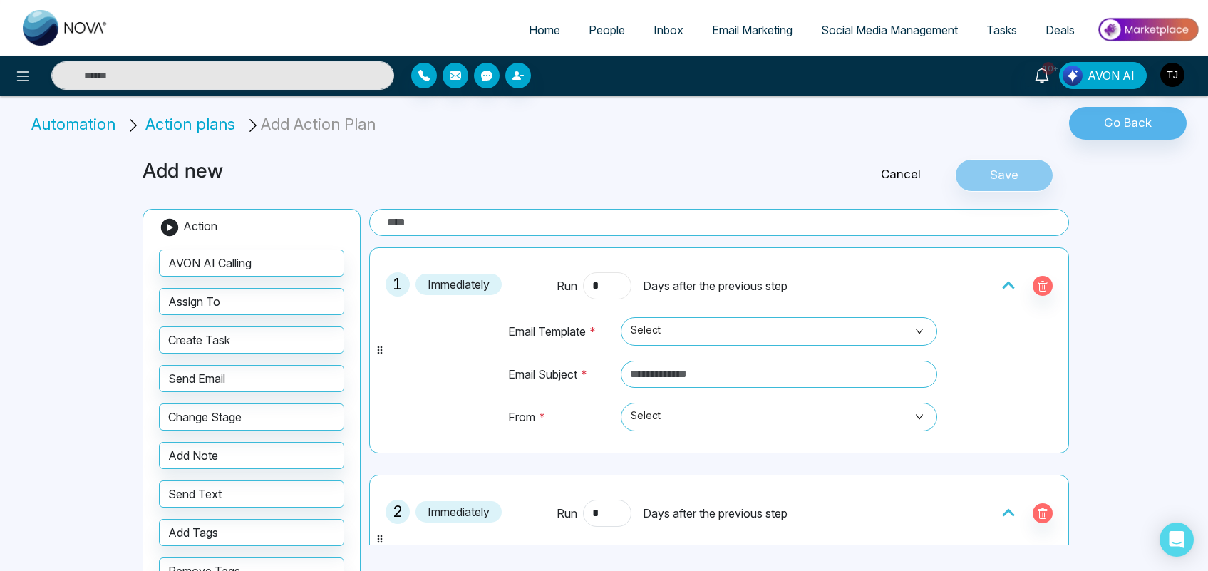
click at [602, 286] on input "*" at bounding box center [607, 285] width 48 height 27
click at [706, 333] on span "Select" at bounding box center [779, 331] width 296 height 24
type input "*"
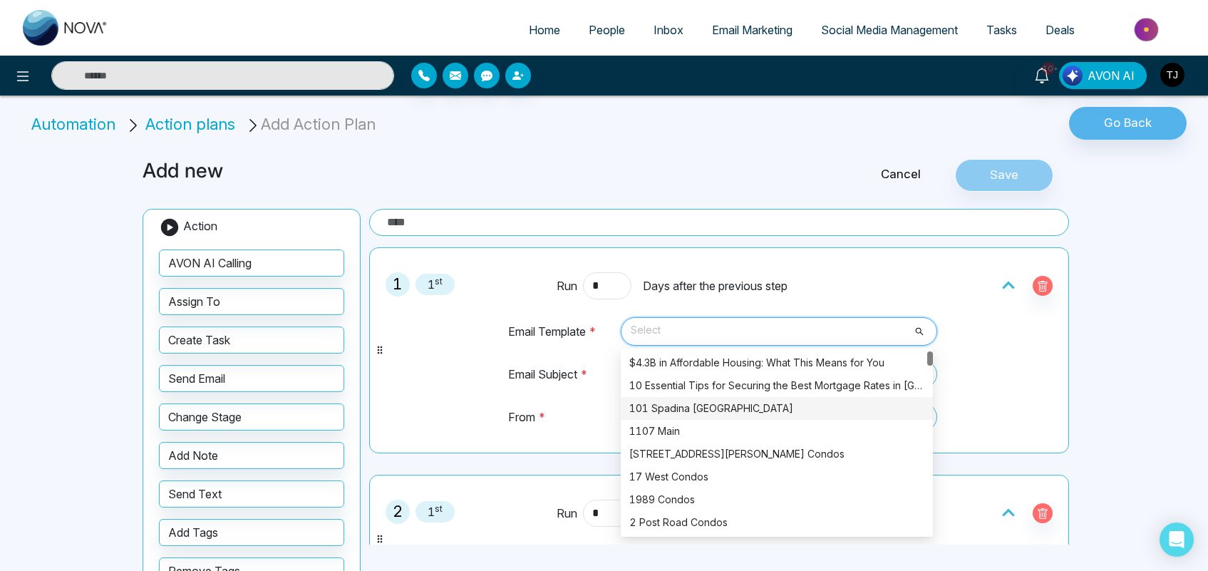
click at [968, 369] on div "1 1 st Run * Days after the previous step Email Template * Select 5262 1463 717…" at bounding box center [719, 350] width 684 height 190
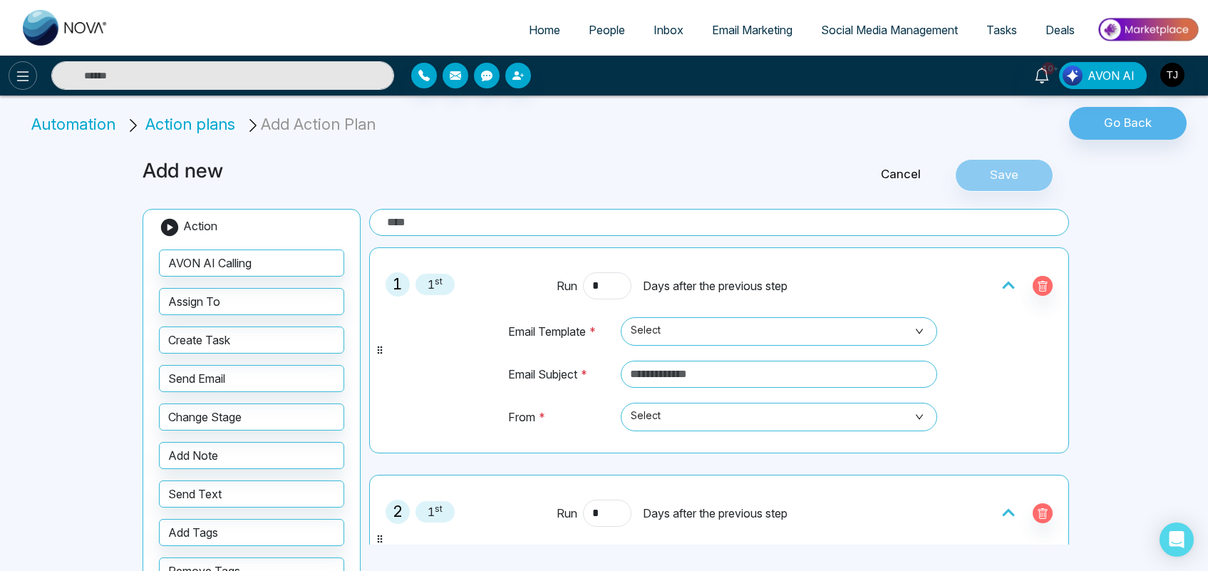
click at [16, 76] on icon at bounding box center [22, 76] width 17 height 17
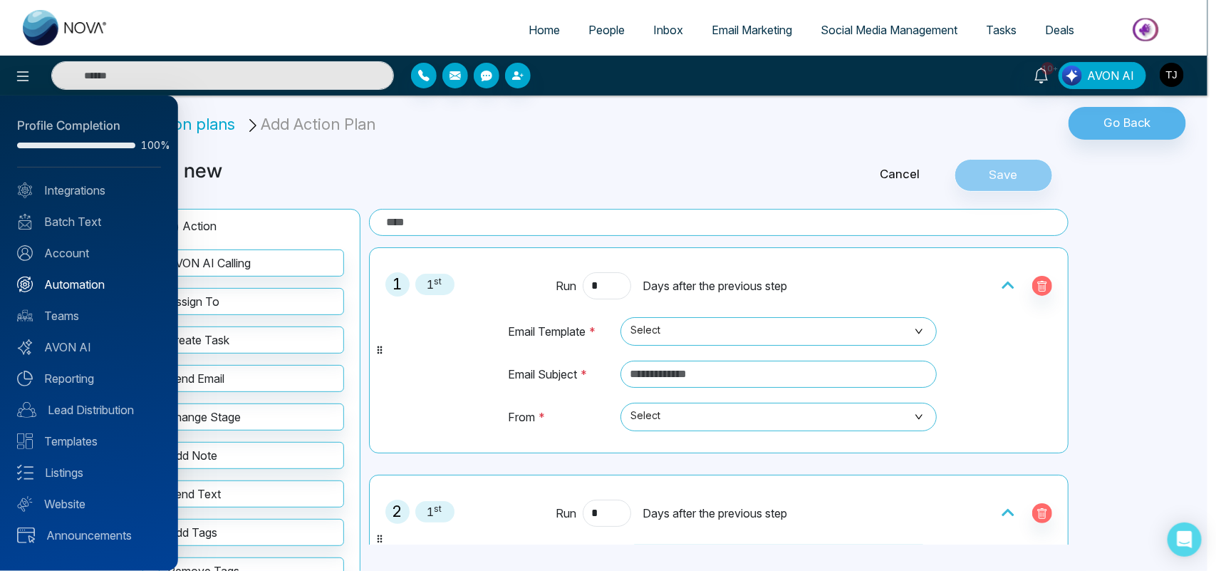
click at [86, 278] on link "Automation" at bounding box center [89, 284] width 144 height 17
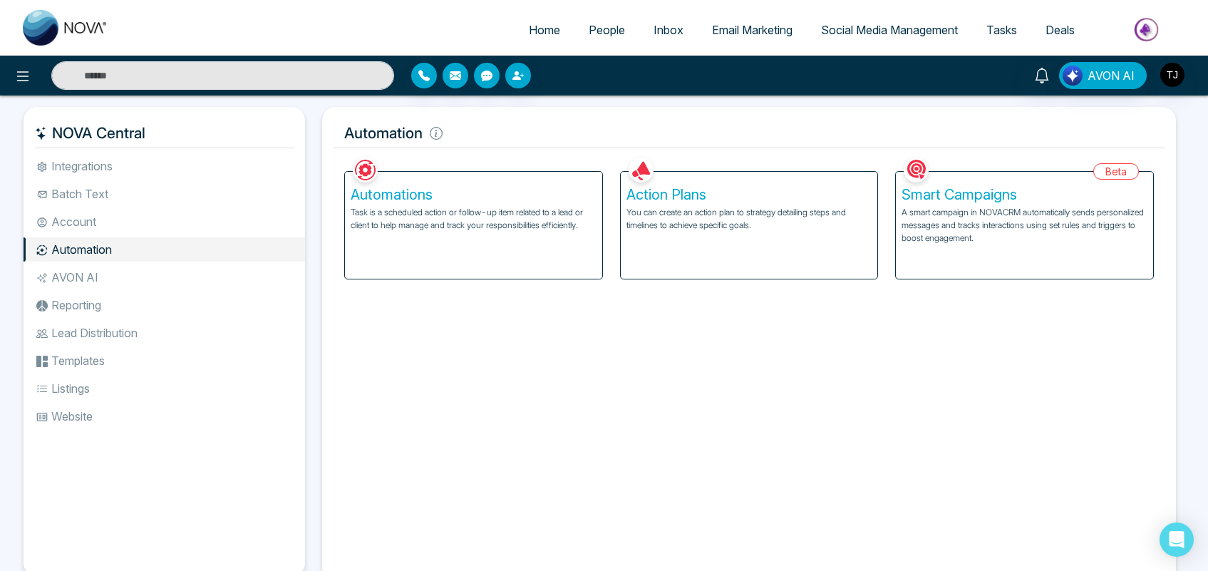
click at [450, 211] on p "Task is a scheduled action or follow-up item related to a lead or client to hel…" at bounding box center [474, 219] width 246 height 26
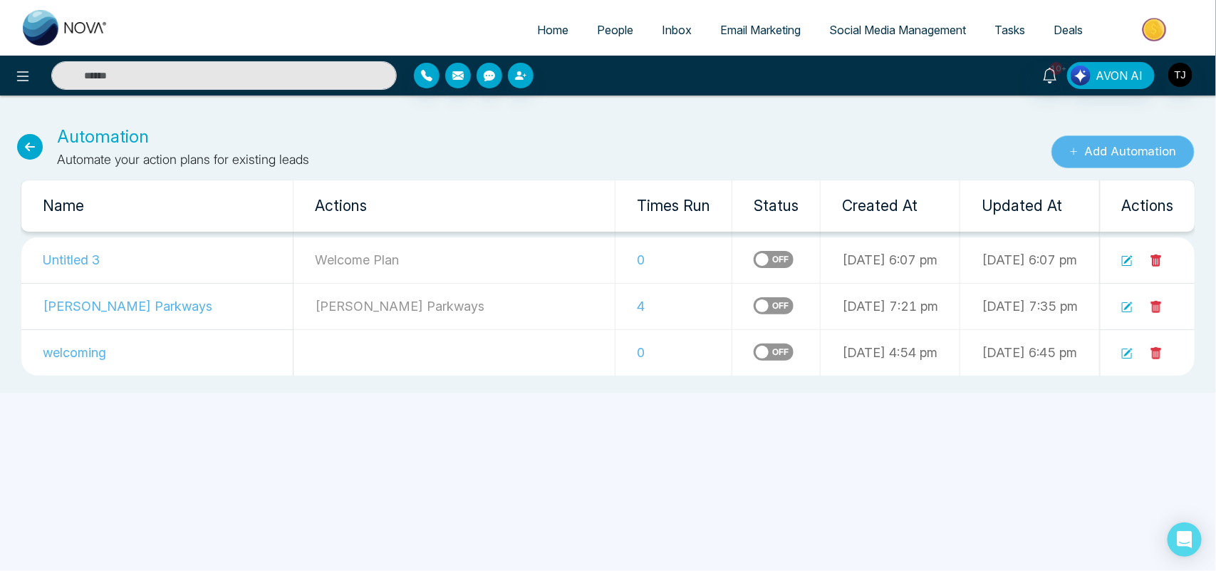
click at [1100, 153] on button "Add Automation" at bounding box center [1123, 151] width 143 height 33
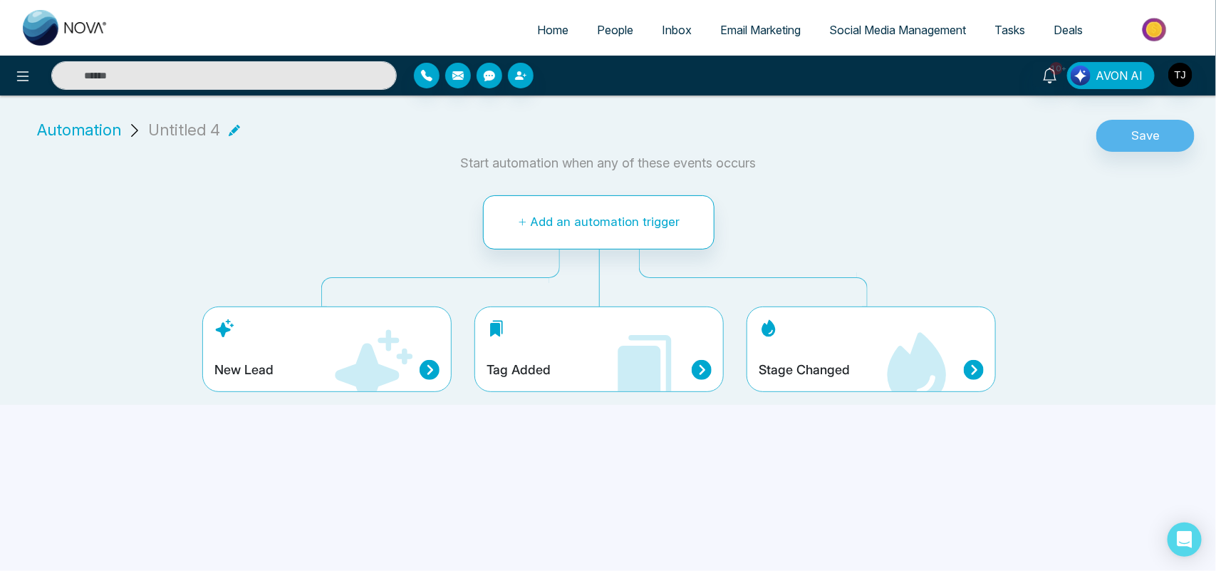
click at [383, 337] on icon at bounding box center [375, 368] width 78 height 78
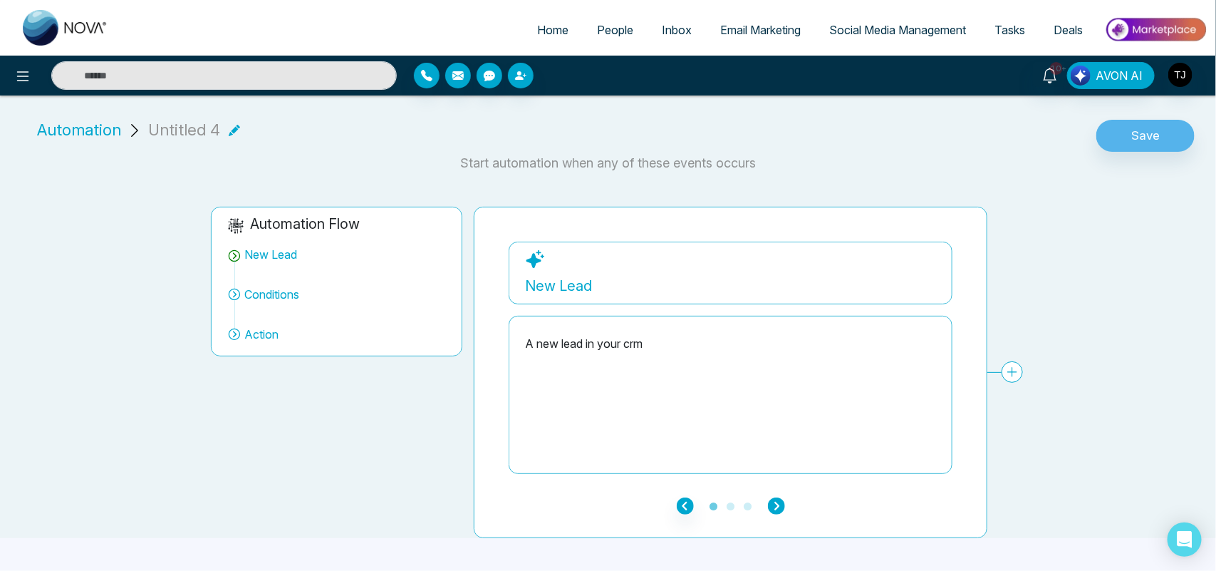
click at [777, 508] on icon "button" at bounding box center [776, 505] width 17 height 17
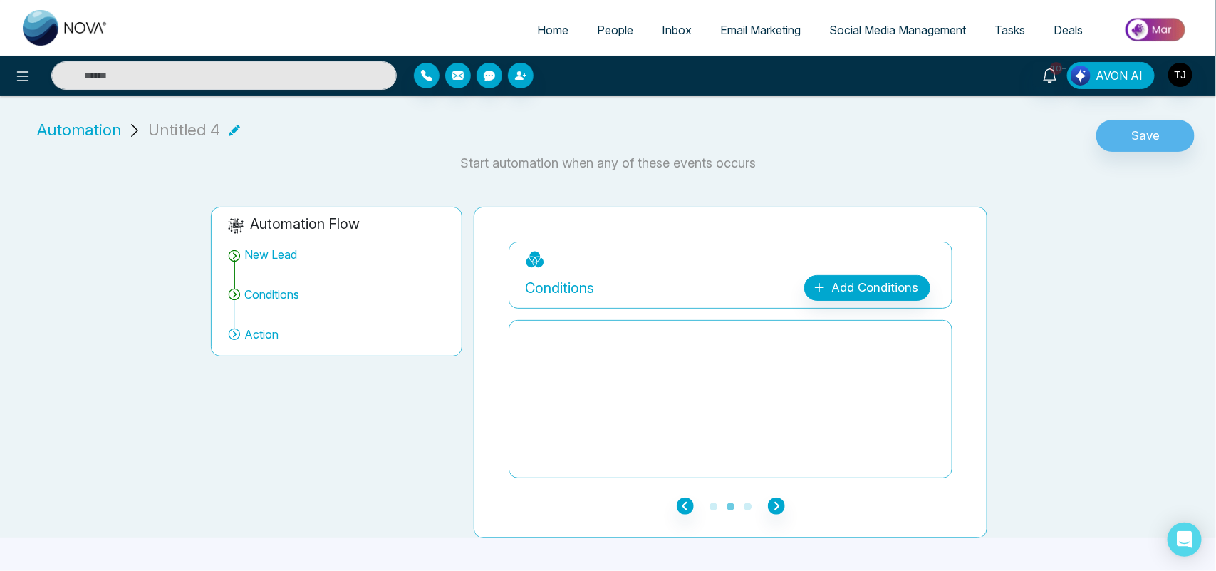
click at [1038, 407] on div "**********" at bounding box center [599, 361] width 1216 height 354
click at [852, 292] on link "Add Conditions" at bounding box center [868, 288] width 126 height 26
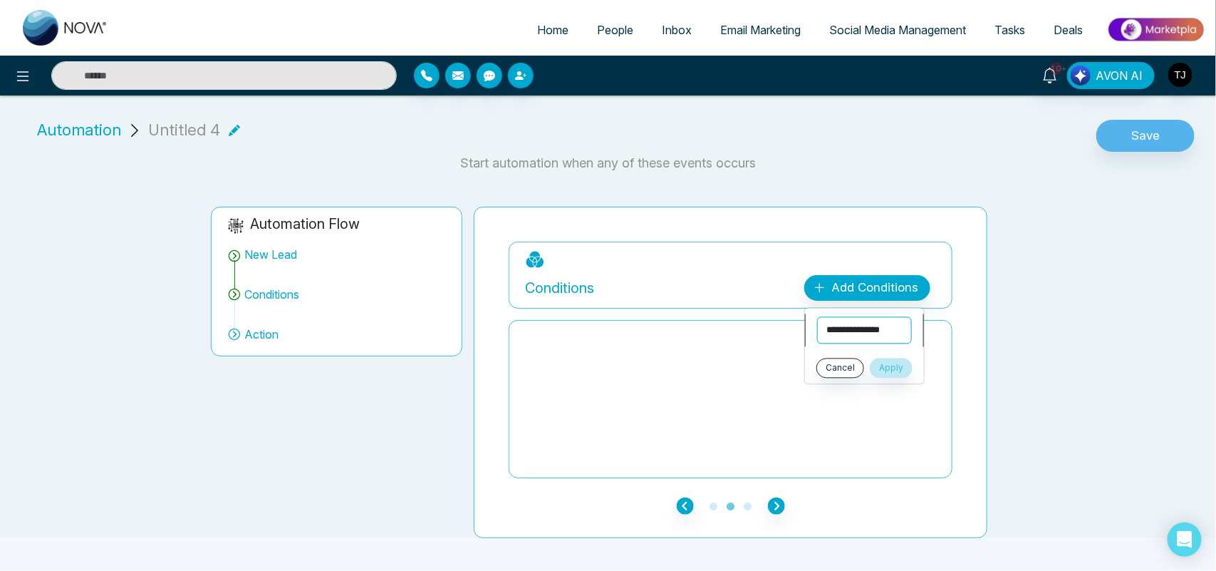
click at [852, 324] on select "**********" at bounding box center [864, 330] width 95 height 27
select select "****"
click at [817, 317] on select "**********" at bounding box center [864, 330] width 95 height 27
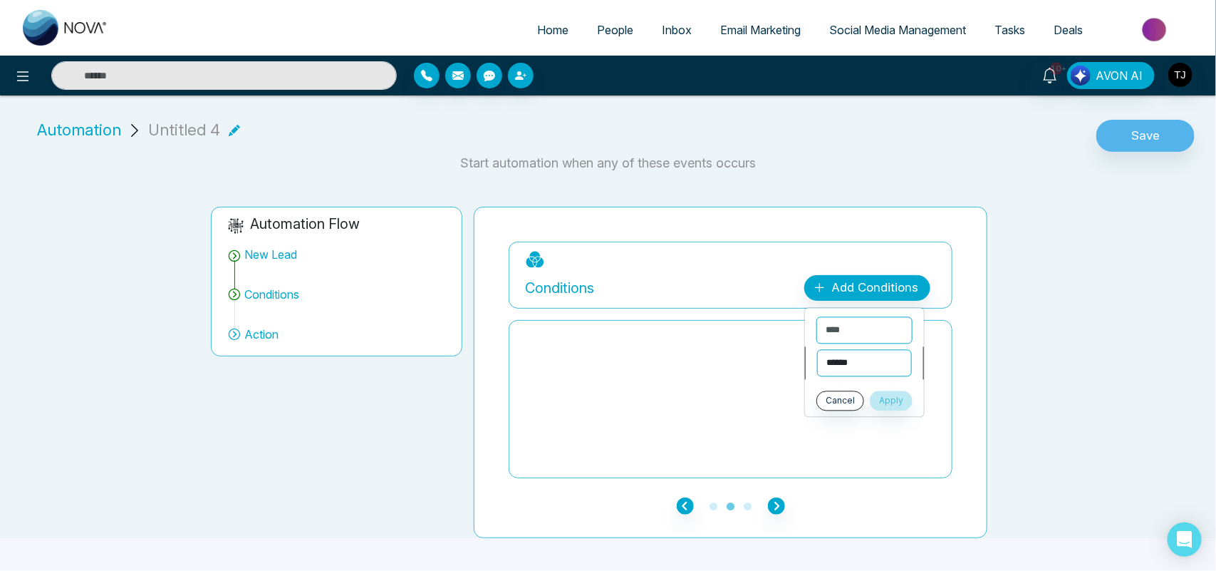
click at [849, 361] on select "**********" at bounding box center [864, 363] width 95 height 27
select select "*******"
click at [817, 350] on select "**********" at bounding box center [864, 363] width 95 height 27
click at [856, 398] on select "**********" at bounding box center [865, 393] width 96 height 27
select select "********"
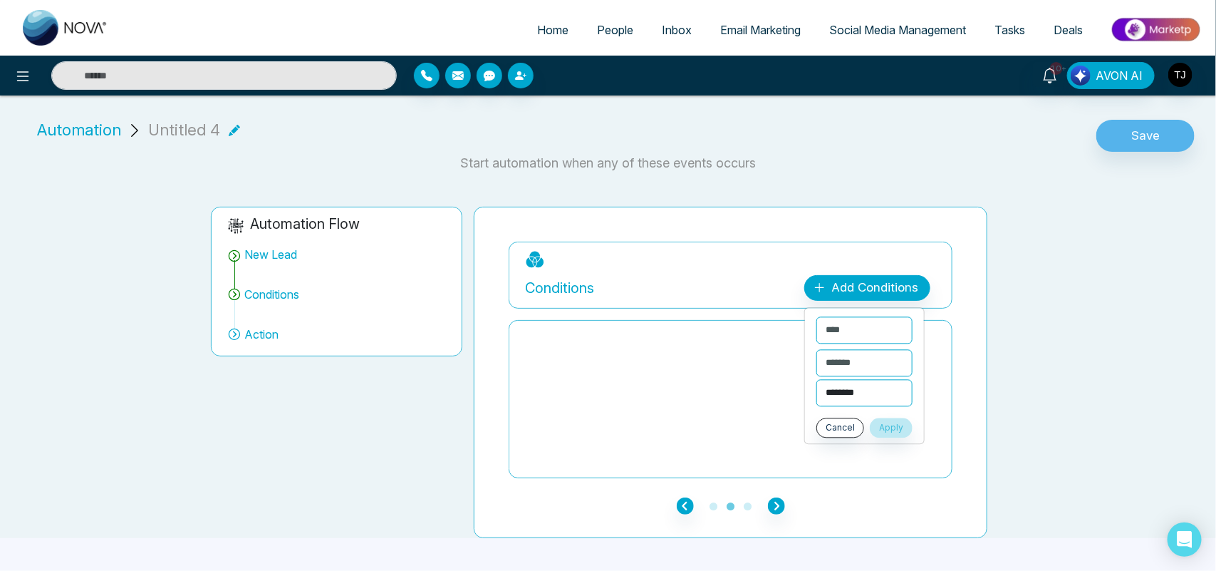
click at [817, 380] on select "**********" at bounding box center [865, 393] width 96 height 27
click at [906, 432] on button "Apply" at bounding box center [891, 428] width 43 height 20
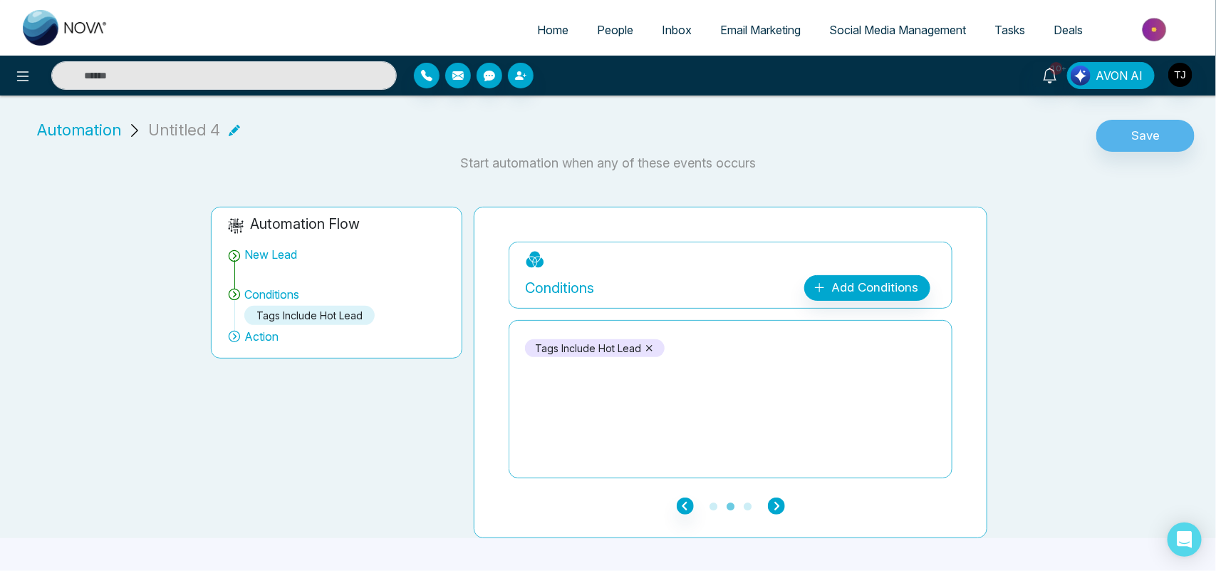
click at [775, 508] on icon "button" at bounding box center [776, 505] width 17 height 17
click at [844, 289] on div "Add Action Plan" at bounding box center [872, 288] width 91 height 19
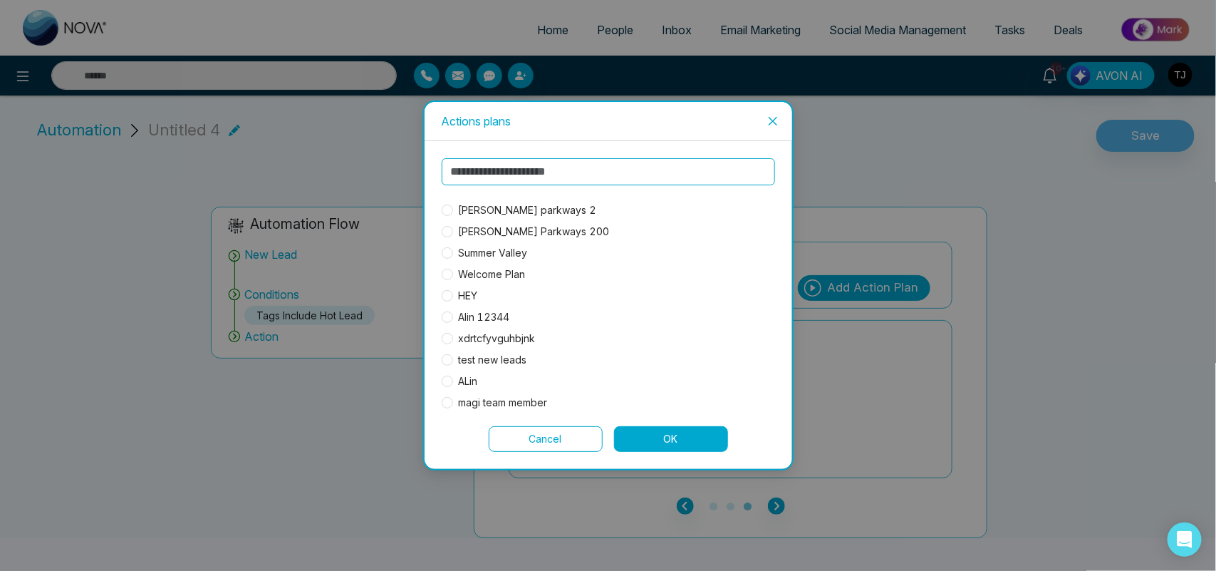
click at [572, 226] on span "Pickering Parkways 200" at bounding box center [534, 232] width 162 height 16
click at [652, 439] on button "OK" at bounding box center [671, 439] width 114 height 26
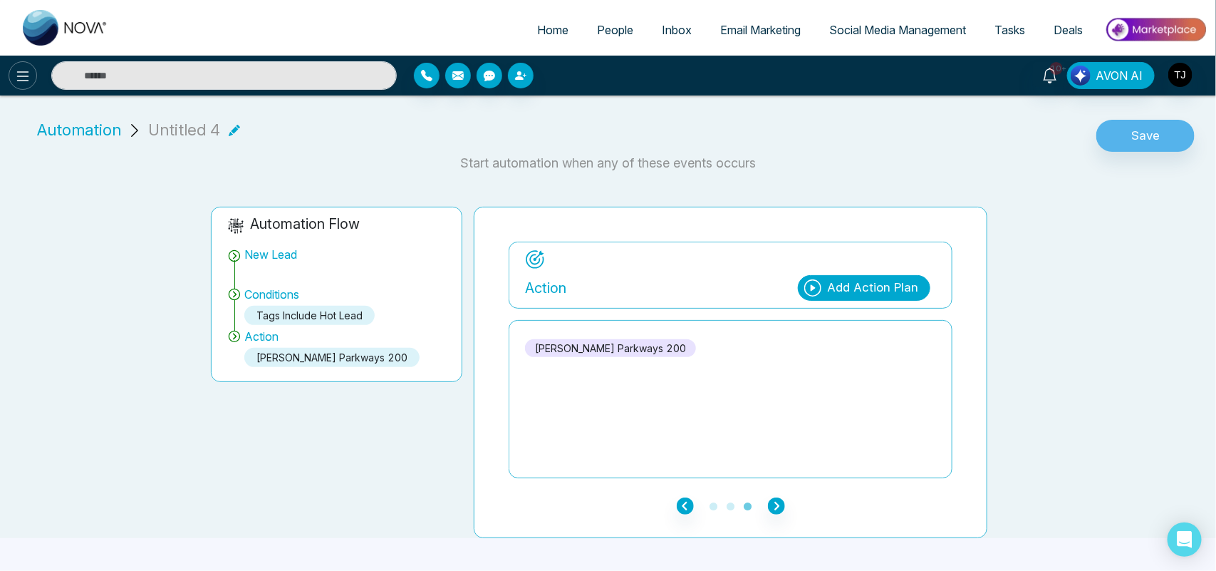
click at [26, 82] on icon at bounding box center [22, 76] width 17 height 17
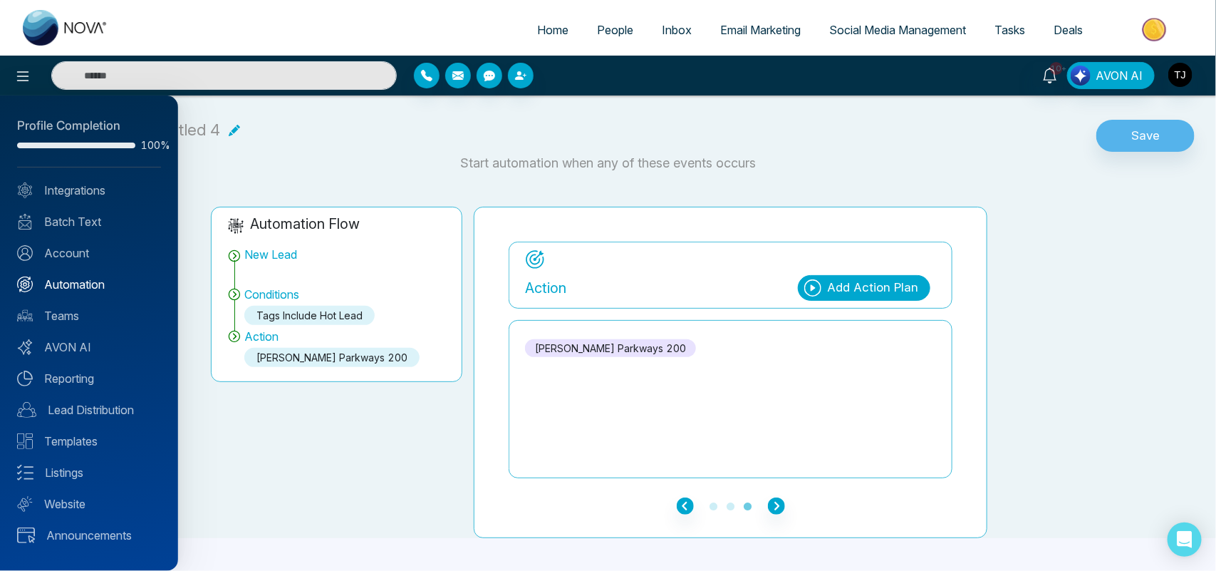
click at [72, 284] on link "Automation" at bounding box center [89, 284] width 144 height 17
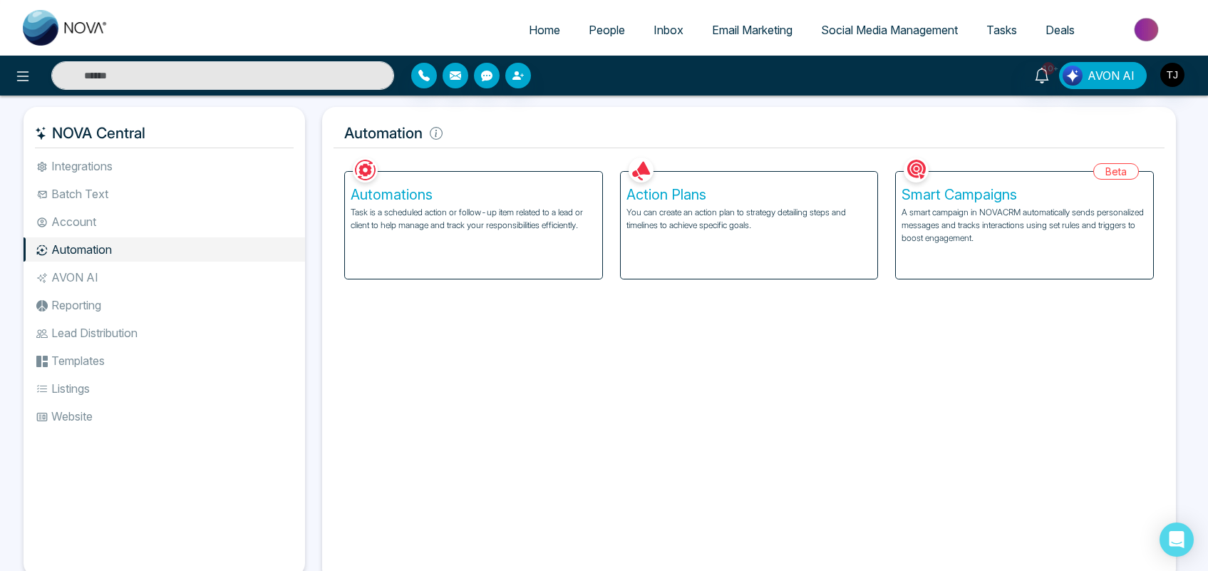
click at [982, 237] on p "A smart campaign in NOVACRM automatically sends personalized messages and track…" at bounding box center [1024, 225] width 246 height 38
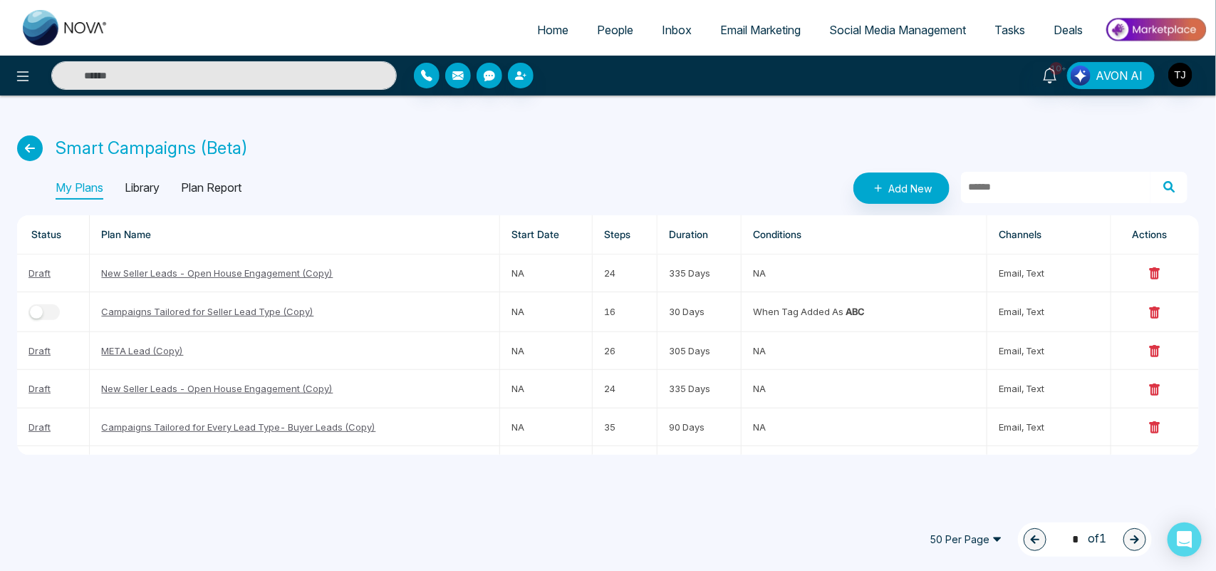
click at [145, 193] on p "Library" at bounding box center [142, 188] width 35 height 23
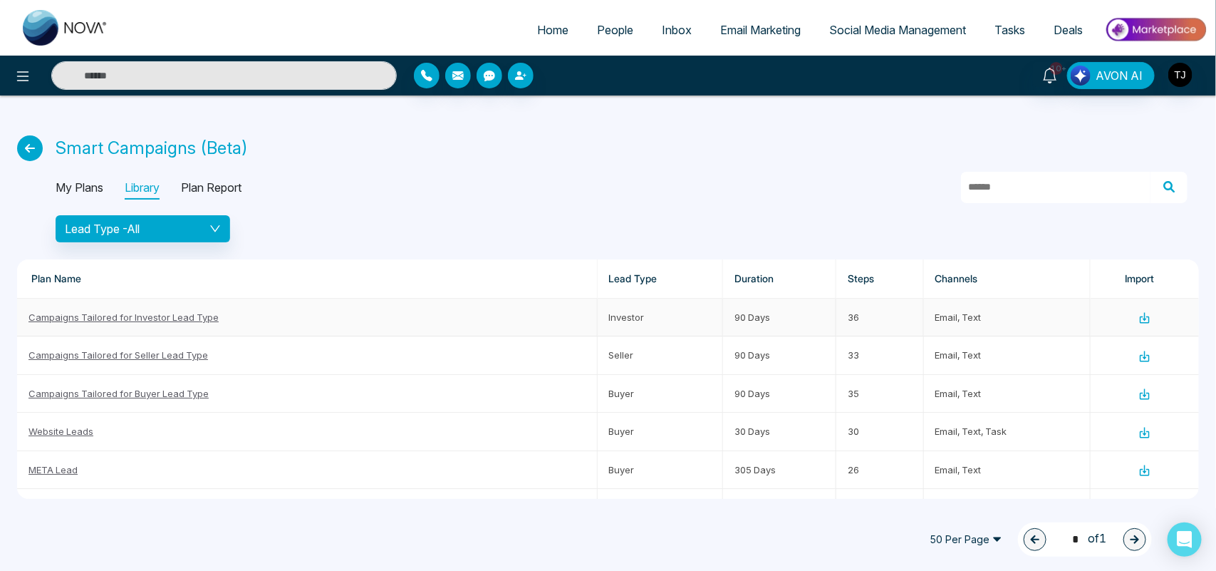
click at [166, 319] on link "Campaigns Tailored for Investor Lead Type" at bounding box center [124, 316] width 190 height 11
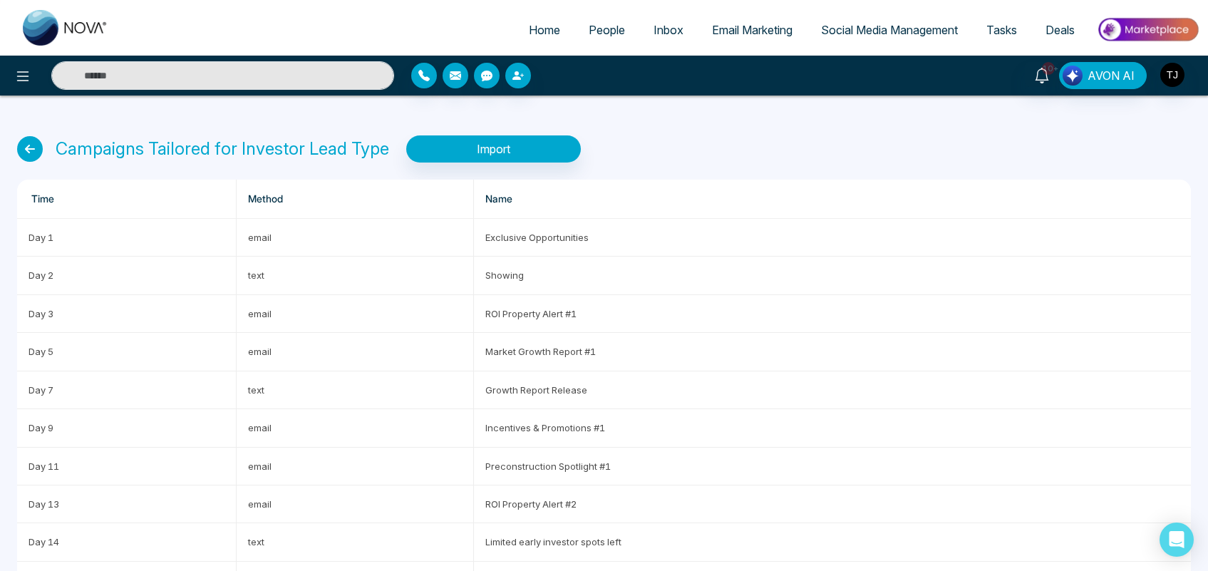
click at [36, 148] on icon at bounding box center [30, 149] width 26 height 26
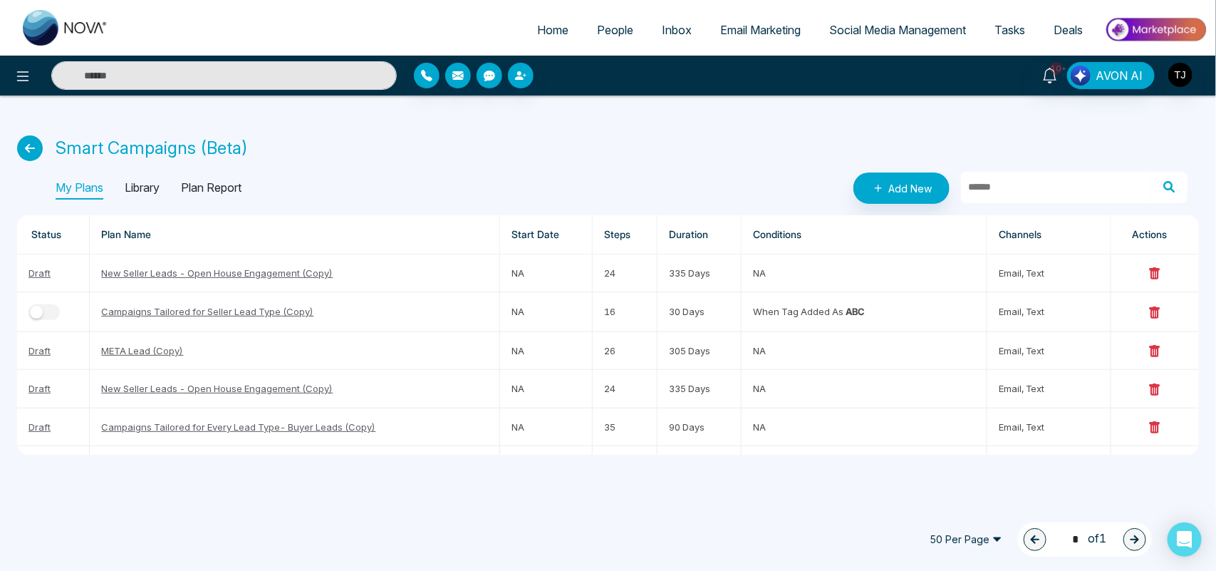
click at [133, 187] on p "Library" at bounding box center [142, 188] width 35 height 23
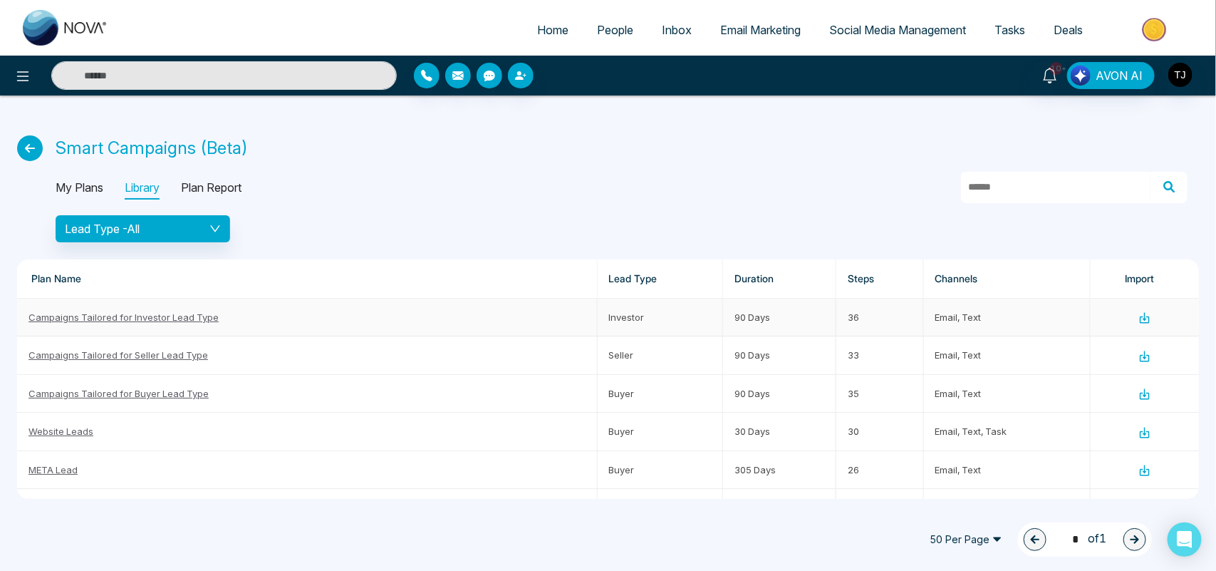
click at [1139, 315] on icon at bounding box center [1145, 317] width 13 height 13
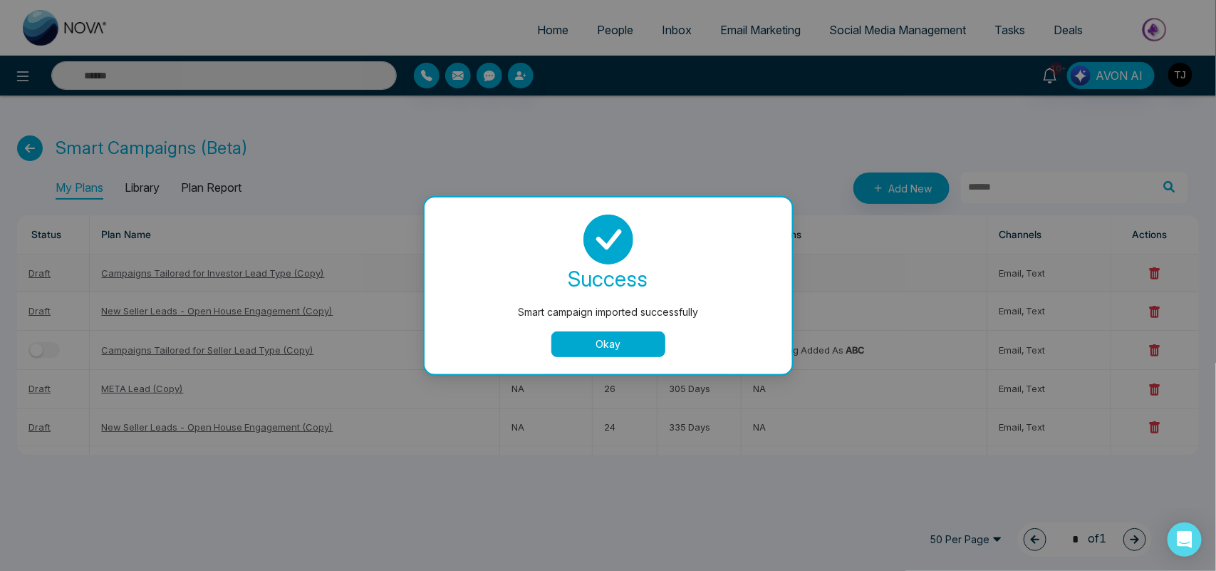
click at [594, 348] on button "Okay" at bounding box center [609, 344] width 114 height 26
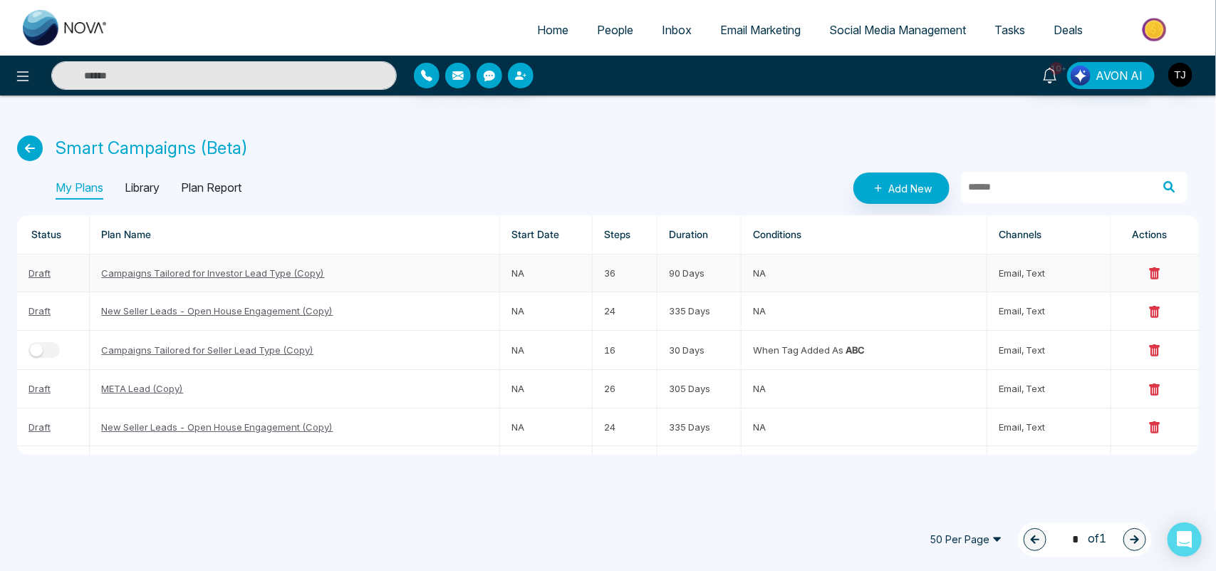
click at [222, 269] on link "Campaigns Tailored for Investor Lead Type (Copy)" at bounding box center [212, 272] width 223 height 11
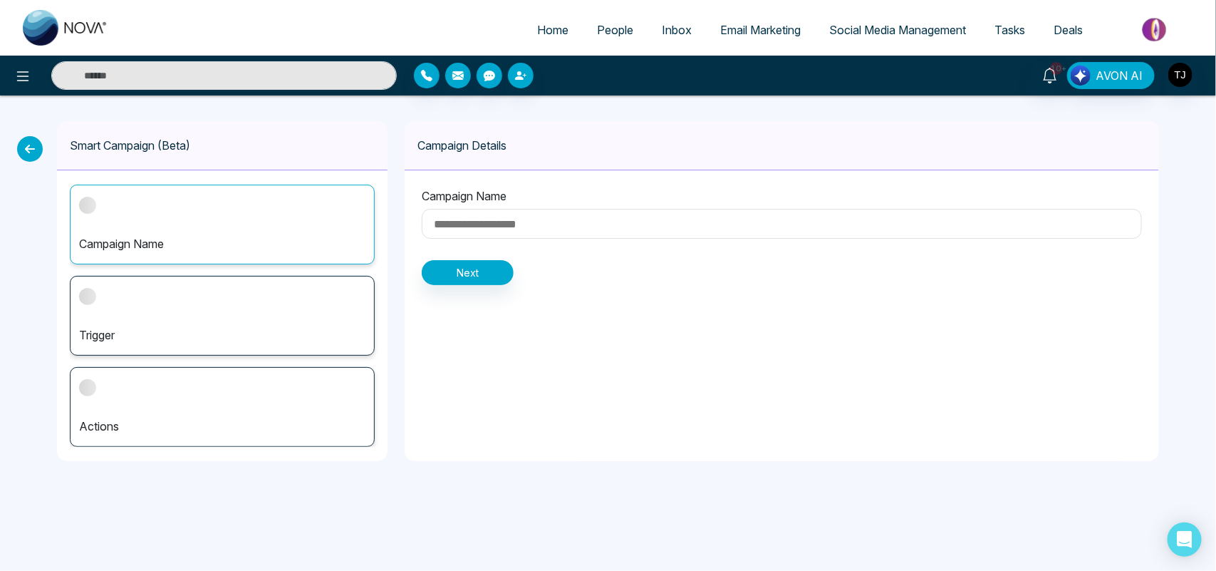
type input "**********"
click at [24, 147] on icon at bounding box center [30, 149] width 26 height 26
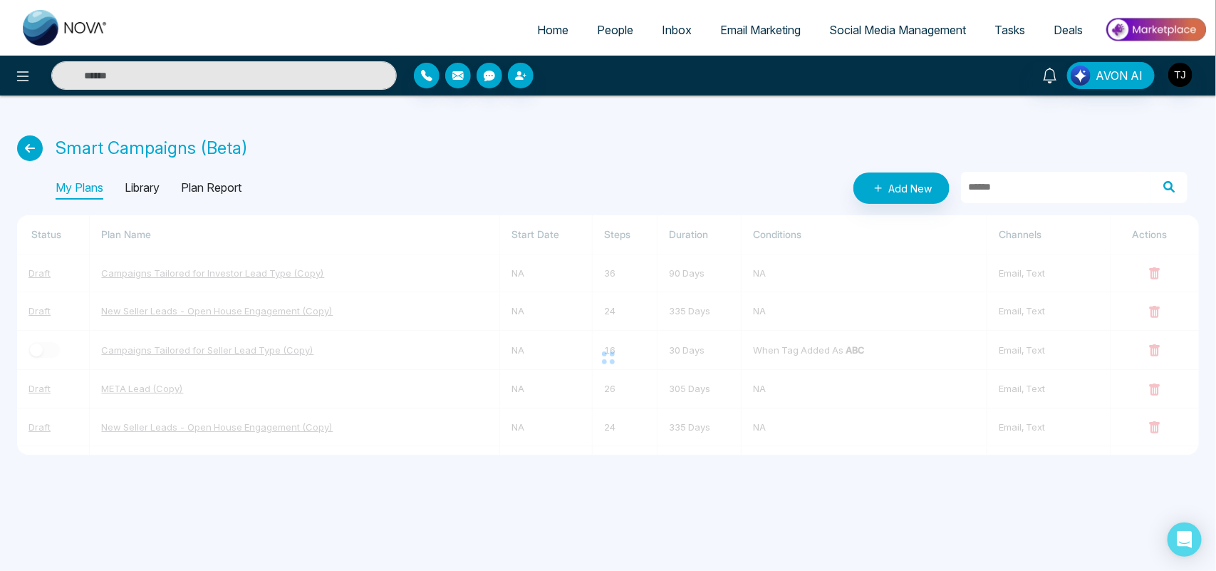
click at [130, 187] on p "Library" at bounding box center [142, 188] width 35 height 23
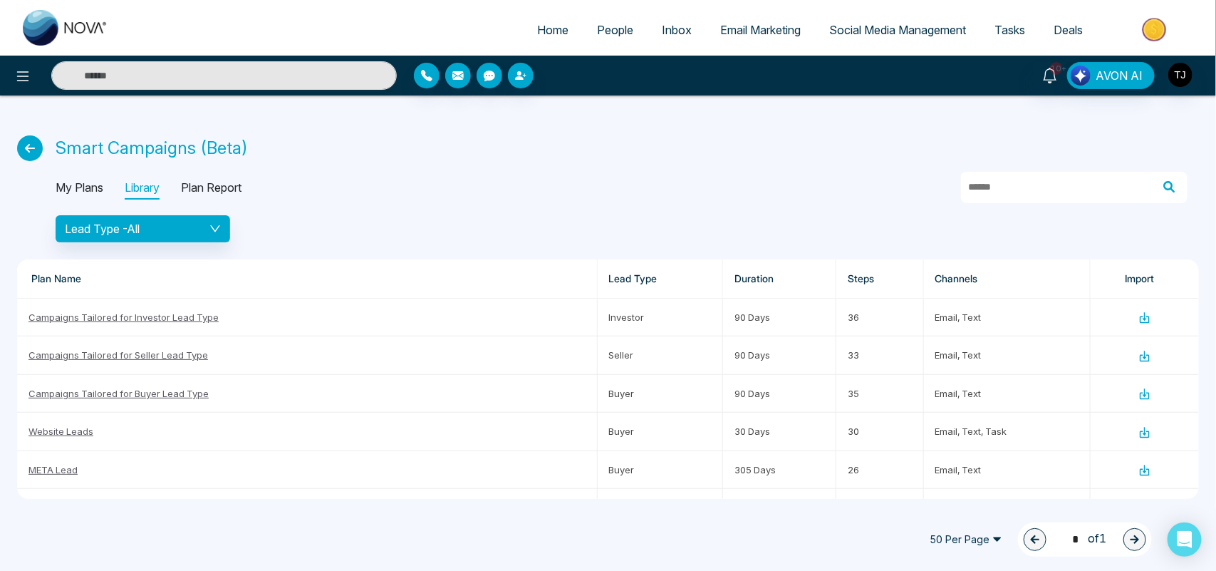
click at [87, 193] on p "My Plans" at bounding box center [80, 188] width 48 height 23
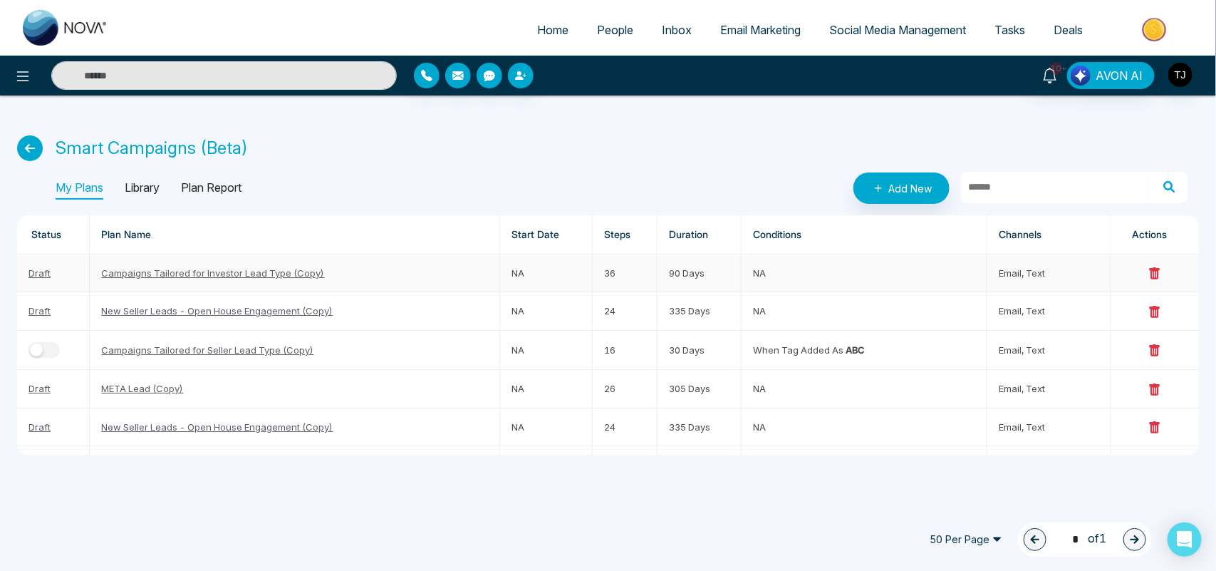
click at [218, 269] on link "Campaigns Tailored for Investor Lead Type (Copy)" at bounding box center [212, 272] width 223 height 11
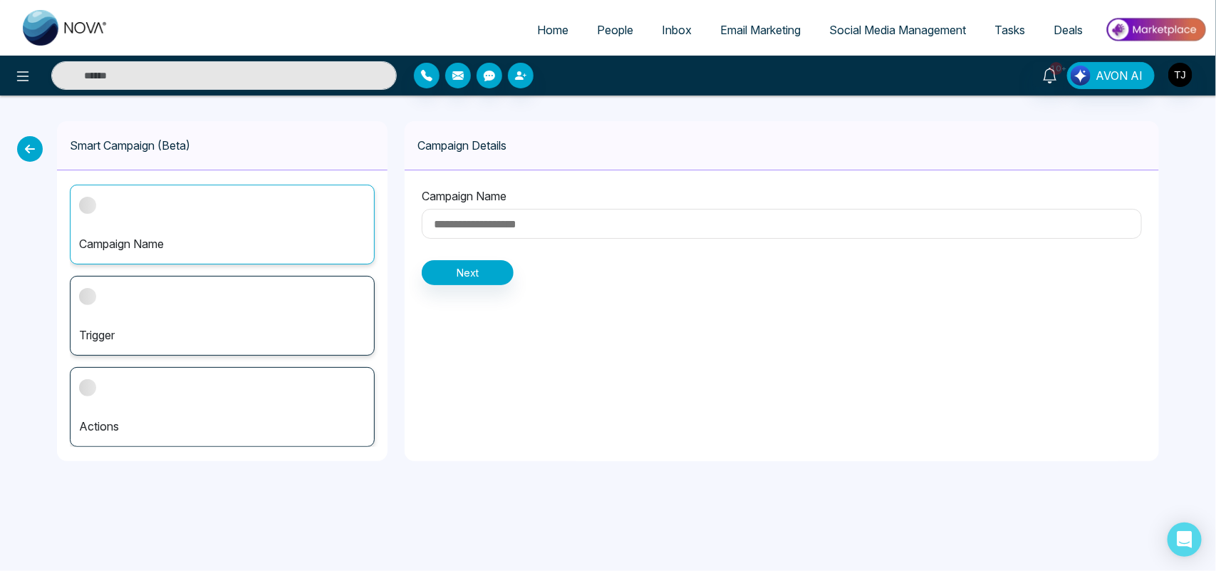
type input "**********"
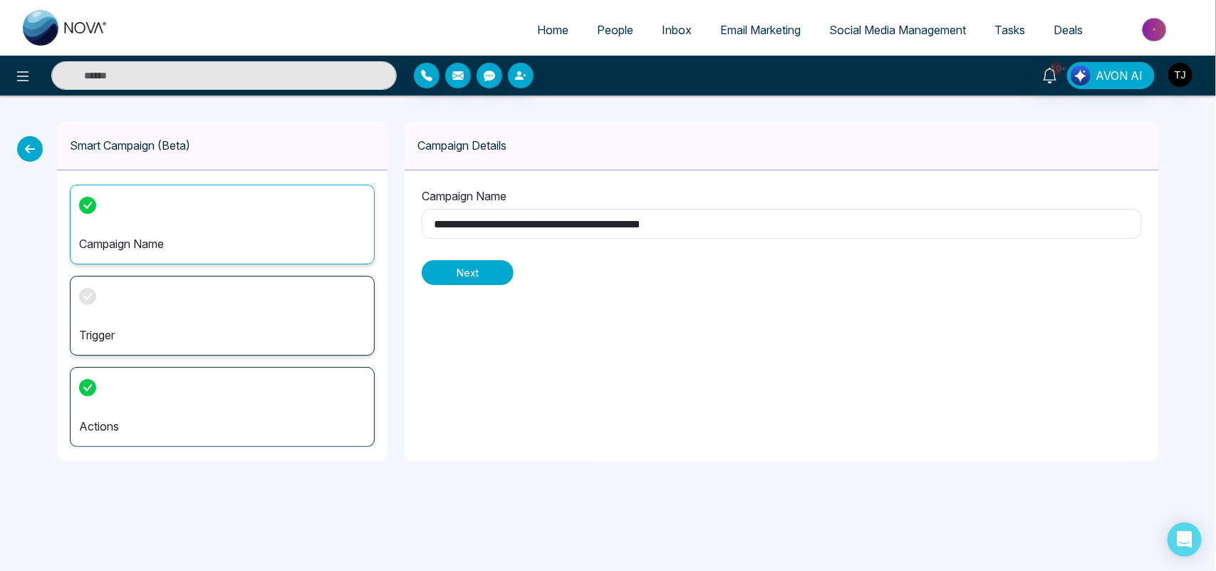
click at [471, 275] on button "Next" at bounding box center [468, 272] width 92 height 25
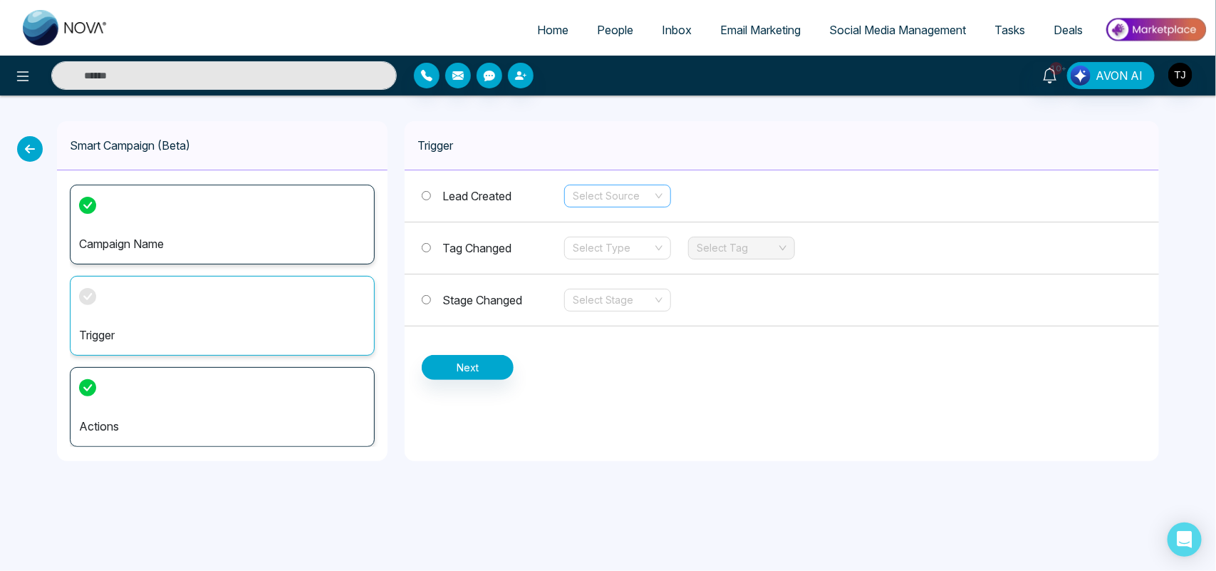
click at [624, 201] on input "search" at bounding box center [613, 195] width 80 height 21
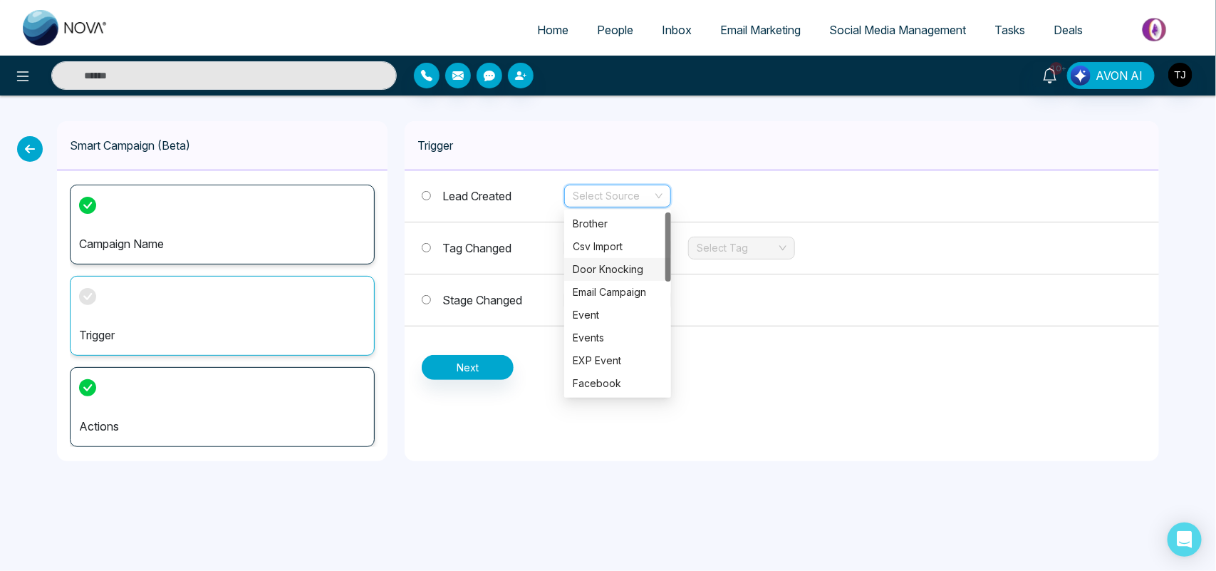
click at [608, 262] on div "Door Knocking" at bounding box center [618, 270] width 90 height 16
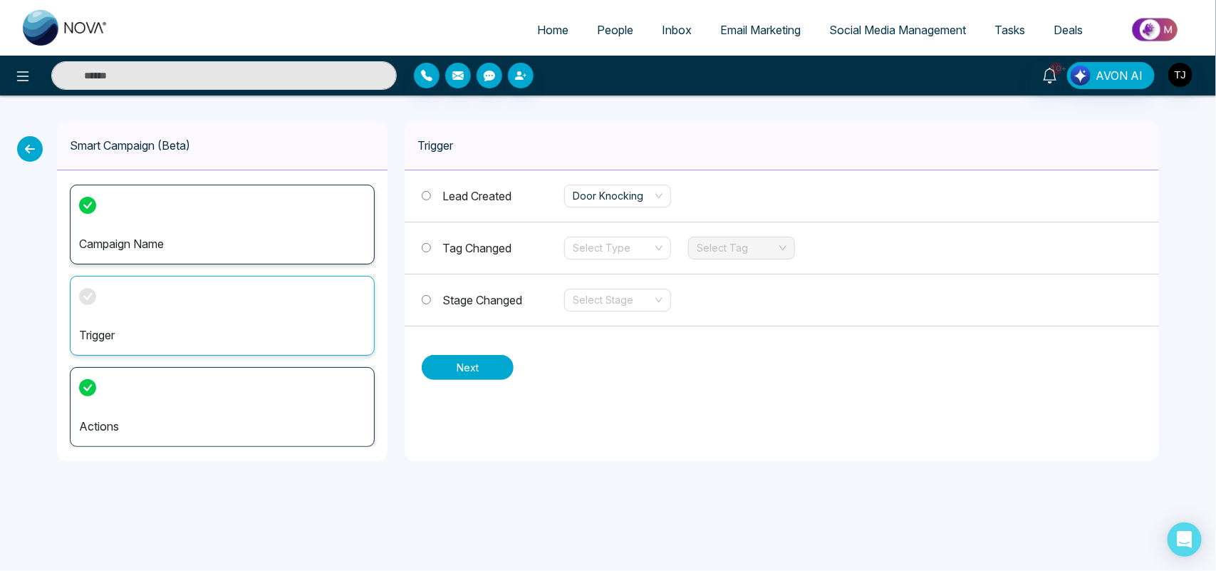
click at [462, 368] on button "Next" at bounding box center [468, 367] width 92 height 25
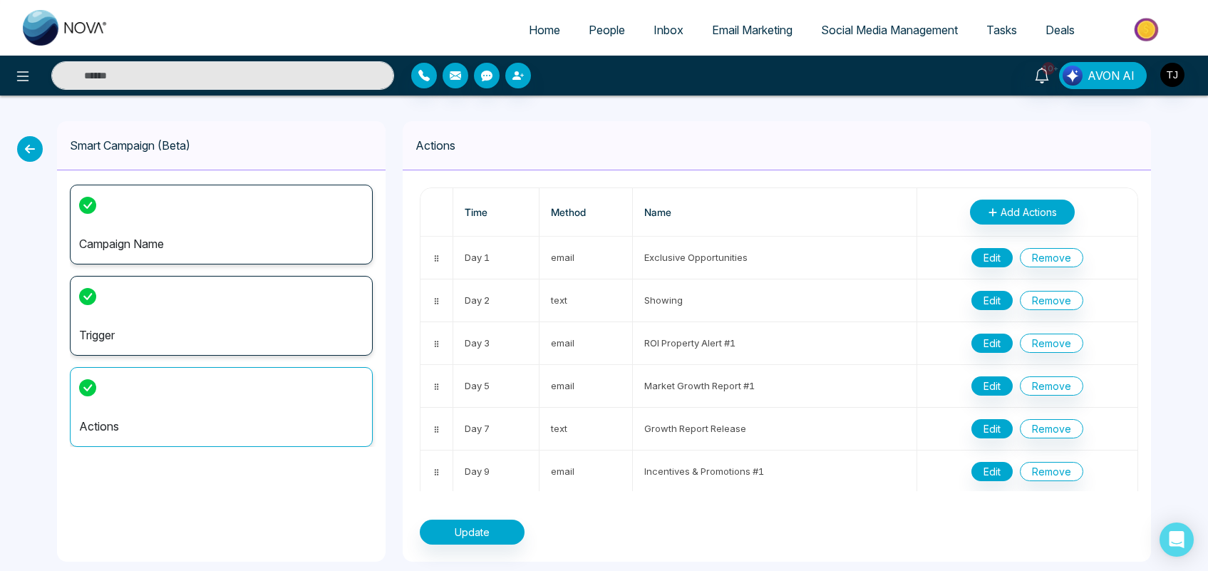
click at [33, 147] on icon at bounding box center [30, 149] width 26 height 26
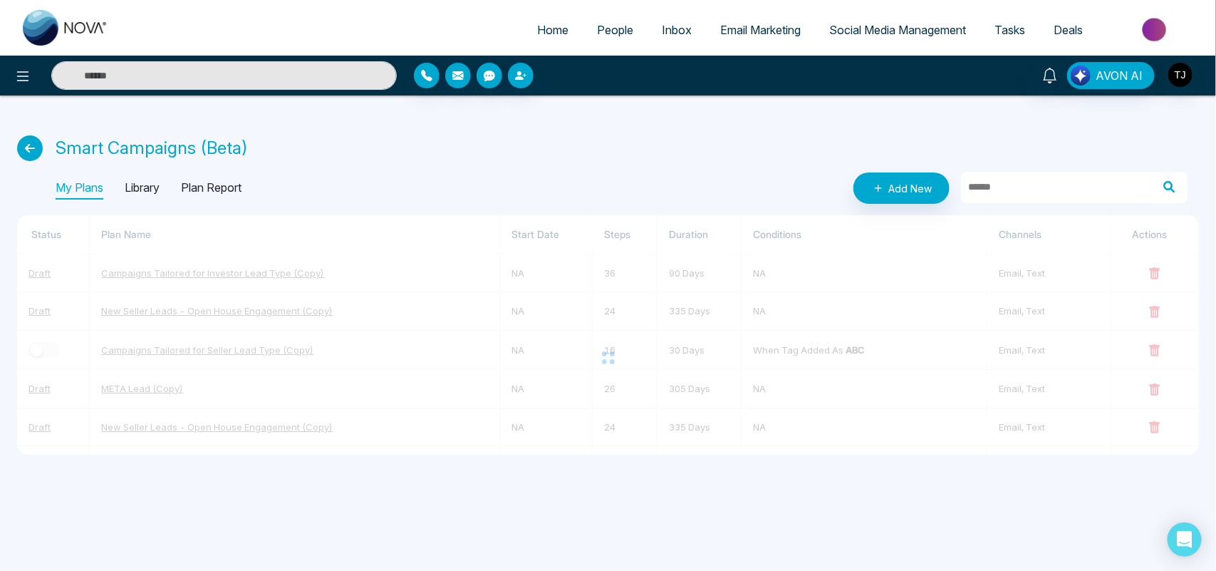
click at [33, 147] on icon at bounding box center [30, 148] width 26 height 26
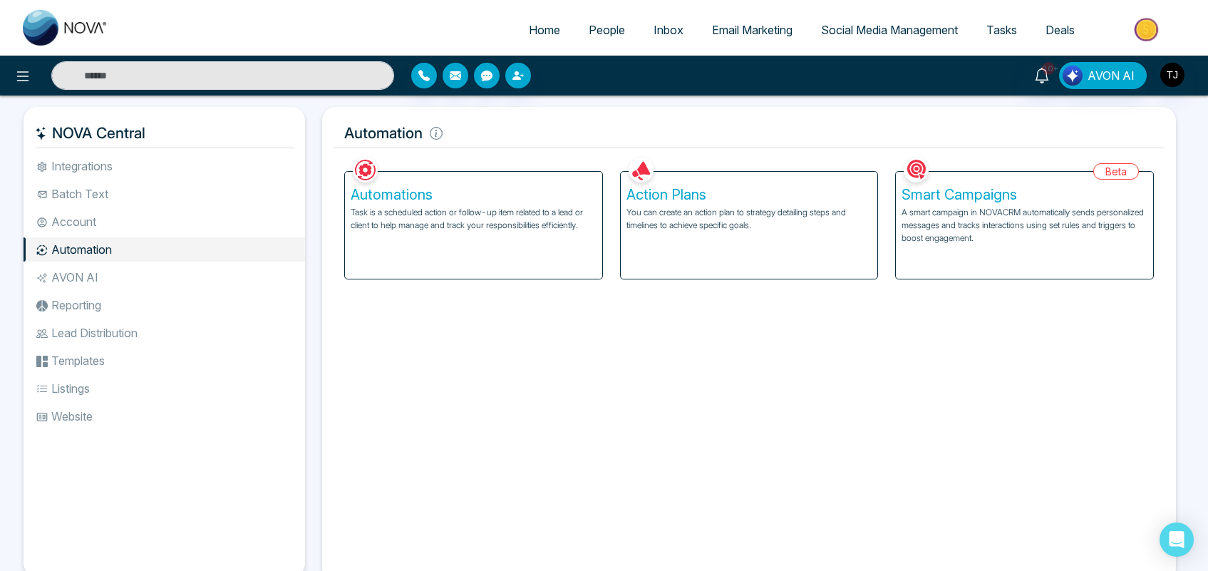
click at [145, 279] on li "AVON AI" at bounding box center [164, 277] width 281 height 24
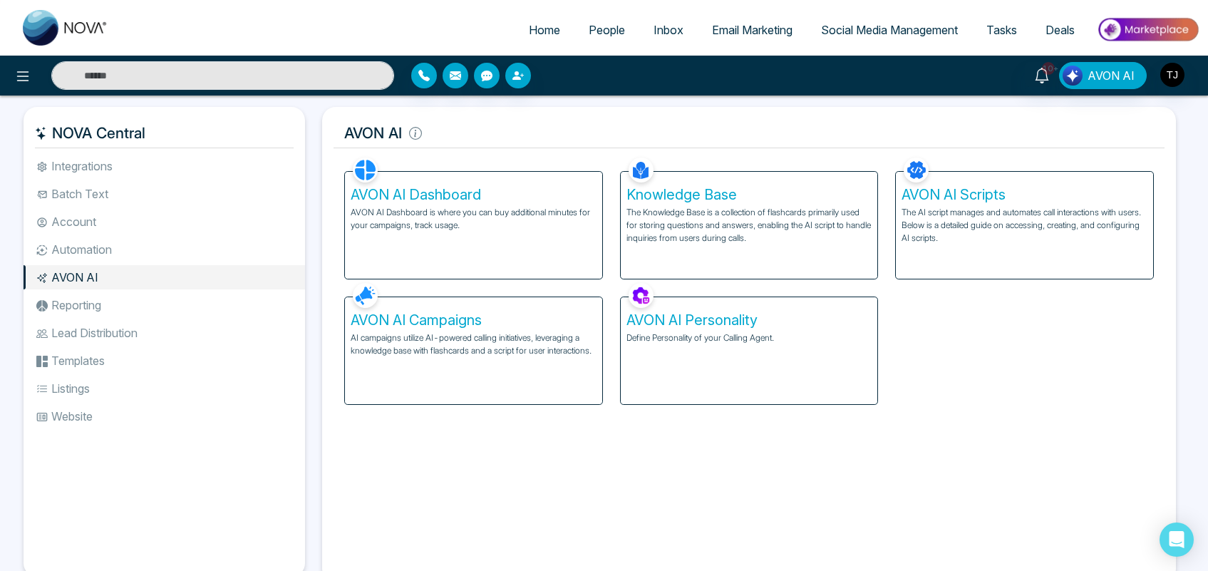
click at [785, 353] on div "AVON AI Personality Define Personality of your Calling Agent." at bounding box center [749, 350] width 257 height 107
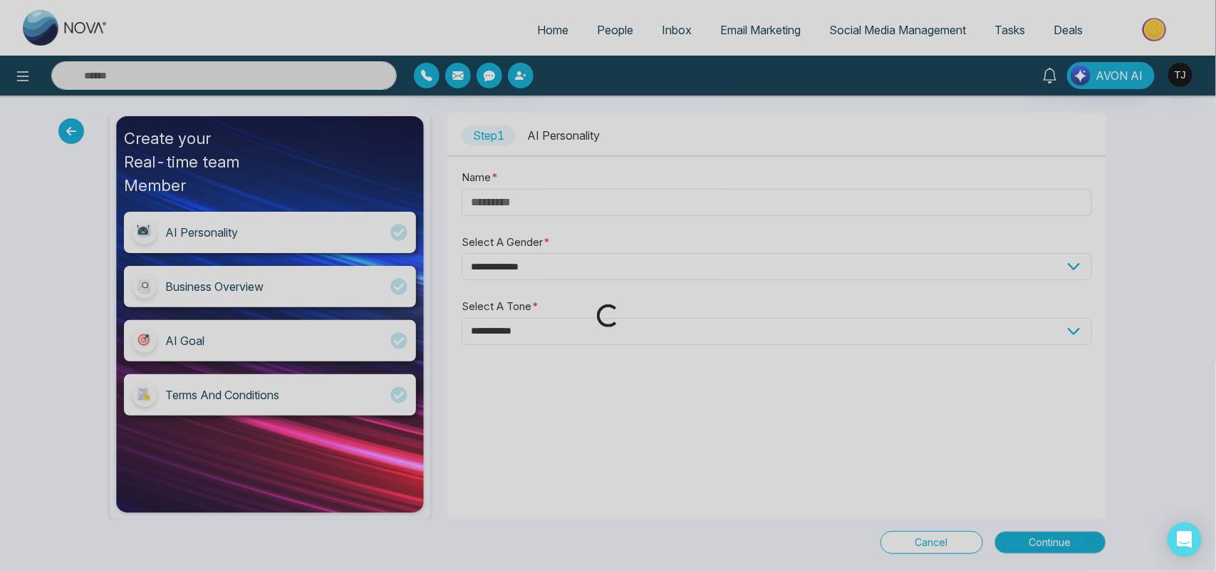
type input "****"
select select "****"
select select "*******"
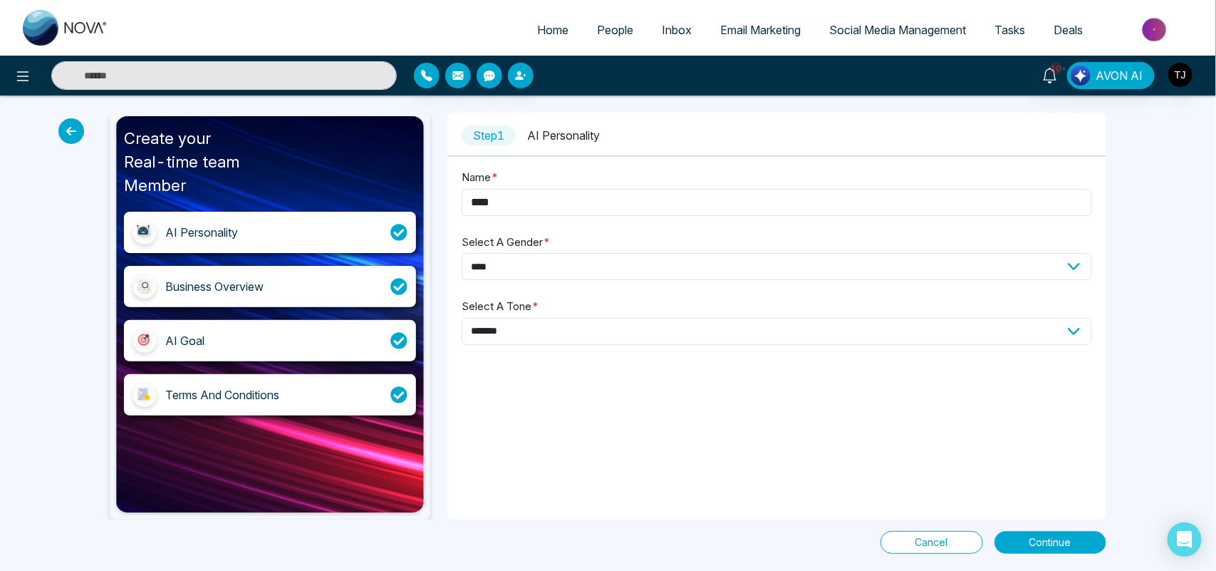
click at [1060, 532] on button "Continue" at bounding box center [1051, 542] width 112 height 23
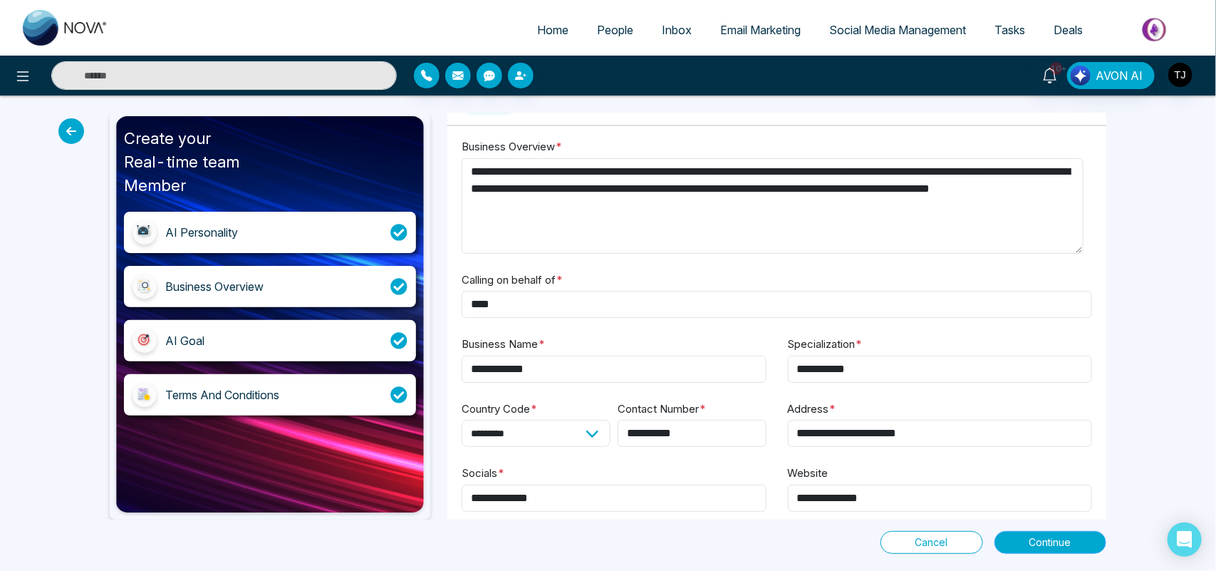
scroll to position [52, 0]
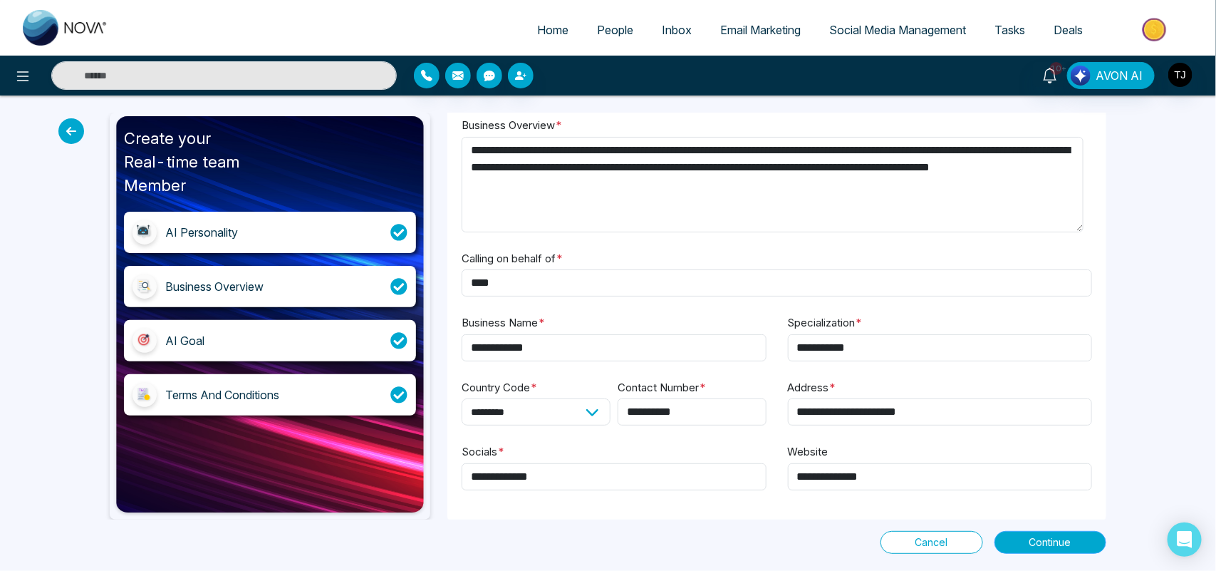
click at [1019, 552] on button "Continue" at bounding box center [1051, 542] width 112 height 23
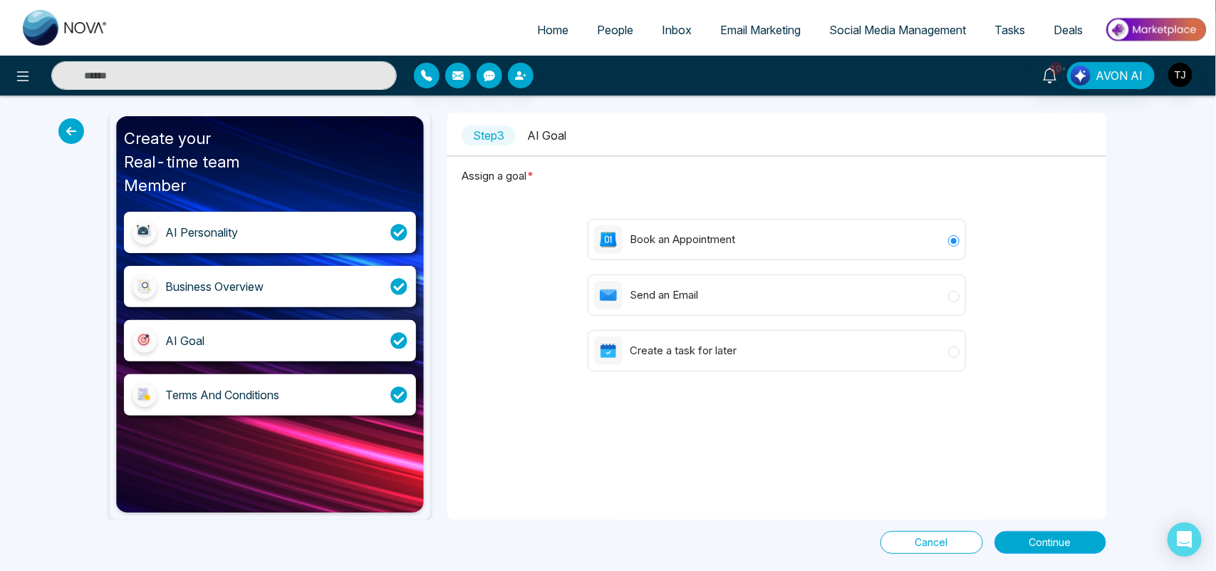
click at [1050, 545] on span "Continue" at bounding box center [1051, 542] width 42 height 16
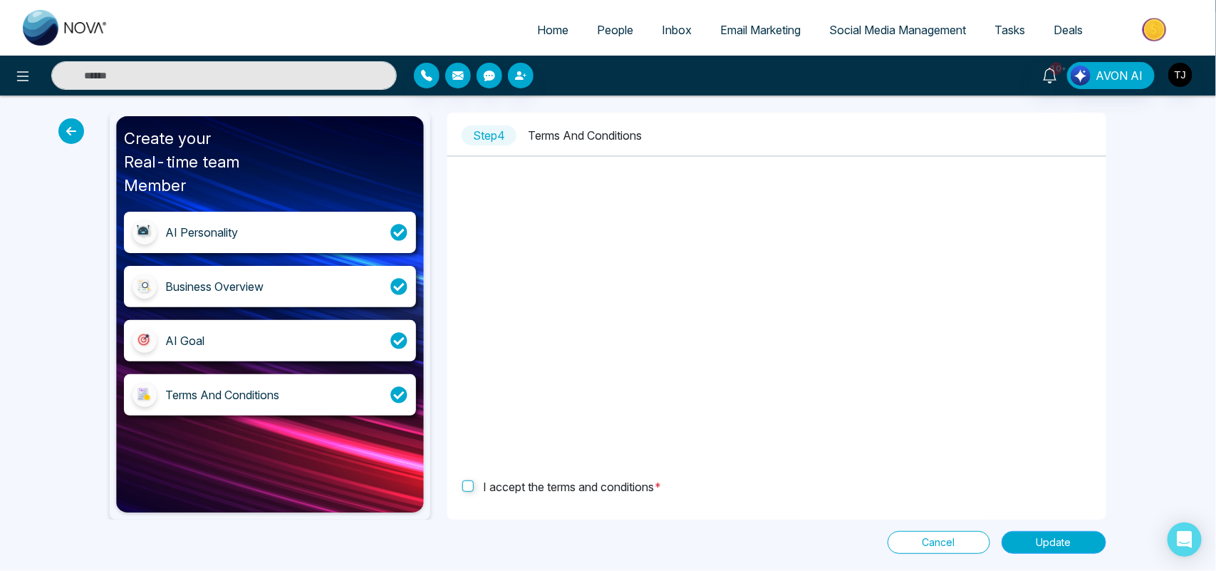
click at [1040, 536] on span "Update" at bounding box center [1054, 542] width 35 height 16
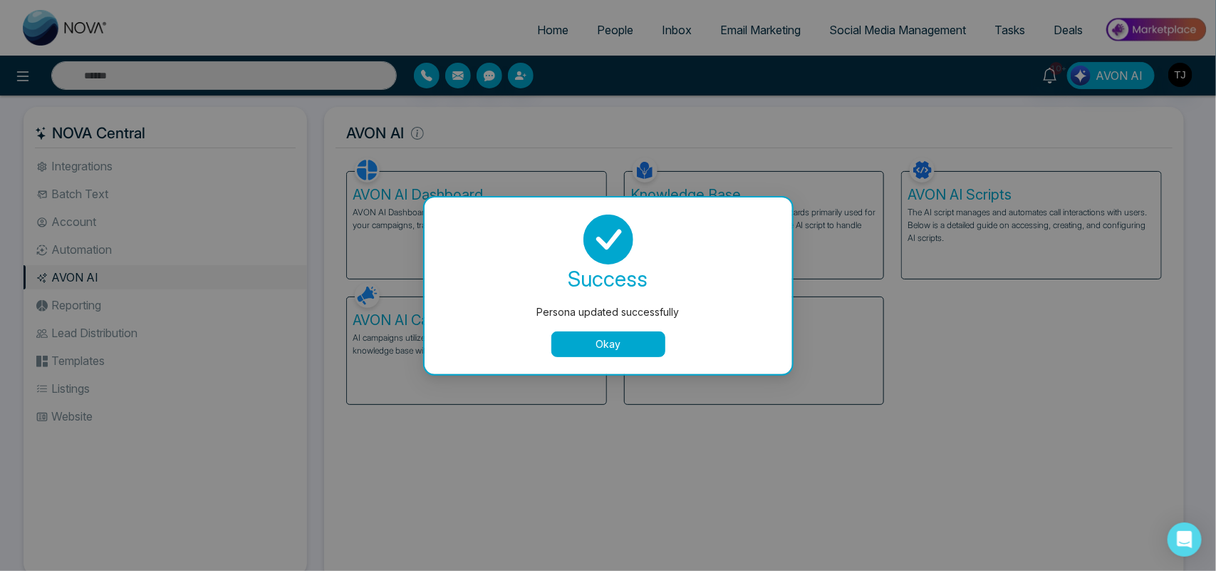
click at [659, 339] on button "Okay" at bounding box center [609, 344] width 114 height 26
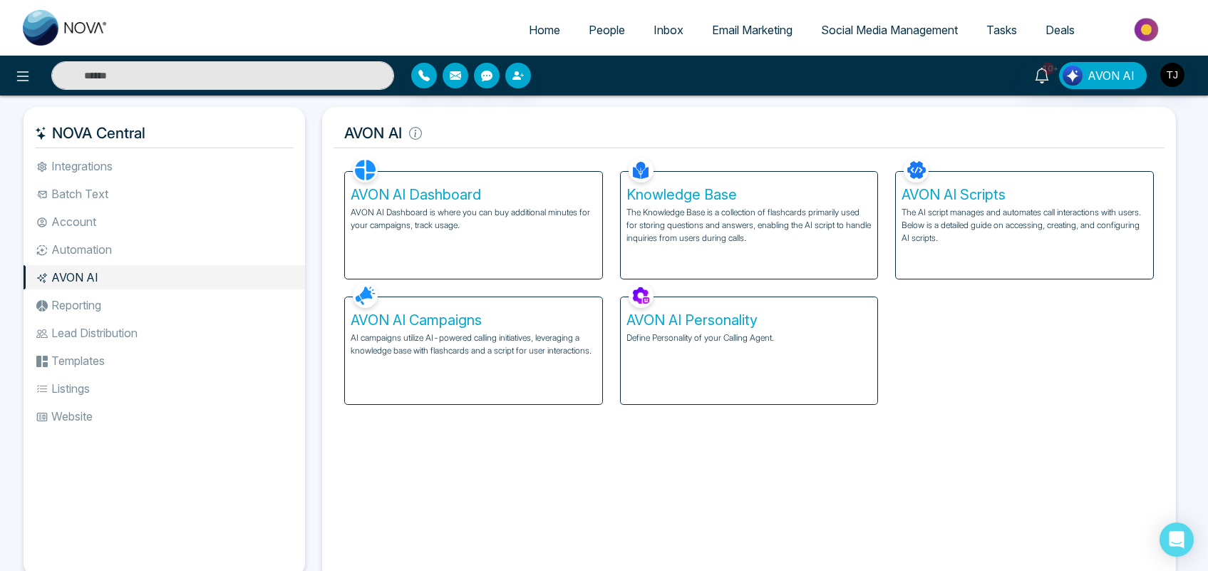
click at [735, 222] on p "The Knowledge Base is a collection of flashcards primarily used for storing que…" at bounding box center [749, 225] width 246 height 38
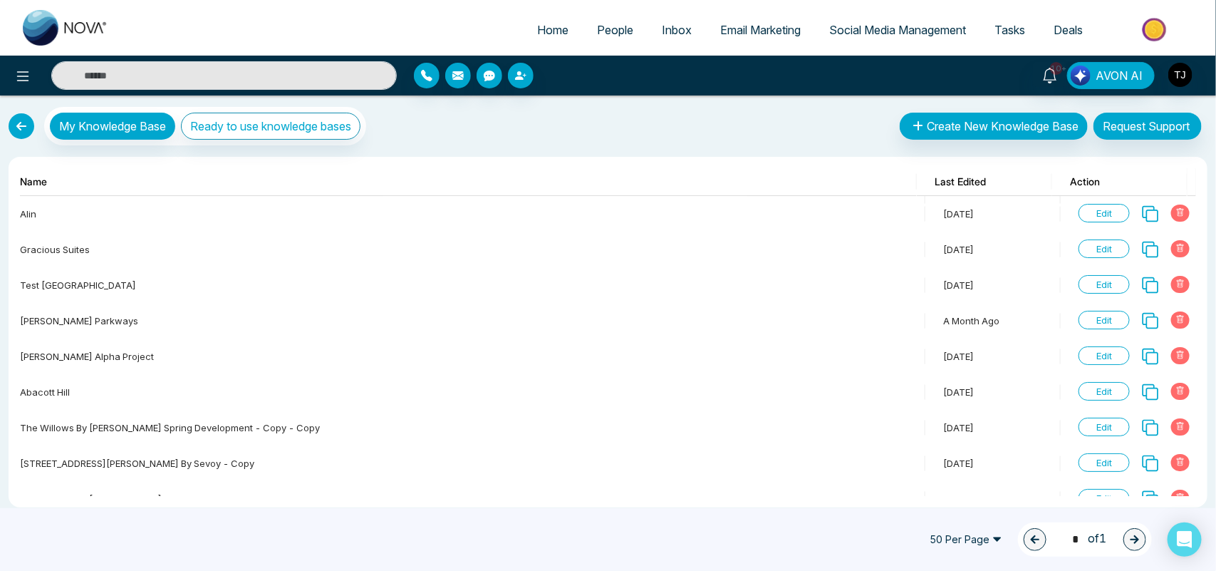
click at [16, 130] on link at bounding box center [22, 126] width 26 height 26
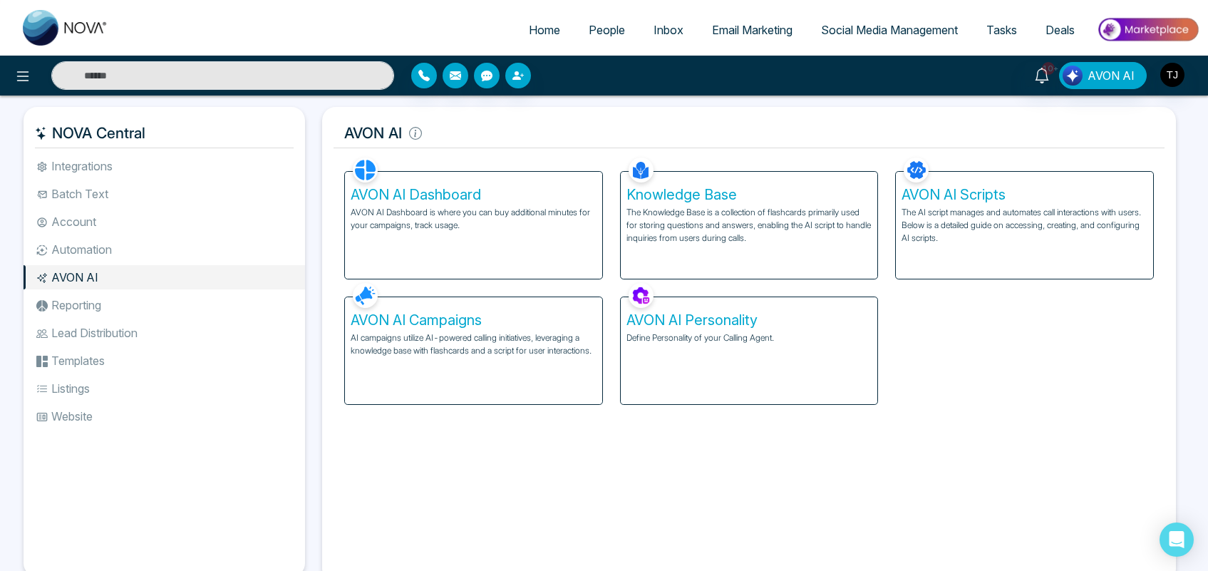
click at [977, 247] on div "AVON AI Scripts The AI script manages and automates call interactions with user…" at bounding box center [1024, 225] width 257 height 107
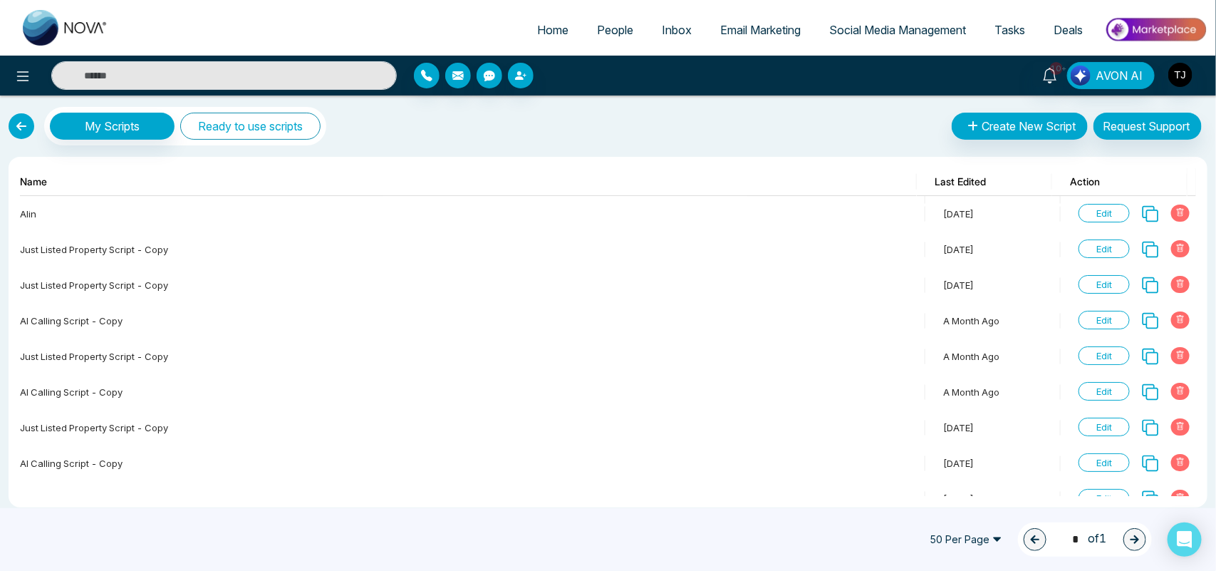
click at [264, 118] on button "Ready to use scripts" at bounding box center [250, 126] width 140 height 27
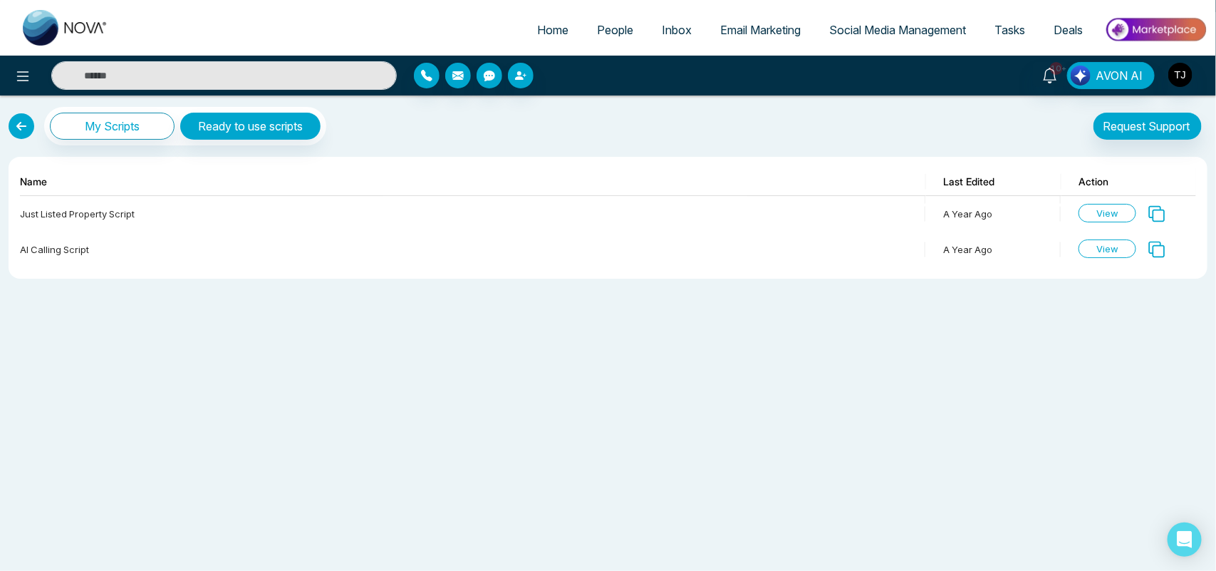
click at [19, 129] on link at bounding box center [22, 126] width 26 height 26
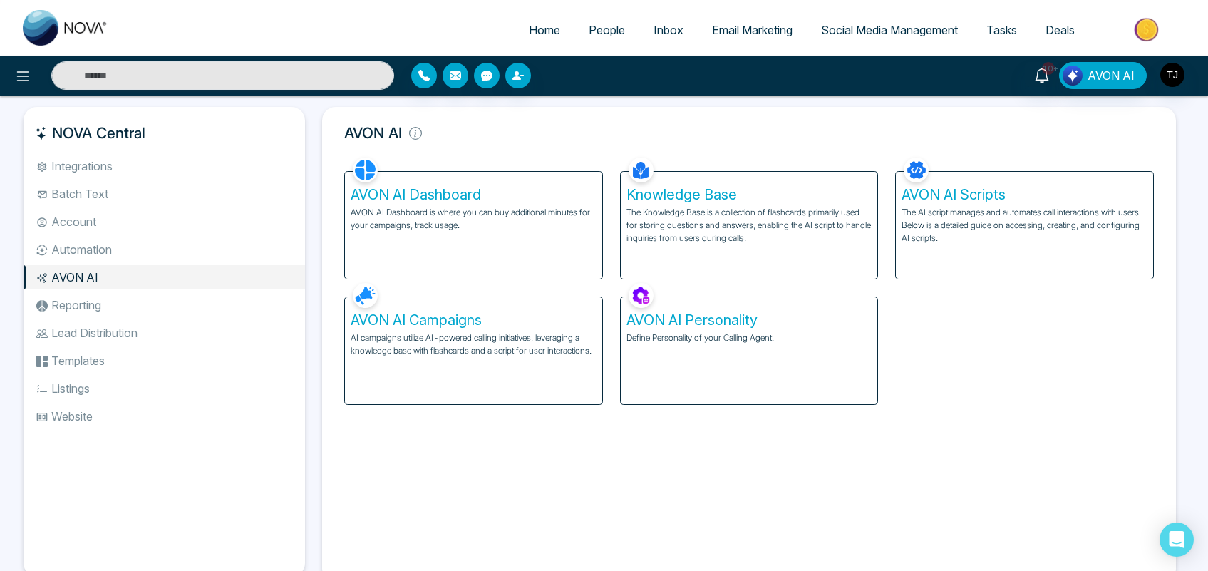
click at [460, 350] on p "AI campaigns utilize AI-powered calling initiatives, leveraging a knowledge bas…" at bounding box center [474, 344] width 246 height 26
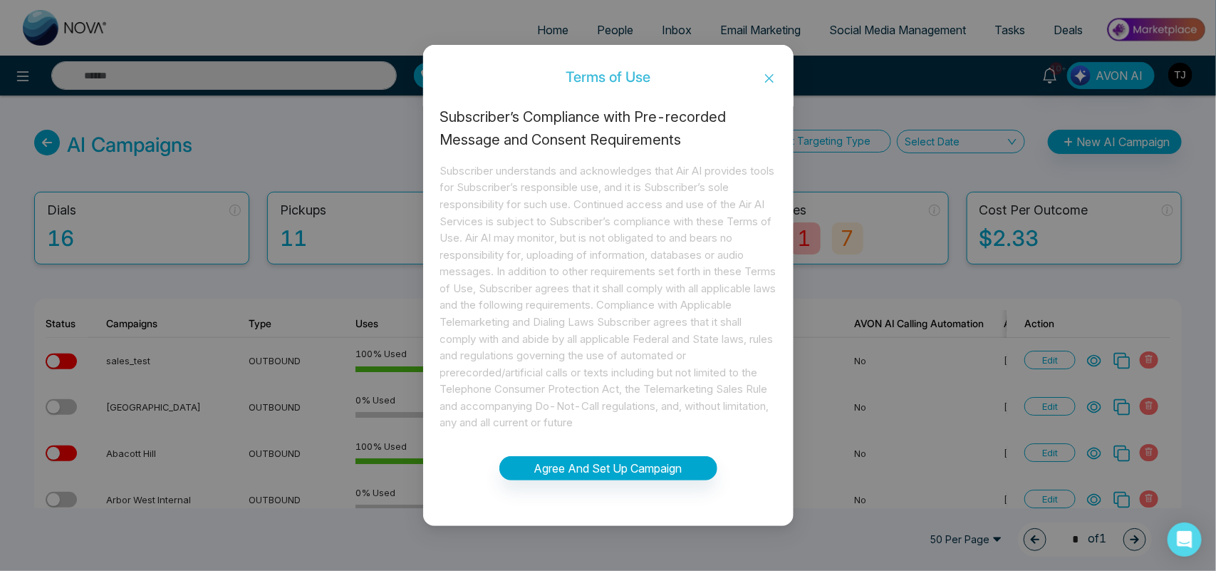
click at [773, 76] on icon "close" at bounding box center [769, 78] width 11 height 11
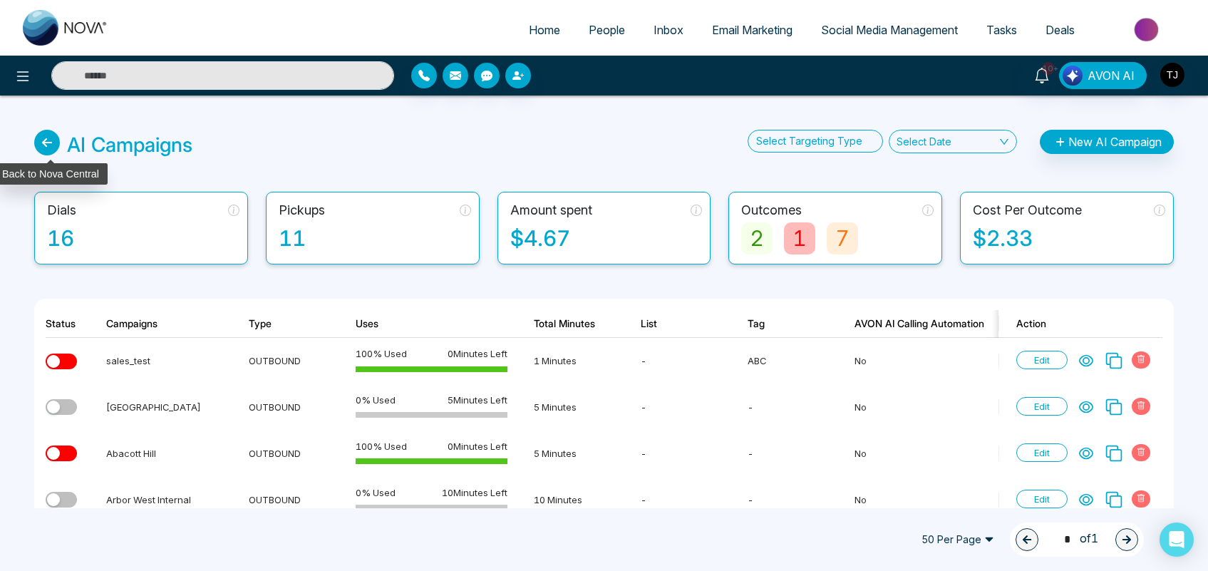
click at [48, 148] on icon at bounding box center [47, 143] width 26 height 26
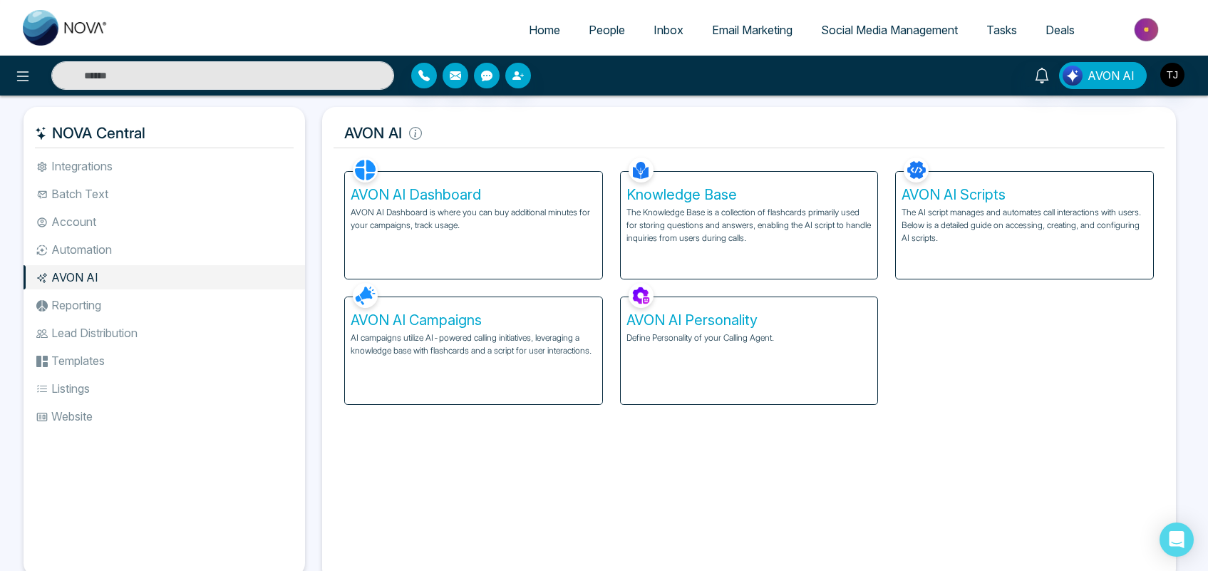
click at [439, 204] on div "AVON AI Dashboard AVON AI Dashboard is where you can buy additional minutes for…" at bounding box center [473, 225] width 257 height 107
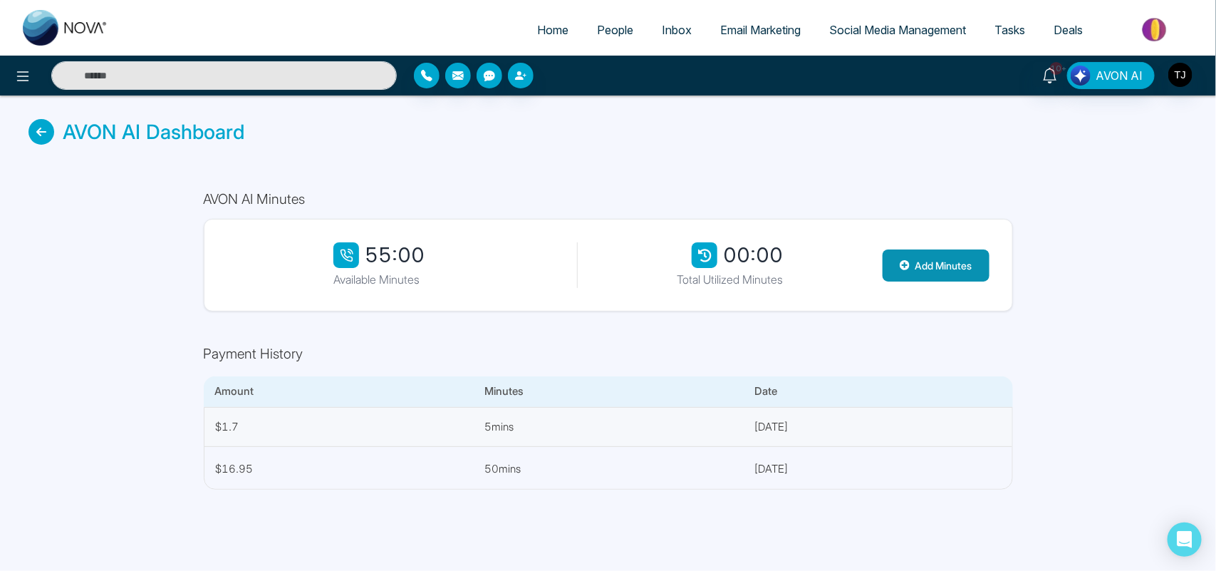
click at [907, 264] on icon at bounding box center [905, 265] width 10 height 10
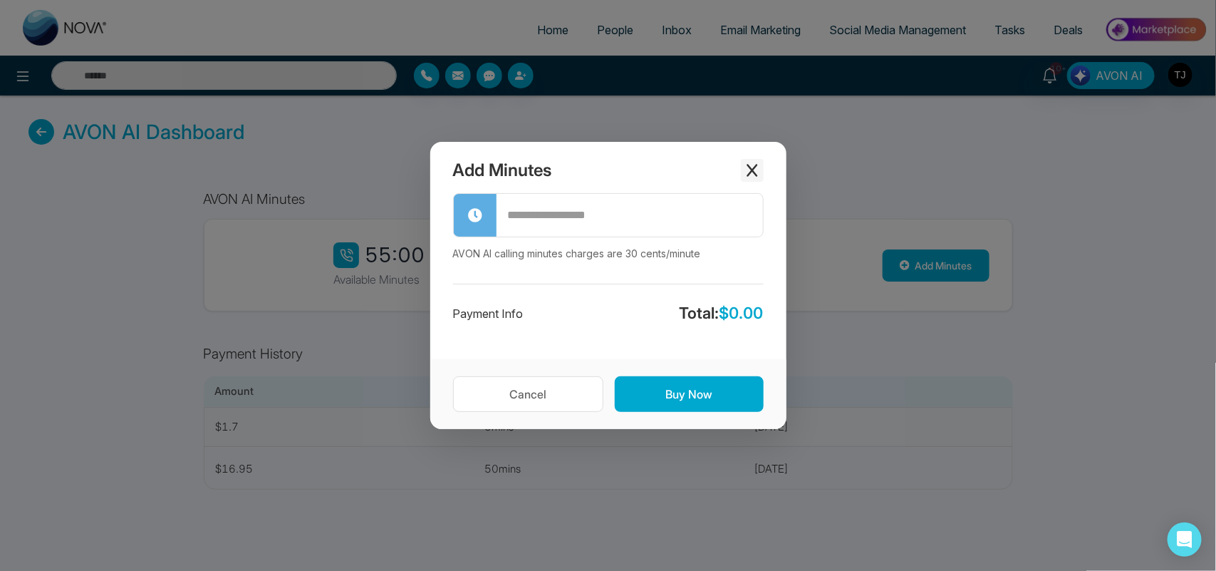
click at [745, 169] on icon "Close modal" at bounding box center [752, 170] width 14 height 14
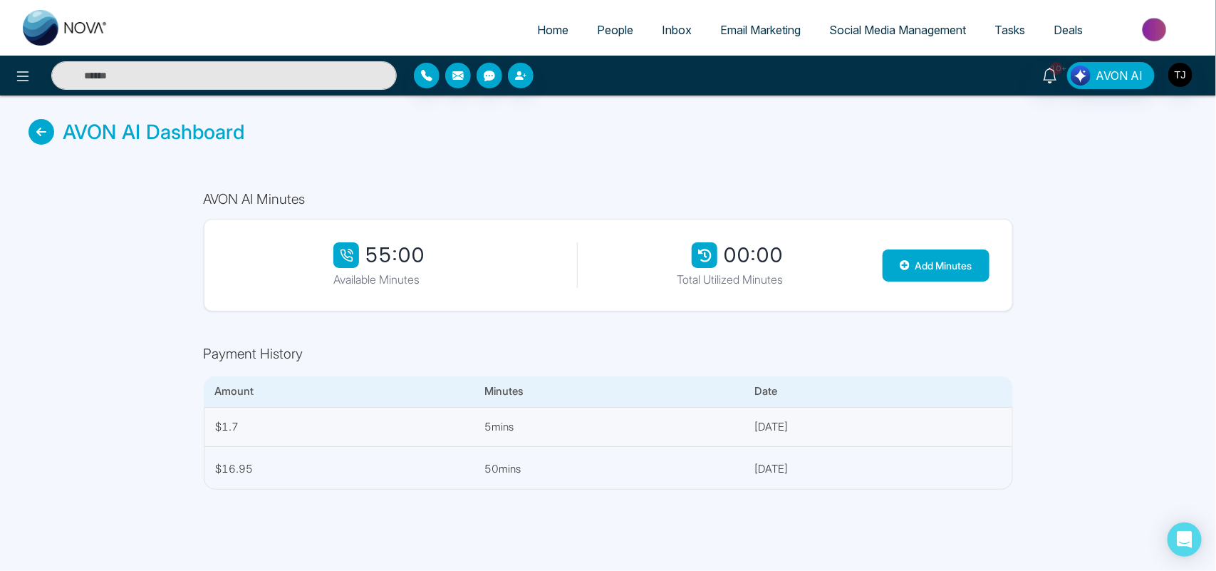
click at [1117, 415] on div "Home People Inbox Email Marketing Social Media Management Tasks Deals 10+ AVON …" at bounding box center [608, 285] width 1216 height 571
click at [41, 140] on icon at bounding box center [42, 132] width 26 height 26
click at [41, 126] on icon at bounding box center [42, 132] width 26 height 26
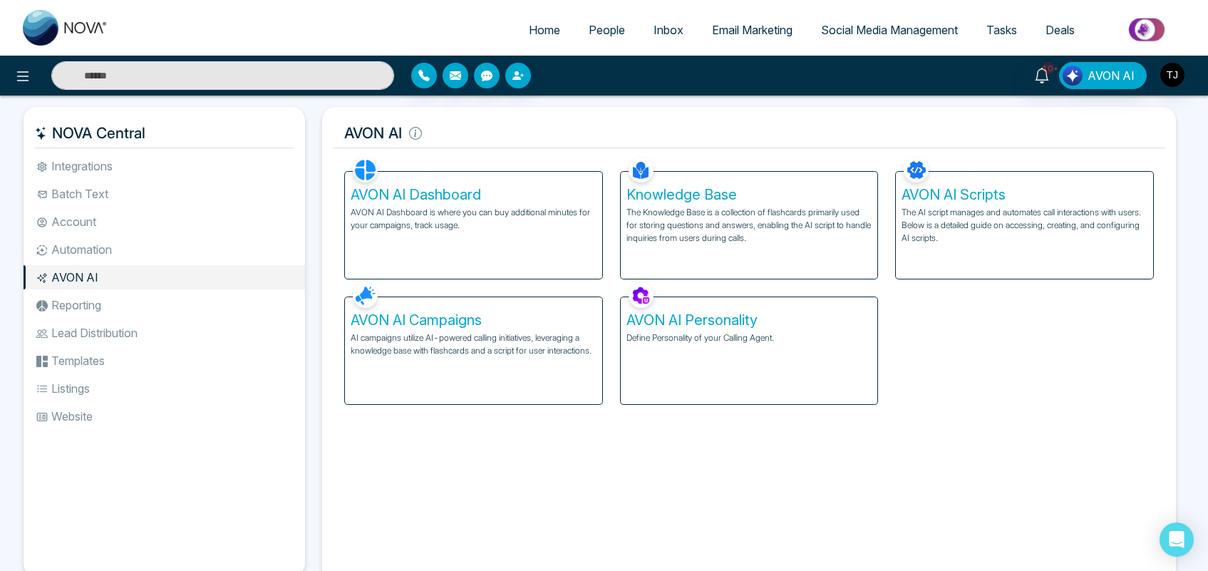
click at [501, 365] on div "AVON AI Campaigns AI campaigns utilize AI-powered calling initiatives, leveragi…" at bounding box center [473, 350] width 257 height 107
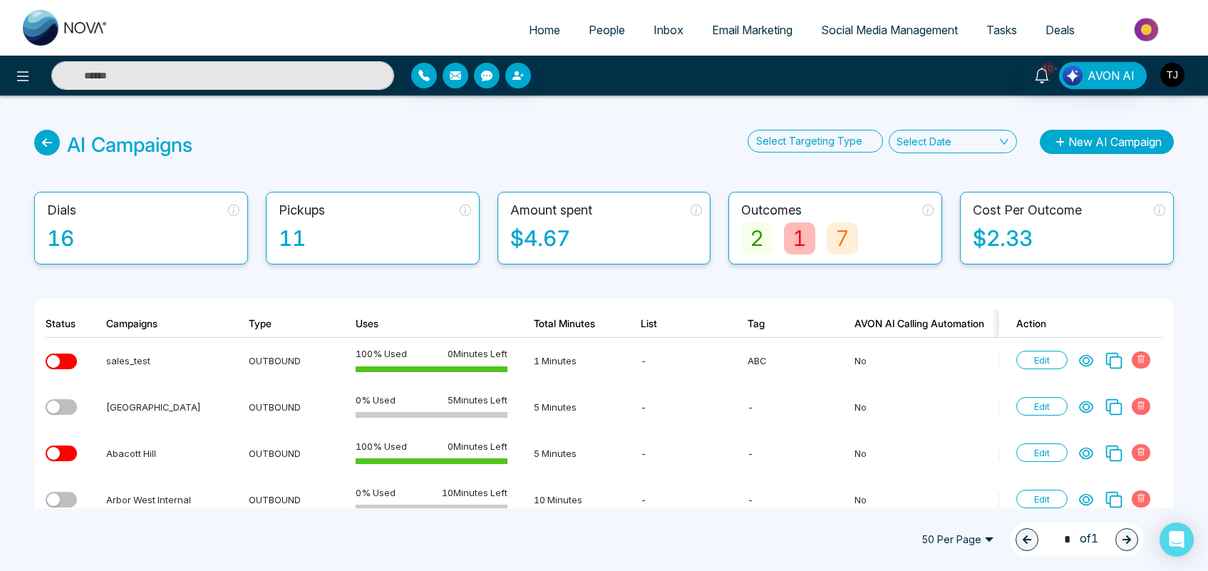
click at [1130, 146] on button "New AI Campaign" at bounding box center [1107, 142] width 134 height 24
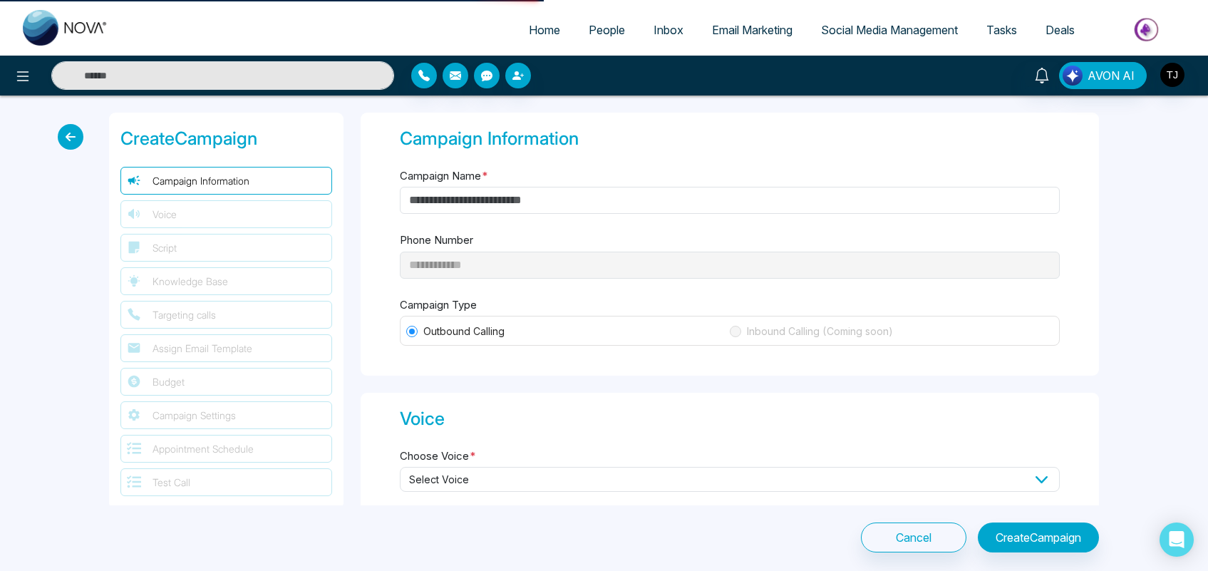
type input "**********"
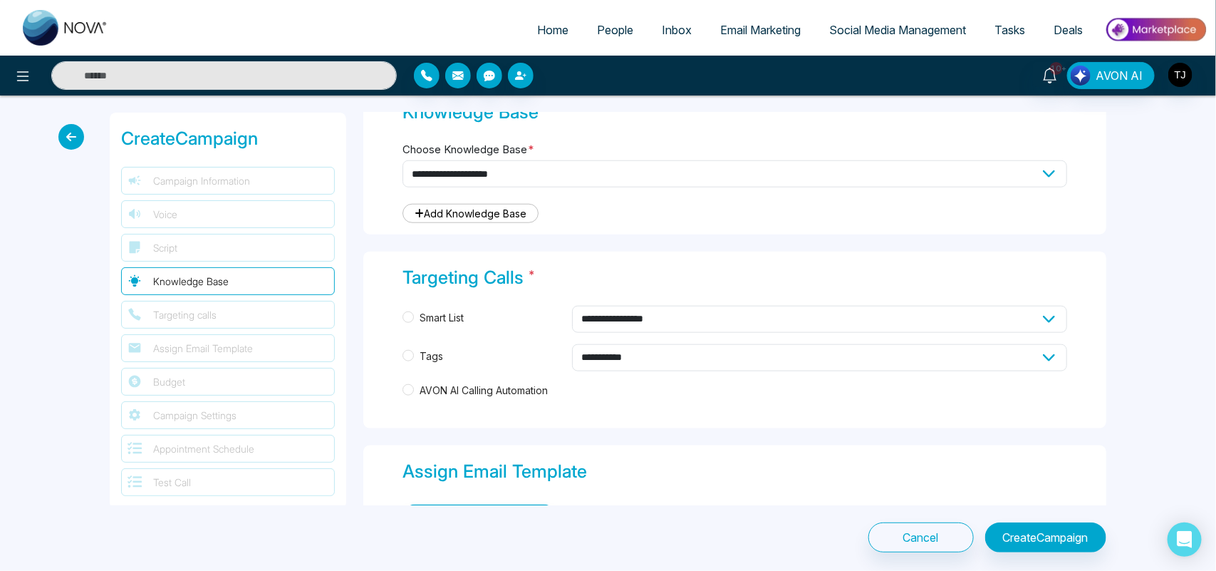
scroll to position [650, 0]
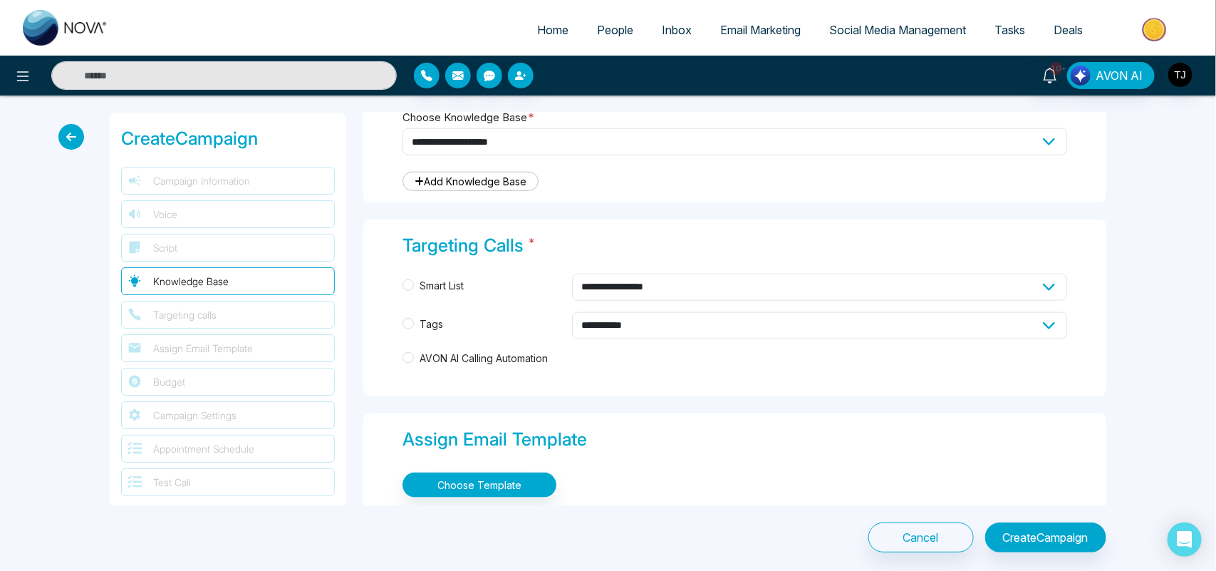
drag, startPoint x: 1117, startPoint y: 249, endPoint x: 1117, endPoint y: 283, distance: 33.5
click at [1117, 283] on div "**********" at bounding box center [608, 332] width 1216 height 474
drag, startPoint x: 1174, startPoint y: 274, endPoint x: 1112, endPoint y: 257, distance: 64.3
click at [1112, 257] on div "**********" at bounding box center [608, 332] width 1216 height 474
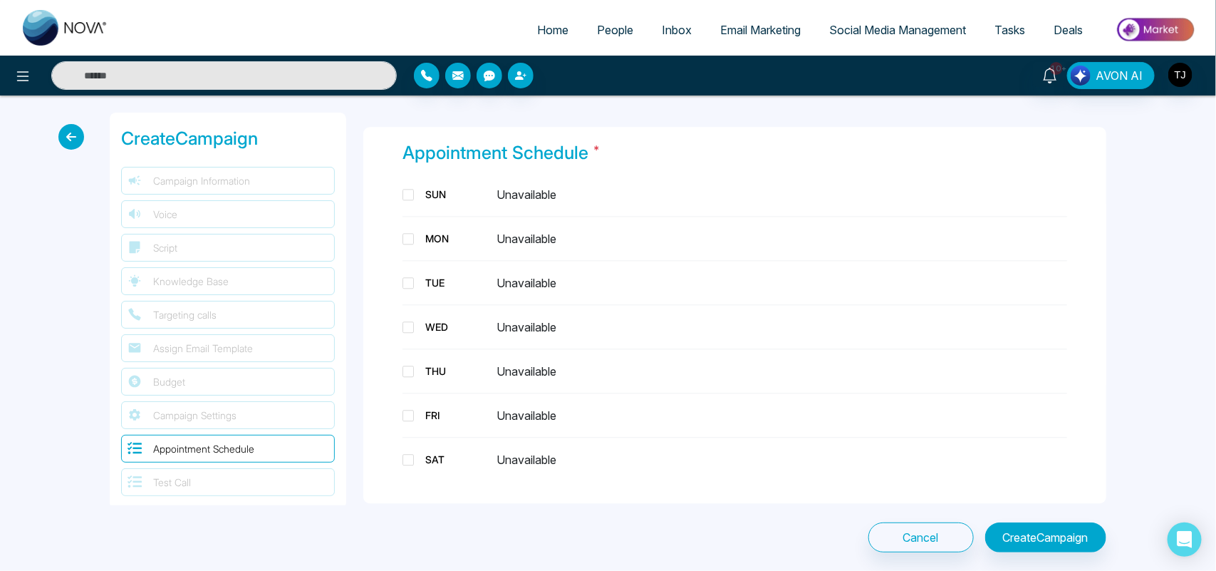
scroll to position [1562, 0]
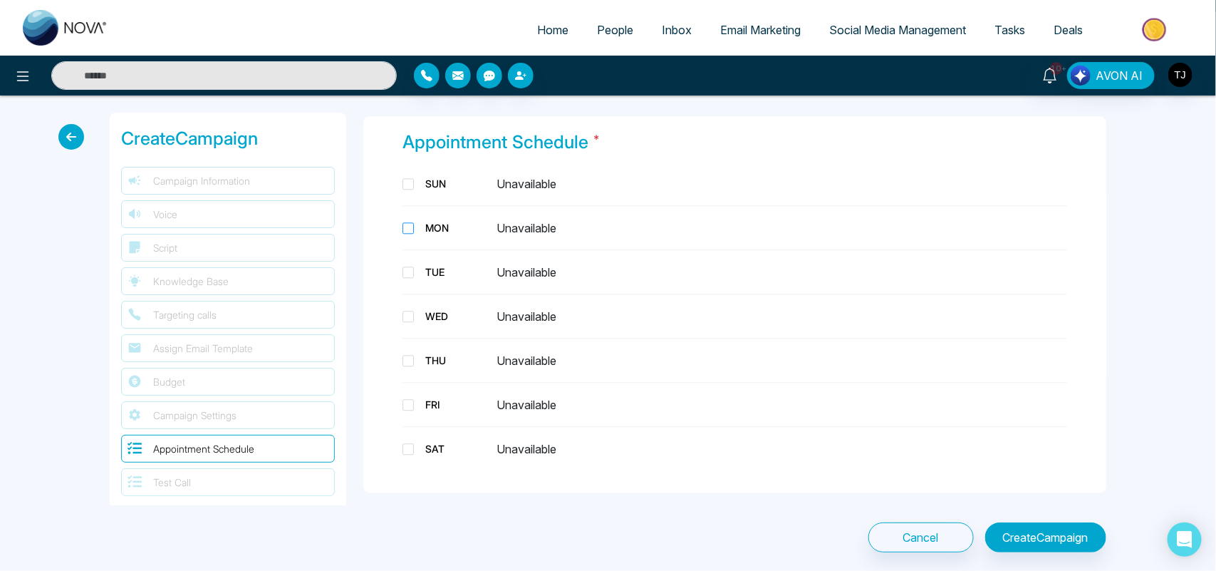
click at [410, 225] on span at bounding box center [408, 227] width 11 height 11
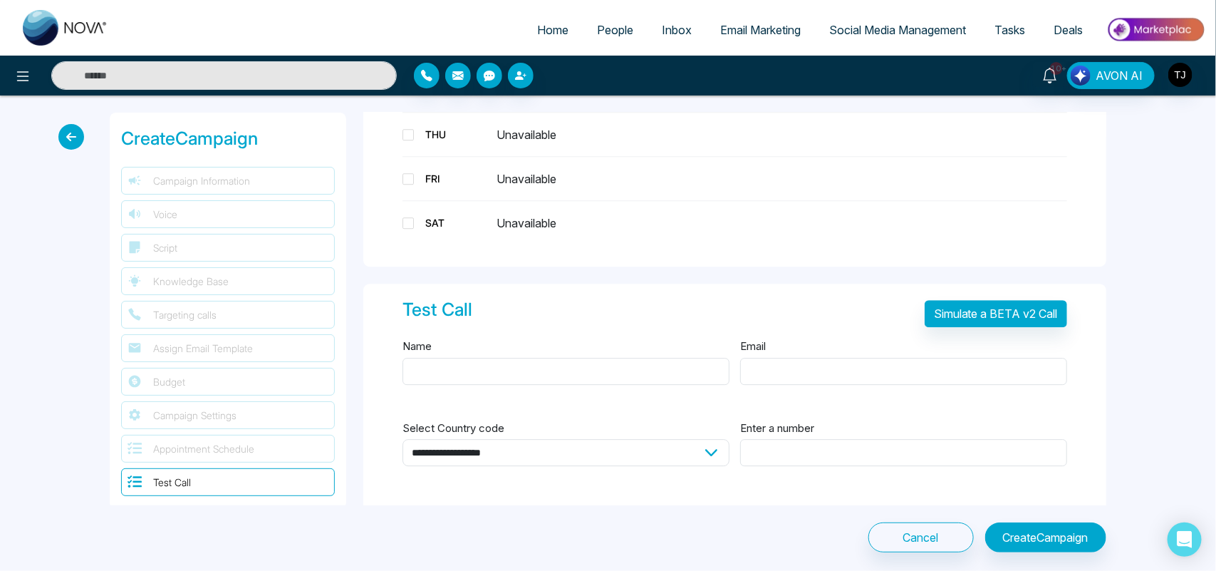
scroll to position [1804, 0]
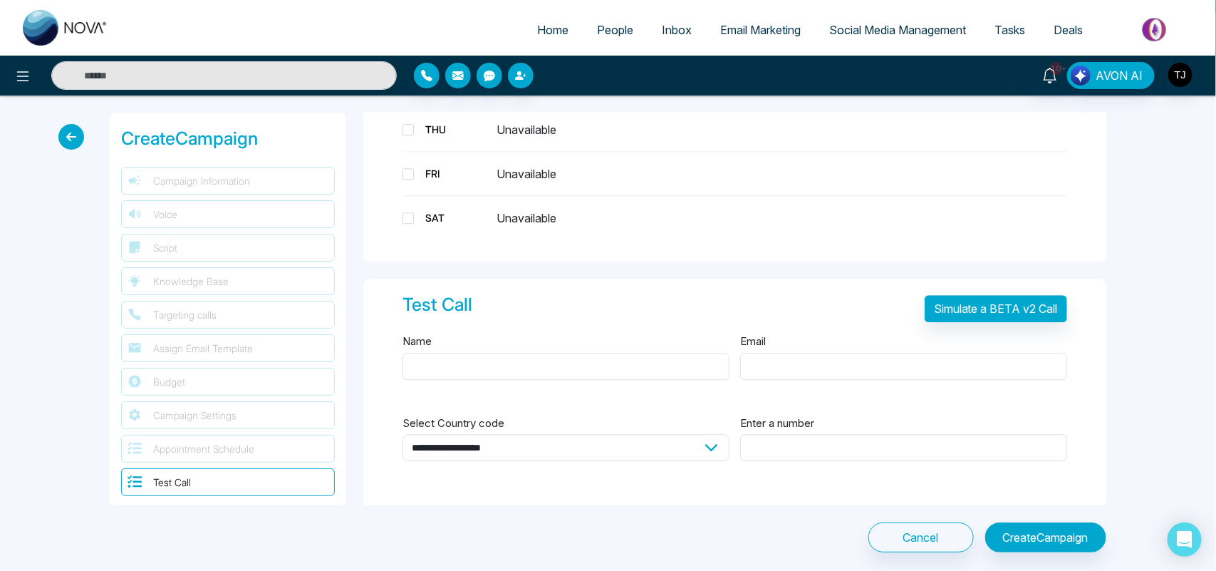
click at [69, 133] on icon at bounding box center [71, 137] width 26 height 26
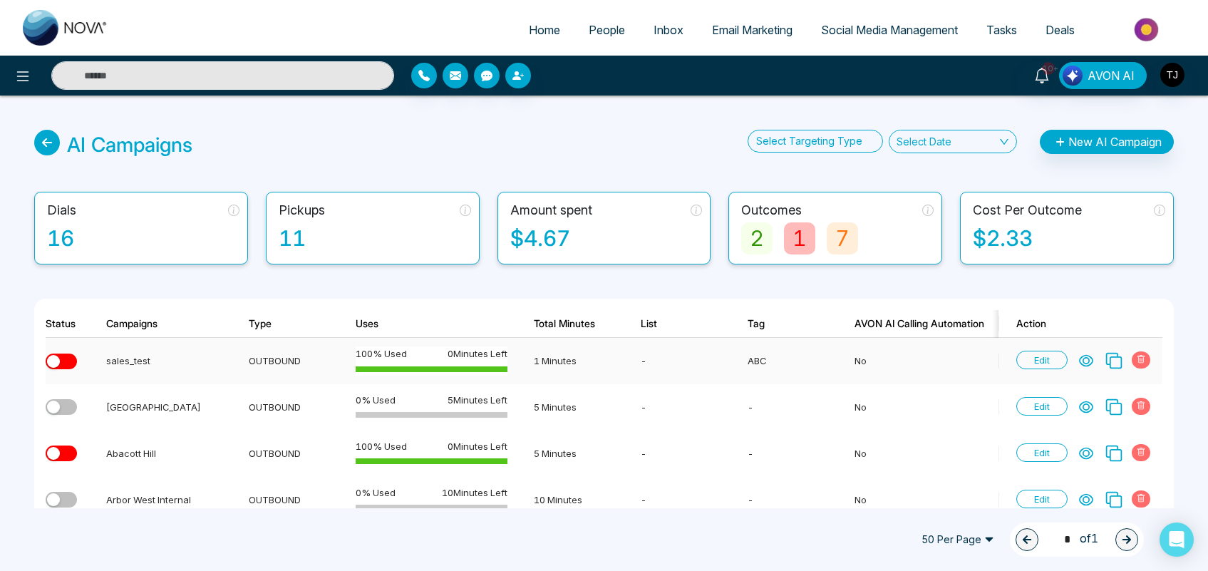
click at [1087, 361] on icon at bounding box center [1086, 360] width 14 height 14
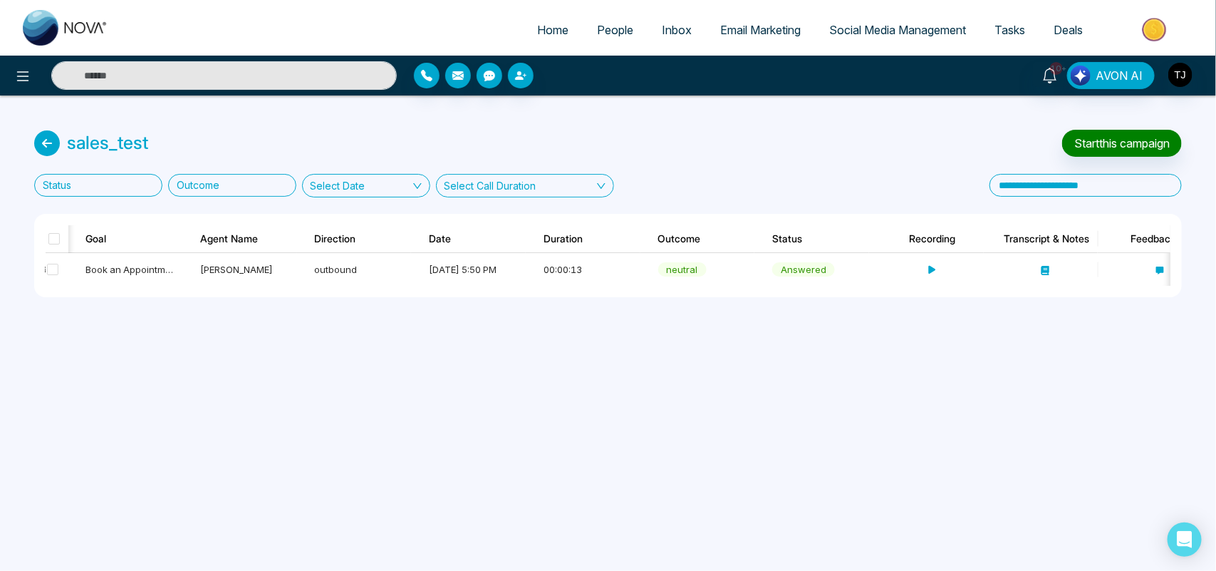
scroll to position [0, 271]
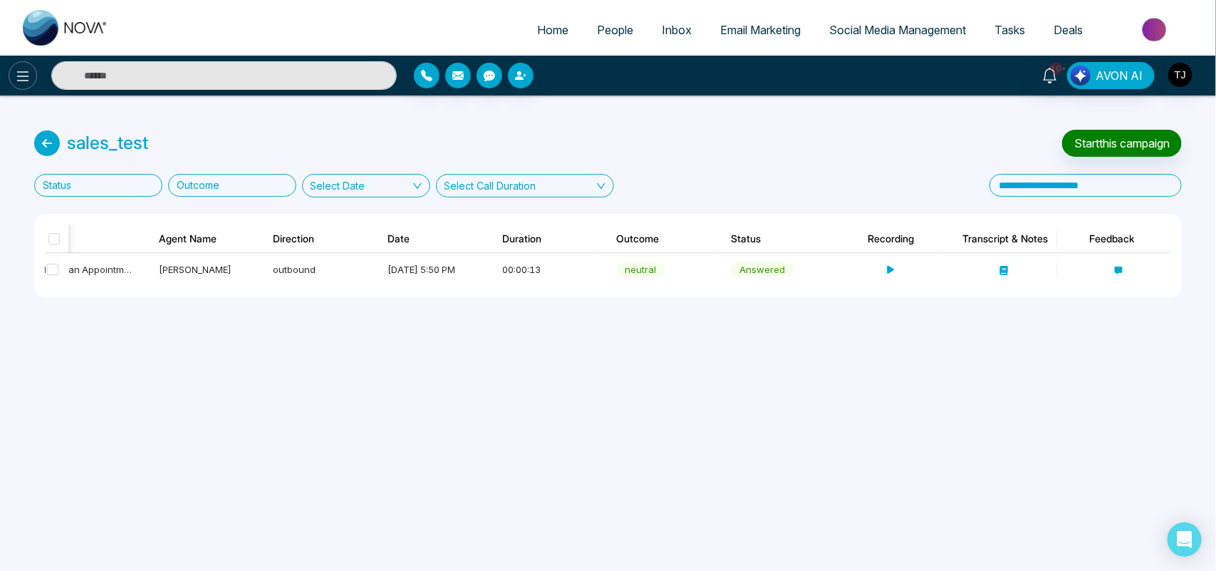
click at [25, 73] on icon at bounding box center [22, 76] width 17 height 17
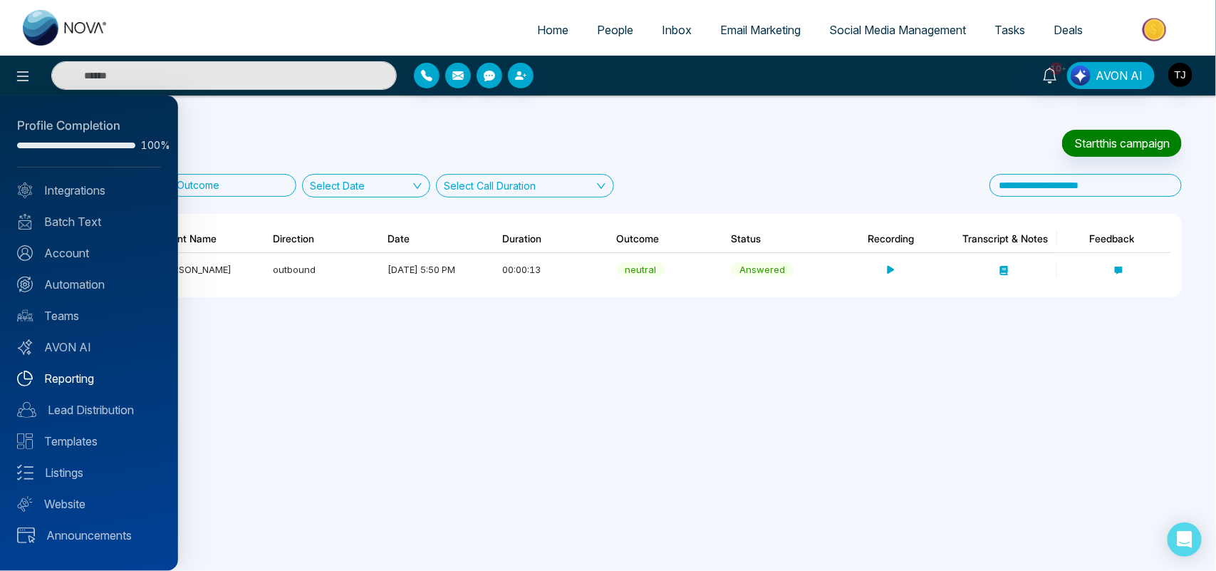
click at [88, 372] on link "Reporting" at bounding box center [89, 378] width 144 height 17
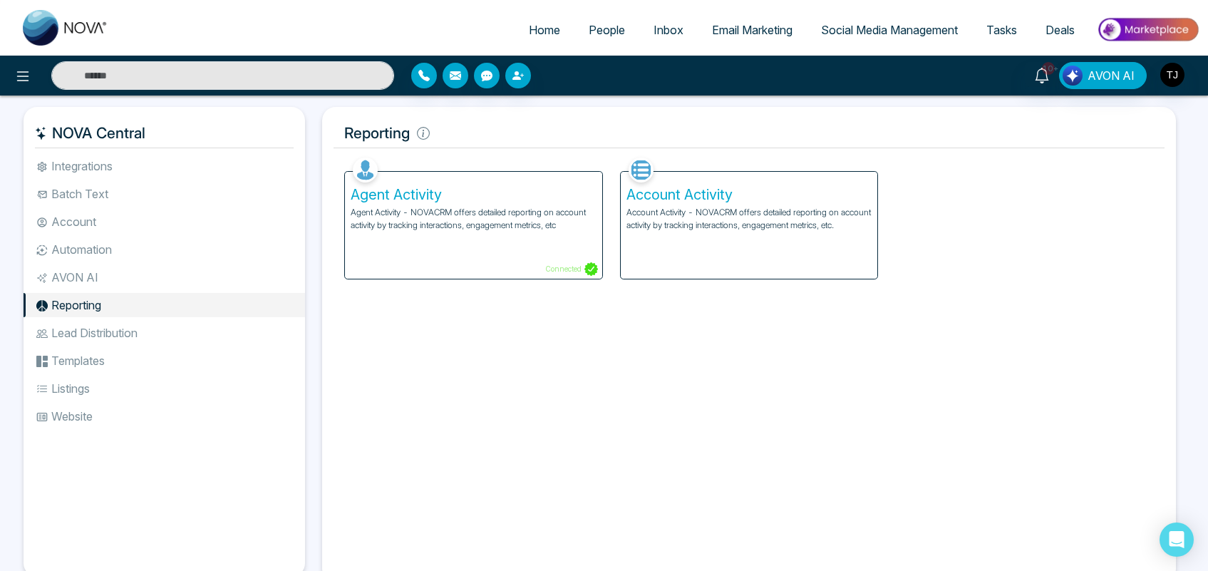
click at [741, 232] on p "Account Activity - NOVACRM offers detailed reporting on account activity by tra…" at bounding box center [749, 219] width 246 height 26
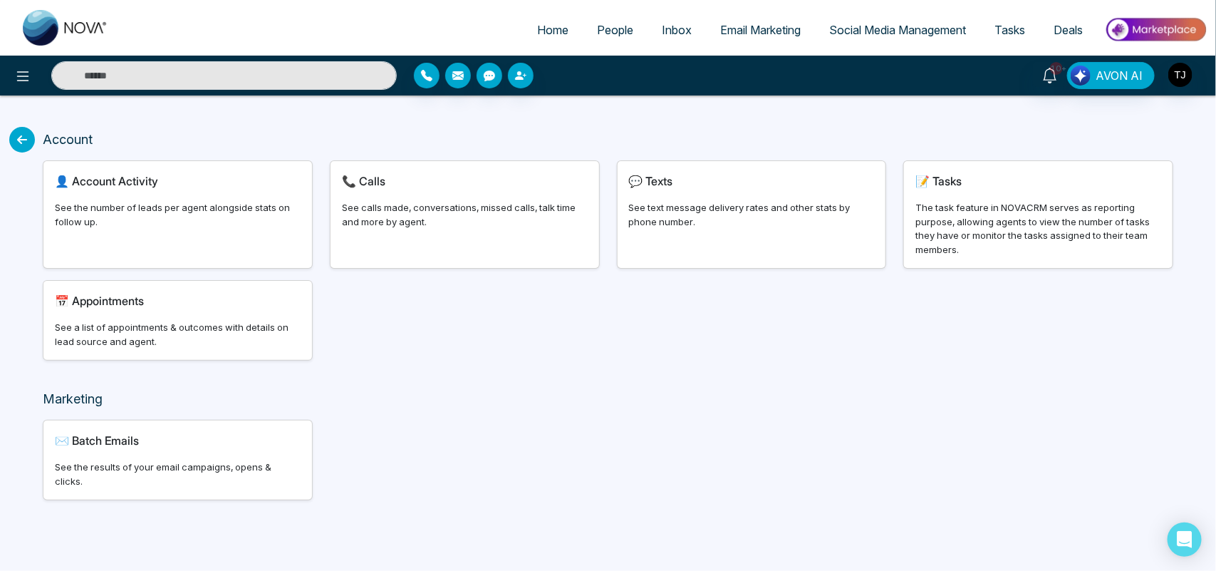
click at [414, 197] on div "📞 Calls See calls made, conversations, missed calls, talk time and more by agen…" at bounding box center [465, 214] width 269 height 107
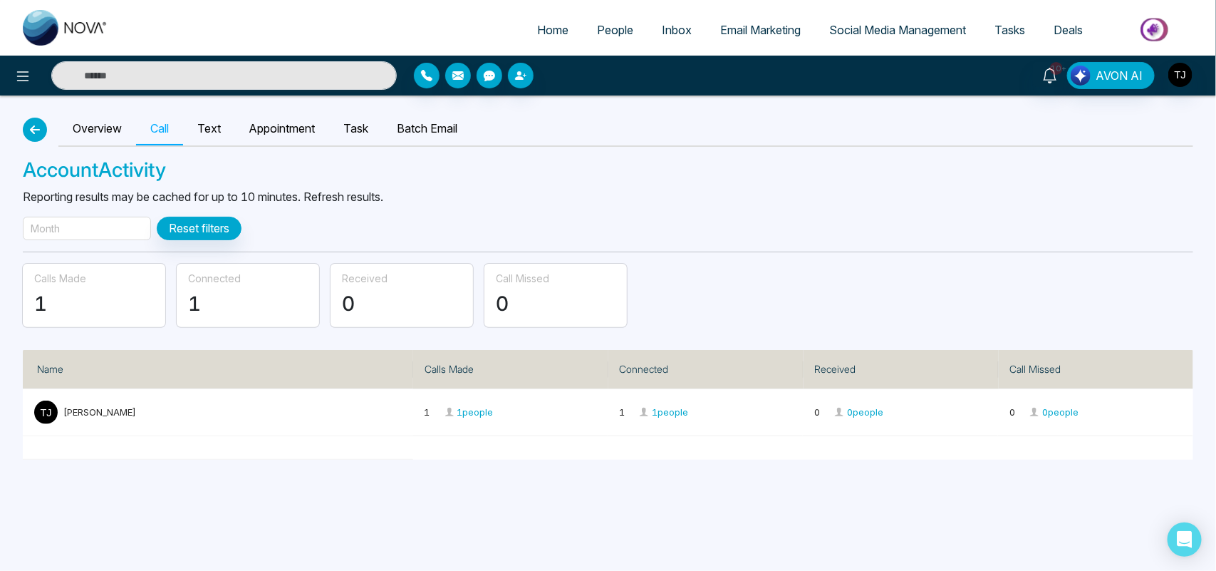
click at [45, 130] on button "button" at bounding box center [35, 130] width 24 height 24
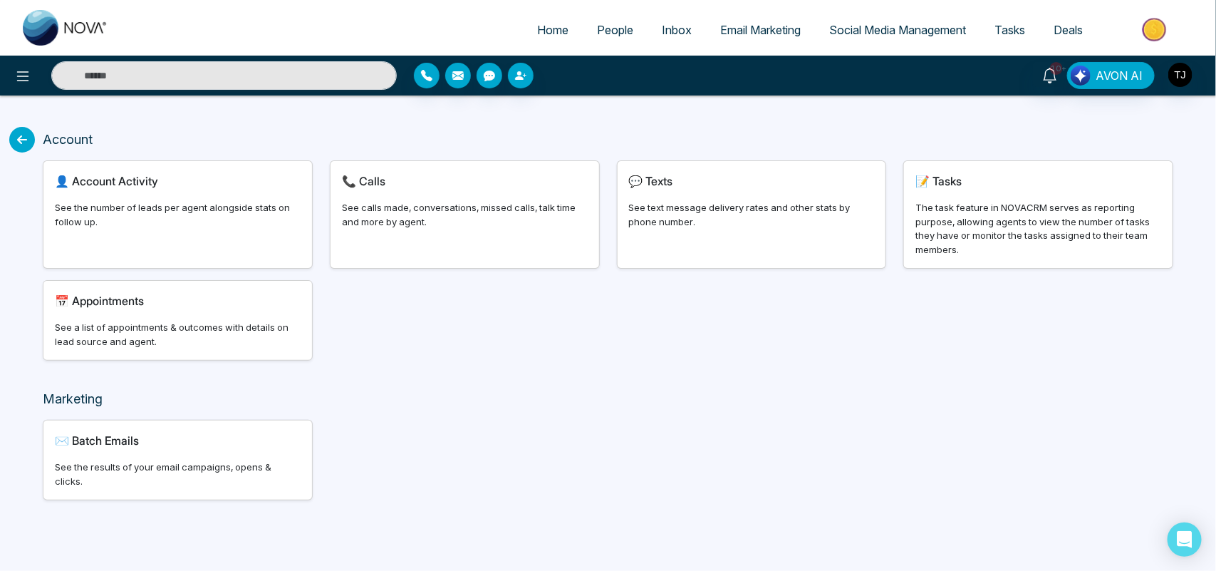
click at [27, 138] on icon at bounding box center [22, 140] width 26 height 26
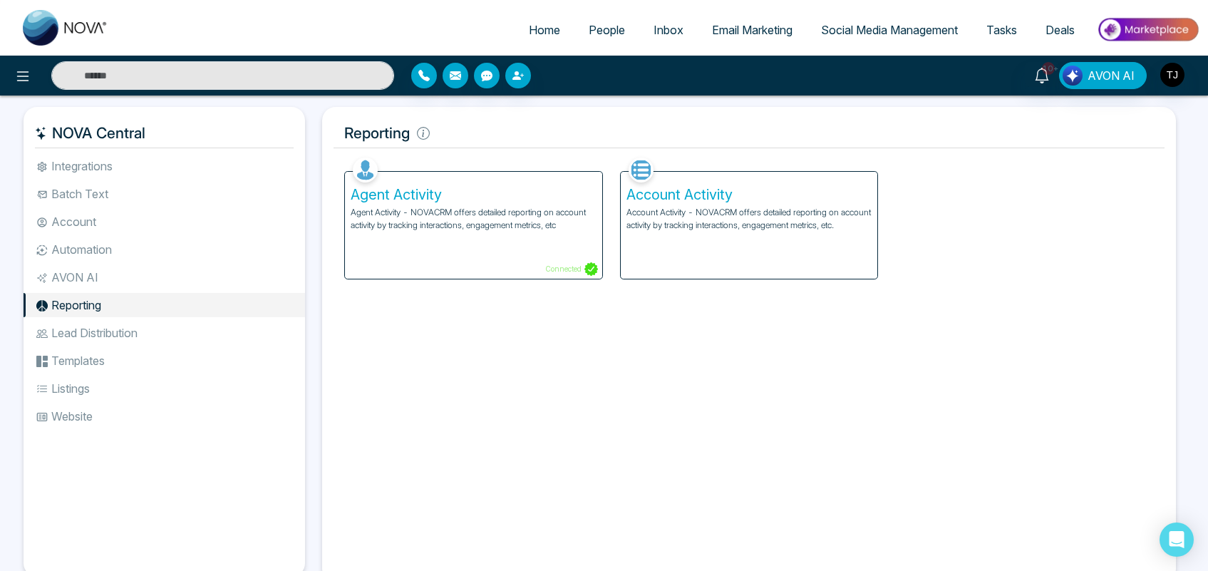
click at [501, 221] on p "Agent Activity - NOVACRM offers detailed reporting on account activity by track…" at bounding box center [474, 219] width 246 height 26
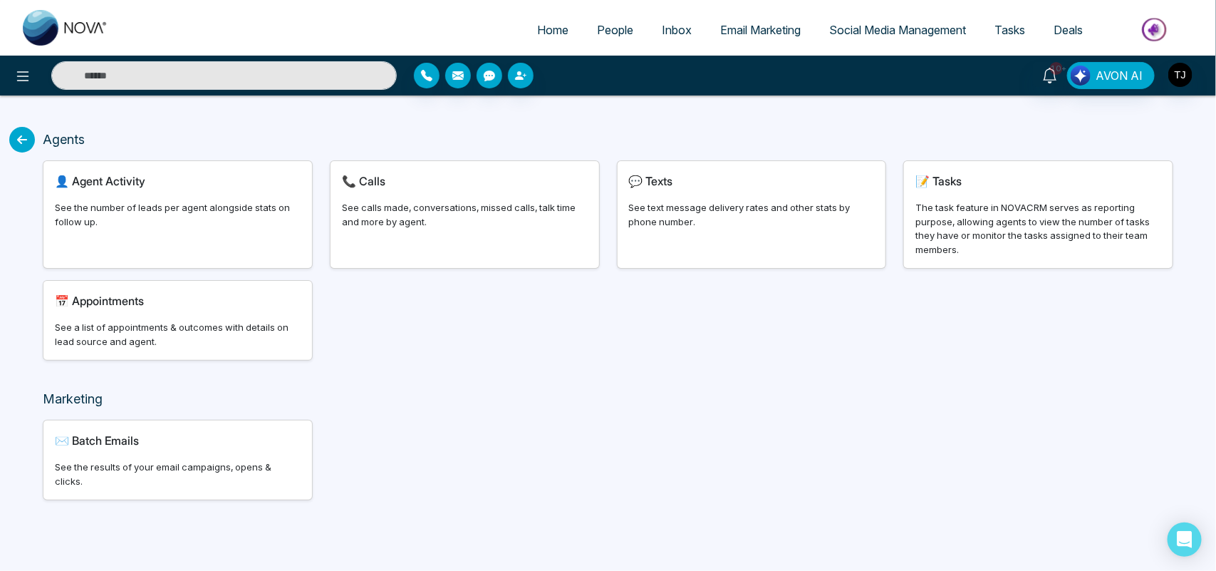
click at [219, 229] on div "👤 Agent Activity See the number of leads per agent alongside stats on follow up." at bounding box center [177, 214] width 269 height 107
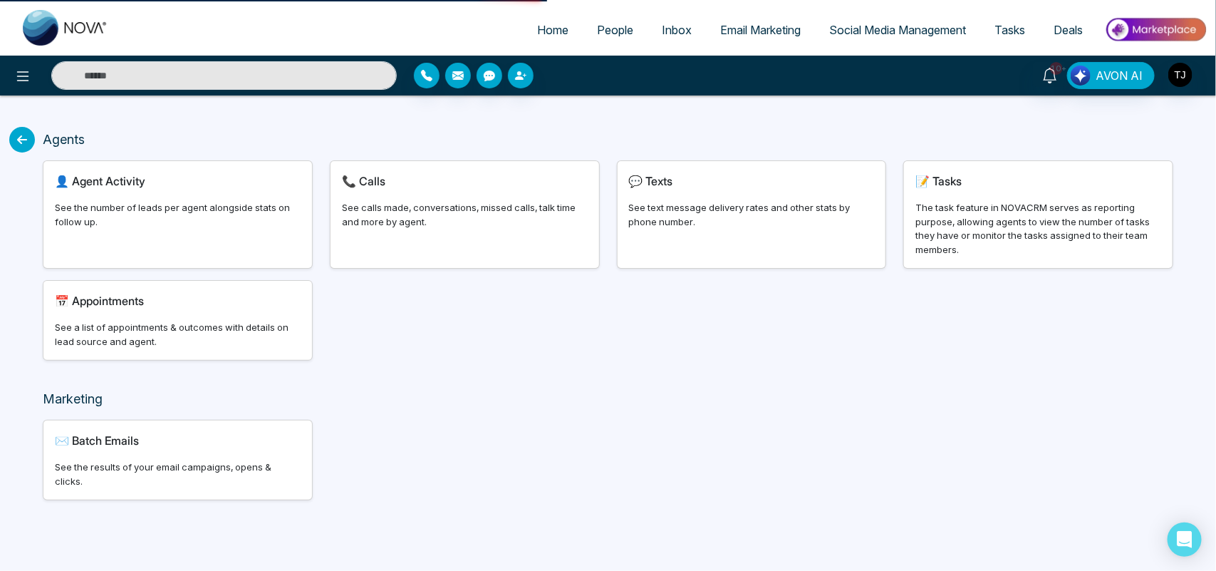
select select "***"
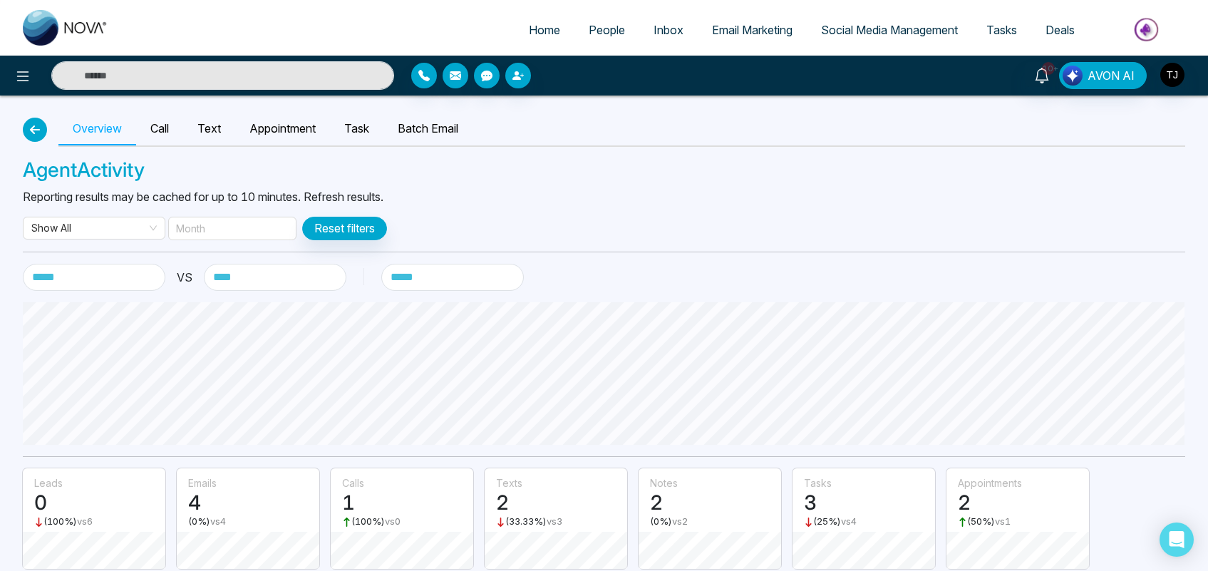
click at [36, 130] on icon "button" at bounding box center [34, 129] width 17 height 11
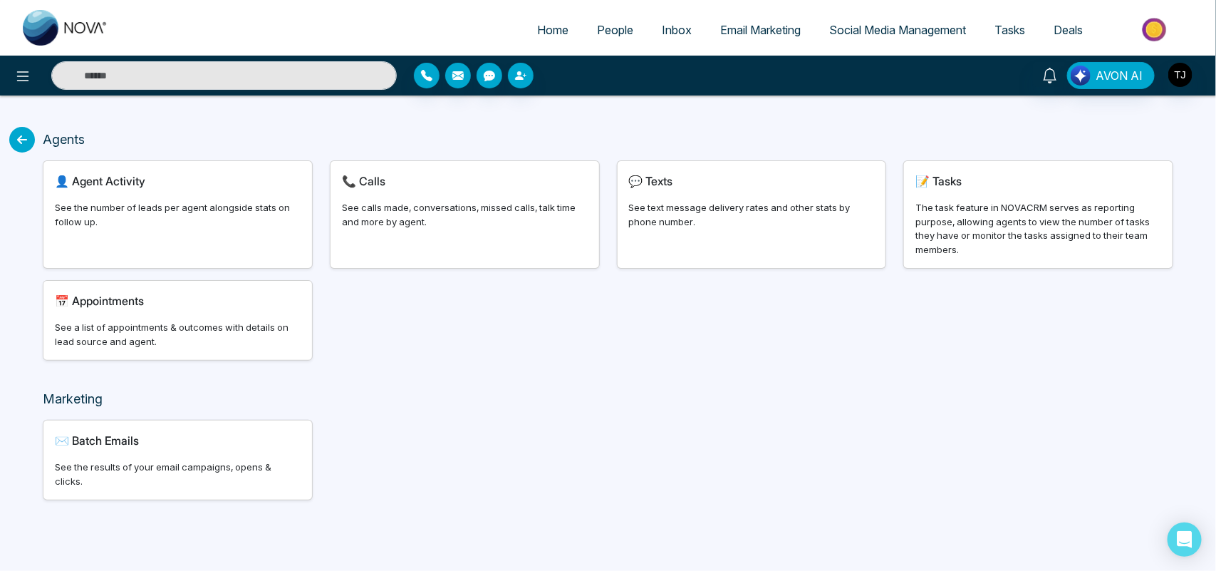
click at [16, 130] on icon at bounding box center [22, 140] width 26 height 26
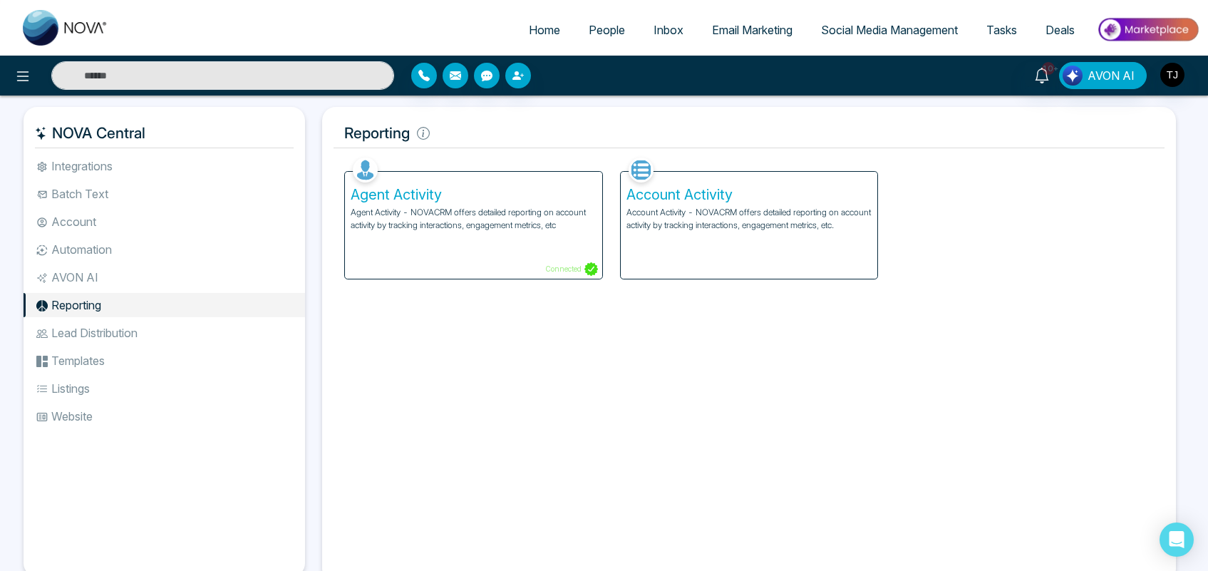
click at [137, 328] on li "Lead Distribution" at bounding box center [164, 333] width 281 height 24
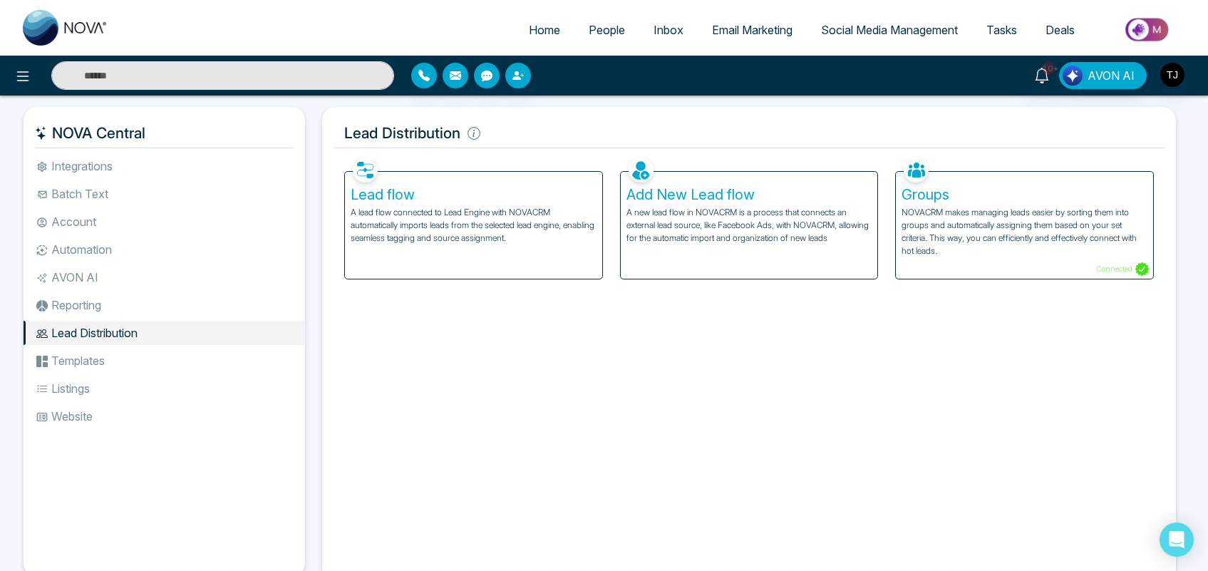
click at [1055, 218] on p "NOVACRM makes managing leads easier by sorting them into groups and automatical…" at bounding box center [1024, 231] width 246 height 51
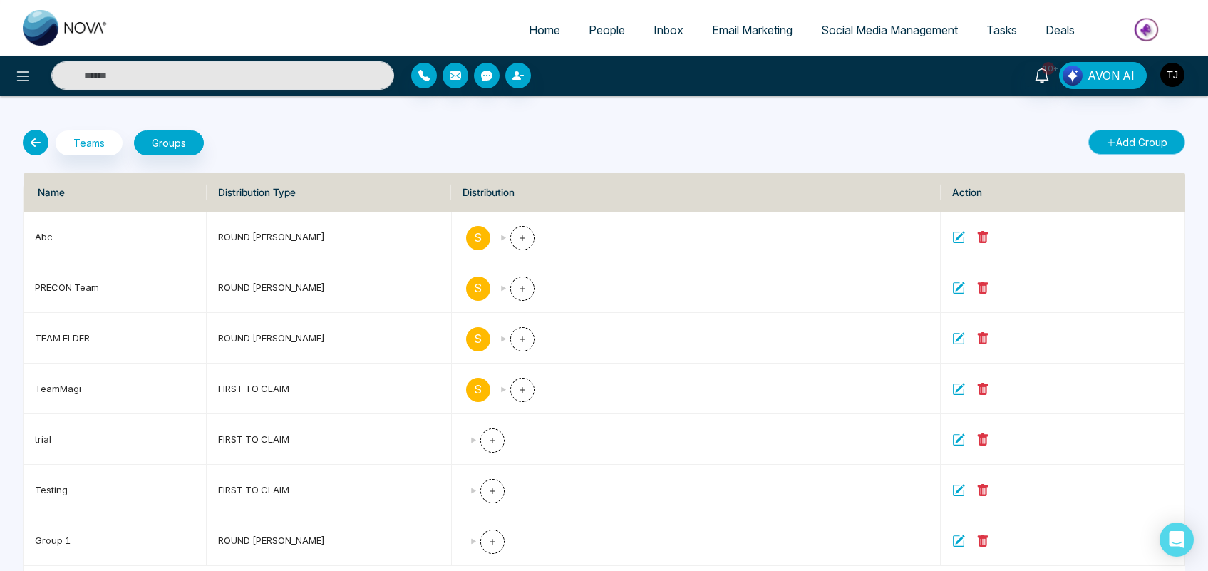
click at [1160, 150] on button "Add Group" at bounding box center [1136, 142] width 97 height 25
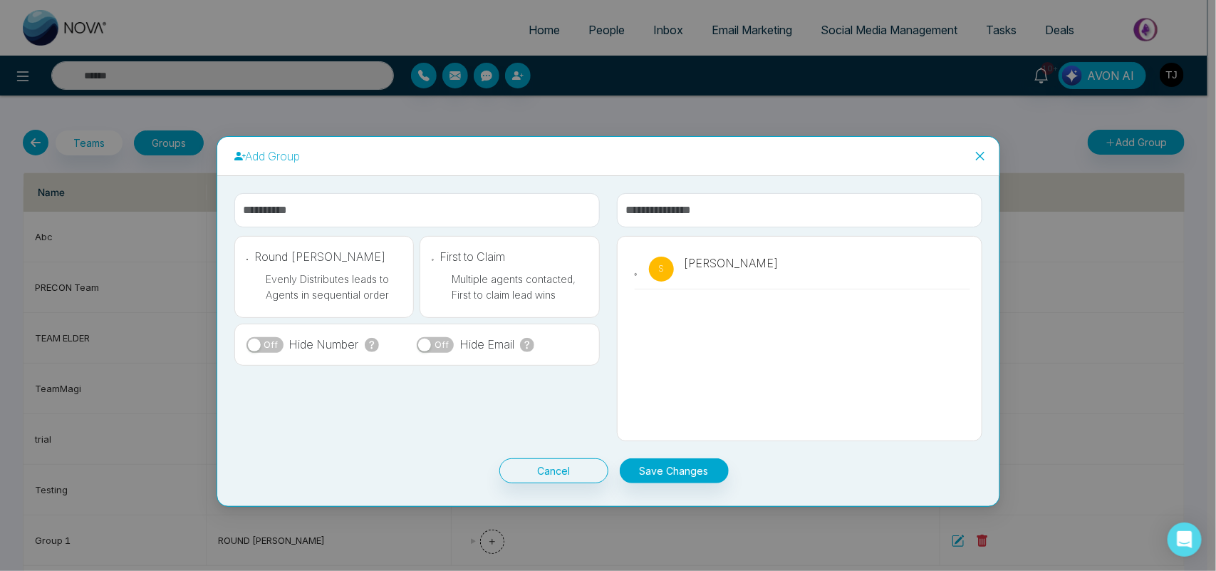
click at [977, 157] on icon "close" at bounding box center [980, 155] width 11 height 11
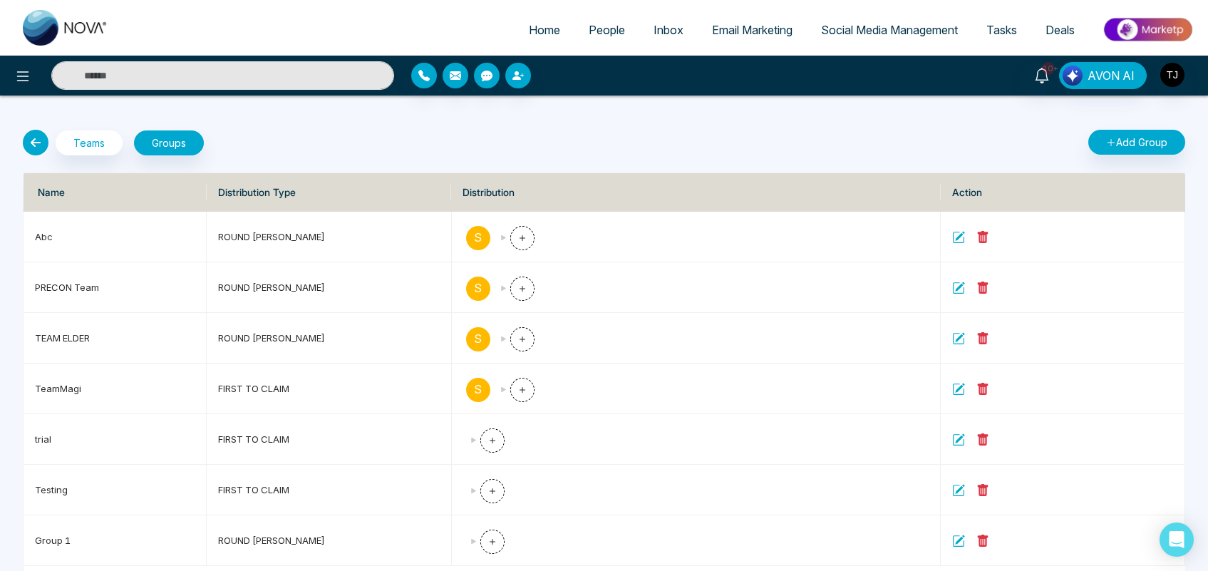
click at [30, 133] on icon at bounding box center [36, 143] width 26 height 26
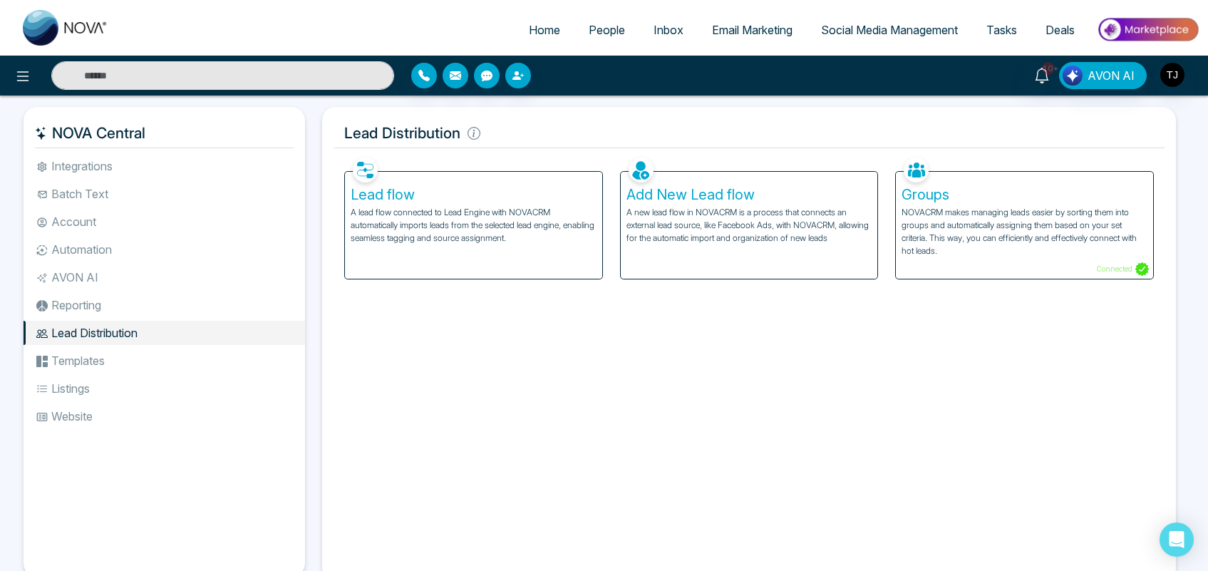
click at [470, 226] on p "A lead flow connected to Lead Engine with NOVACRM automatically imports leads f…" at bounding box center [474, 225] width 246 height 38
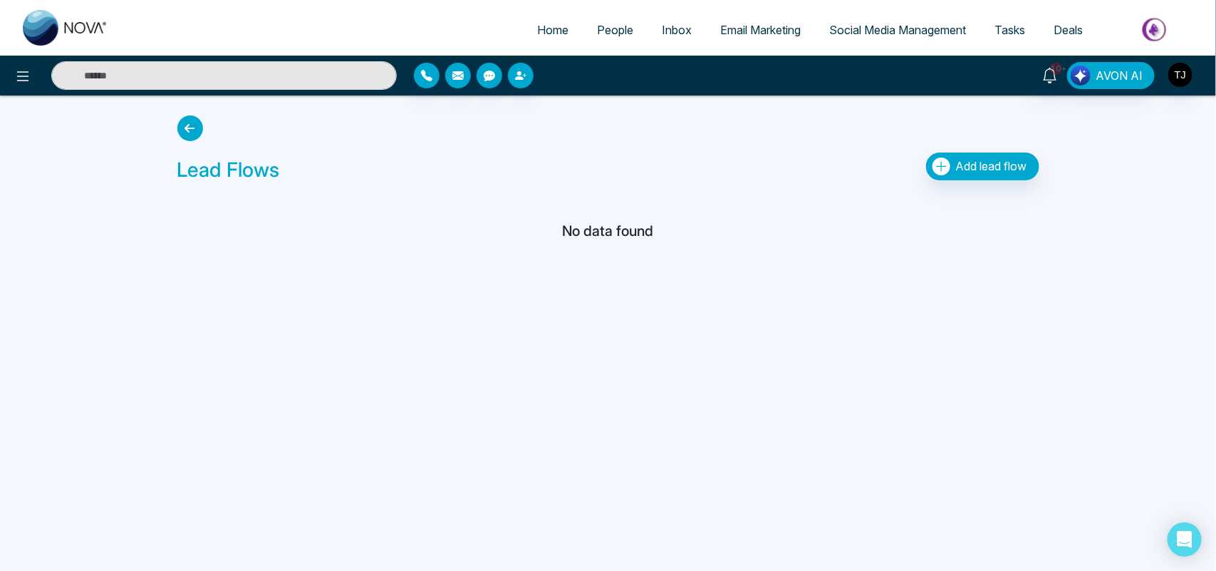
click at [192, 125] on icon at bounding box center [190, 128] width 26 height 26
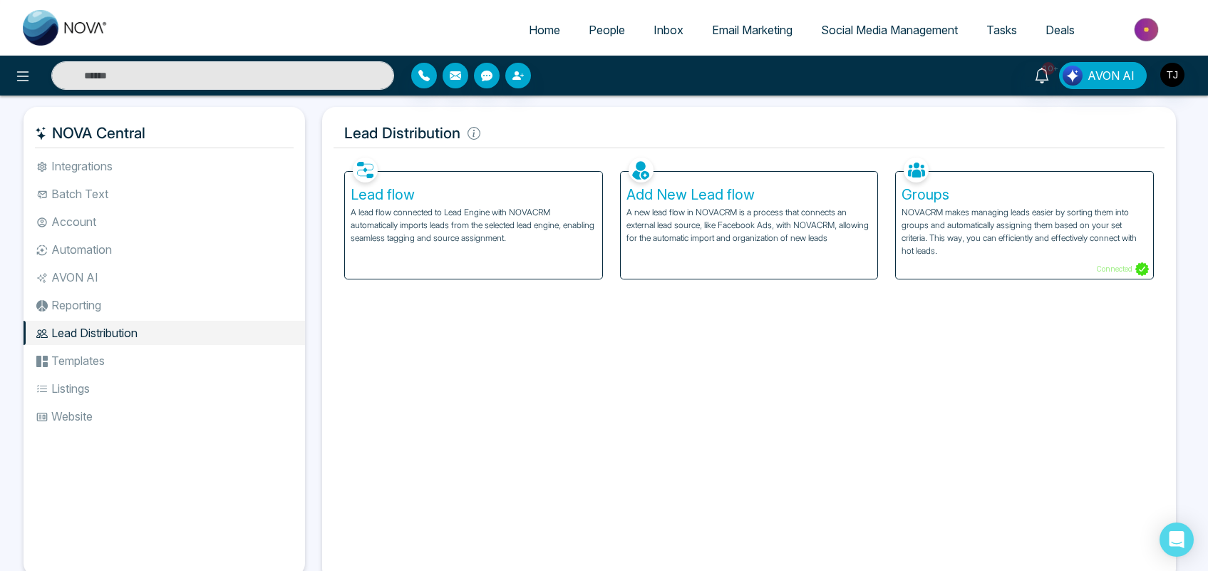
click at [718, 222] on p "A new lead flow in NOVACRM is a process that connects an external lead source, …" at bounding box center [749, 225] width 246 height 38
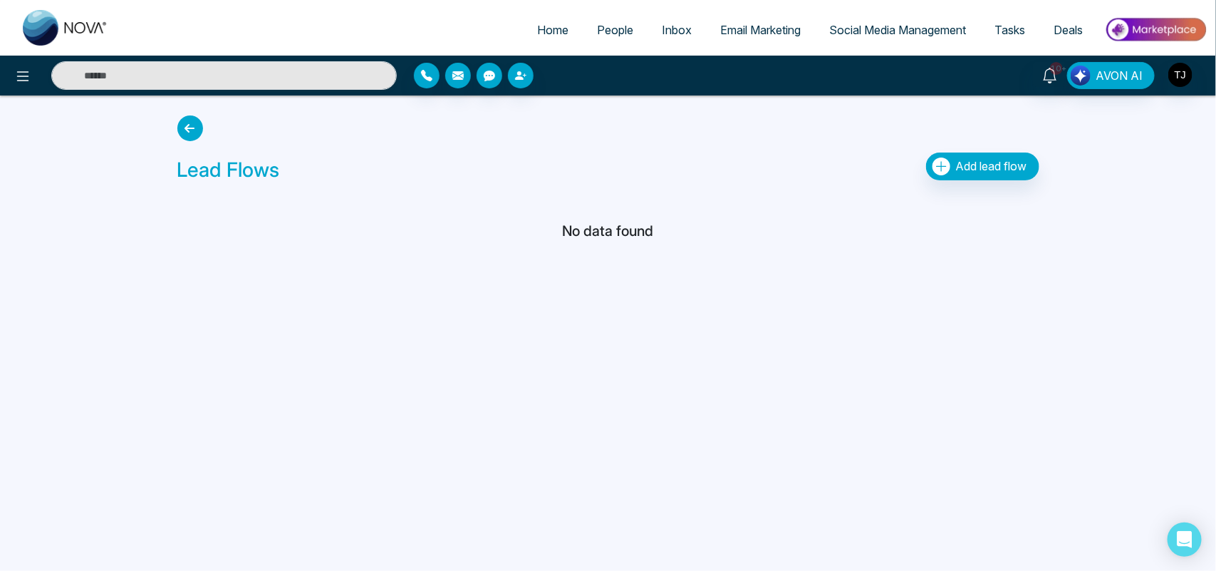
click at [189, 136] on icon at bounding box center [190, 128] width 26 height 26
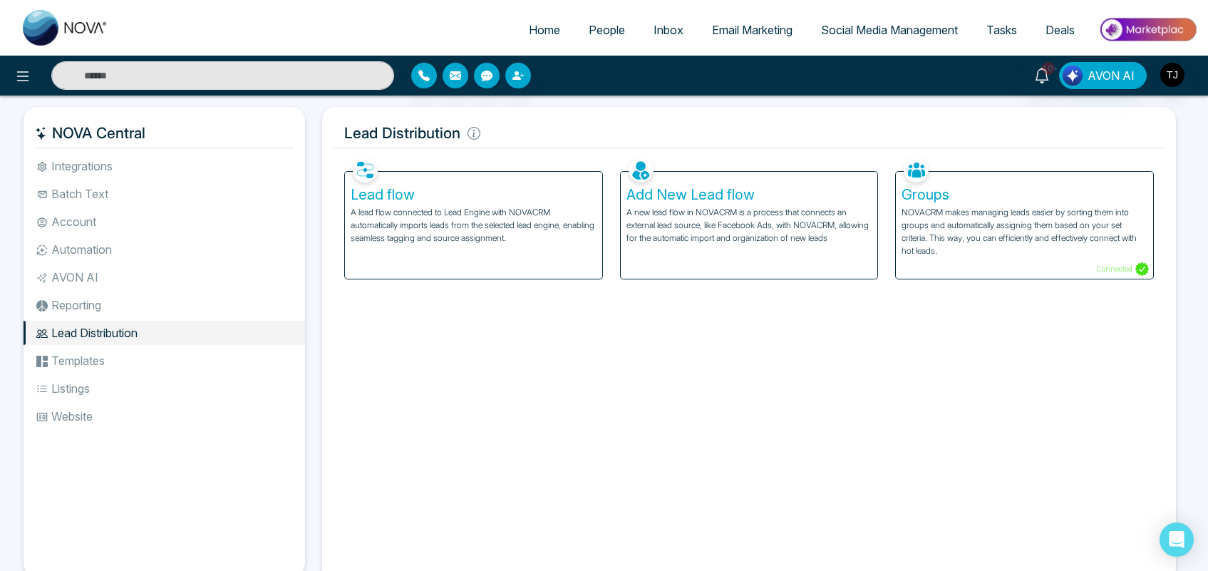
click at [110, 361] on li "Templates" at bounding box center [164, 360] width 281 height 24
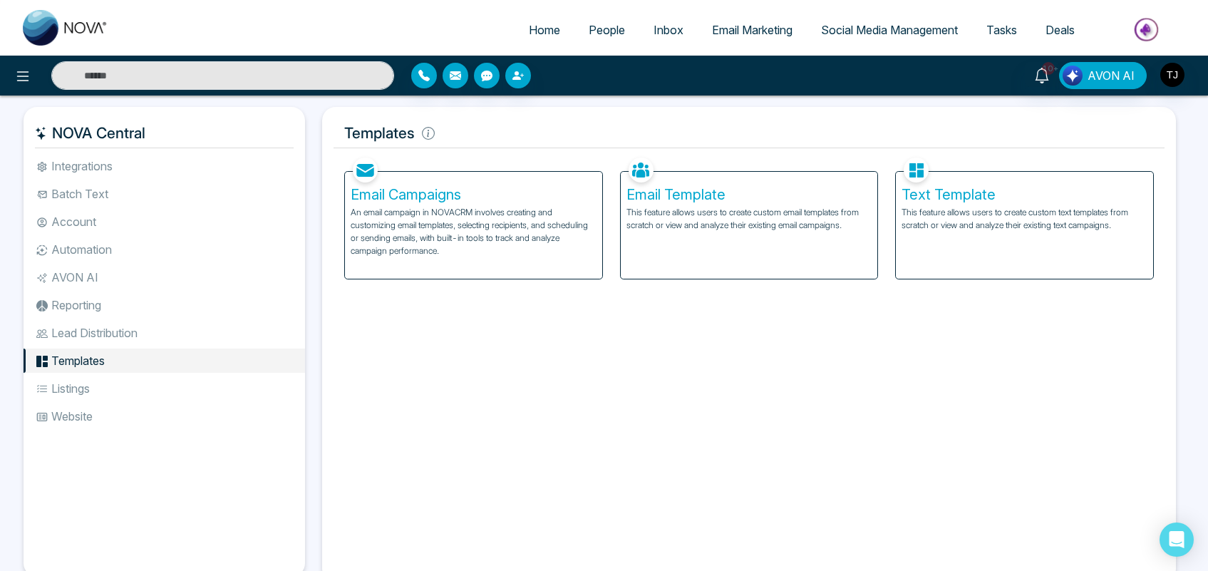
click at [94, 383] on li "Listings" at bounding box center [164, 388] width 281 height 24
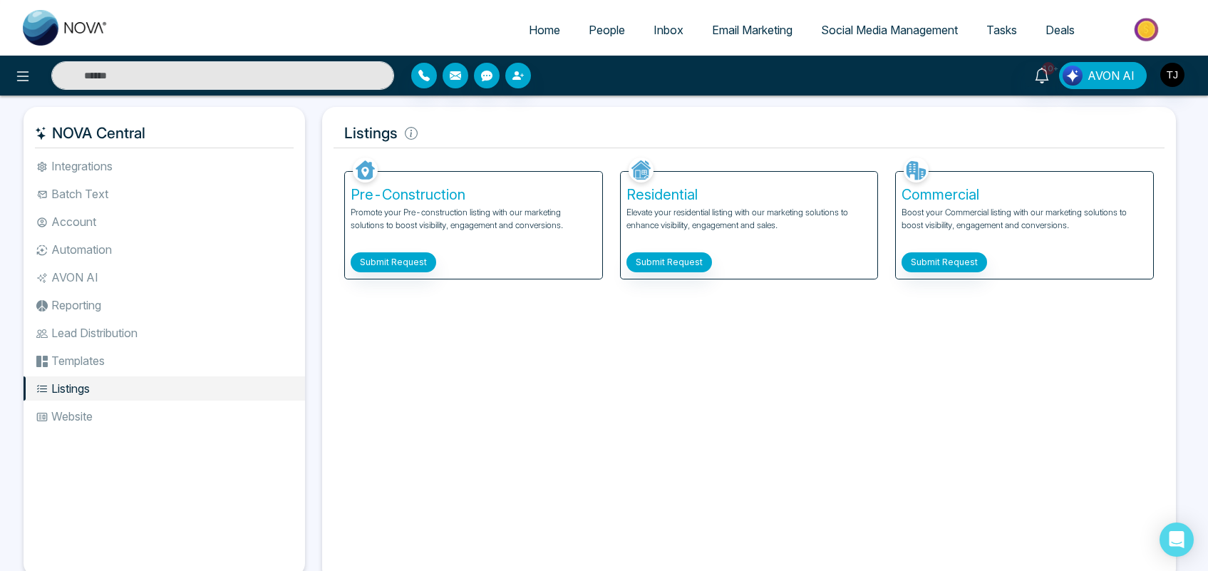
click at [104, 421] on li "Website" at bounding box center [164, 416] width 281 height 24
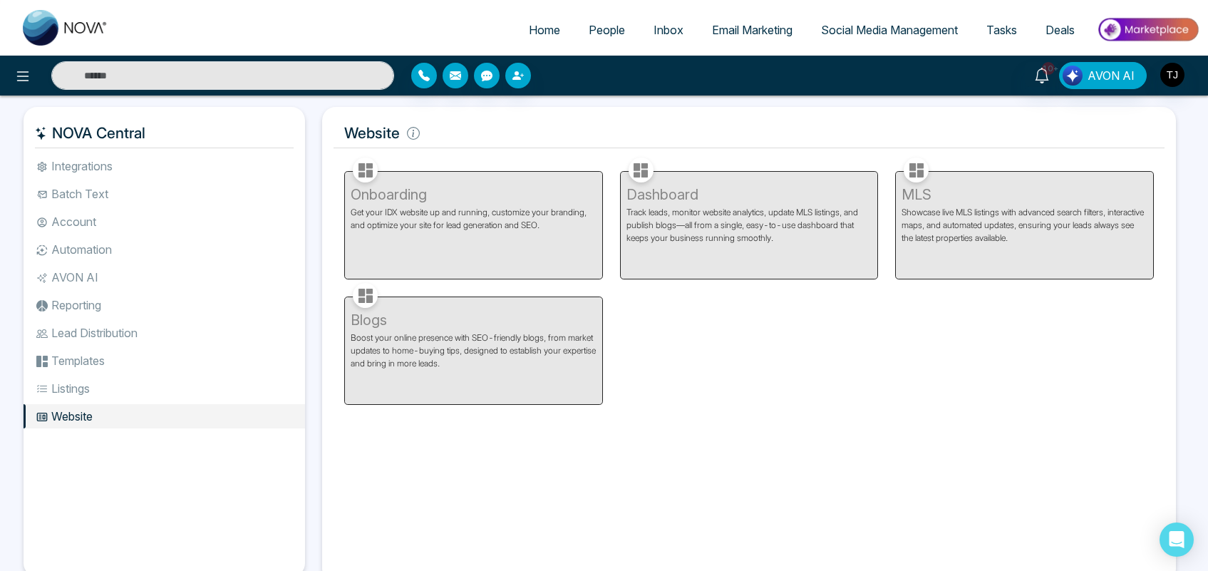
click at [82, 286] on li "AVON AI" at bounding box center [164, 277] width 281 height 24
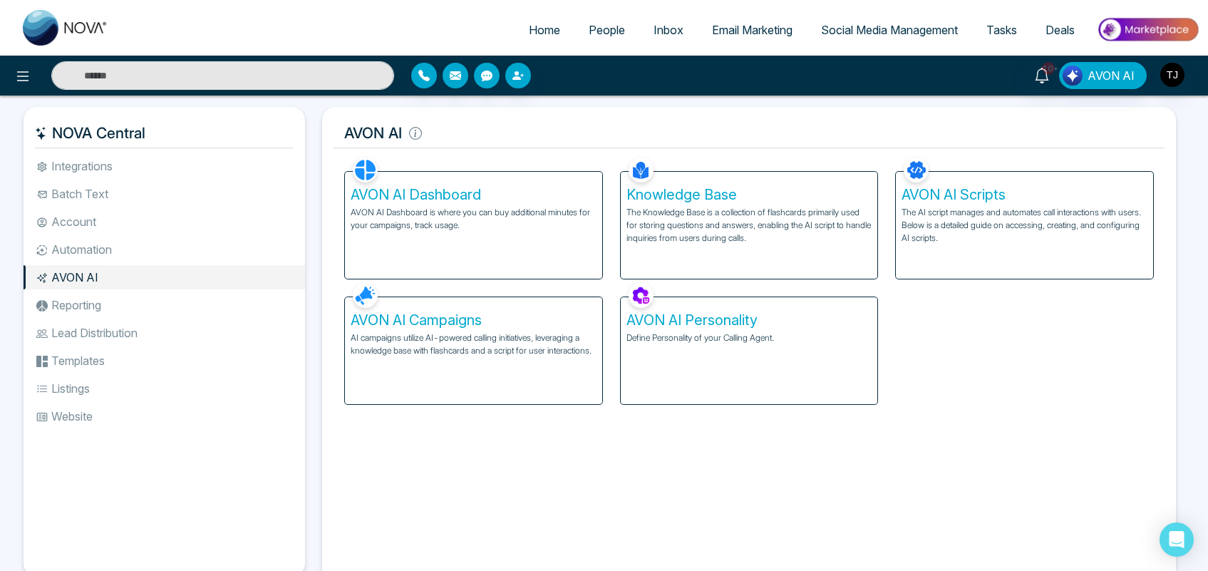
click at [565, 360] on div "AVON AI Campaigns AI campaigns utilize AI-powered calling initiatives, leveragi…" at bounding box center [473, 350] width 257 height 107
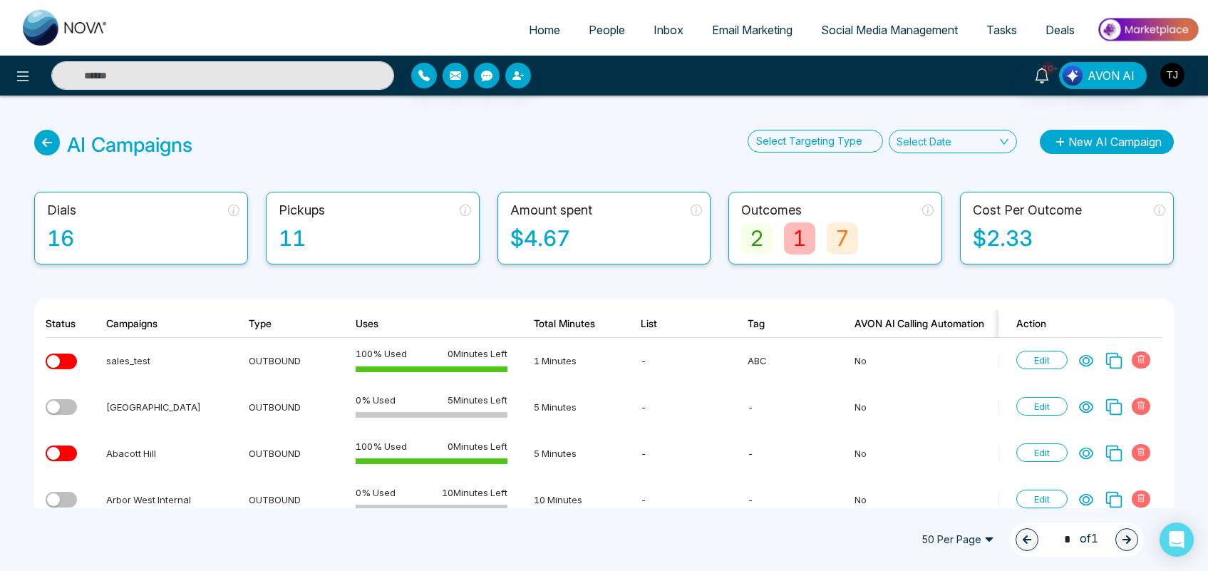
click at [1094, 137] on button "New AI Campaign" at bounding box center [1107, 142] width 134 height 24
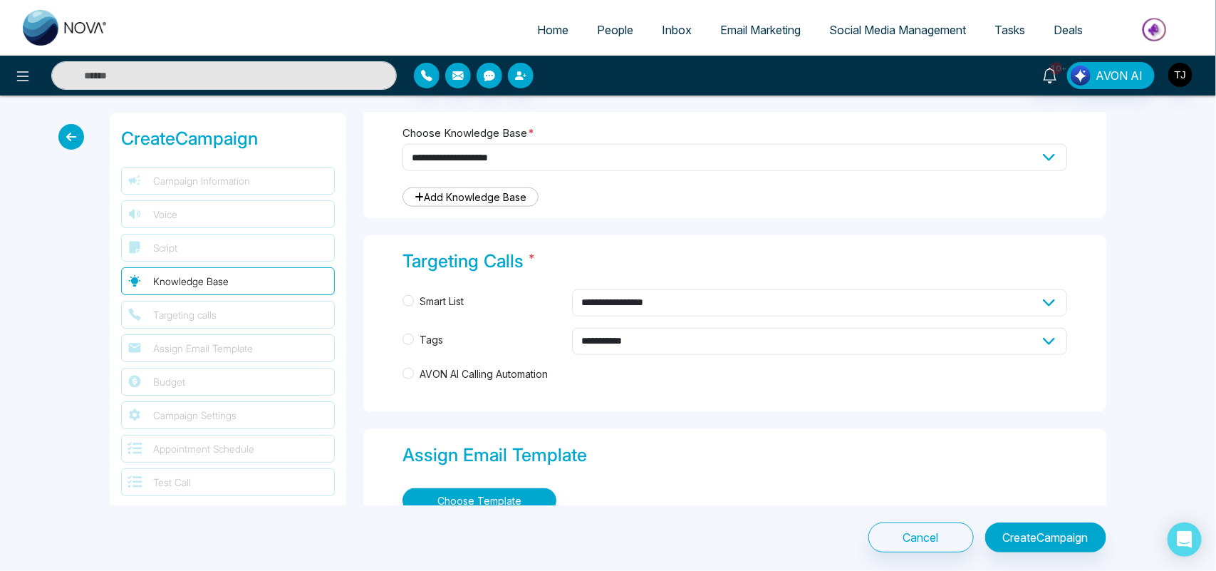
scroll to position [686, 0]
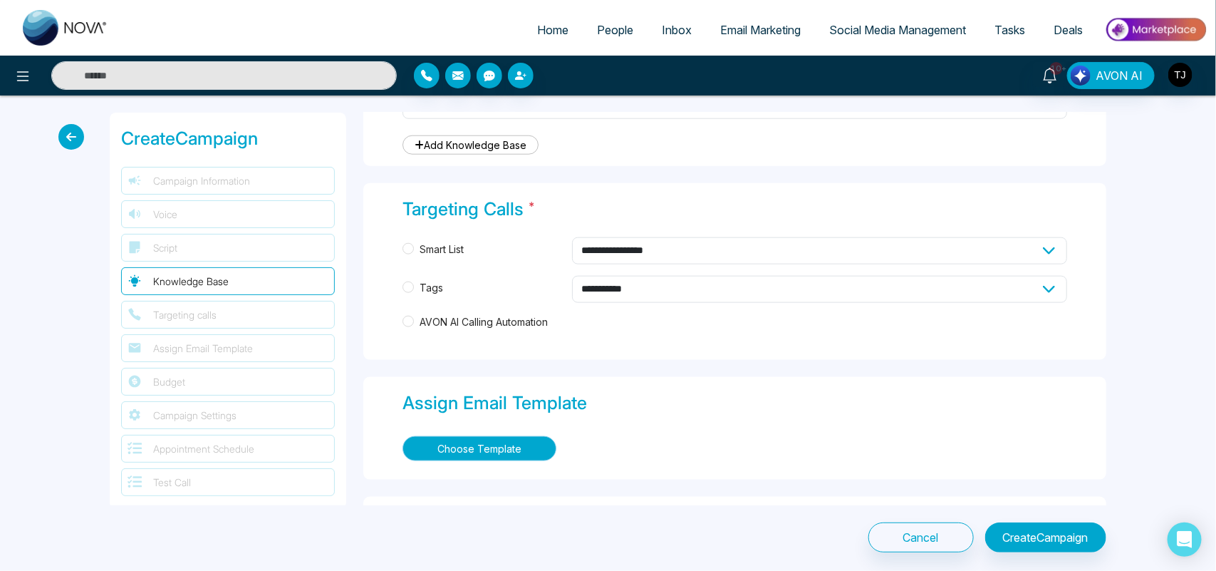
click at [494, 455] on button "Choose Template" at bounding box center [480, 448] width 154 height 25
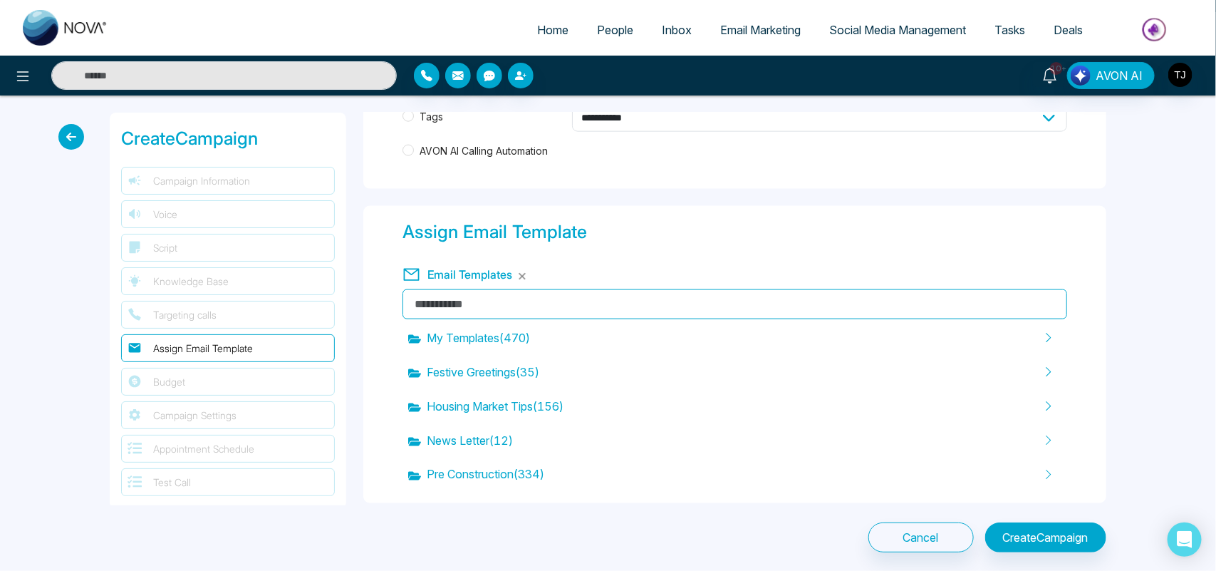
scroll to position [961, 0]
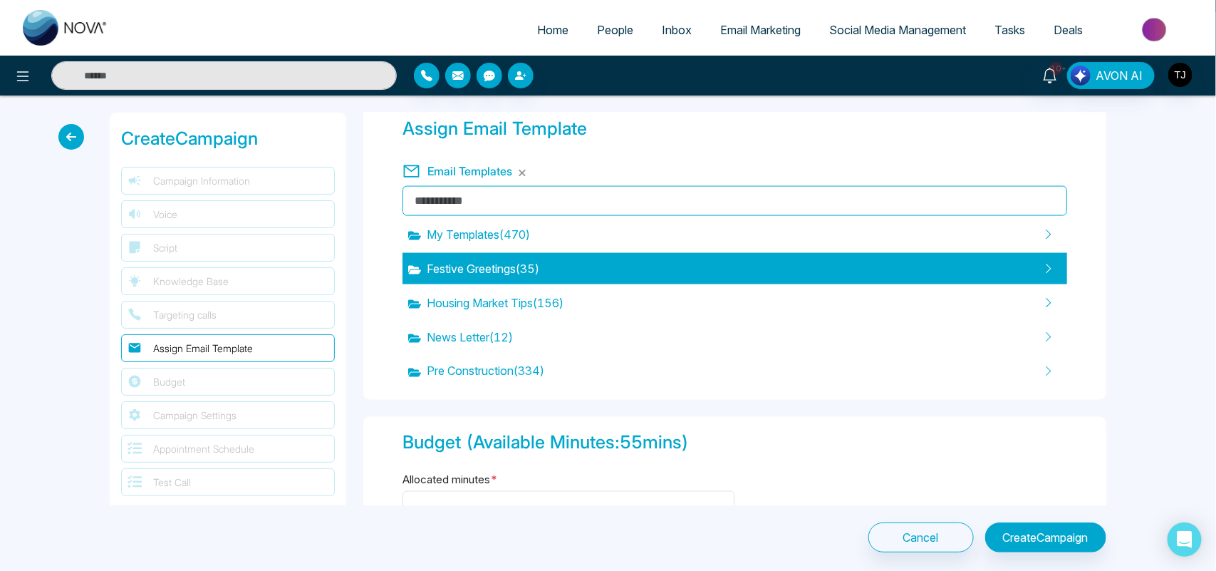
click at [450, 281] on div "Festive Greetings ( 35 )" at bounding box center [735, 268] width 665 height 31
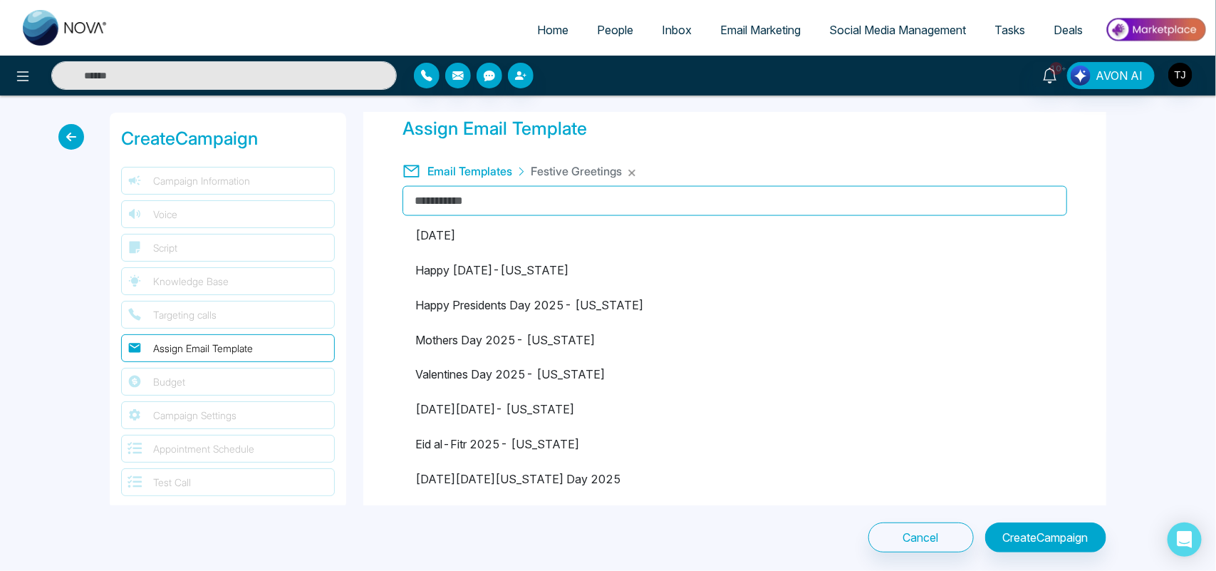
click at [552, 262] on li "Happy Labour Day 2025-Florida" at bounding box center [735, 269] width 665 height 31
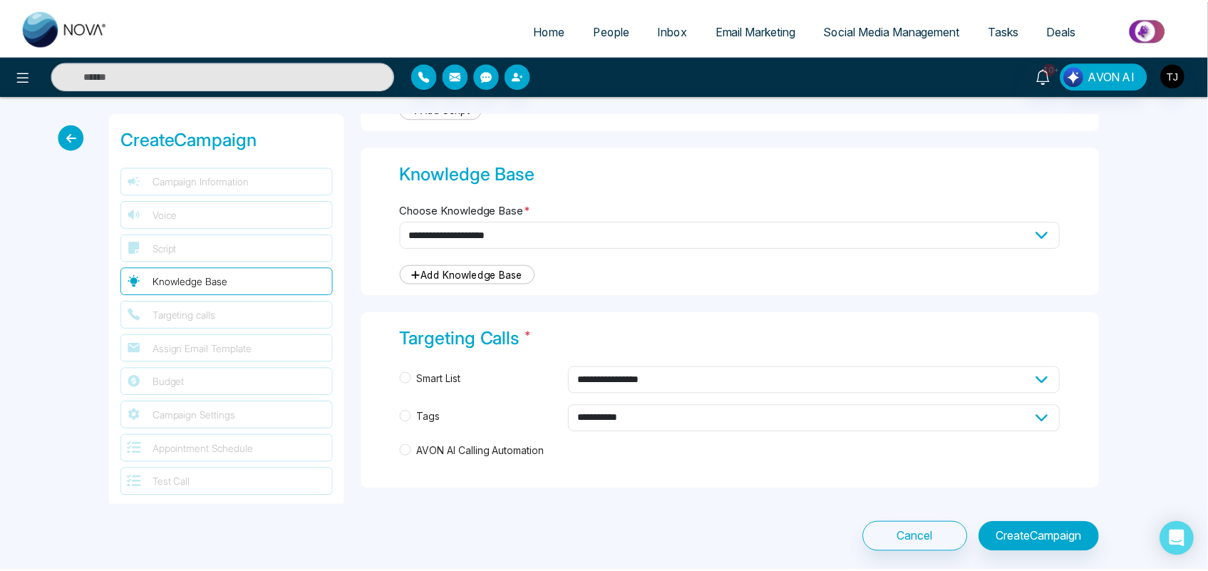
scroll to position [545, 0]
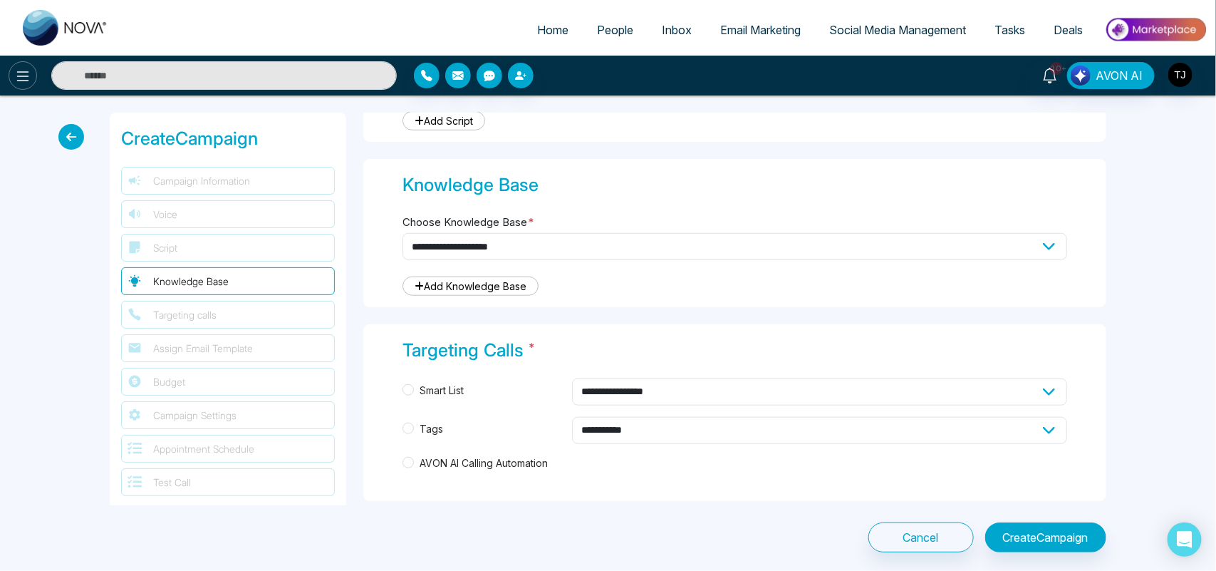
click at [16, 73] on icon at bounding box center [22, 76] width 17 height 17
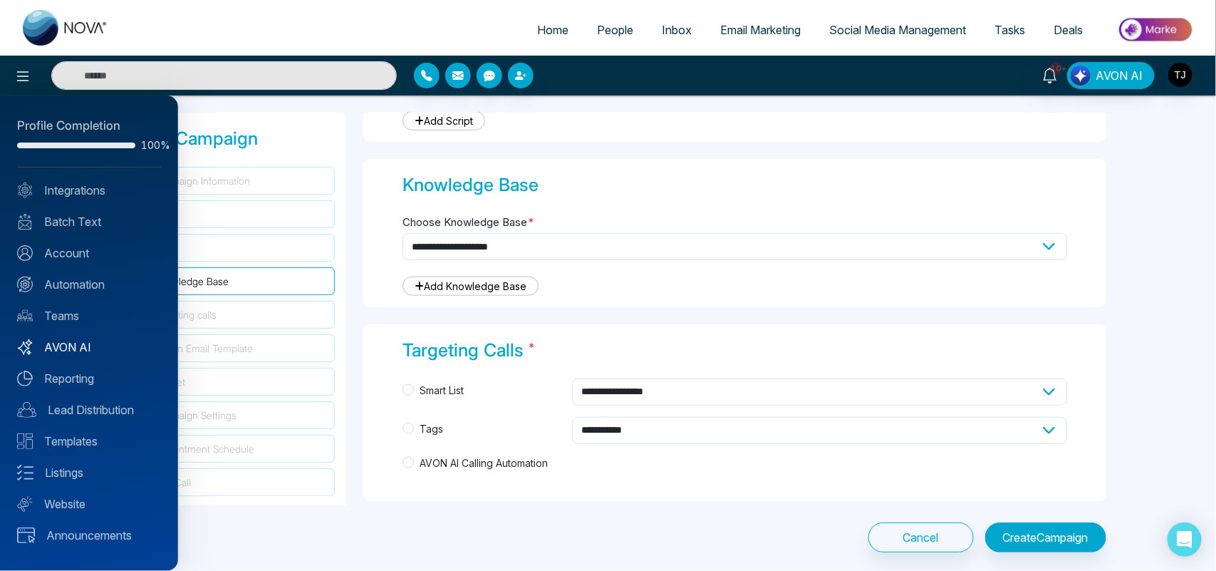
click at [75, 343] on link "AVON AI" at bounding box center [89, 347] width 144 height 17
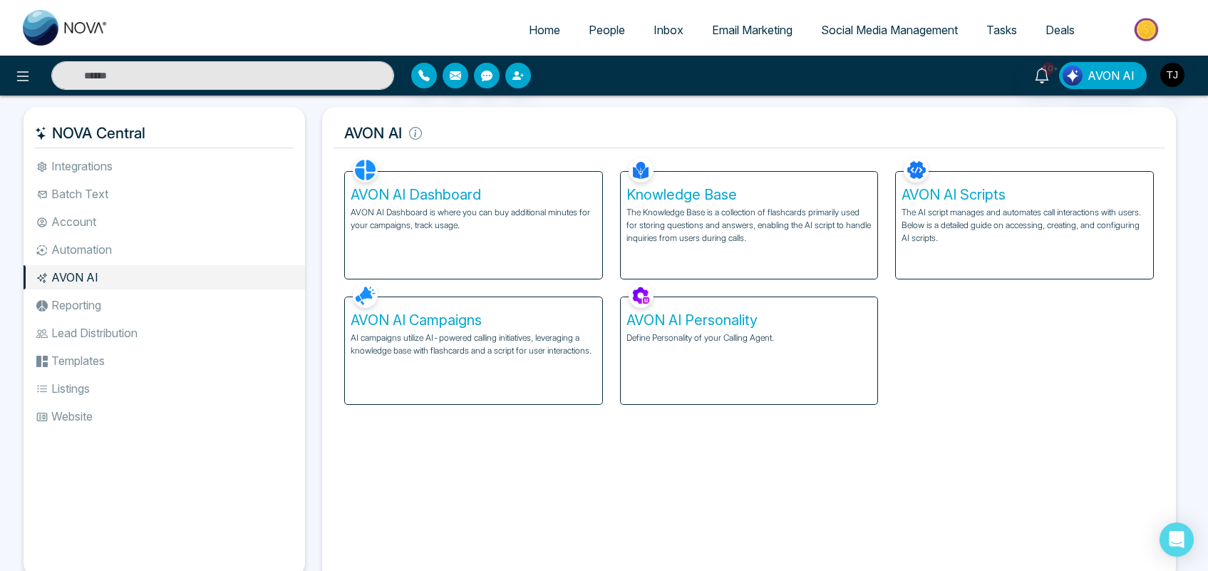
click at [111, 237] on li "Automation" at bounding box center [164, 249] width 281 height 24
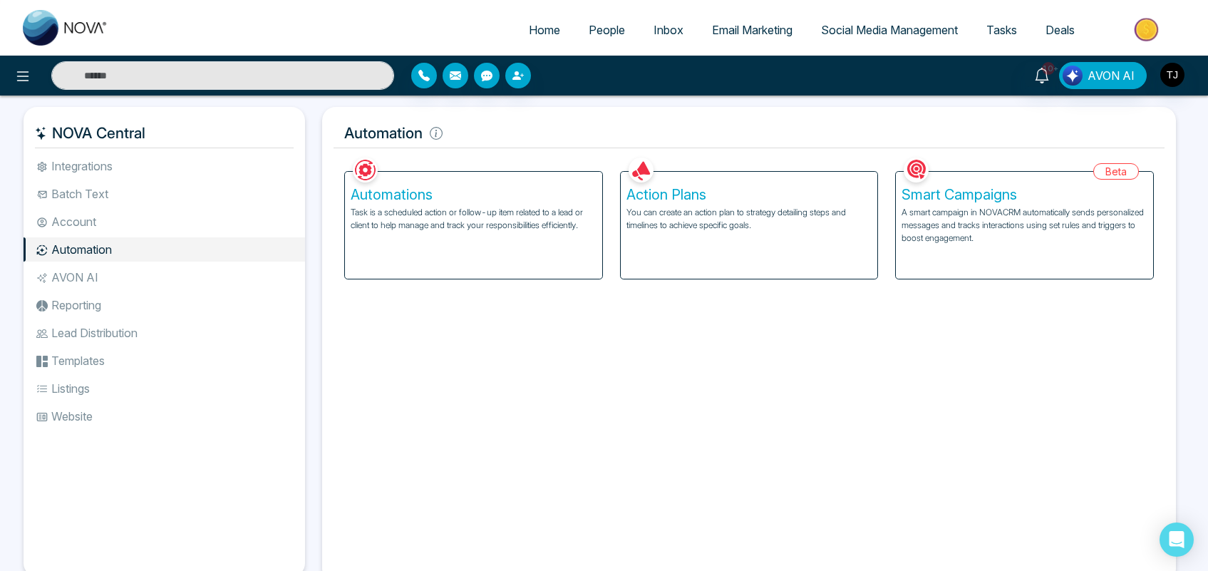
click at [547, 31] on span "Home" at bounding box center [544, 30] width 31 height 14
select select "*"
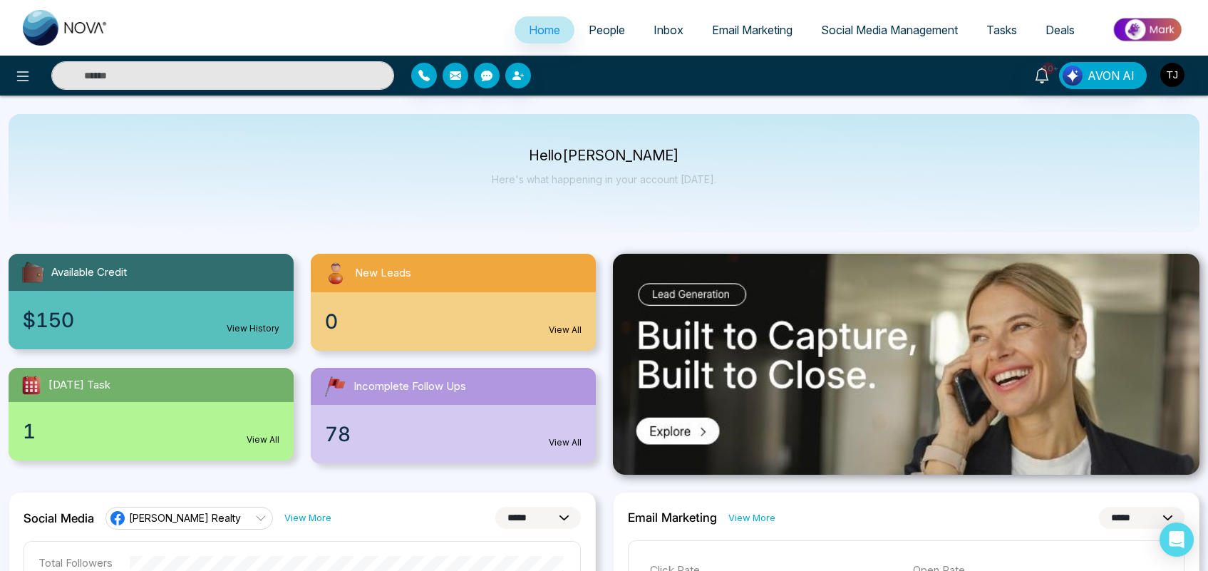
click at [773, 138] on div "Hello Tirston James Here's what happening in your account today." at bounding box center [604, 173] width 1191 height 118
click at [743, 30] on span "Email Marketing" at bounding box center [752, 30] width 81 height 14
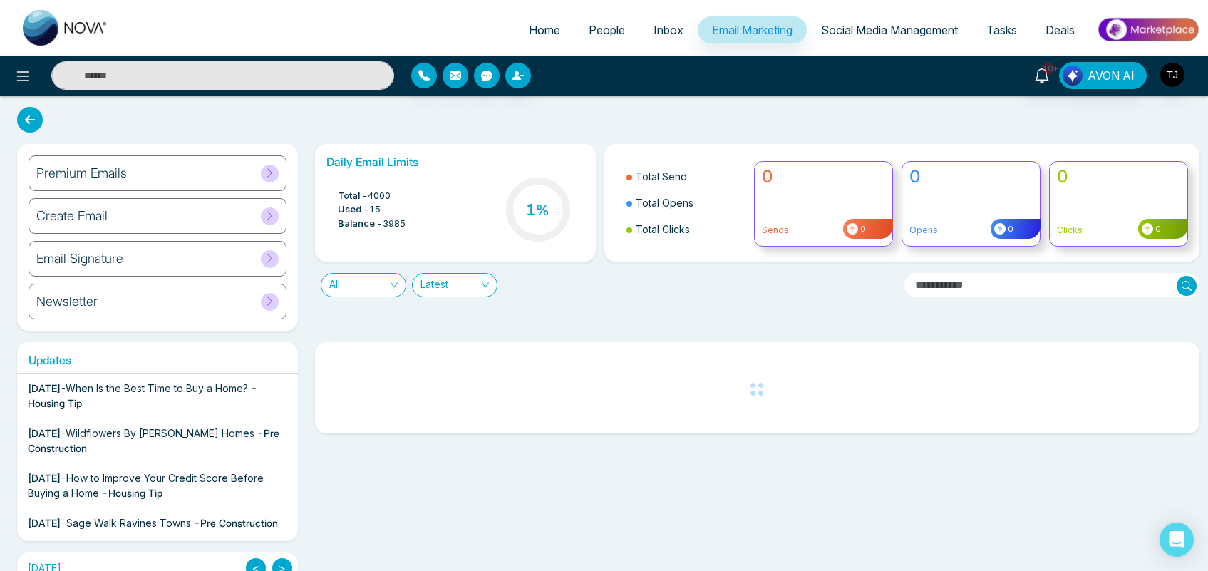
click at [207, 178] on div "Premium Emails" at bounding box center [158, 173] width 258 height 36
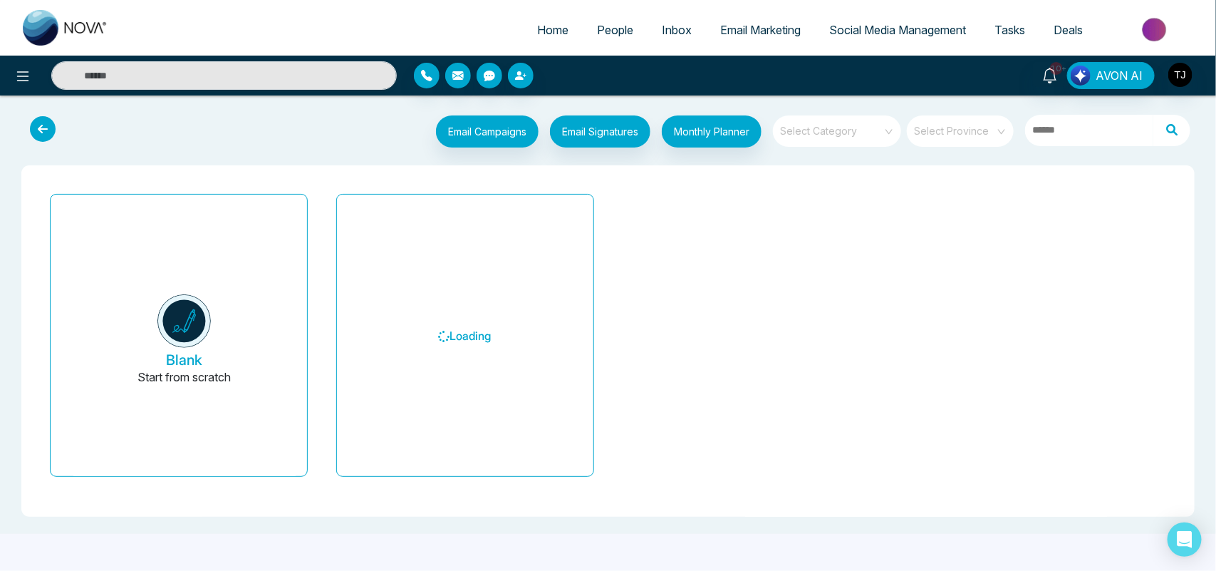
click at [919, 27] on span "Social Media Management" at bounding box center [898, 30] width 137 height 14
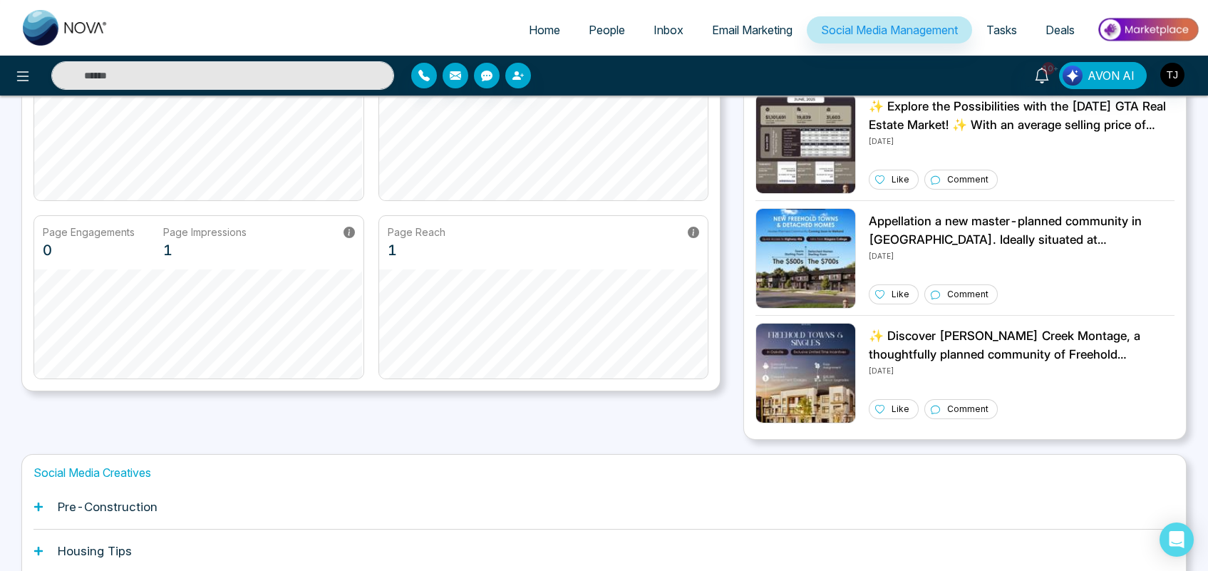
scroll to position [194, 0]
